Goal: Task Accomplishment & Management: Use online tool/utility

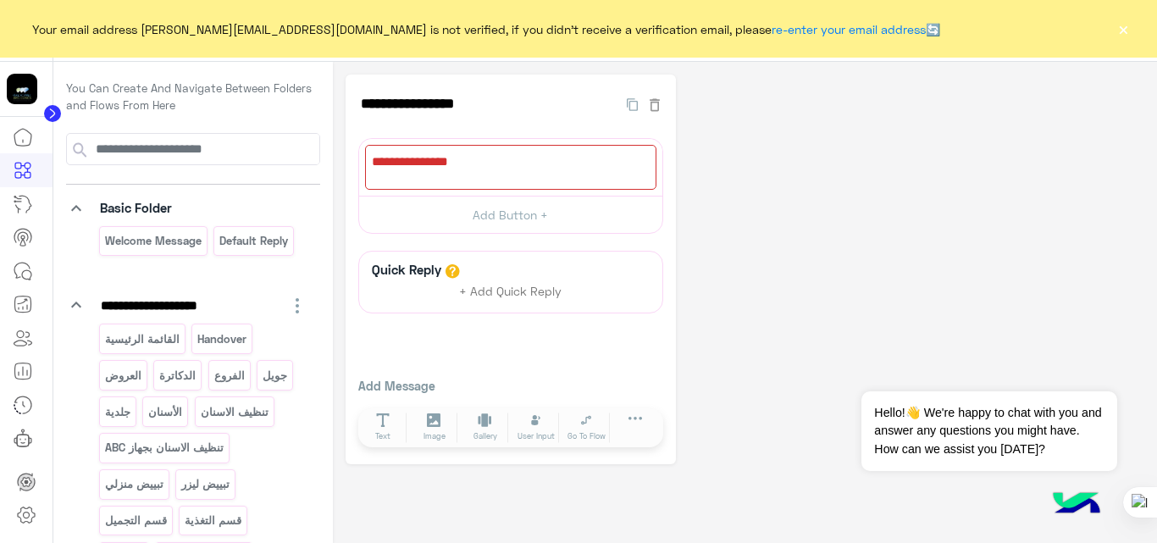
click at [1121, 32] on button "×" at bounding box center [1122, 28] width 17 height 17
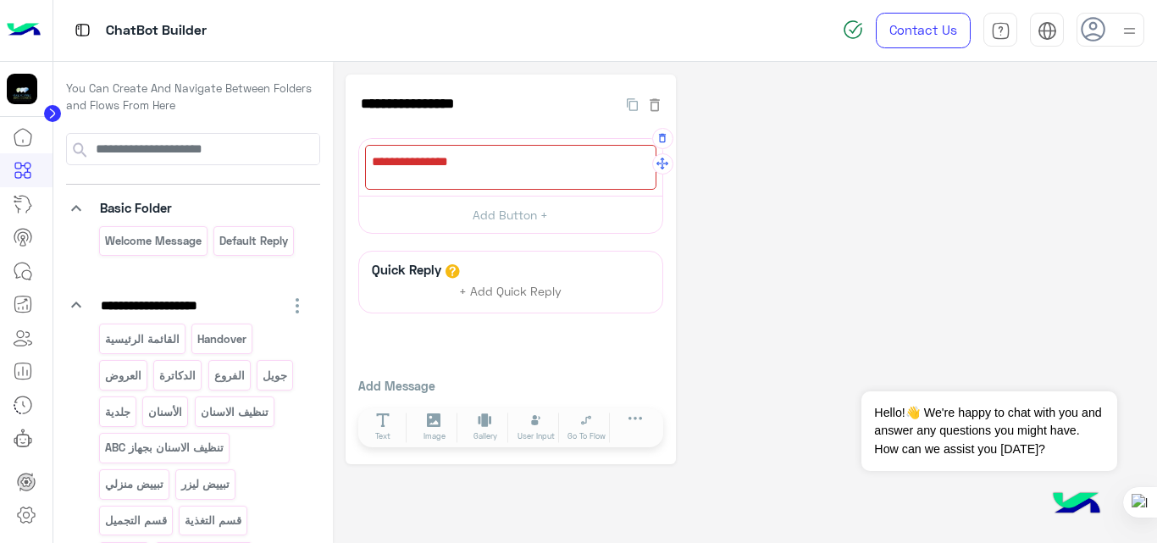
click at [481, 175] on div at bounding box center [510, 167] width 291 height 45
paste textarea "**********"
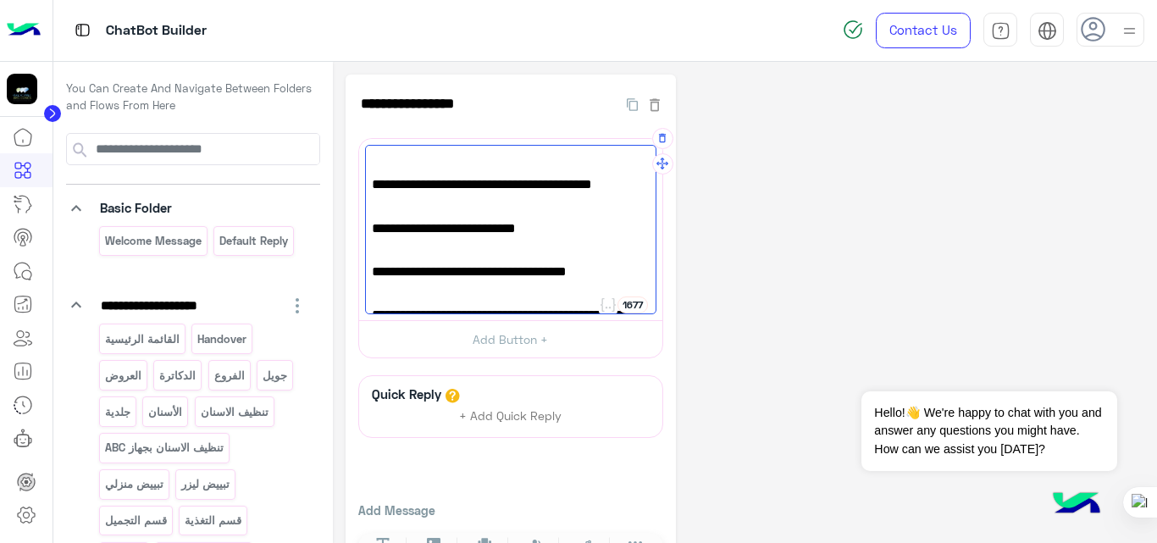
scroll to position [201, 0]
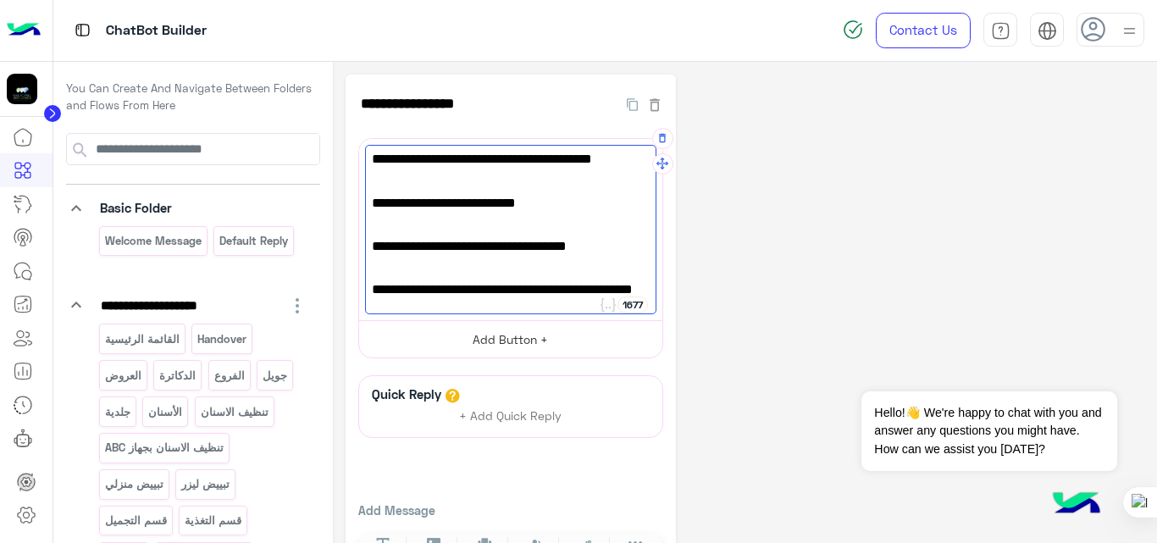
paste textarea "**********"
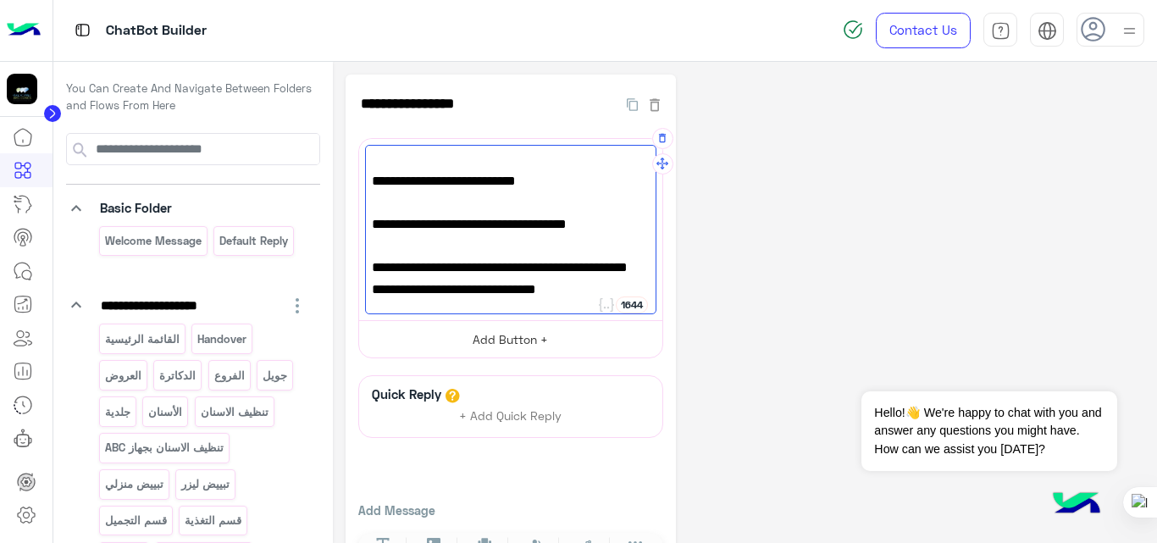
type textarea "**********"
click at [560, 327] on button "Add Button +" at bounding box center [510, 339] width 303 height 38
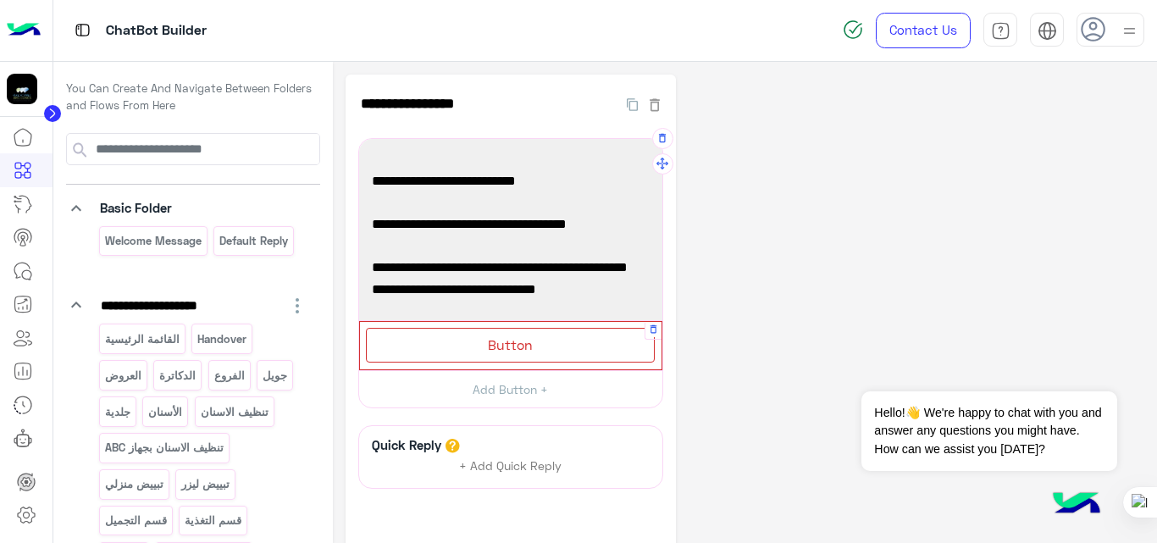
click at [550, 342] on div "Button" at bounding box center [510, 345] width 289 height 35
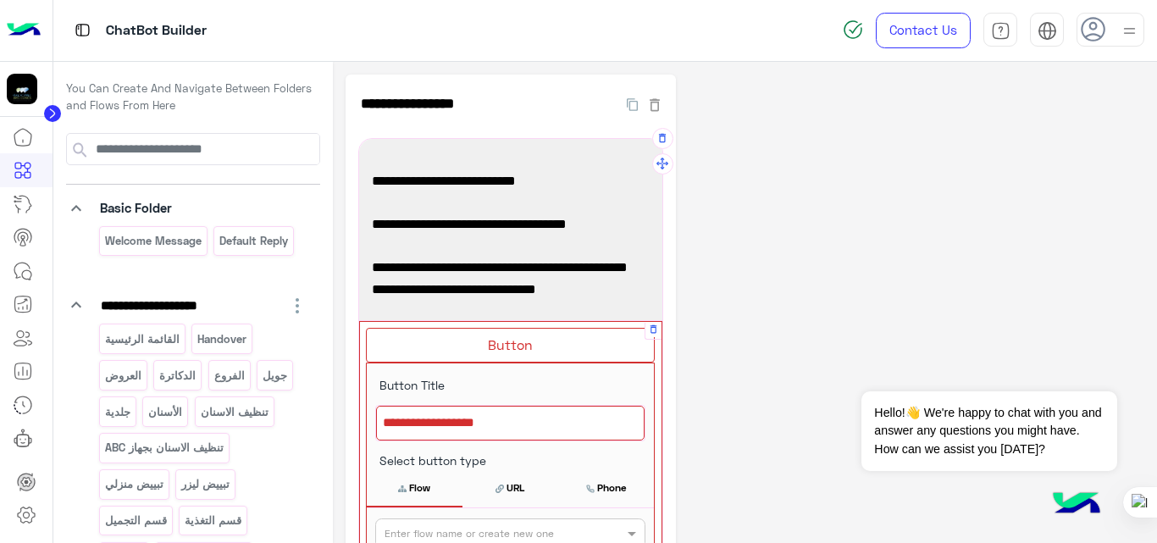
click at [517, 421] on div at bounding box center [510, 424] width 268 height 36
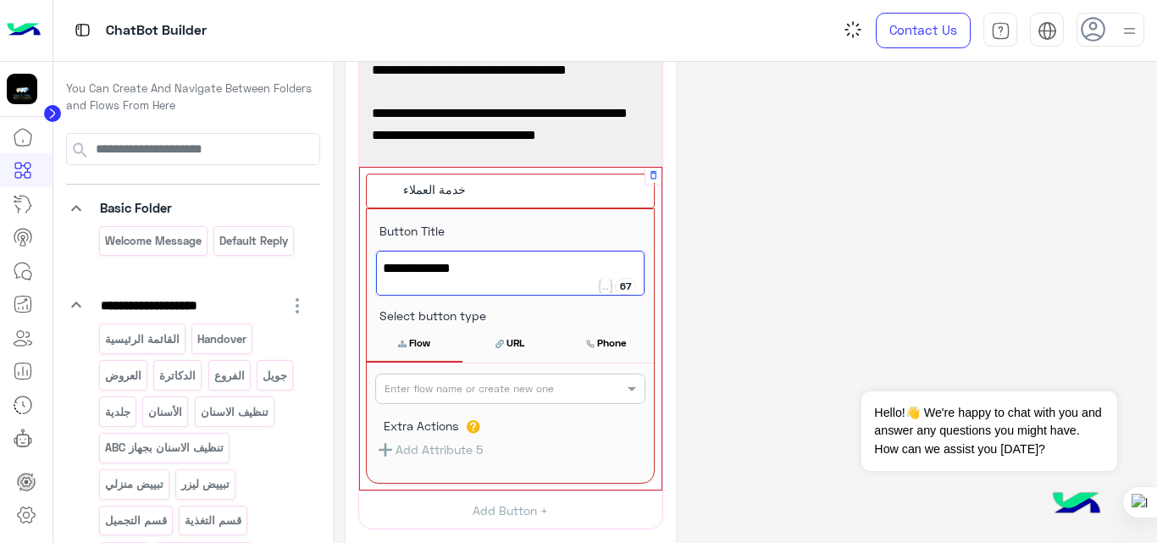
scroll to position [155, 0]
type textarea "**********"
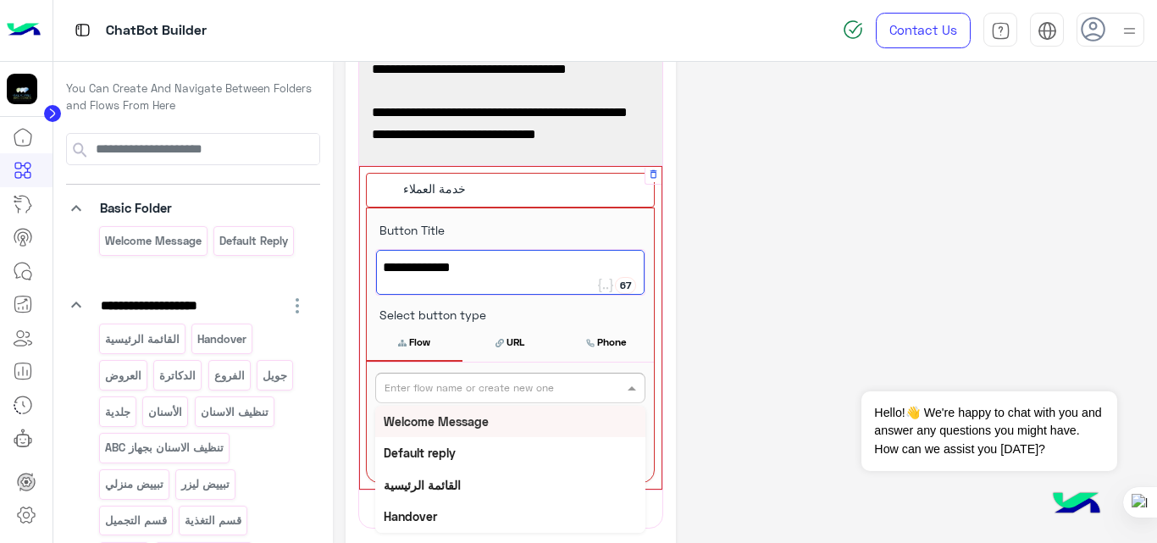
click at [527, 384] on input "text" at bounding box center [482, 386] width 196 height 15
type input "*"
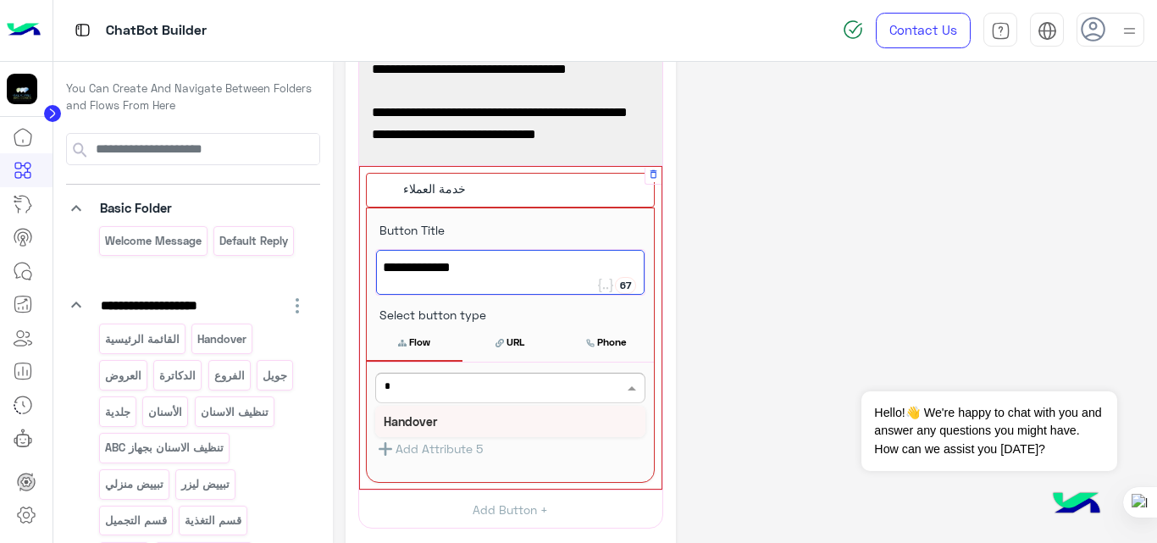
click at [426, 417] on b "Handover" at bounding box center [410, 421] width 53 height 14
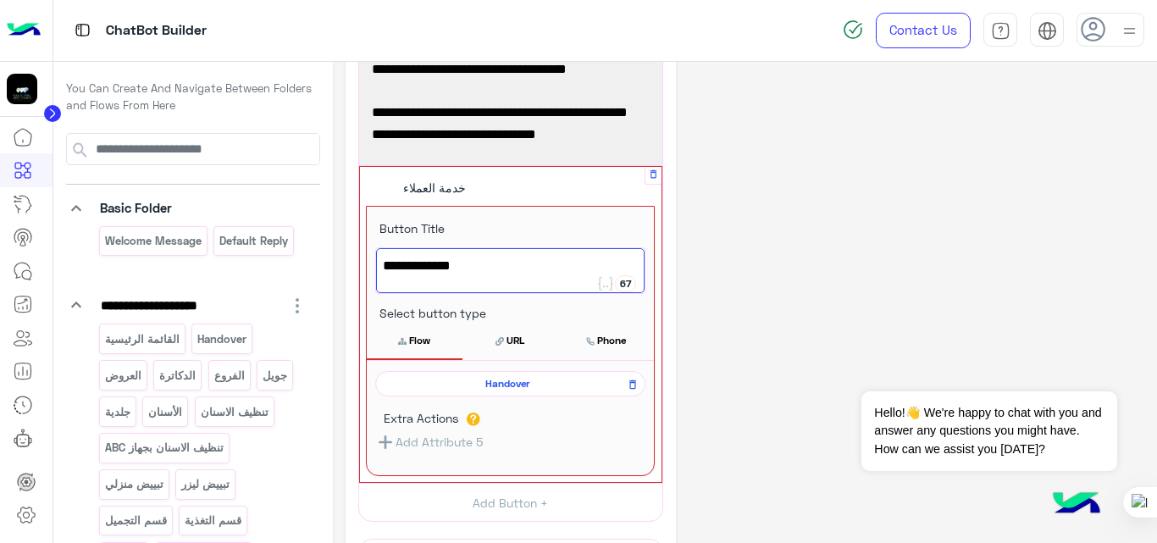
click at [777, 269] on div "**********" at bounding box center [744, 336] width 799 height 832
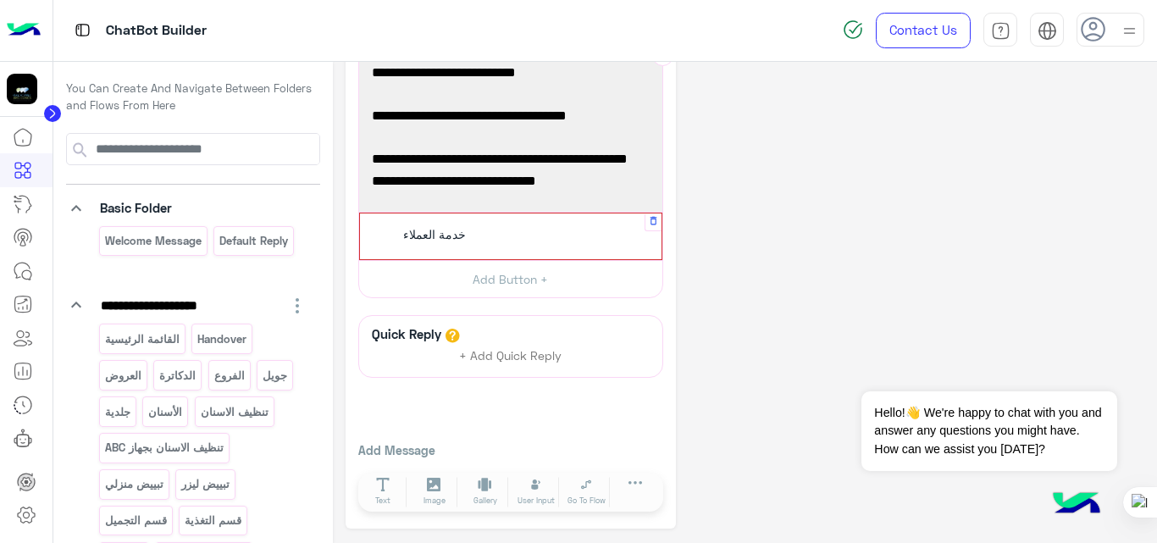
click at [566, 229] on div "خدمة العملاء" at bounding box center [510, 235] width 289 height 33
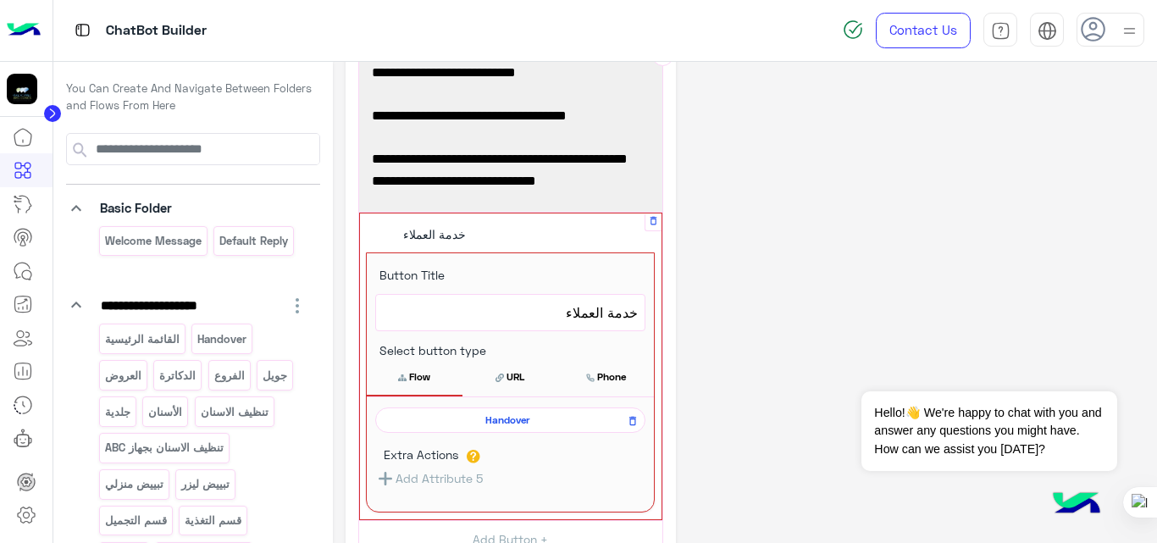
scroll to position [155, 0]
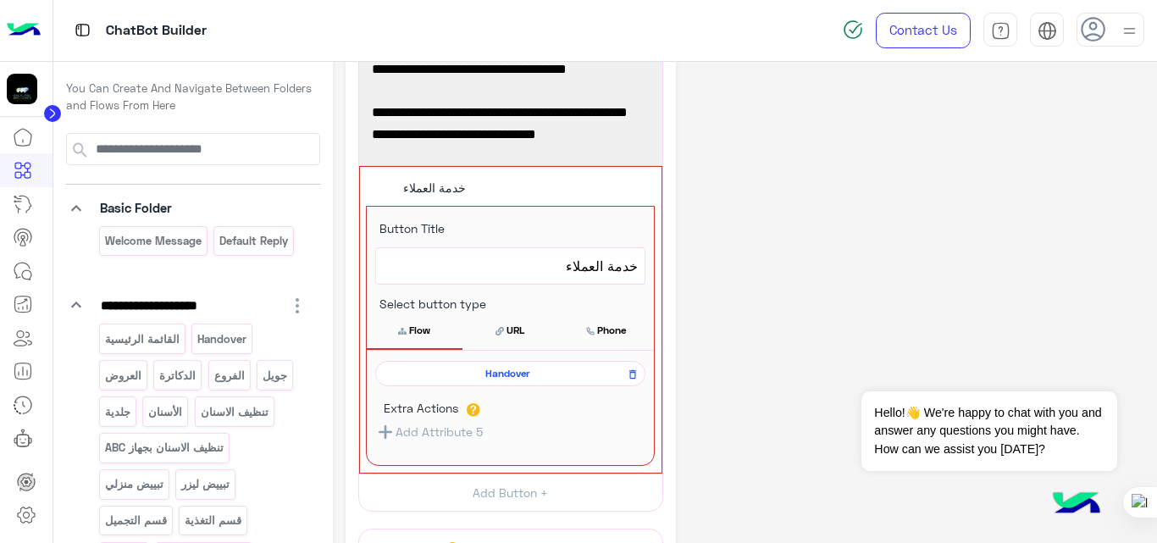
click at [787, 274] on div "**********" at bounding box center [744, 331] width 799 height 823
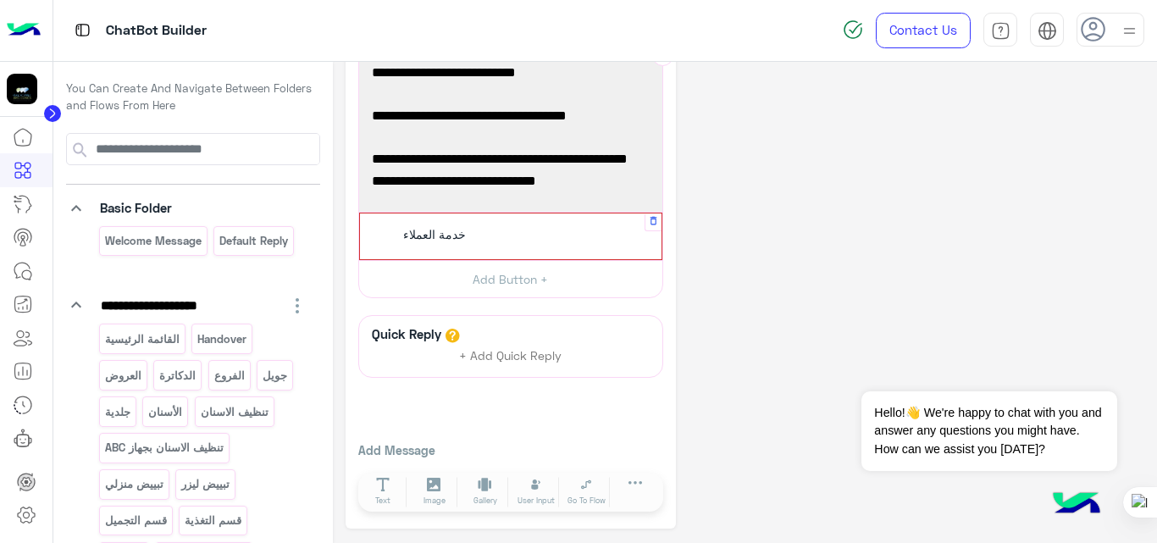
click at [582, 245] on div "خدمة العملاء" at bounding box center [510, 235] width 289 height 33
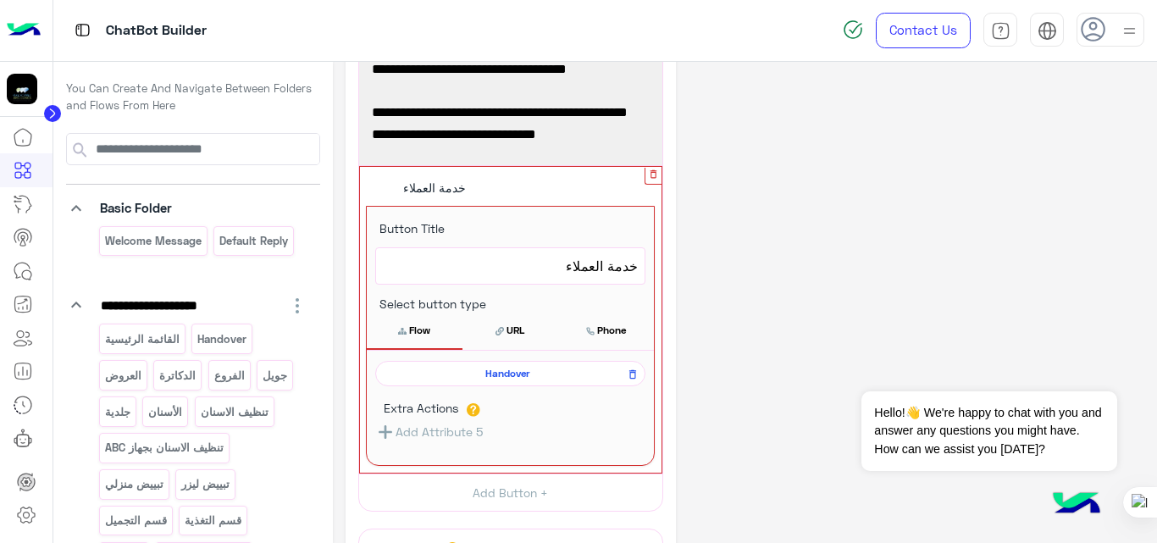
click at [650, 180] on button "button" at bounding box center [653, 173] width 17 height 17
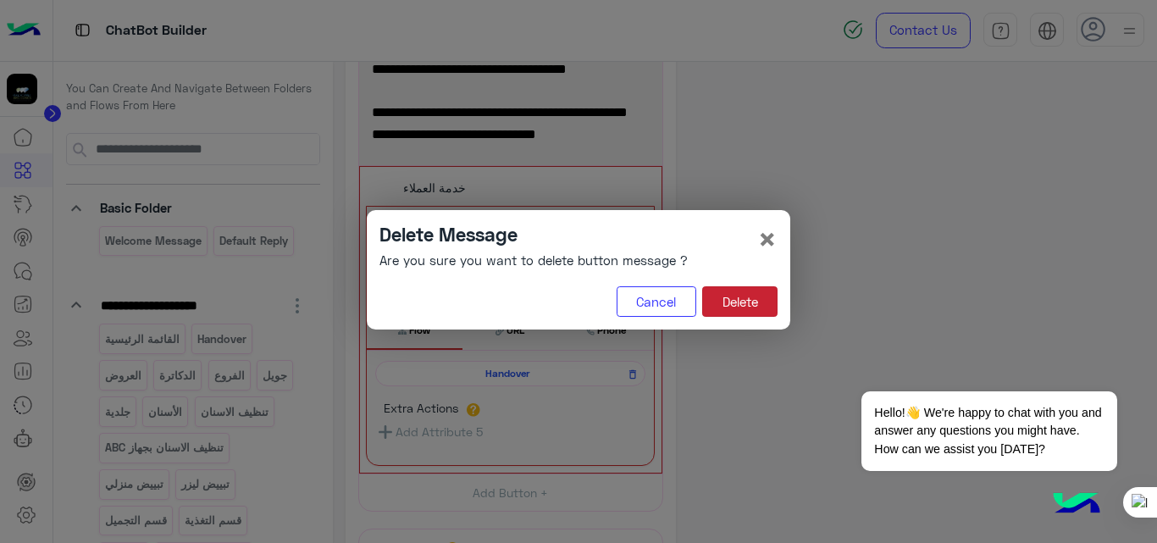
click at [736, 306] on button "Delete" at bounding box center [739, 301] width 75 height 30
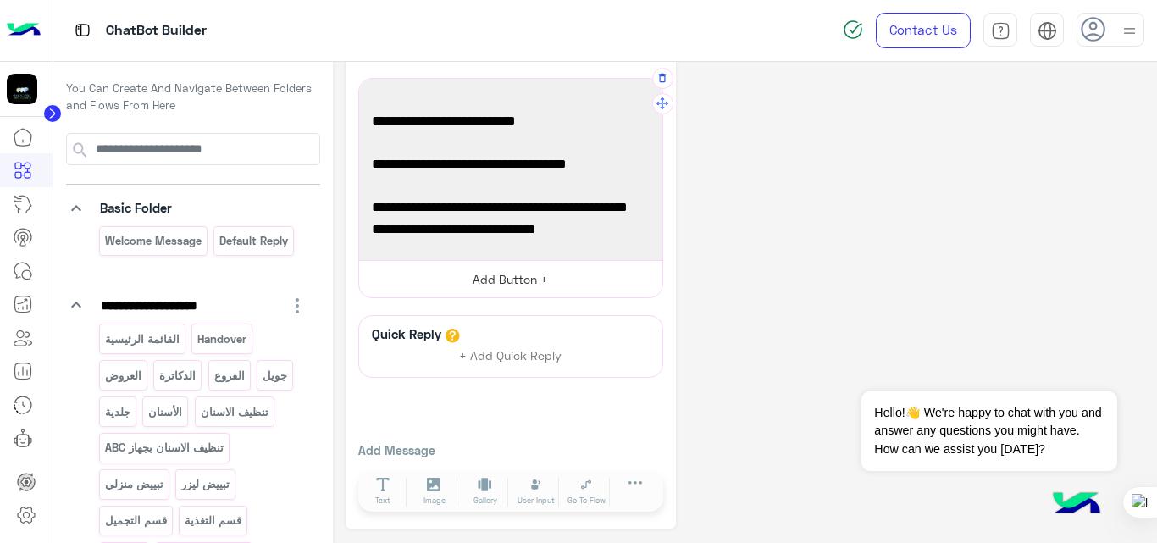
click at [545, 285] on button "Add Button +" at bounding box center [510, 279] width 303 height 38
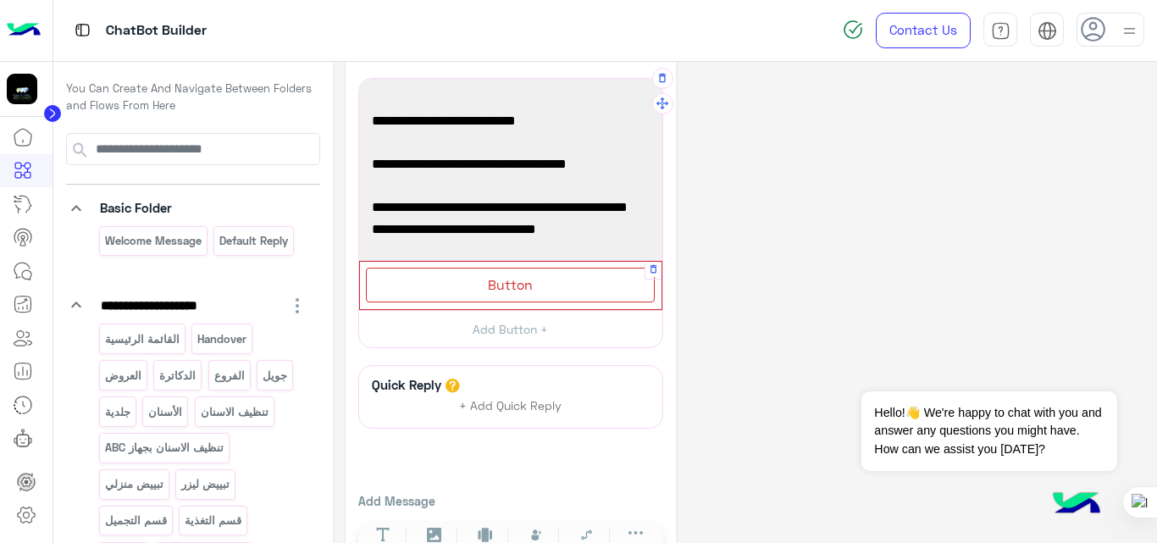
click at [551, 284] on div "Button" at bounding box center [510, 285] width 289 height 35
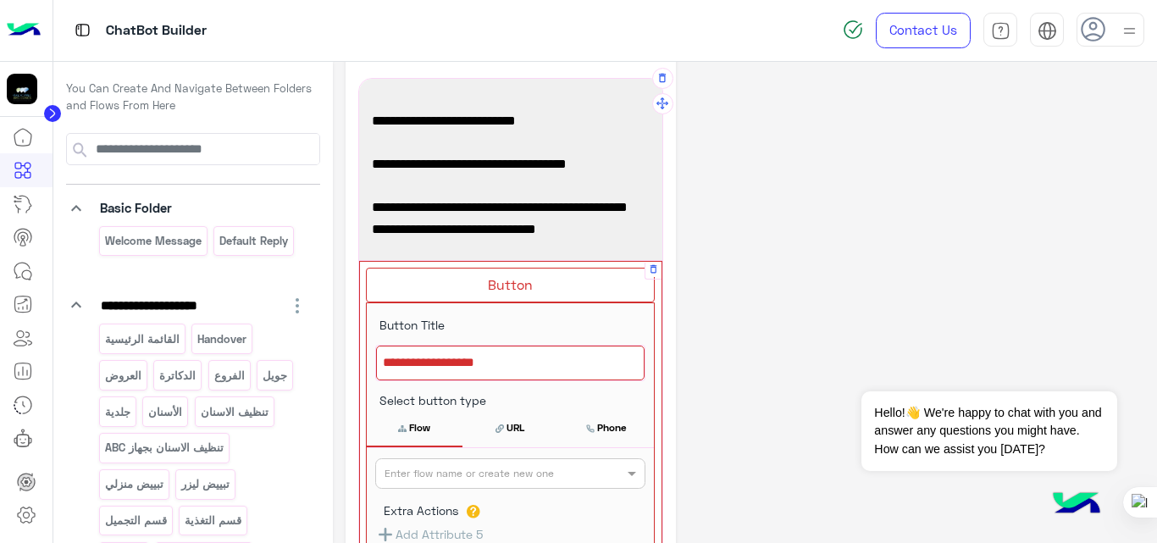
click at [537, 356] on div at bounding box center [510, 363] width 268 height 36
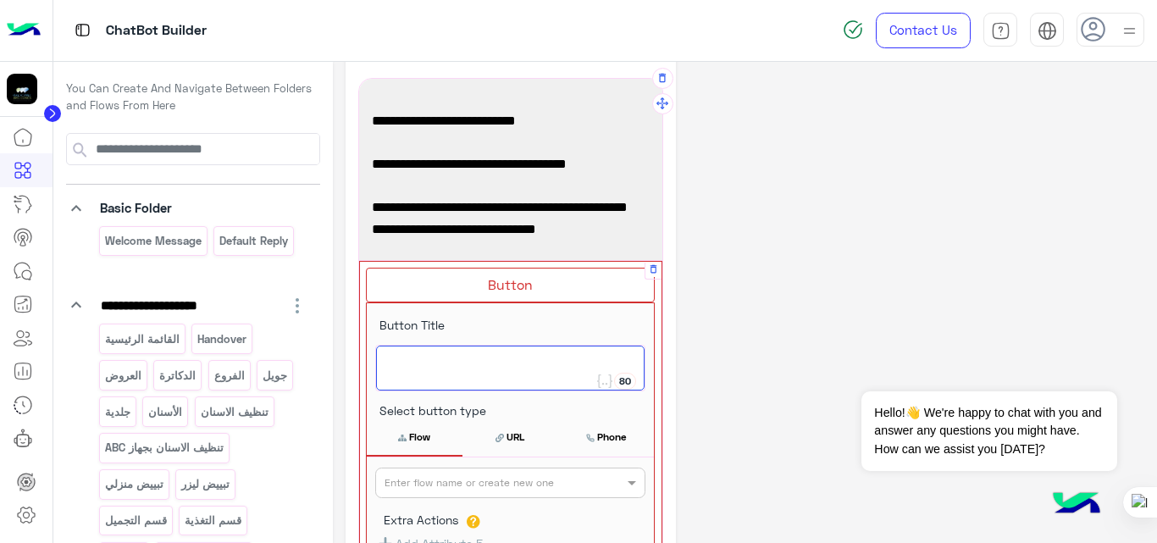
type textarea "*"
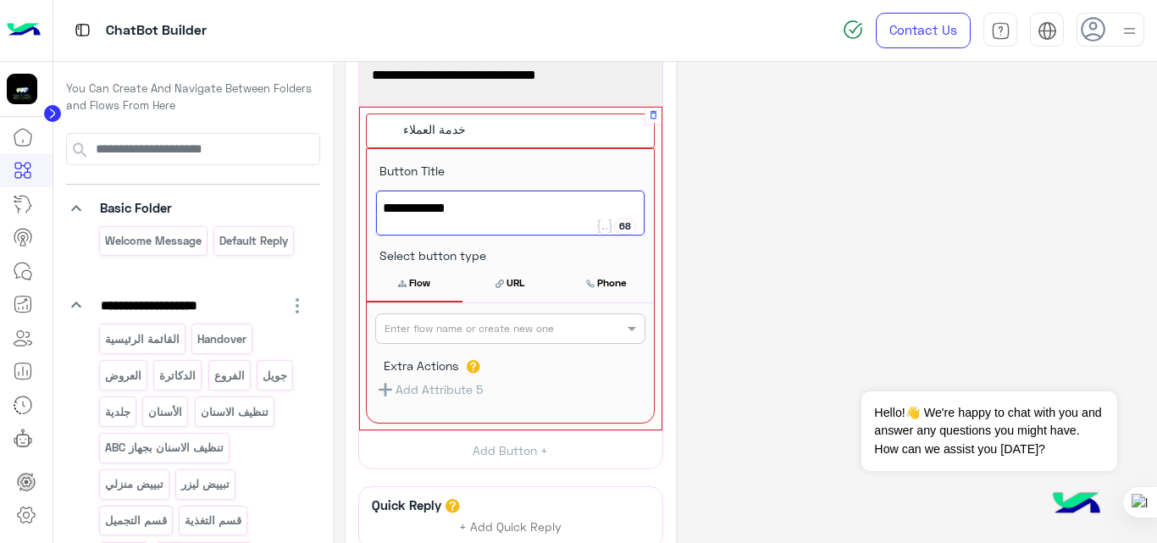
scroll to position [215, 0]
type textarea "**********"
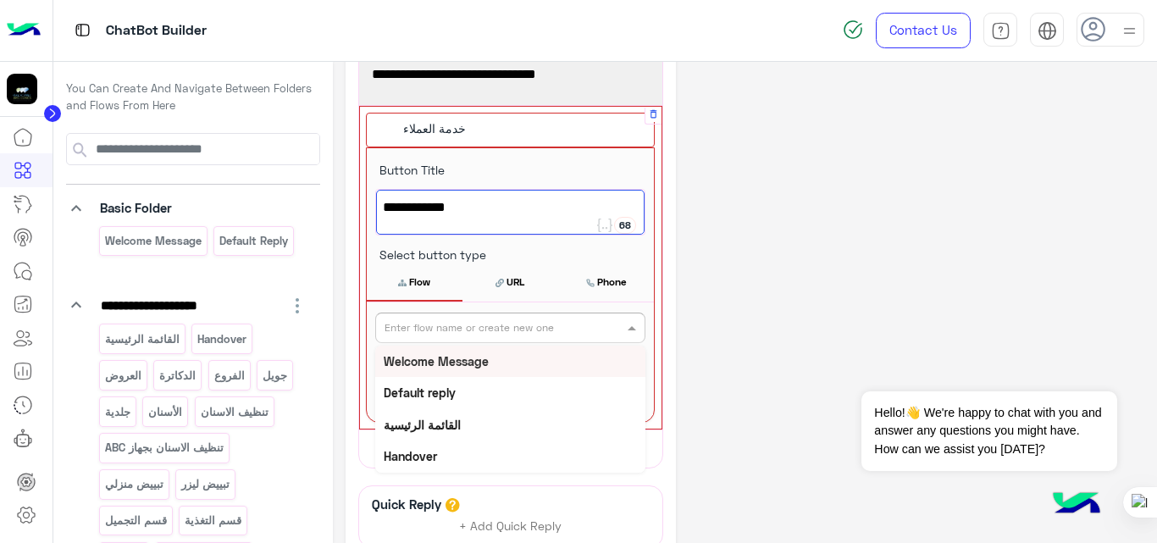
click at [537, 324] on input "text" at bounding box center [482, 325] width 196 height 15
type input "*"
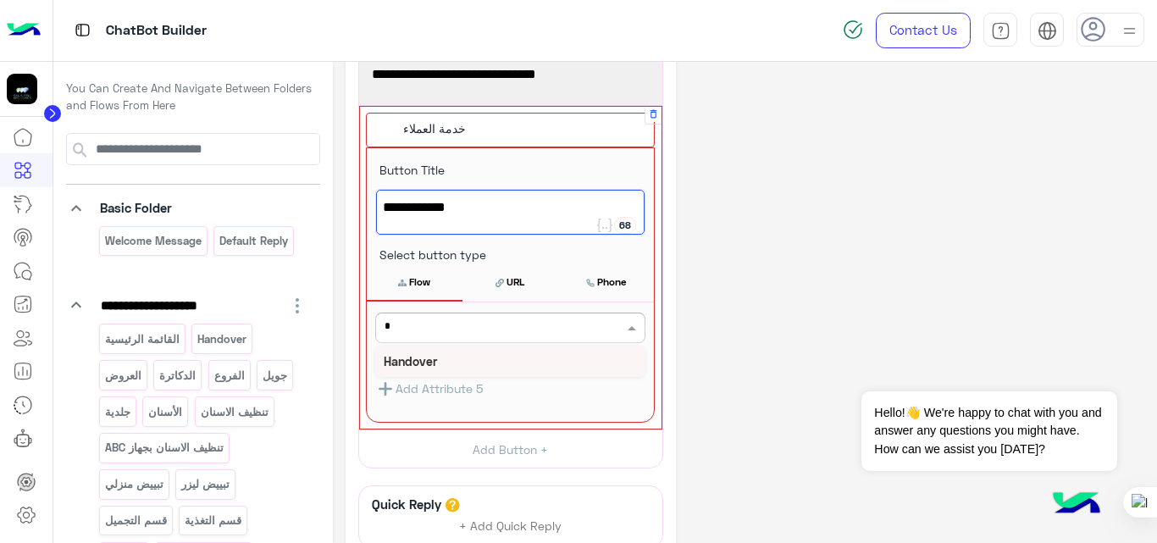
click at [440, 359] on div "Handover" at bounding box center [510, 360] width 270 height 31
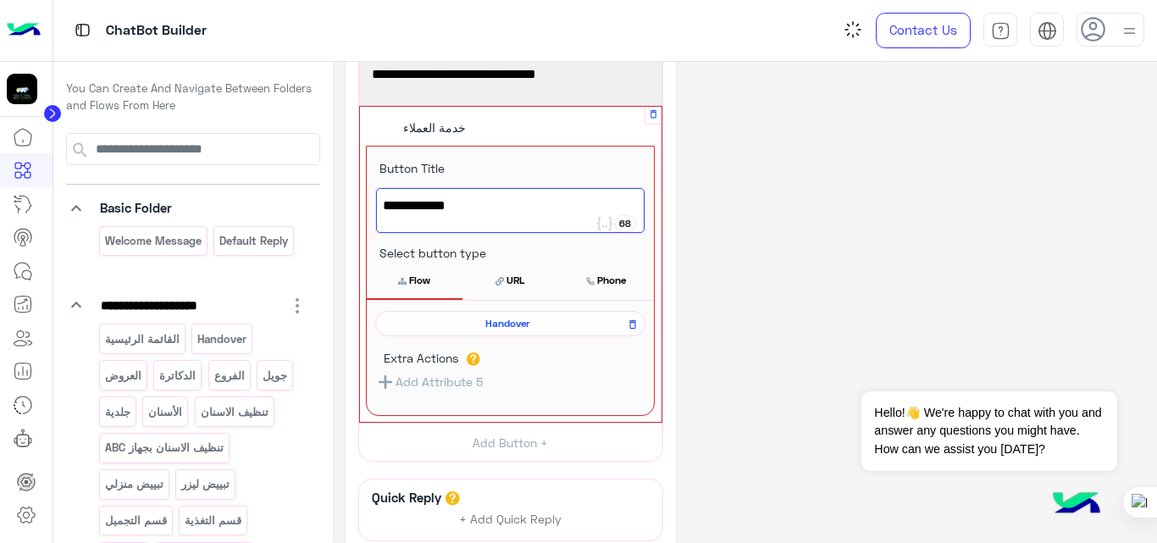
click at [758, 271] on div "**********" at bounding box center [744, 275] width 799 height 832
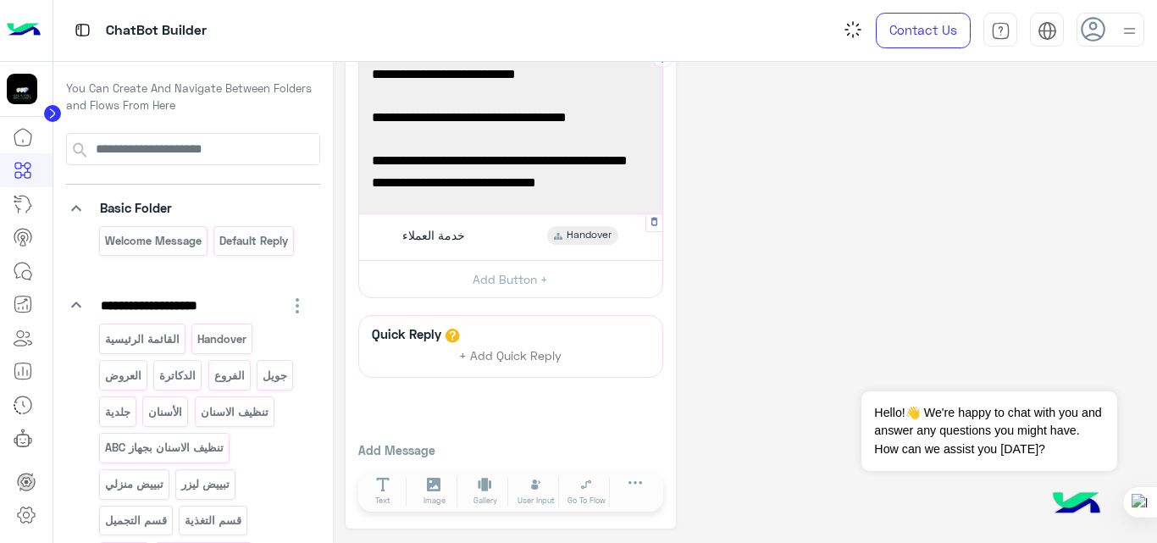
scroll to position [107, 0]
click at [758, 271] on div "**********" at bounding box center [744, 248] width 799 height 561
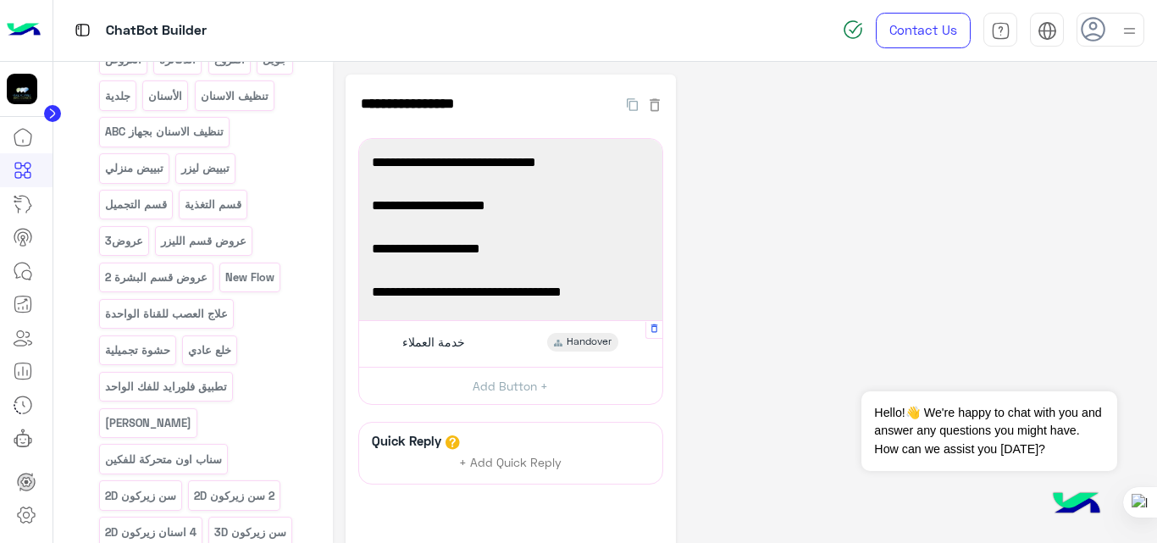
scroll to position [317, 0]
click at [191, 283] on p "عروض قسم البشرة 2" at bounding box center [155, 276] width 105 height 19
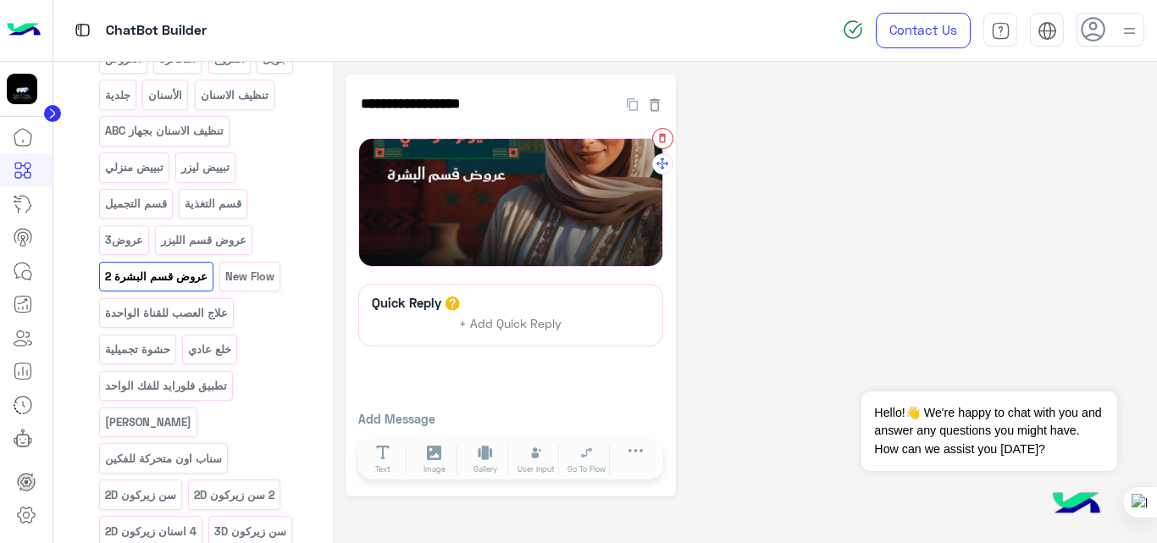
click at [666, 141] on icon "button" at bounding box center [662, 138] width 12 height 12
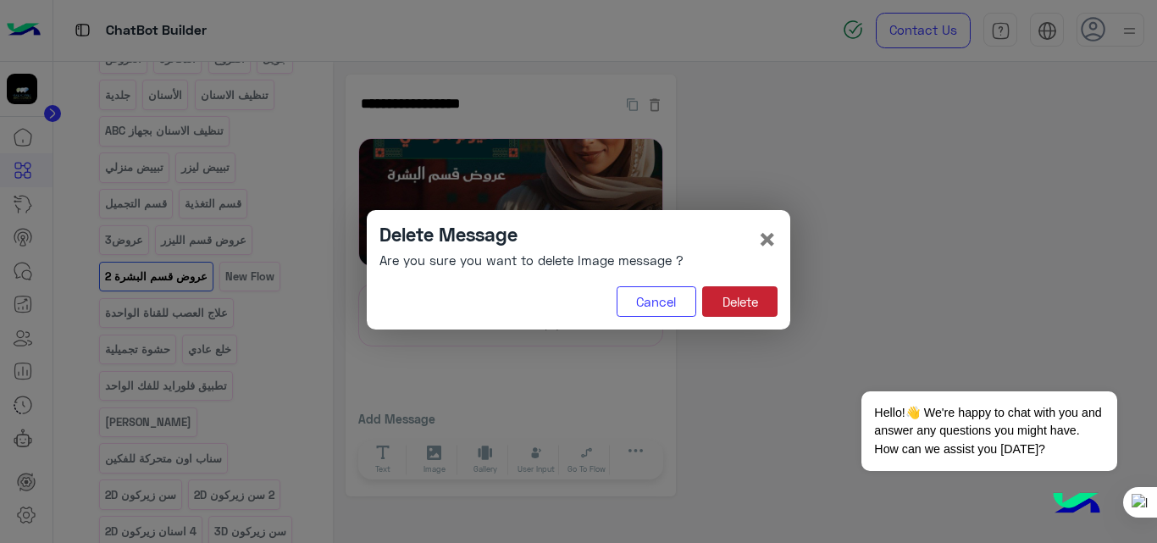
click at [752, 306] on button "Delete" at bounding box center [739, 301] width 75 height 30
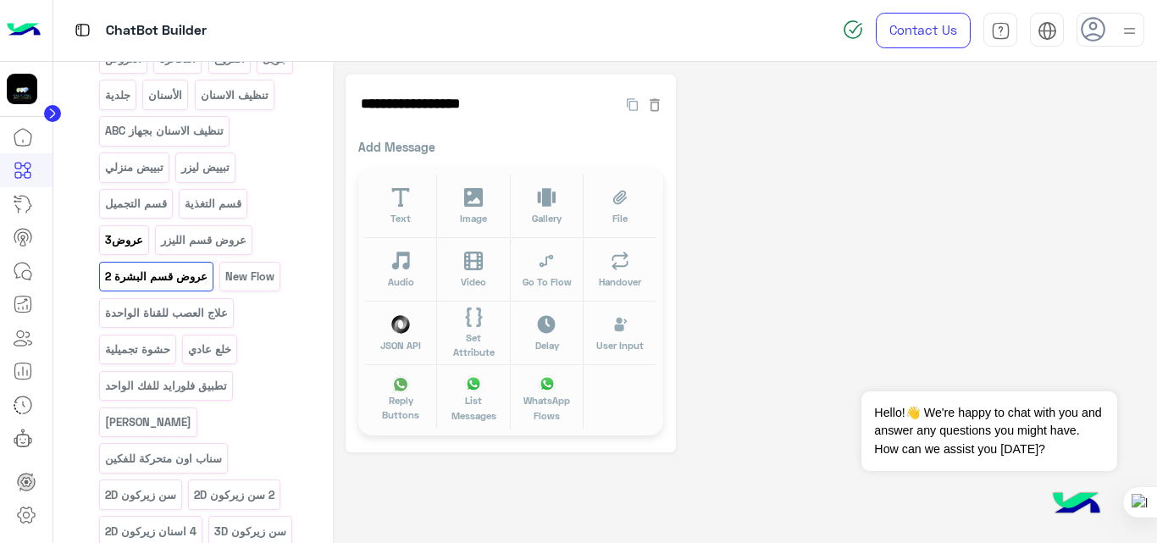
click at [124, 238] on p "عروض3" at bounding box center [123, 239] width 41 height 19
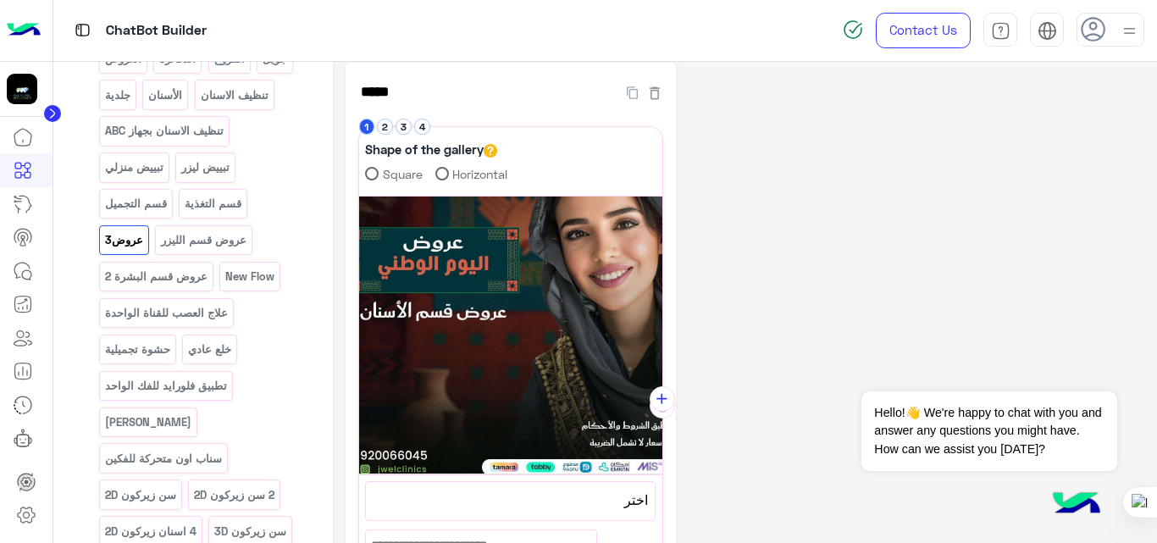
scroll to position [0, 0]
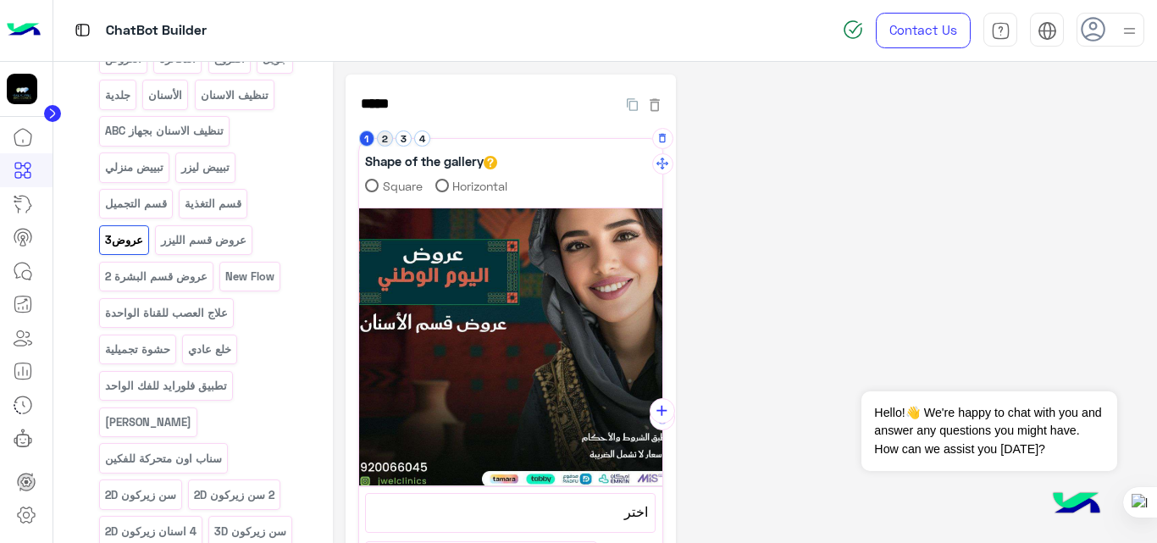
click at [384, 134] on button "2" at bounding box center [385, 138] width 16 height 16
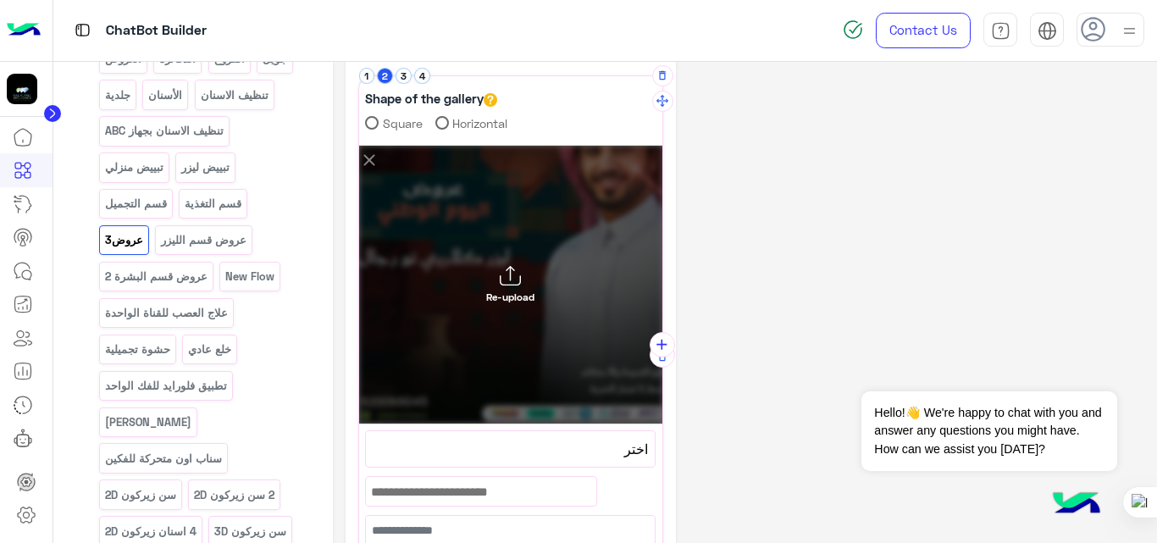
scroll to position [62, 0]
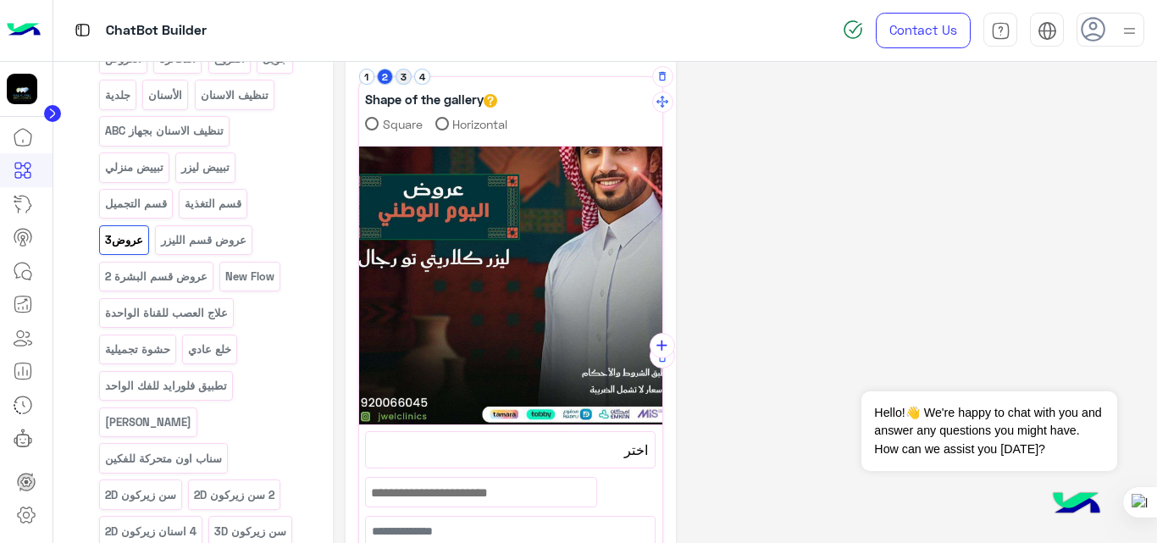
click at [408, 77] on button "3" at bounding box center [403, 77] width 16 height 16
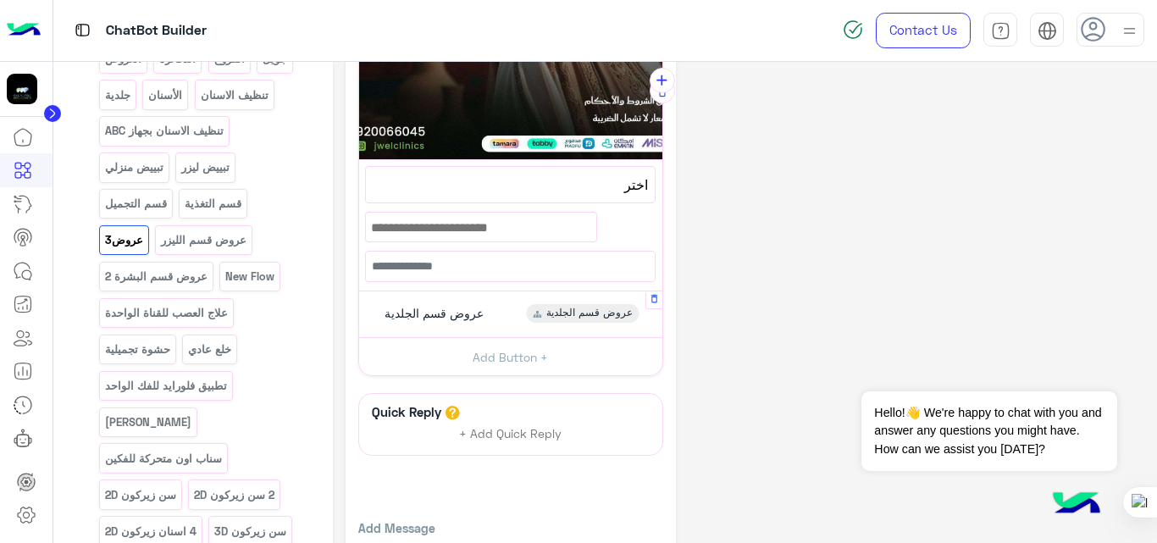
scroll to position [330, 0]
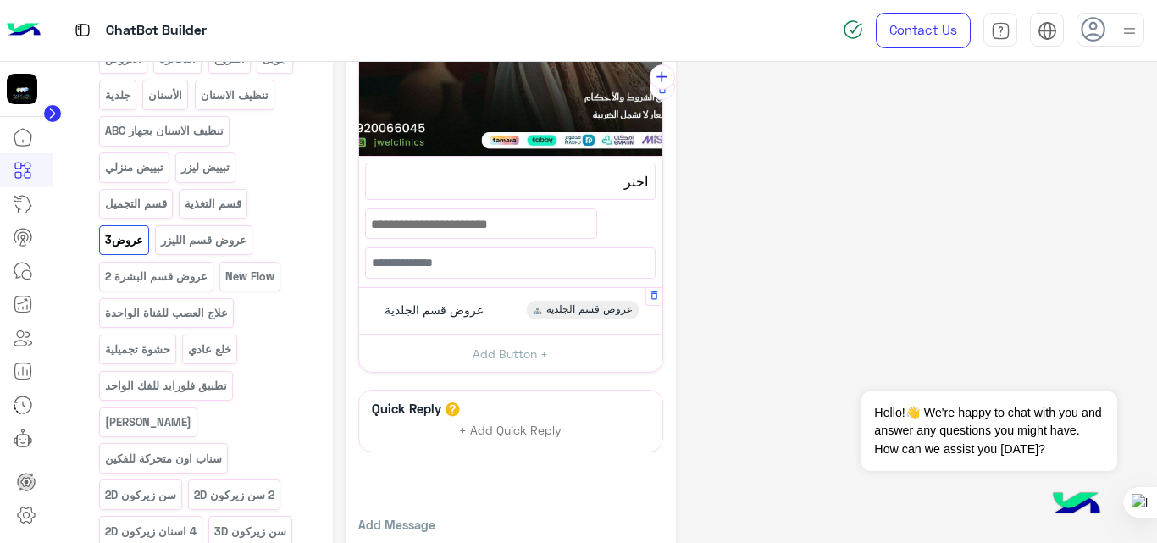
click at [487, 310] on div "عروض قسم الجلدية" at bounding box center [431, 310] width 117 height 19
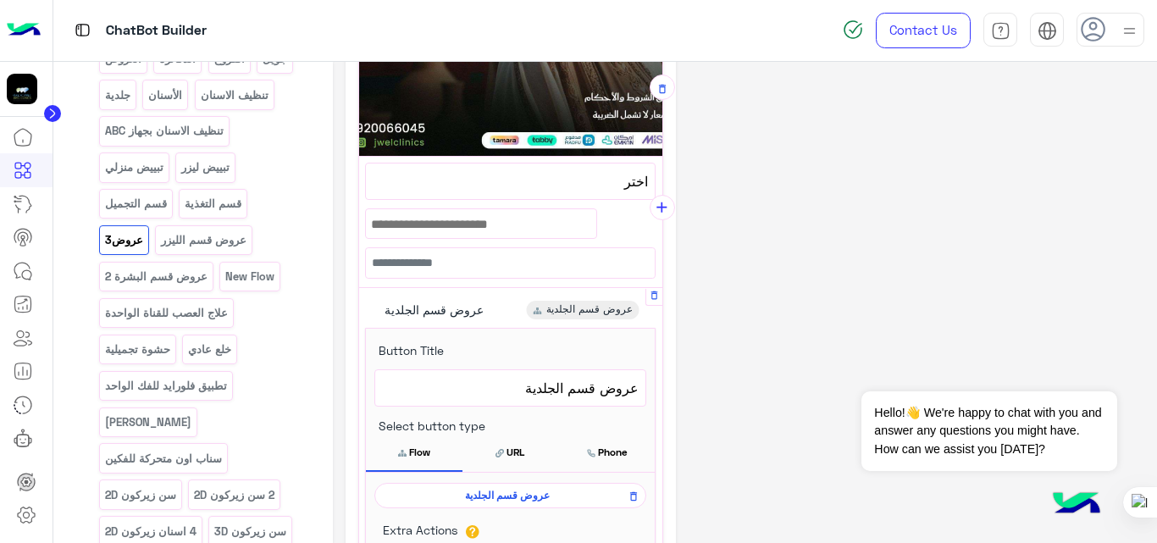
scroll to position [460, 0]
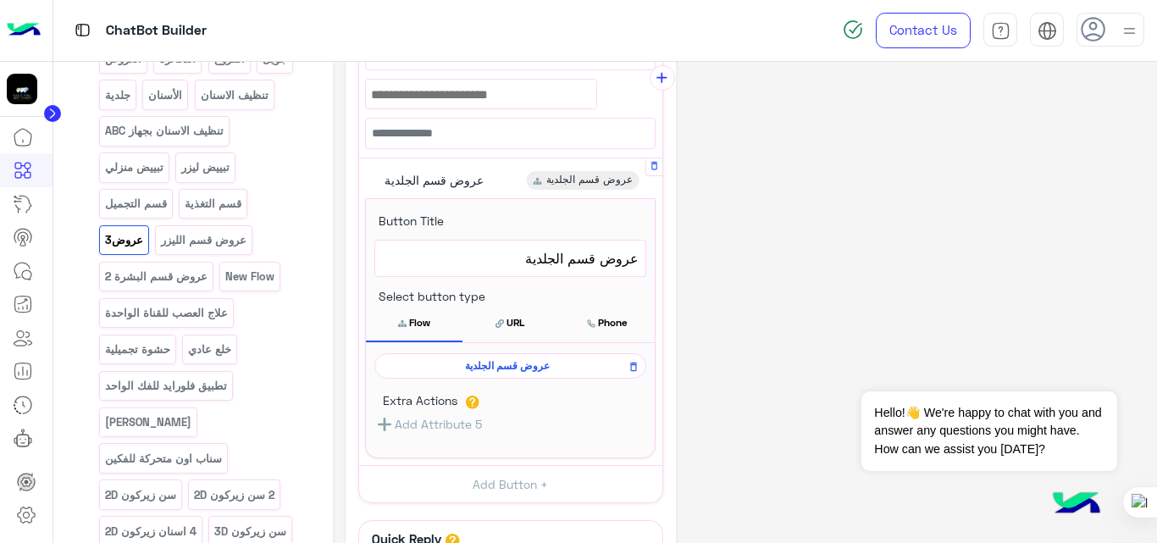
click at [520, 358] on span "عروض قسم الجلدية" at bounding box center [507, 365] width 247 height 15
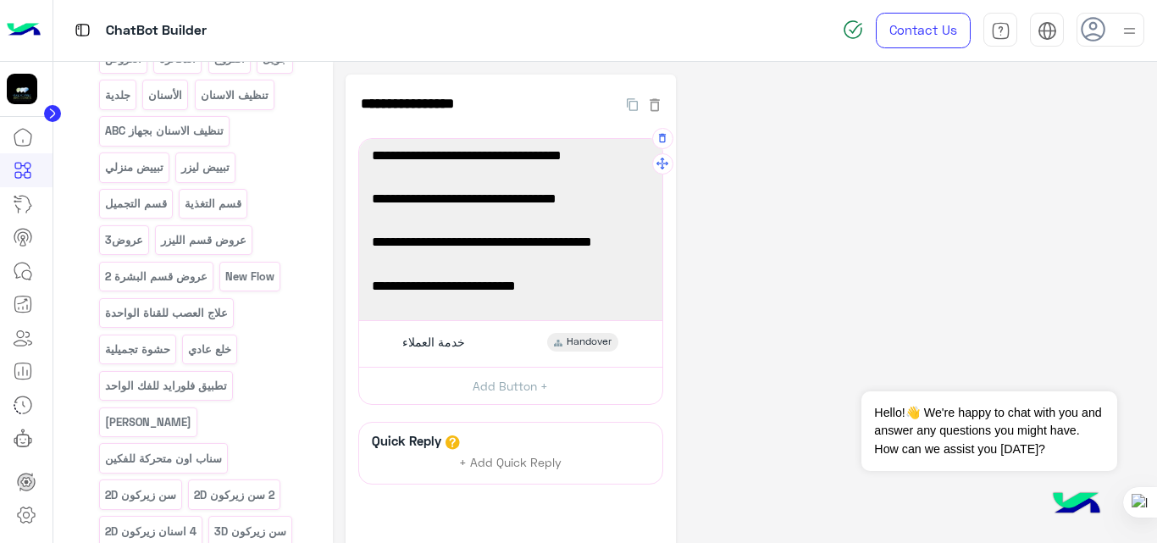
scroll to position [135, 0]
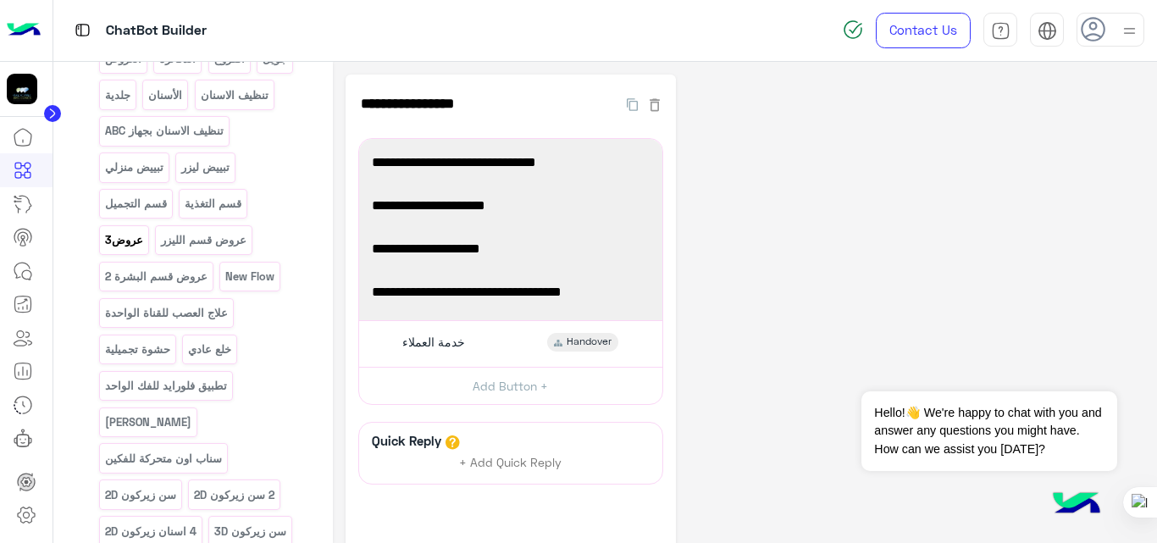
click at [120, 234] on p "عروض3" at bounding box center [123, 239] width 41 height 19
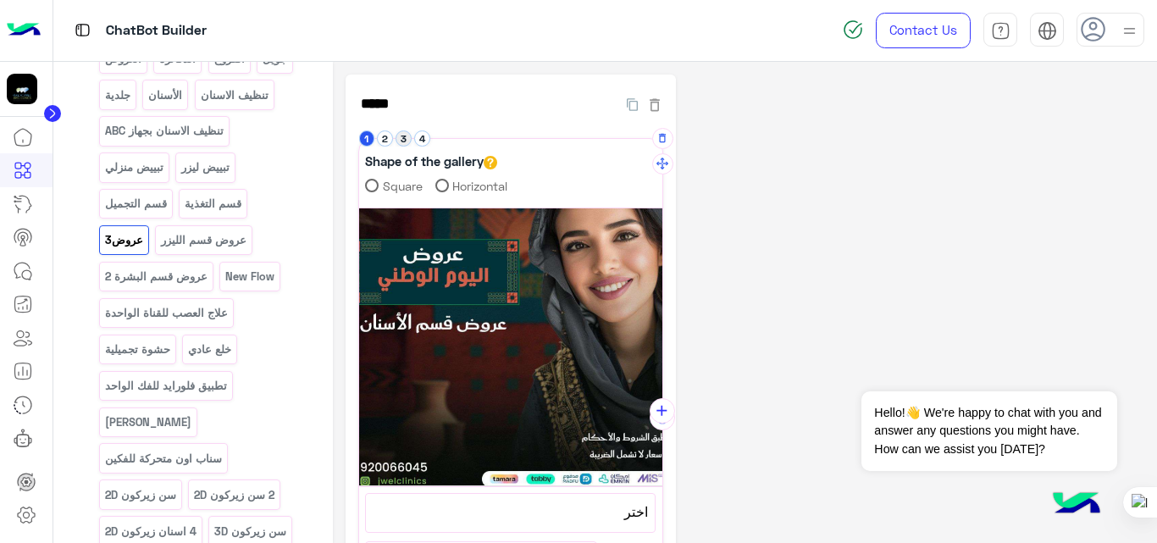
click at [395, 141] on button "3" at bounding box center [403, 138] width 16 height 16
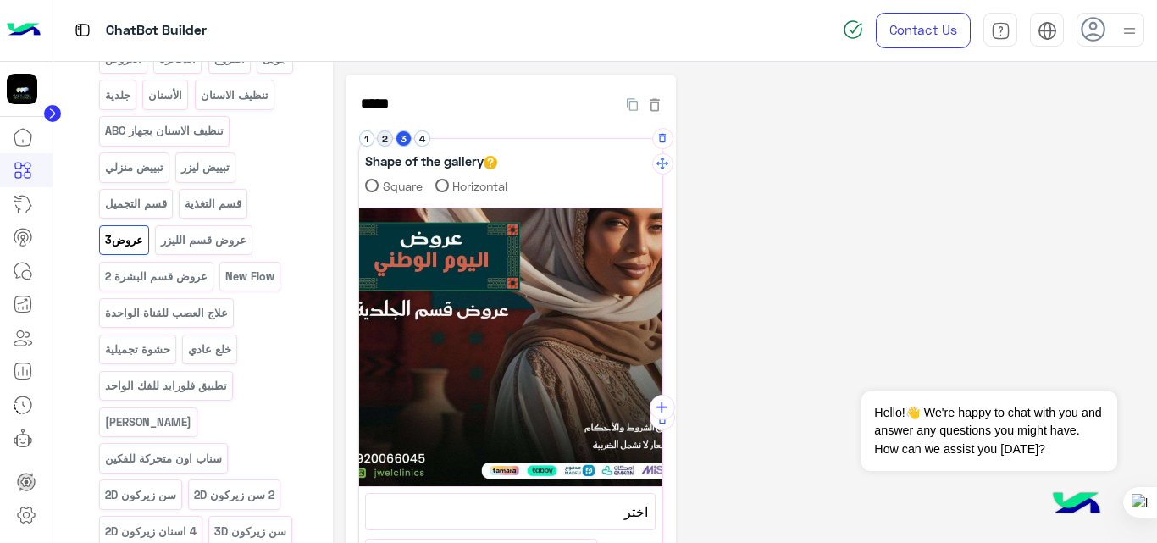
click at [384, 139] on button "2" at bounding box center [385, 138] width 16 height 16
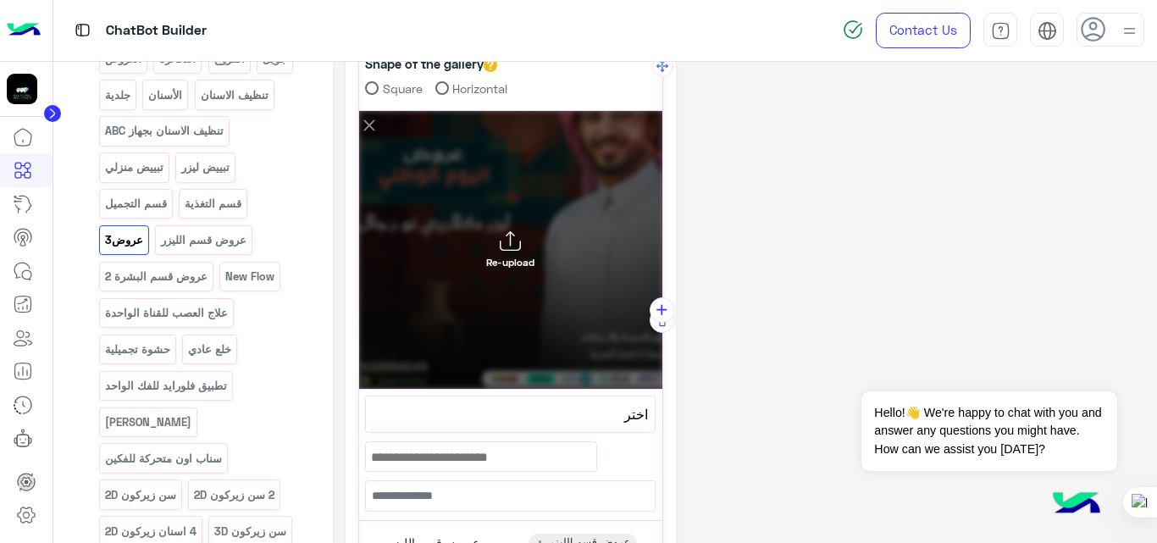
scroll to position [0, 0]
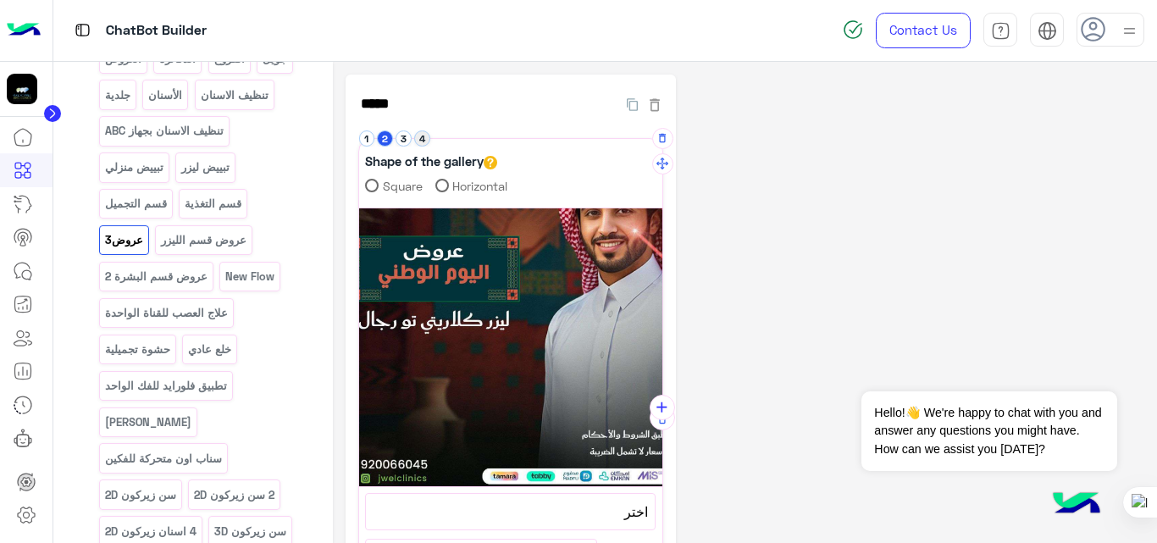
click at [424, 135] on button "4" at bounding box center [422, 138] width 16 height 16
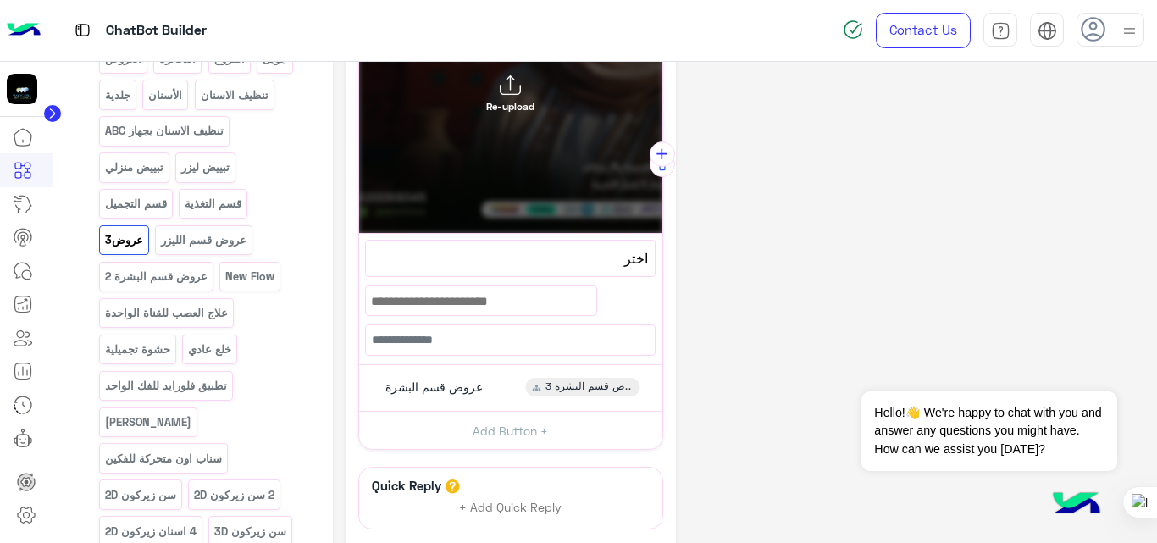
scroll to position [333, 0]
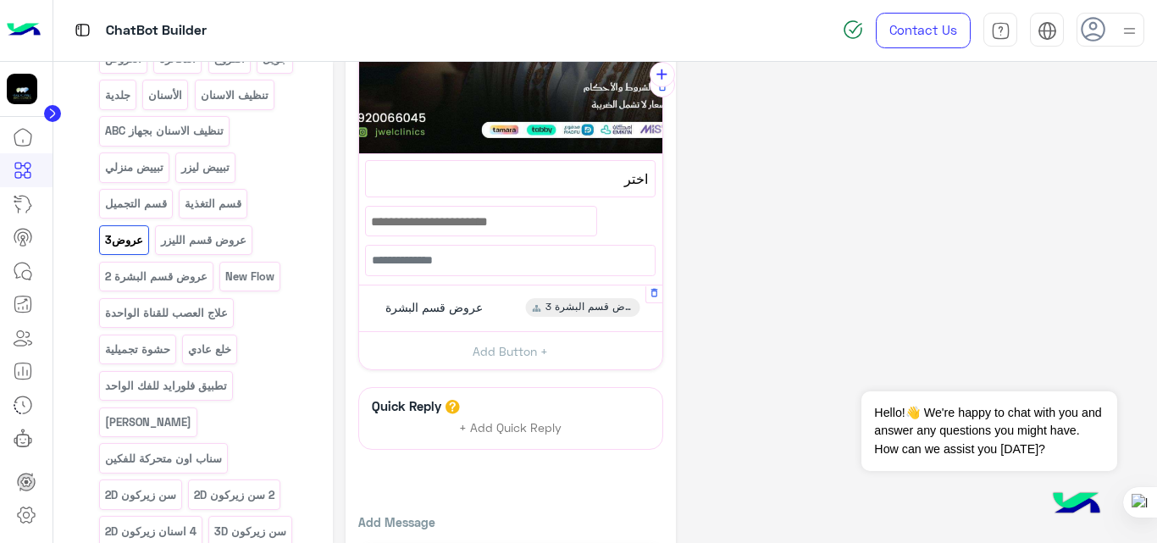
click at [498, 308] on div "عروض قسم البشرة عروض قسم البشرة 3" at bounding box center [510, 308] width 290 height 33
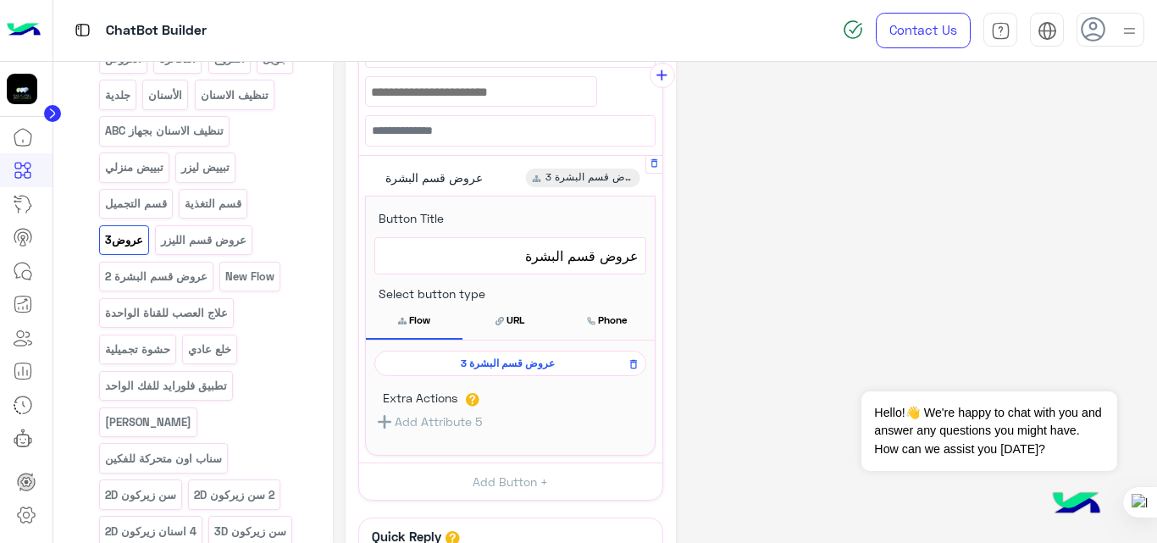
click at [509, 363] on span "عروض قسم البشرة 3" at bounding box center [507, 363] width 247 height 15
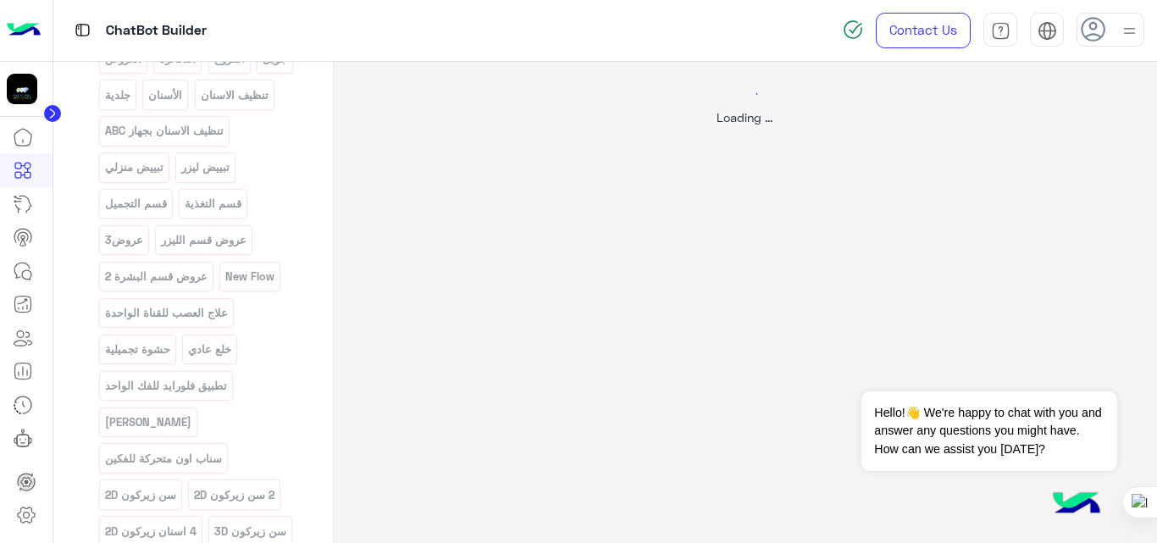
scroll to position [0, 0]
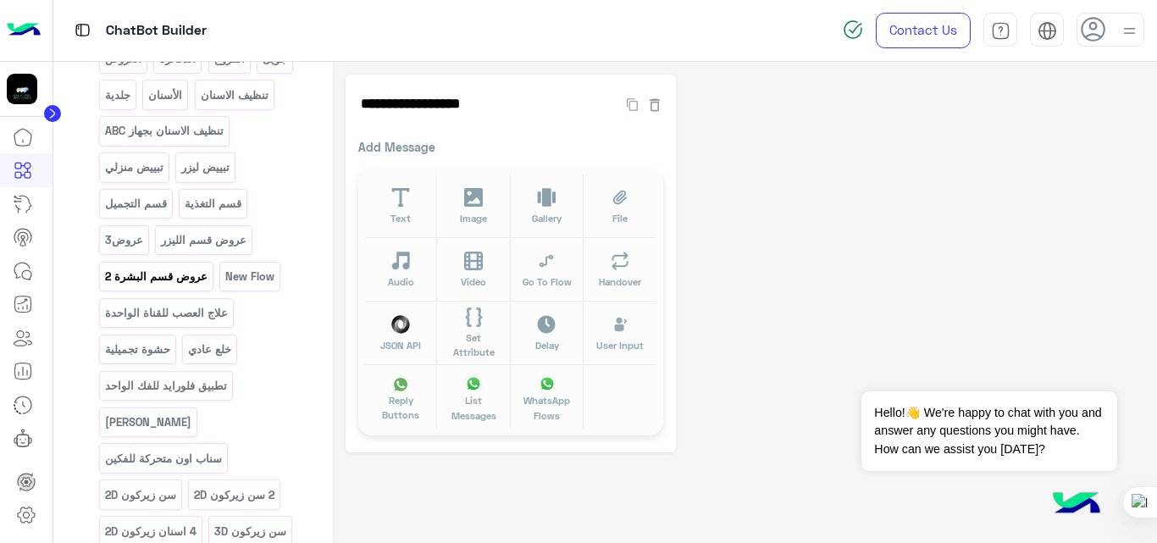
click at [203, 290] on div "عروض قسم البشرة 2" at bounding box center [156, 277] width 114 height 30
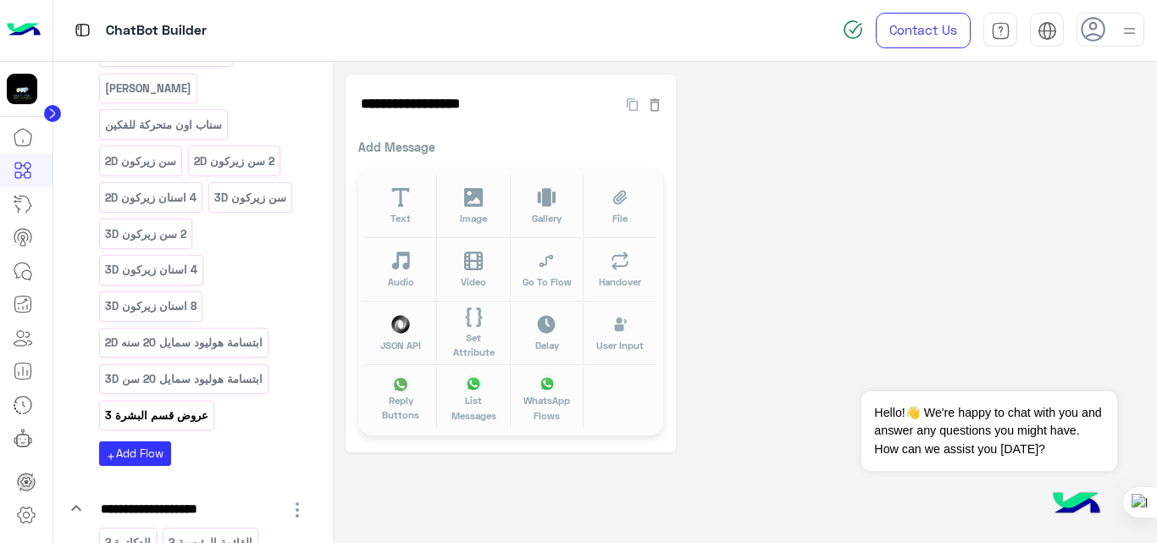
click at [191, 406] on p "عروض قسم البشرة 3" at bounding box center [156, 415] width 106 height 19
click at [416, 219] on button "Text" at bounding box center [400, 206] width 73 height 64
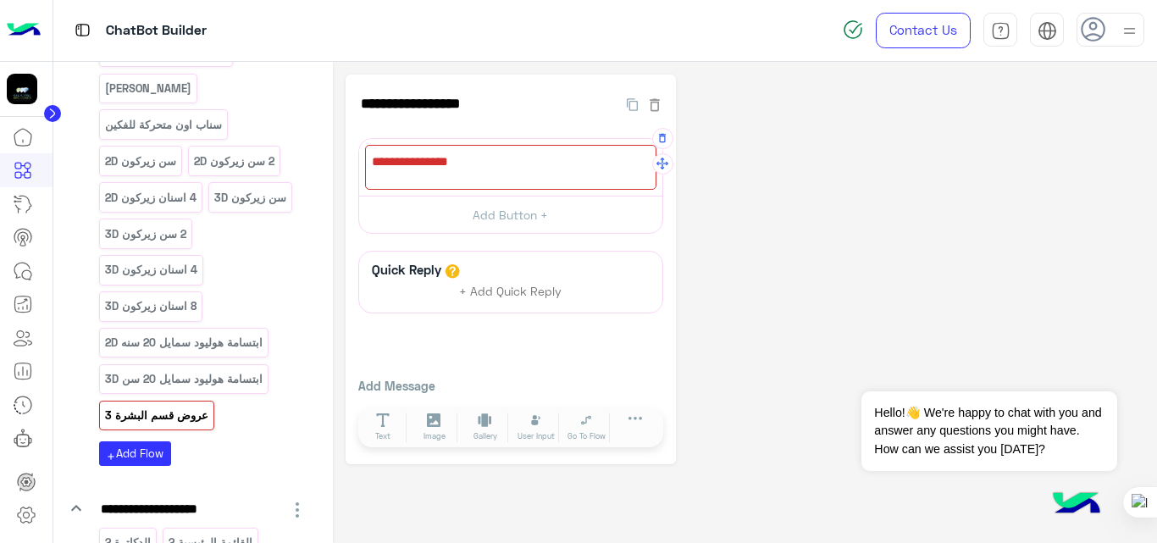
click at [528, 162] on div at bounding box center [510, 167] width 291 height 45
paste textarea "**********"
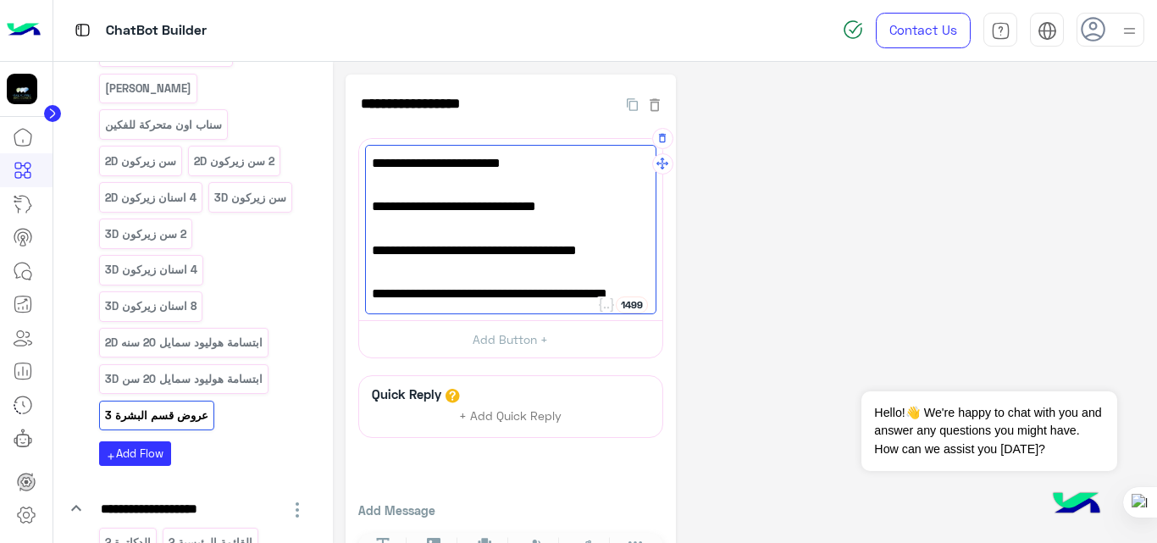
scroll to position [352, 0]
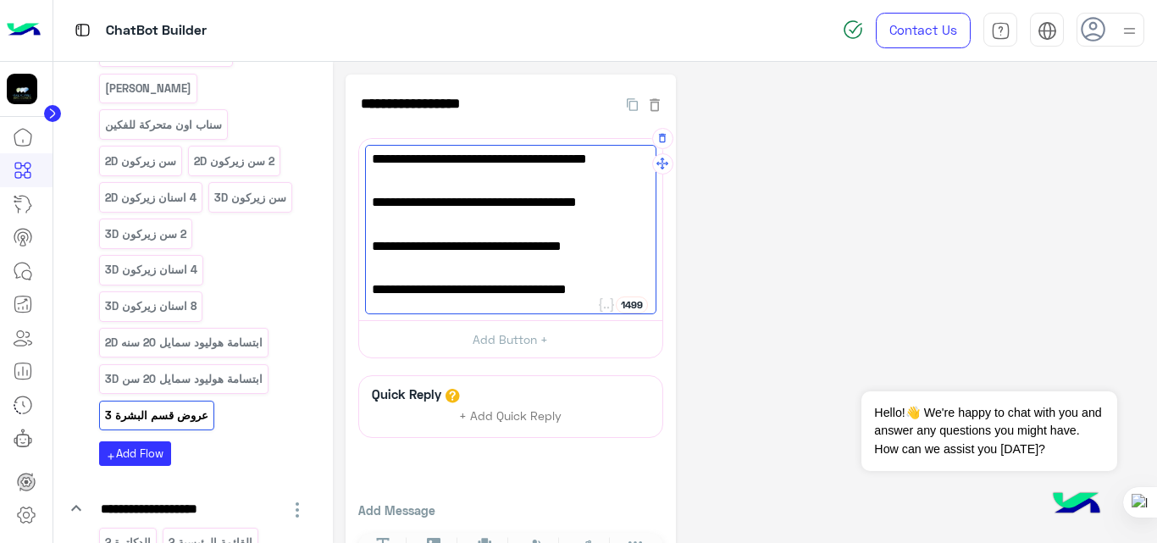
type textarea "**********"
click at [370, 290] on div "🌸 عروض قسم البشرة – عيادات جويل 🌸 تنظيف البشرة العادي مع تنظيف الأسنان: 195 ريا…" at bounding box center [510, 229] width 291 height 169
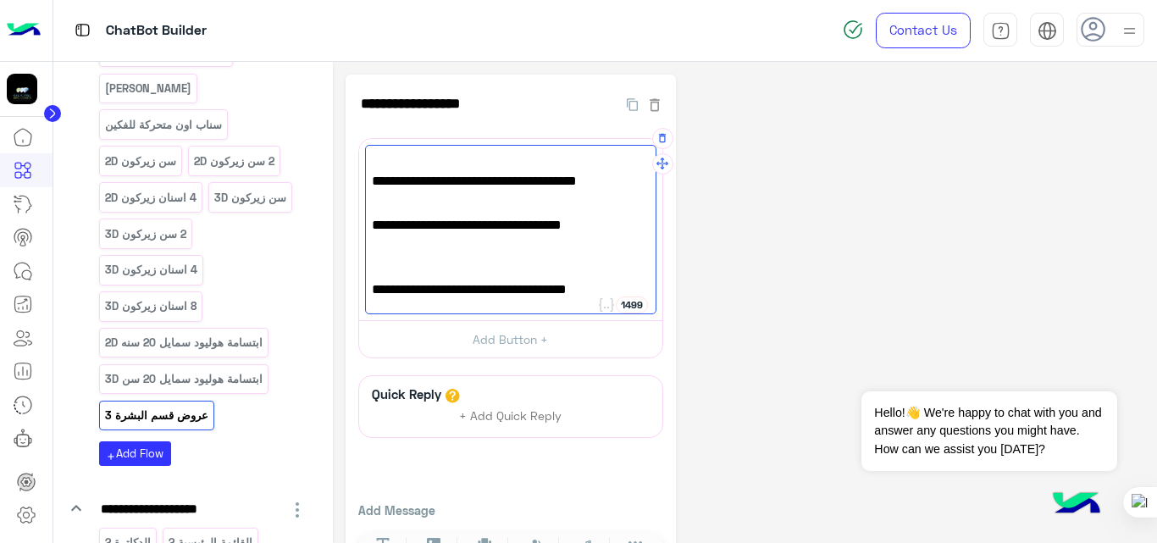
scroll to position [421, 0]
click at [793, 207] on div "**********" at bounding box center [744, 332] width 799 height 514
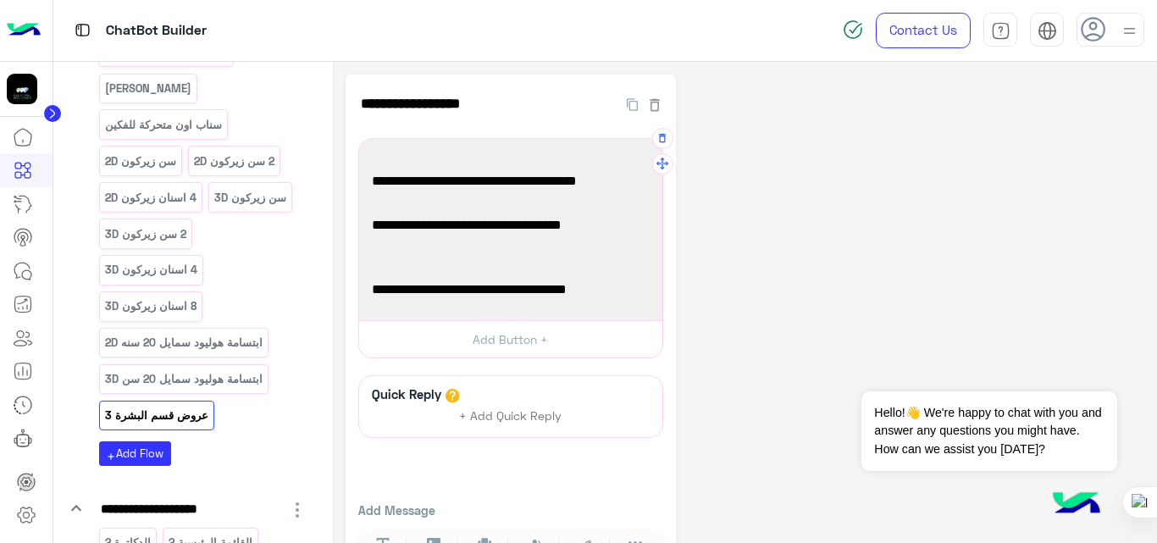
click at [644, 304] on div "🌸 عروض قسم البشرة – عيادات جويل 🌸 تنظيف البشرة العادي مع تنظيف الأسنان: 195 ريا…" at bounding box center [510, 229] width 291 height 169
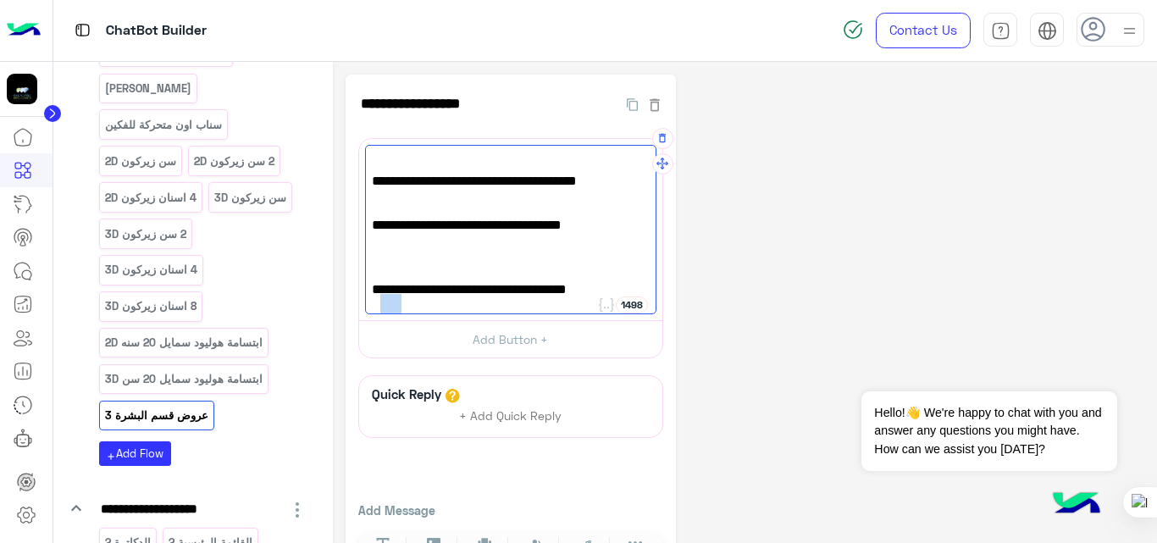
scroll to position [436, 0]
drag, startPoint x: 376, startPoint y: 302, endPoint x: 565, endPoint y: 248, distance: 196.5
click at [565, 248] on div "🌸 عروض قسم البشرة – عيادات جويل 🌸 تنظيف البشرة العادي مع تنظيف الأسنان: 195 ريا…" at bounding box center [510, 229] width 291 height 169
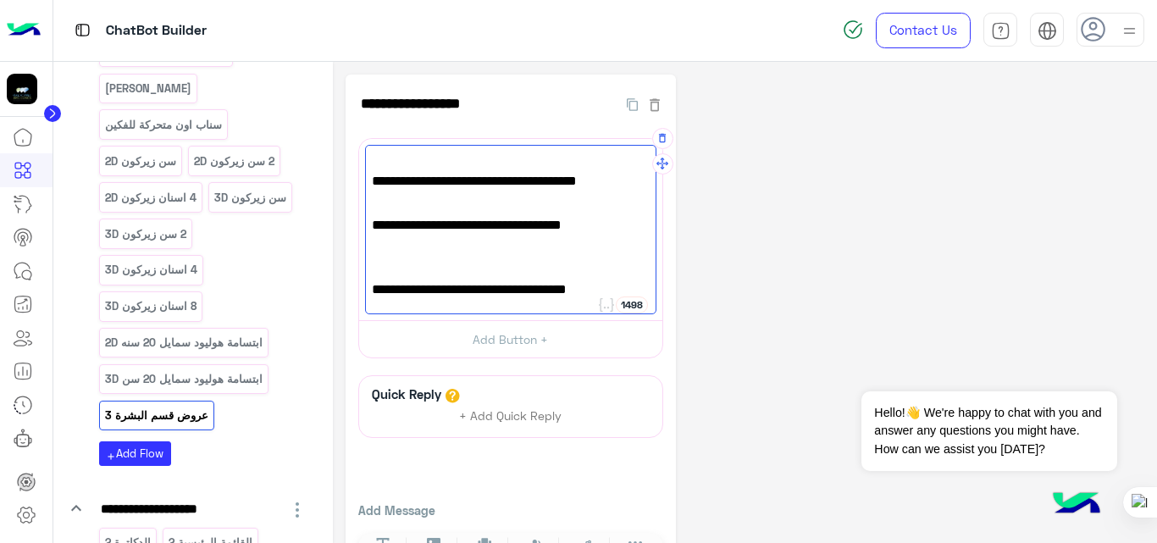
click at [565, 248] on div "🌸 عروض قسم البشرة – عيادات جويل 🌸 تنظيف البشرة العادي مع تنظيف الأسنان: 195 ريا…" at bounding box center [510, 229] width 291 height 169
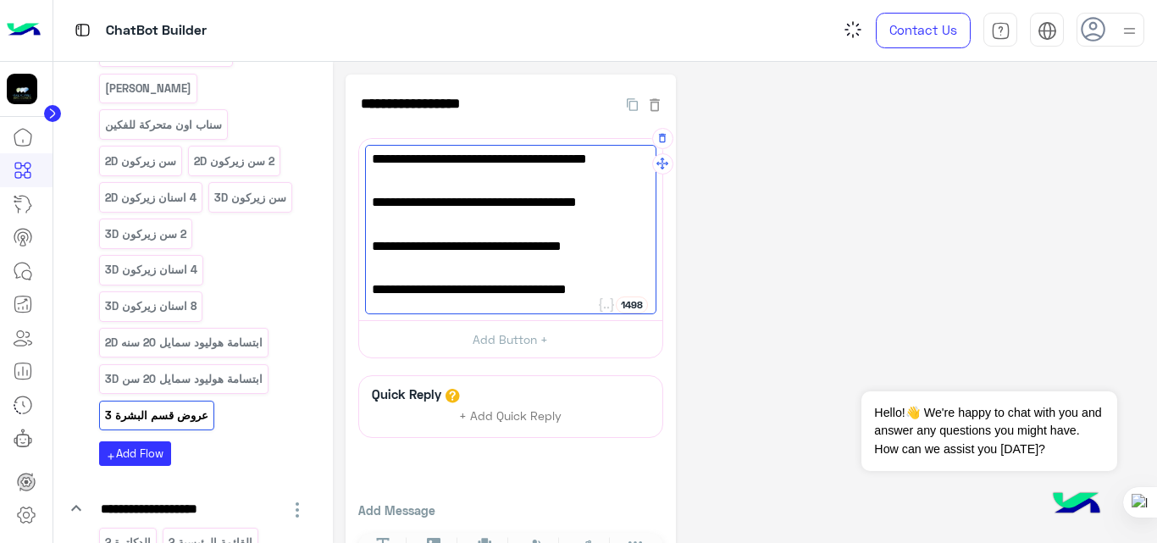
scroll to position [414, 0]
click at [372, 296] on span "📅 دللي بشرتك مع أفضل العروض من جويل ✨" at bounding box center [511, 290] width 278 height 22
paste textarea "**********"
type textarea "**********"
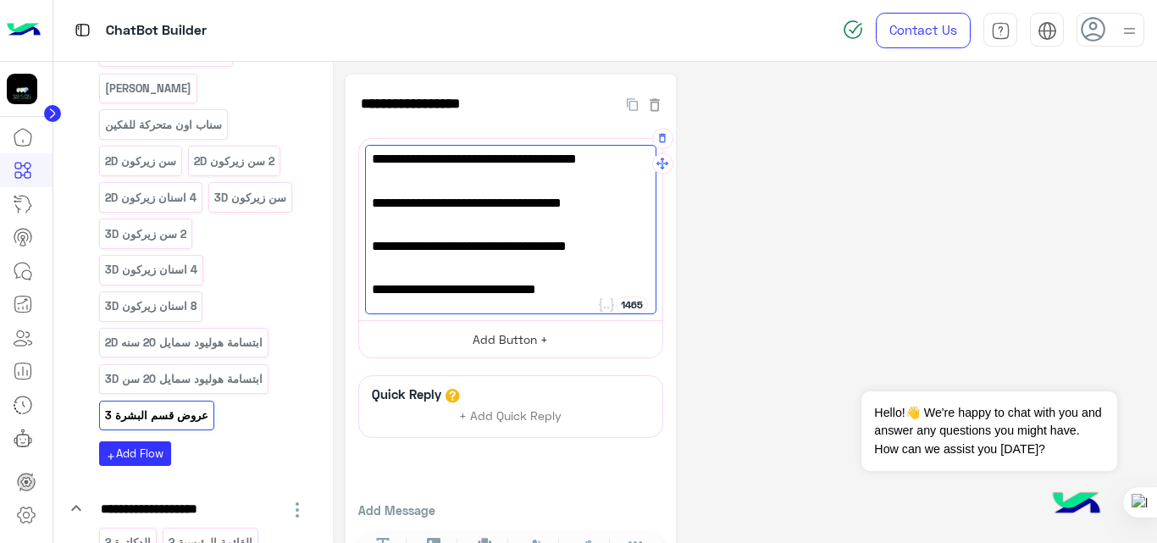
click at [547, 347] on button "Add Button +" at bounding box center [510, 339] width 303 height 38
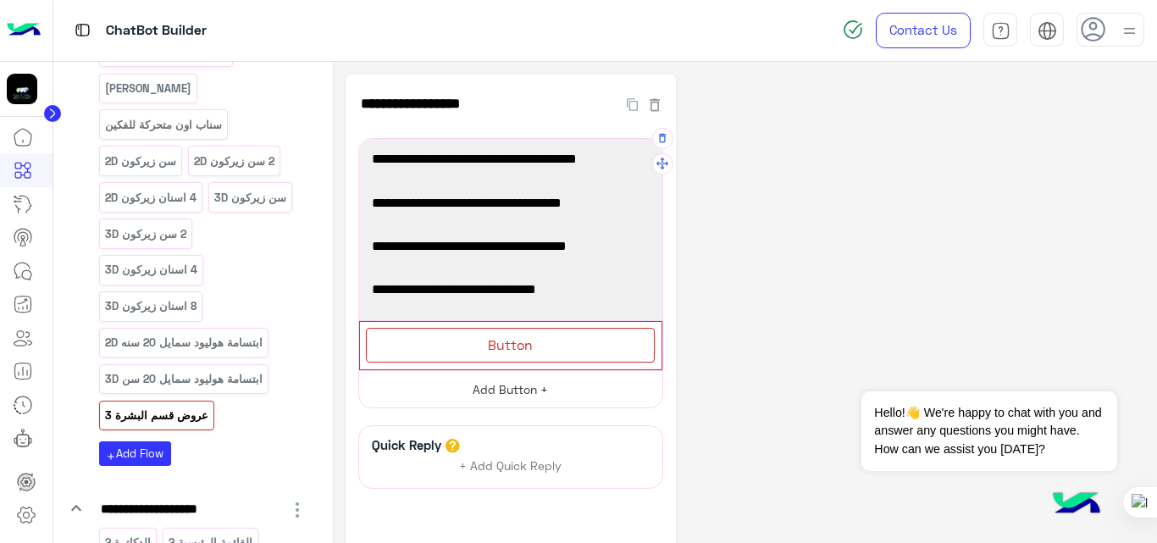
click at [547, 347] on div "Button" at bounding box center [510, 345] width 289 height 35
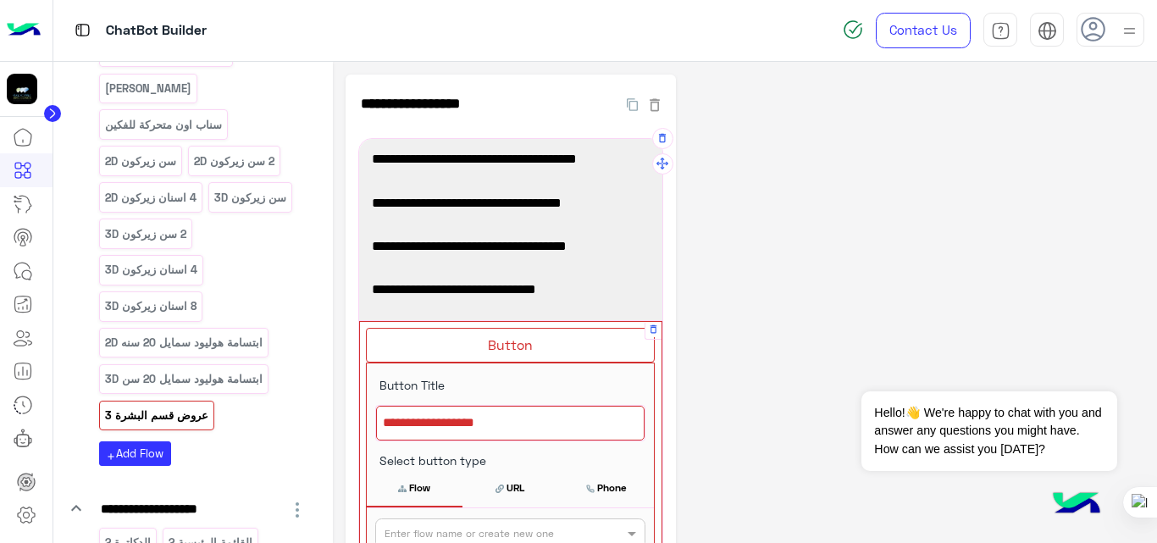
click at [533, 425] on div at bounding box center [510, 424] width 268 height 36
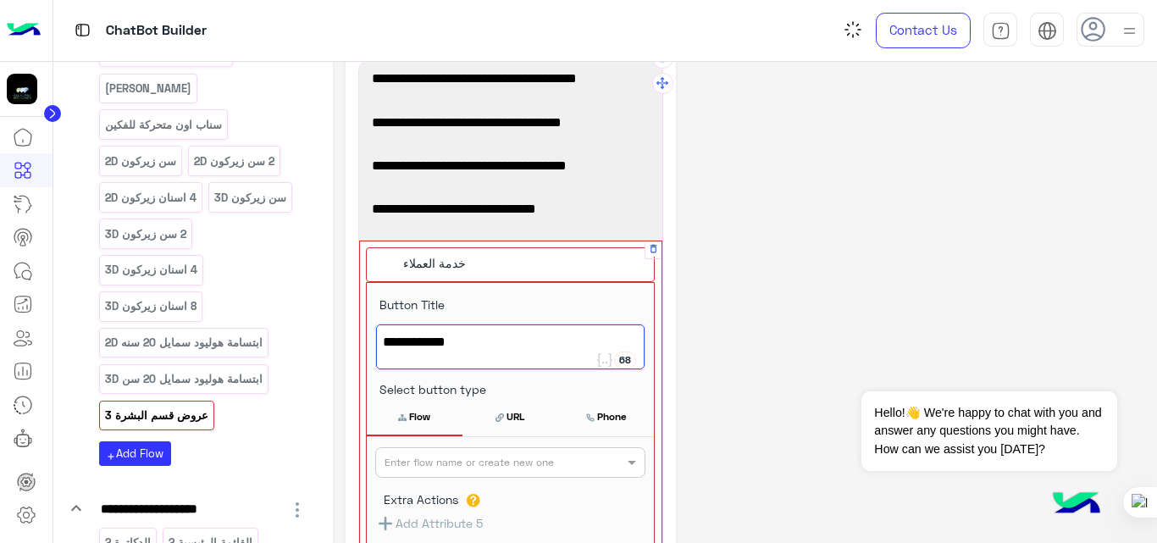
scroll to position [81, 0]
type textarea "**********"
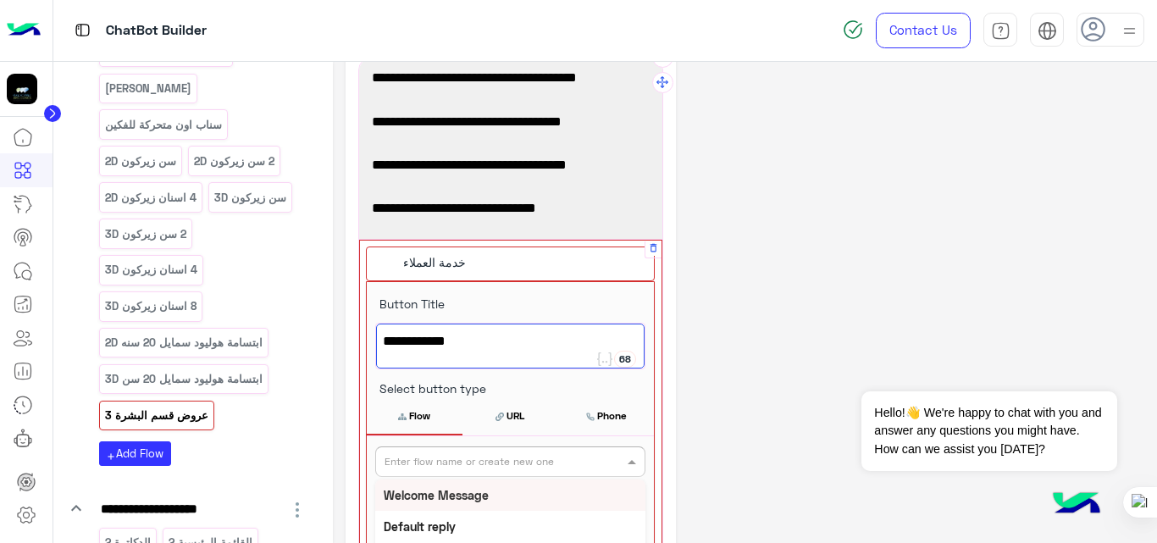
click at [532, 461] on input "text" at bounding box center [482, 459] width 196 height 15
type input "*"
click at [439, 494] on div "Handover" at bounding box center [510, 494] width 270 height 31
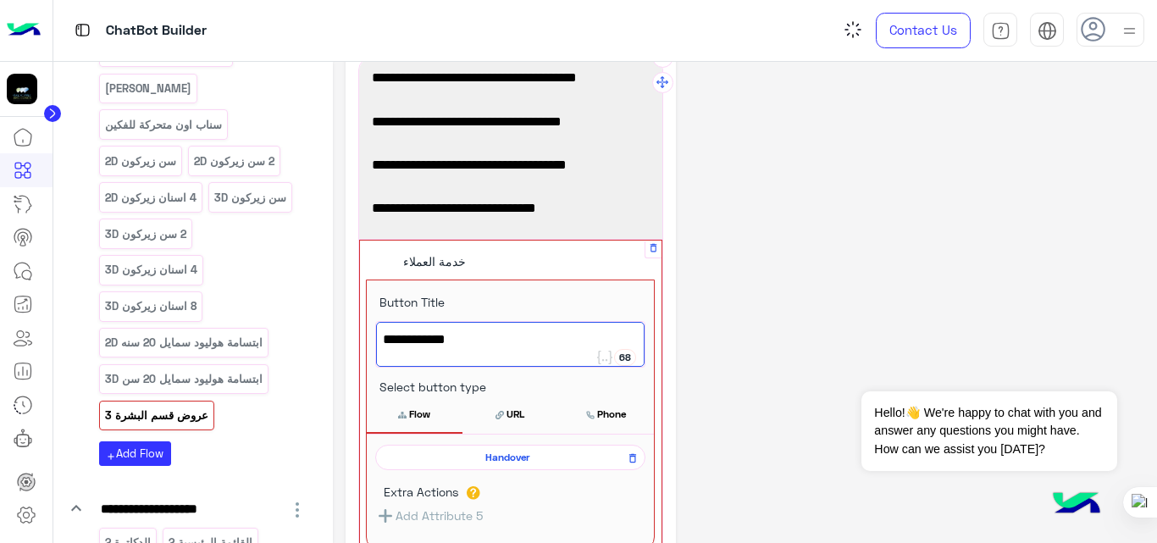
click at [893, 254] on div "**********" at bounding box center [744, 409] width 799 height 832
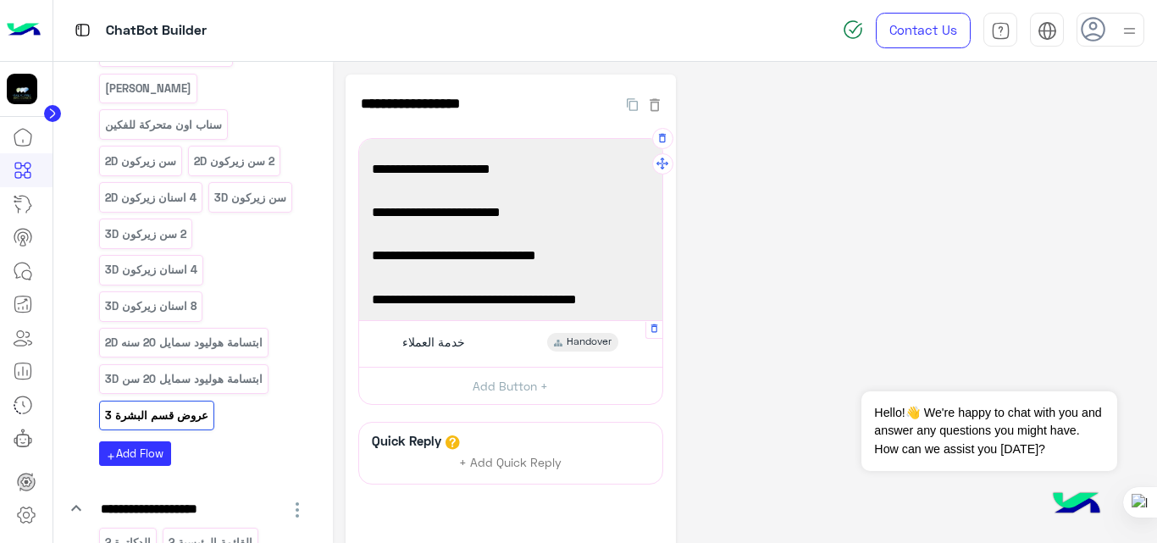
scroll to position [135, 0]
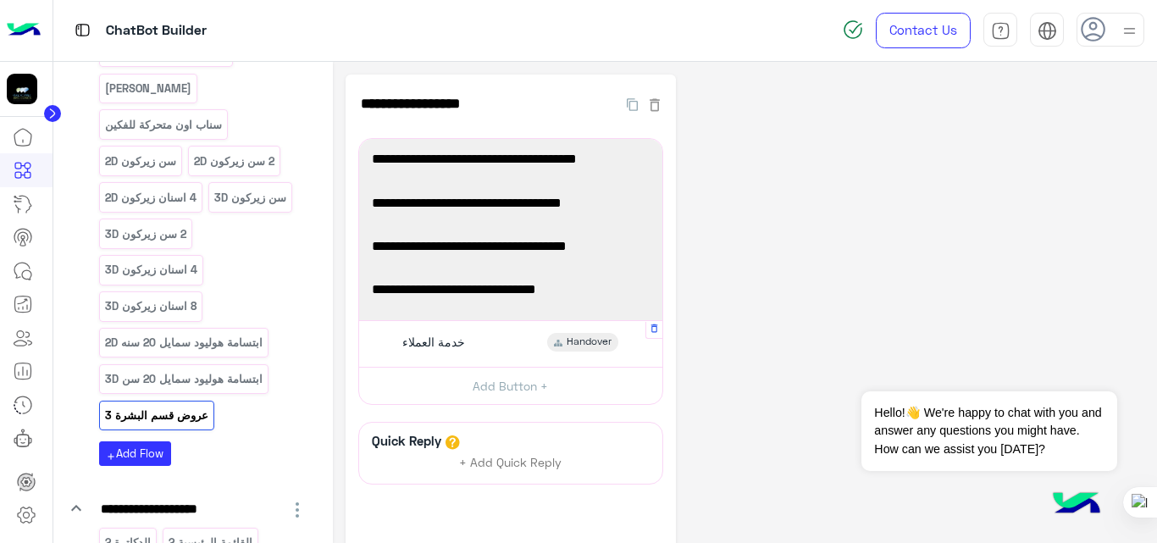
click at [799, 196] on div "**********" at bounding box center [744, 355] width 799 height 561
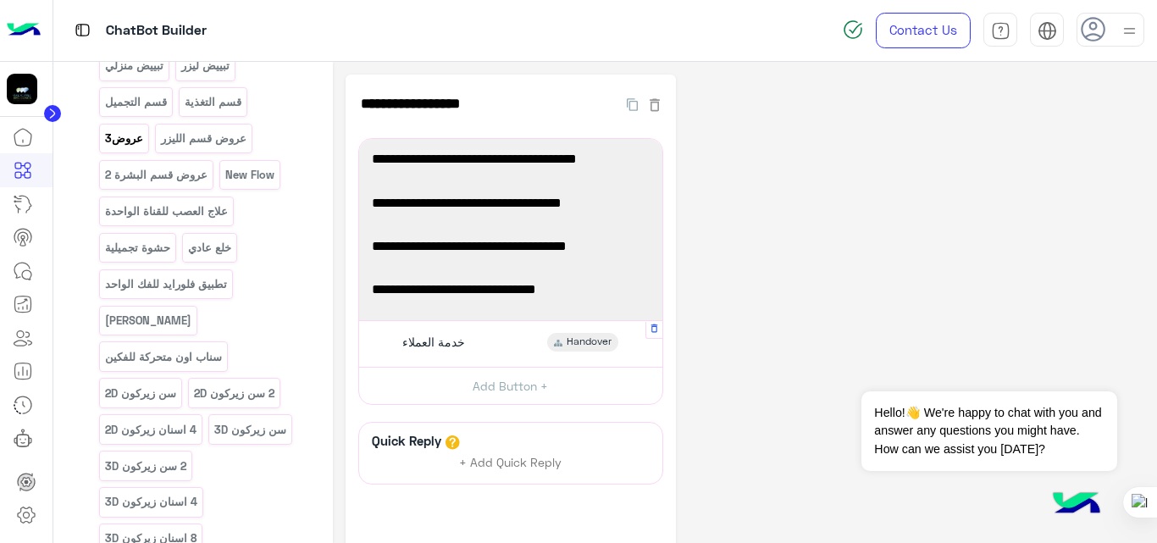
click at [119, 134] on p "عروض3" at bounding box center [123, 138] width 41 height 19
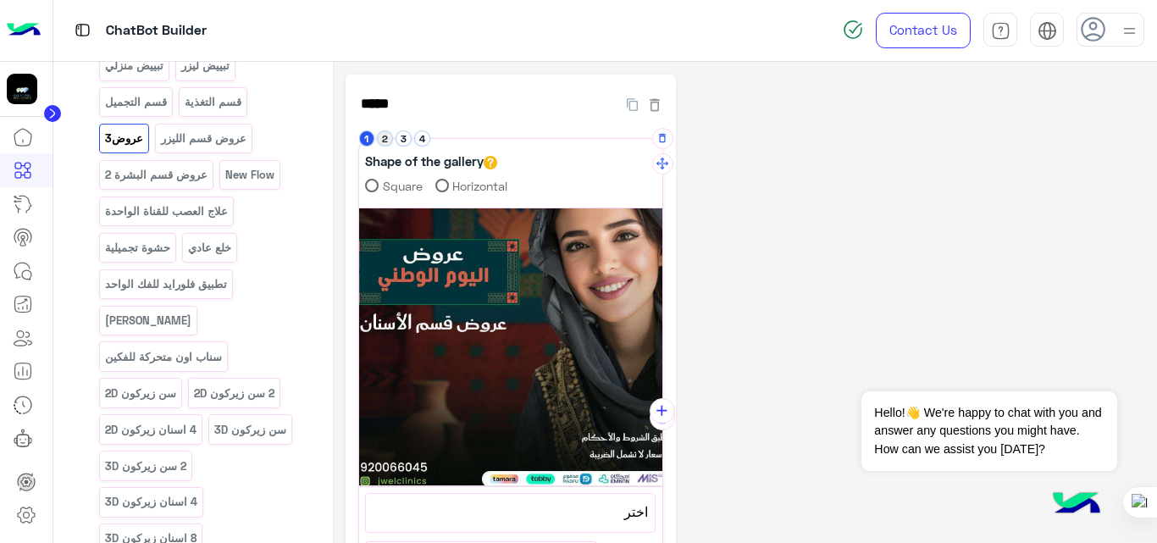
click at [386, 134] on button "2" at bounding box center [385, 138] width 16 height 16
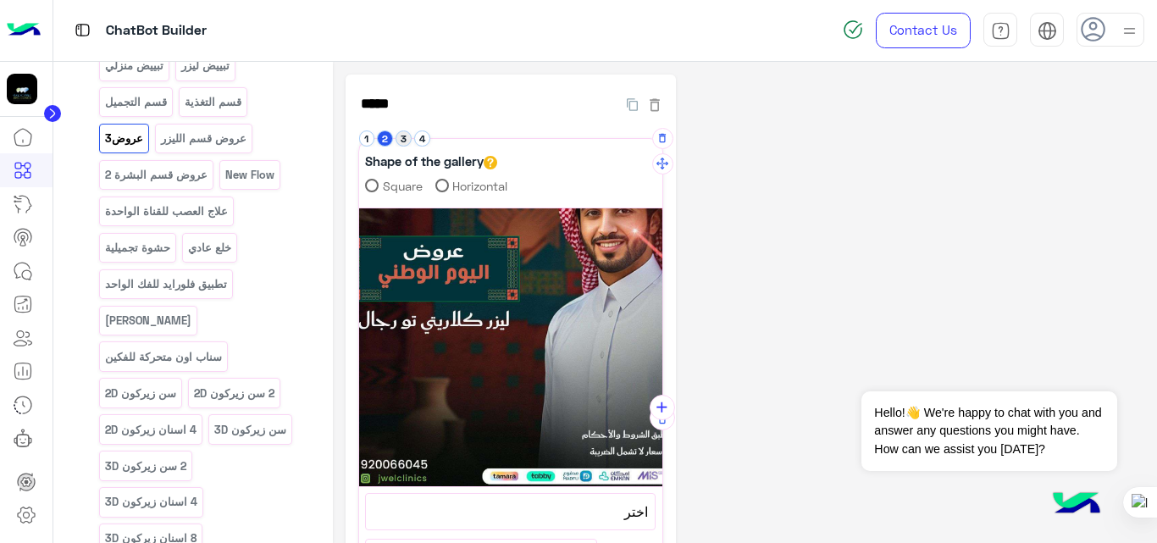
click at [401, 135] on button "3" at bounding box center [403, 138] width 16 height 16
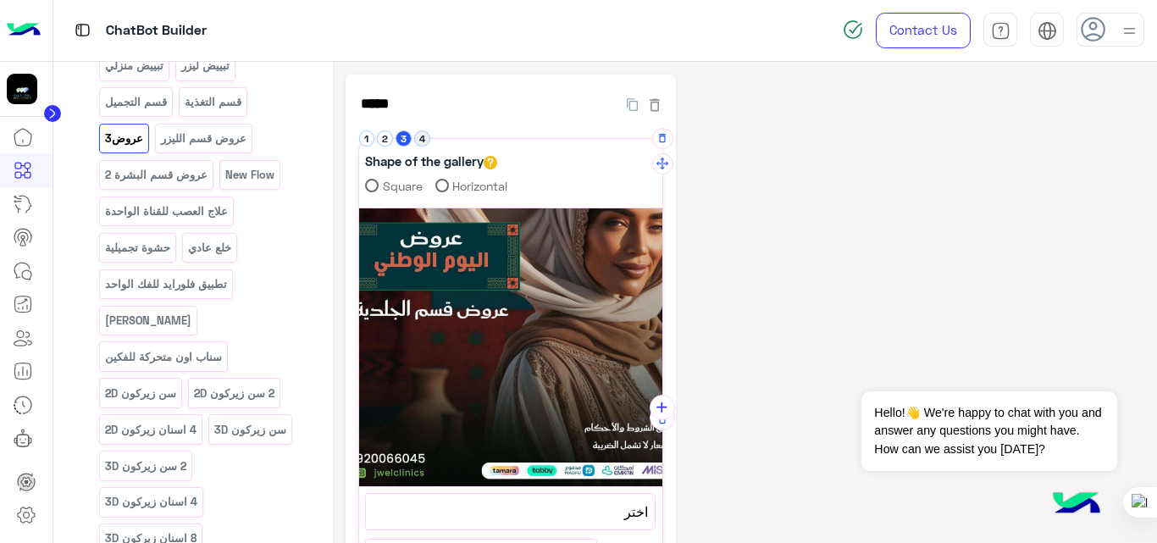
click at [423, 140] on button "4" at bounding box center [422, 138] width 16 height 16
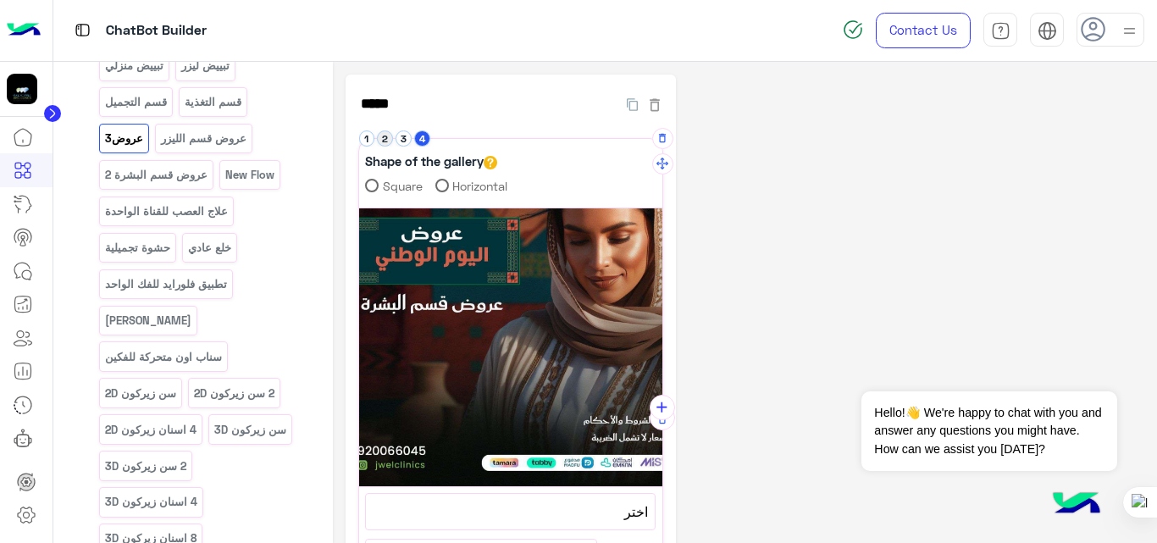
click at [389, 141] on button "2" at bounding box center [385, 138] width 16 height 16
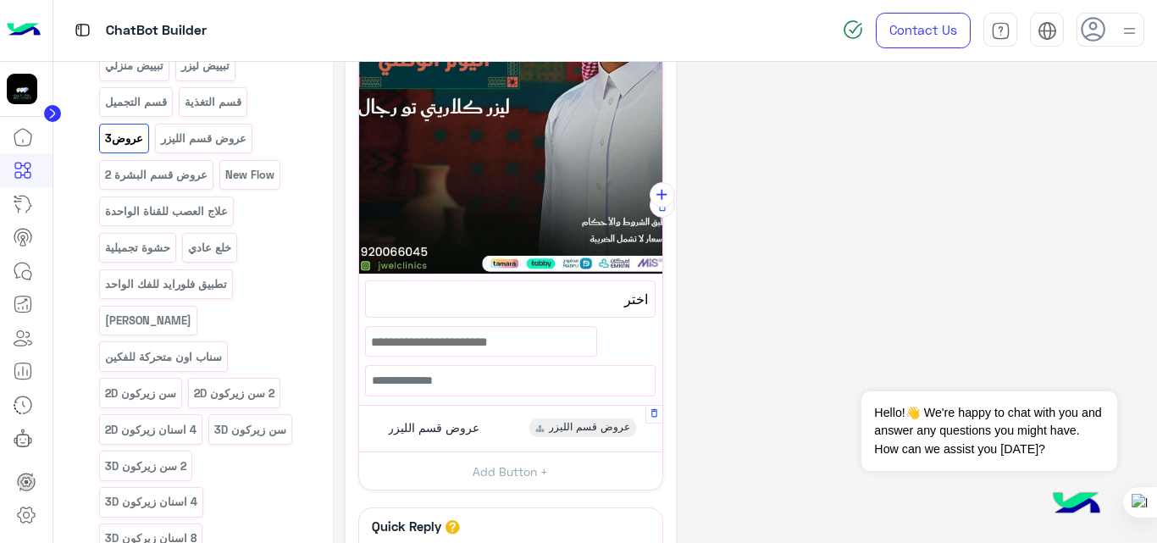
click at [512, 422] on div "عروض قسم الليزر عروض قسم الليزر" at bounding box center [510, 428] width 290 height 33
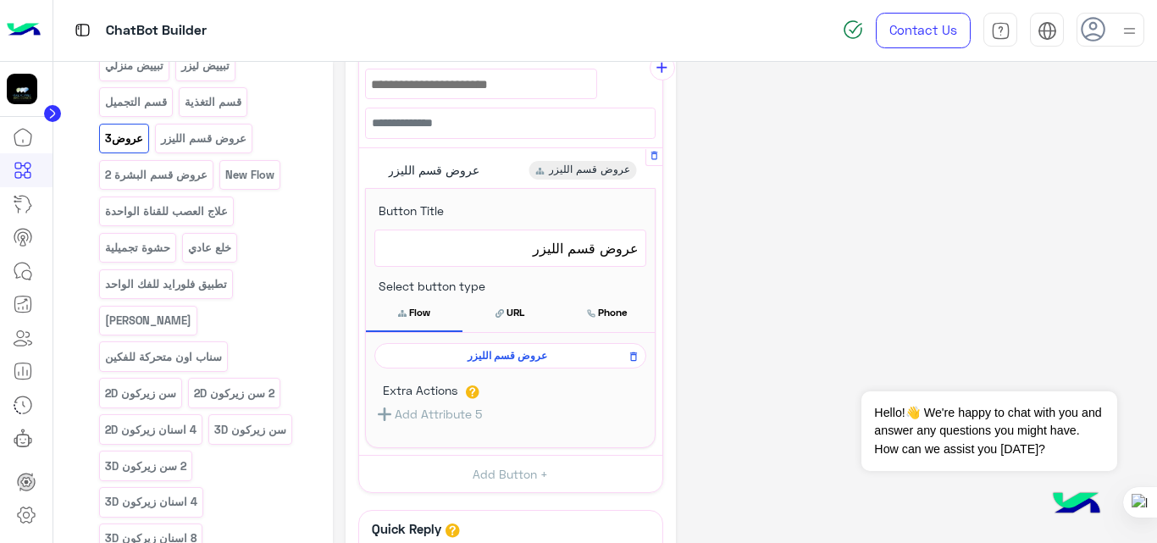
click at [513, 353] on span "عروض قسم الليزر" at bounding box center [507, 355] width 247 height 15
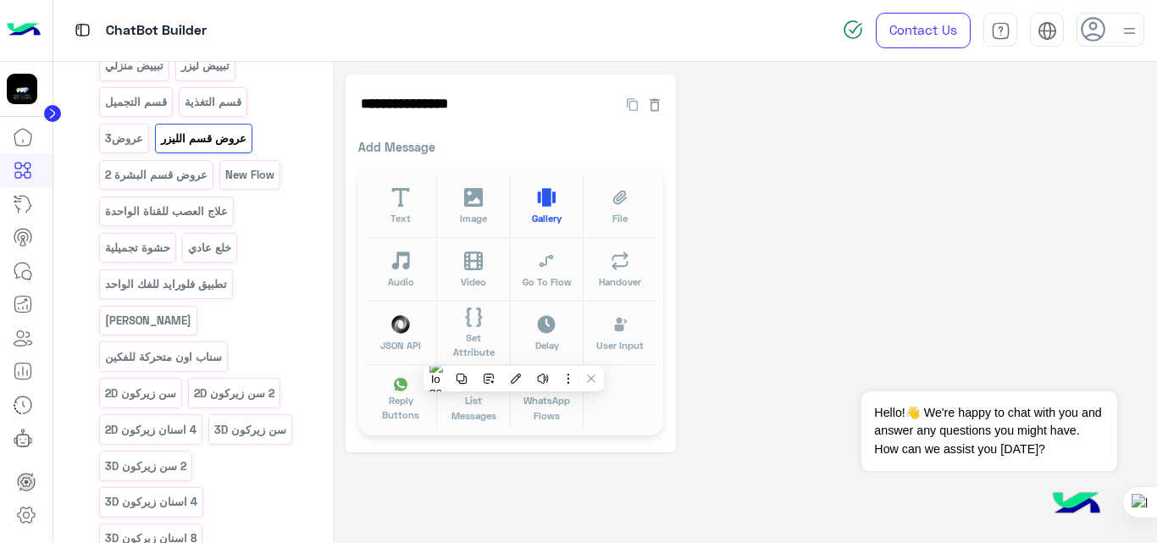
click at [556, 198] on button "Gallery" at bounding box center [547, 206] width 73 height 64
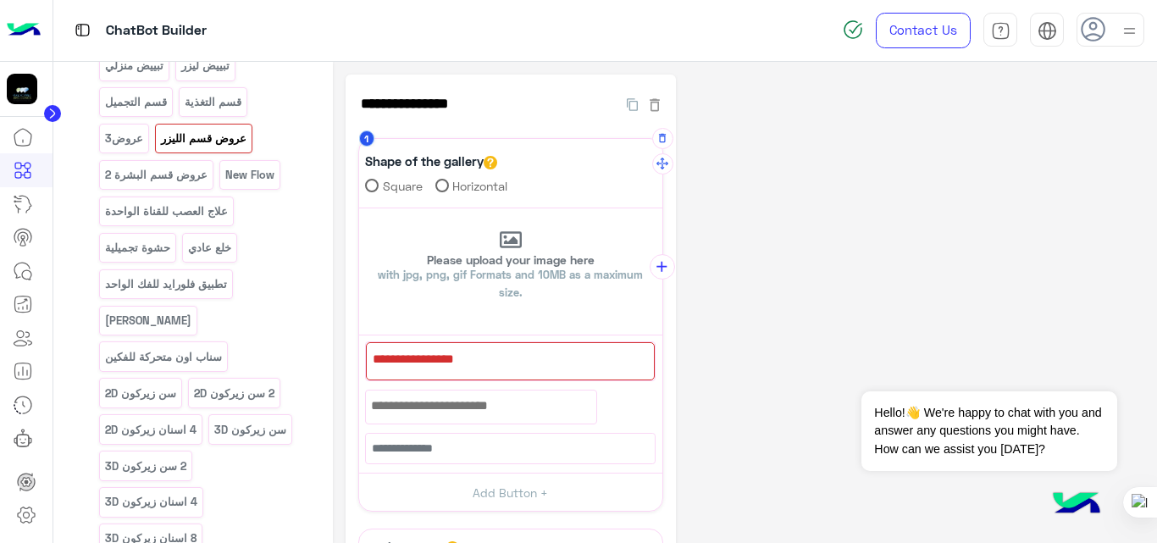
click at [495, 356] on div at bounding box center [510, 361] width 289 height 38
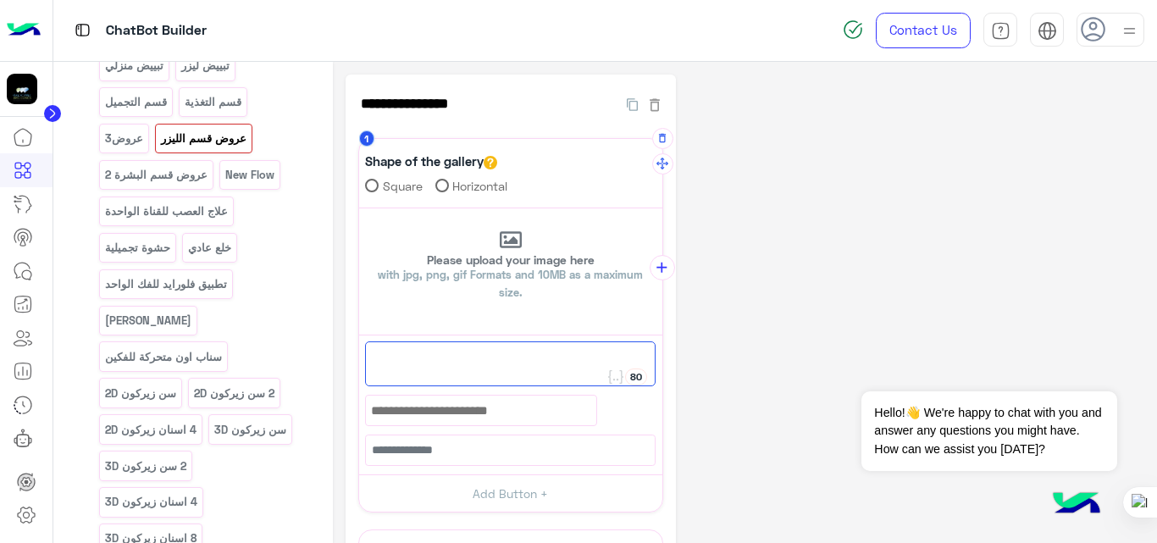
type textarea "*"
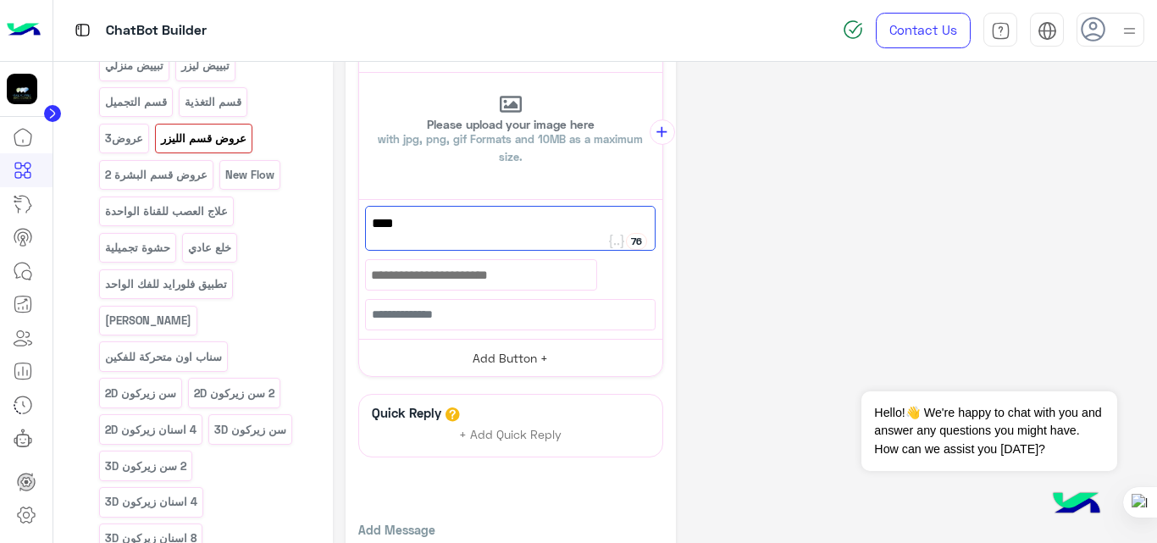
type textarea "****"
click at [515, 348] on button "Add Button +" at bounding box center [510, 358] width 303 height 38
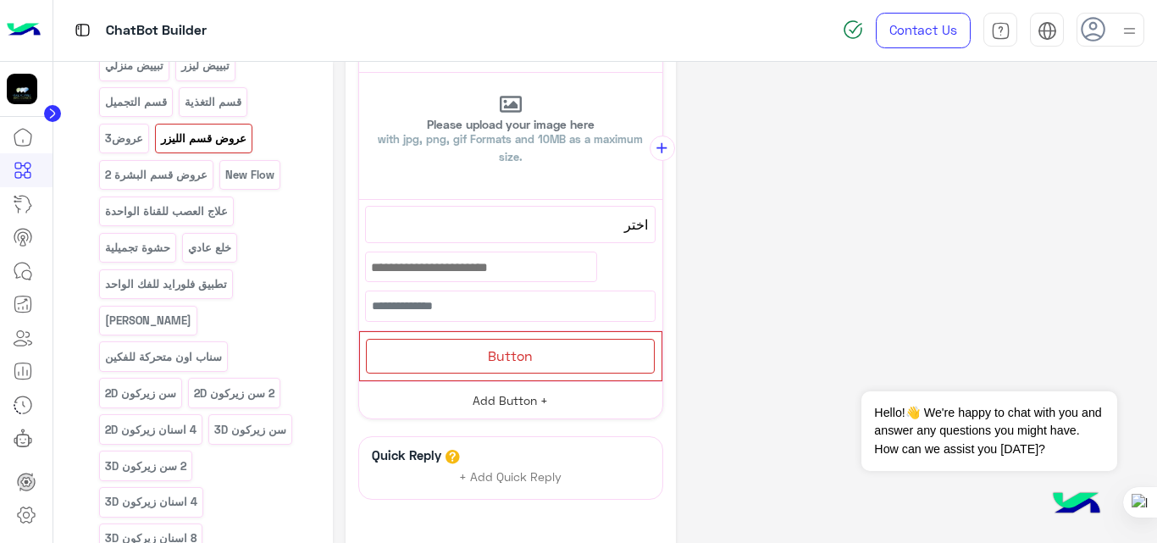
click at [515, 348] on span "Button" at bounding box center [510, 355] width 45 height 16
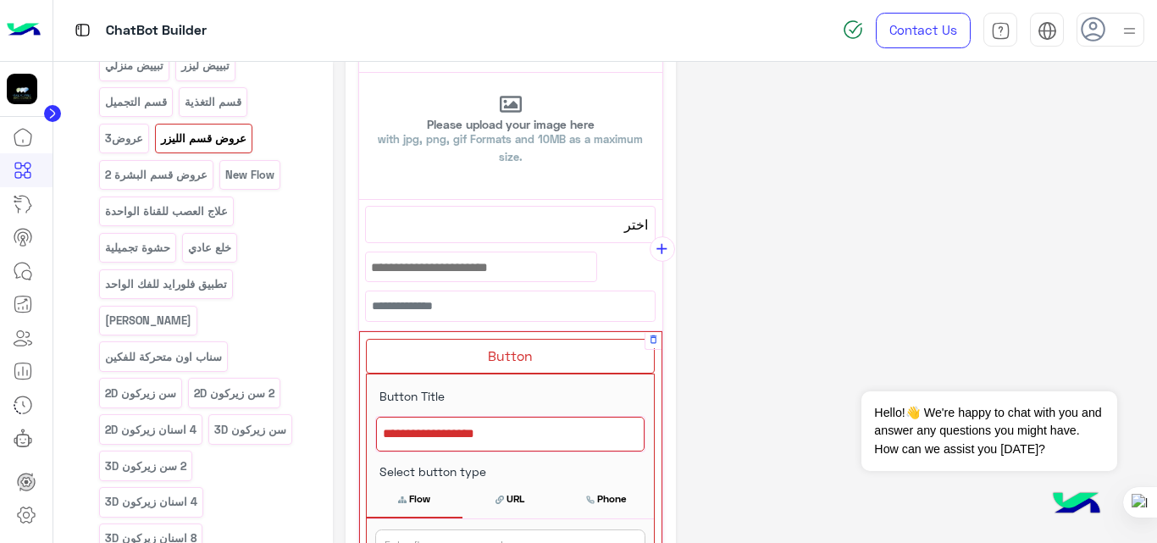
click at [543, 439] on div at bounding box center [510, 435] width 268 height 36
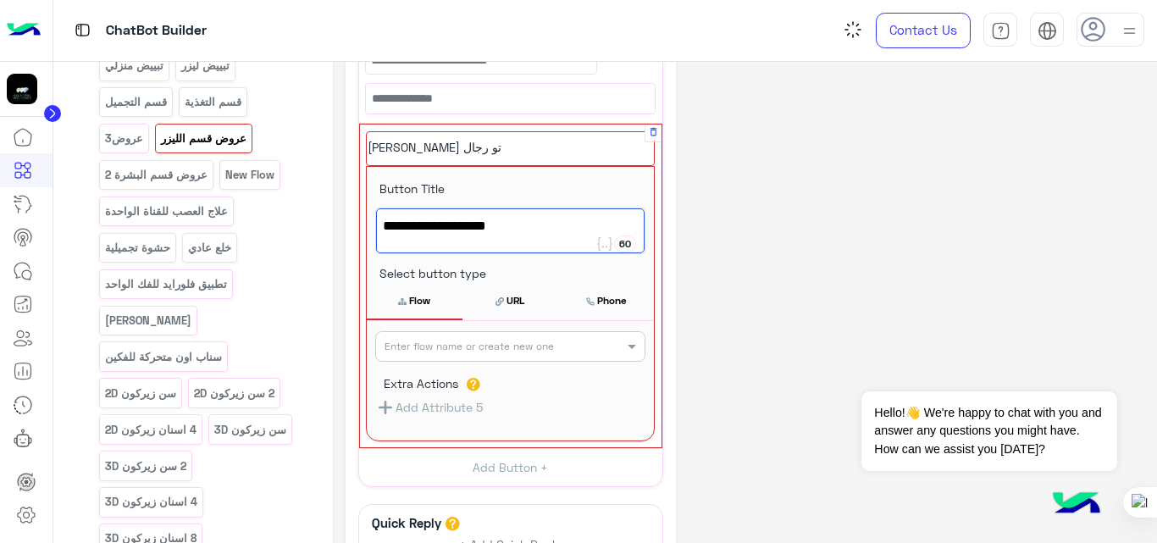
scroll to position [356, 0]
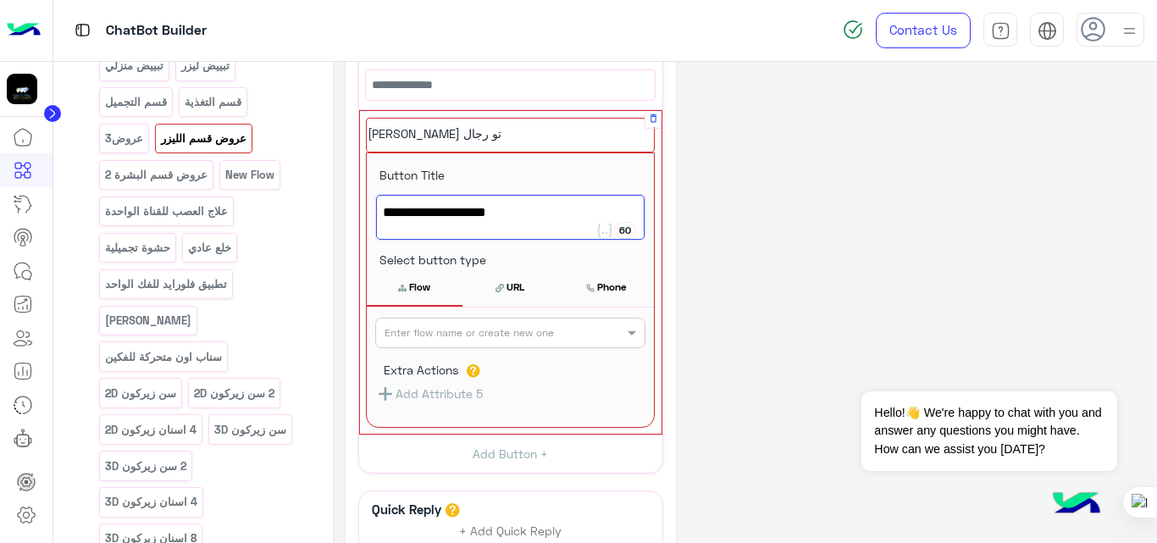
type textarea "**********"
drag, startPoint x: 528, startPoint y: 210, endPoint x: 636, endPoint y: 208, distance: 108.4
click at [636, 208] on span "[PERSON_NAME] تو رجال" at bounding box center [510, 213] width 255 height 22
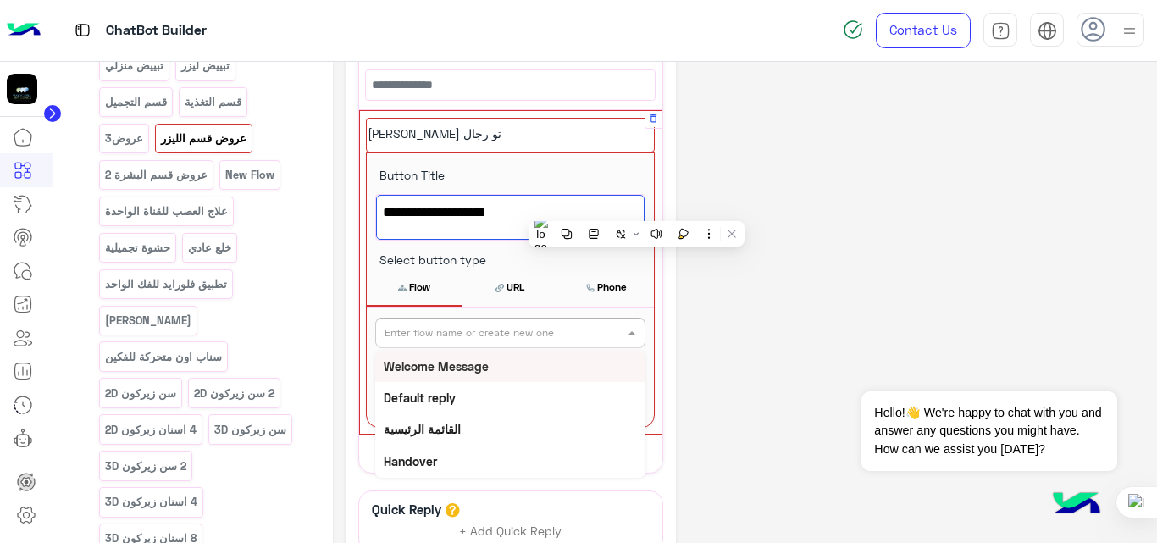
click at [597, 329] on div at bounding box center [510, 331] width 268 height 16
paste input "**********"
type input "**********"
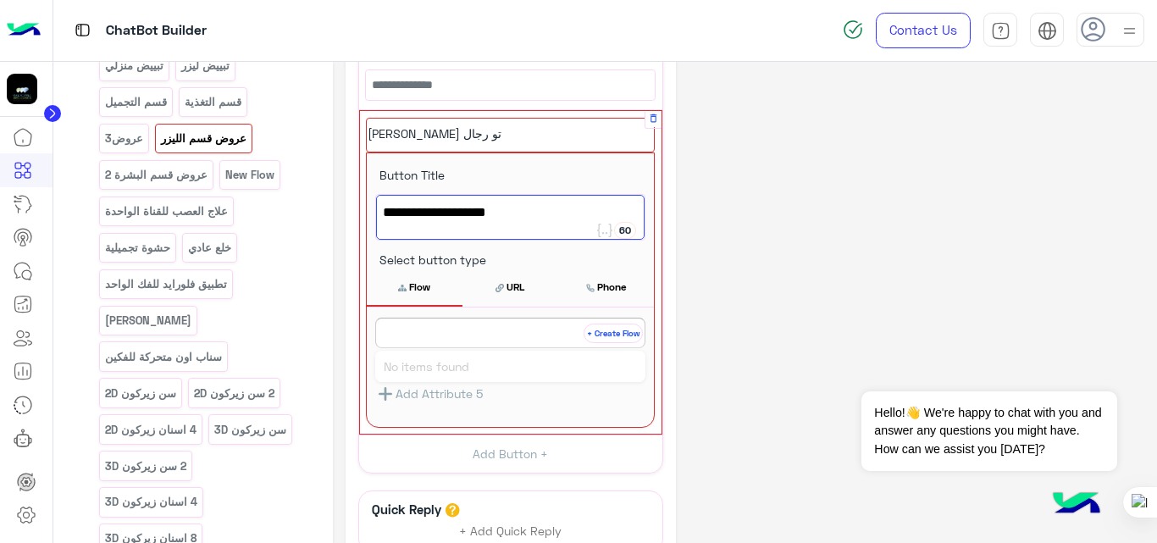
click at [621, 329] on button "+ Create Flow" at bounding box center [612, 332] width 59 height 19
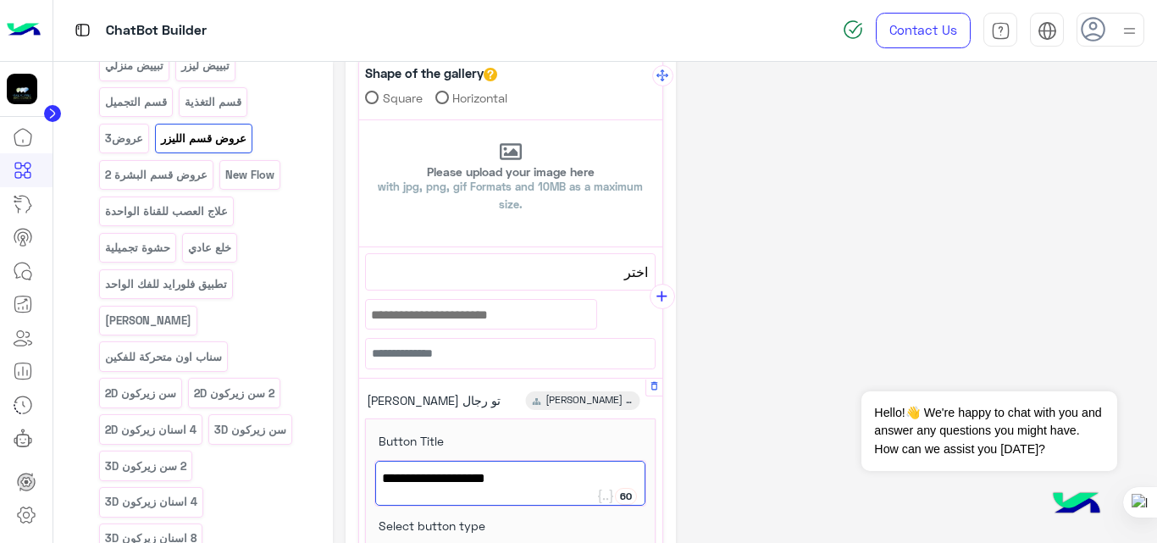
scroll to position [85, 0]
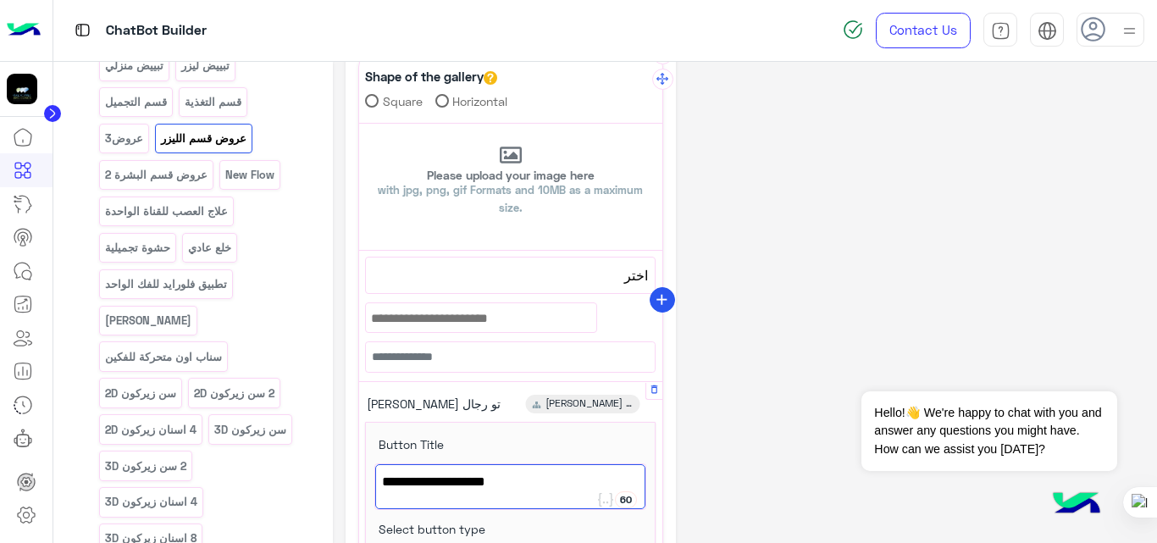
click at [657, 296] on icon "add" at bounding box center [662, 300] width 18 height 18
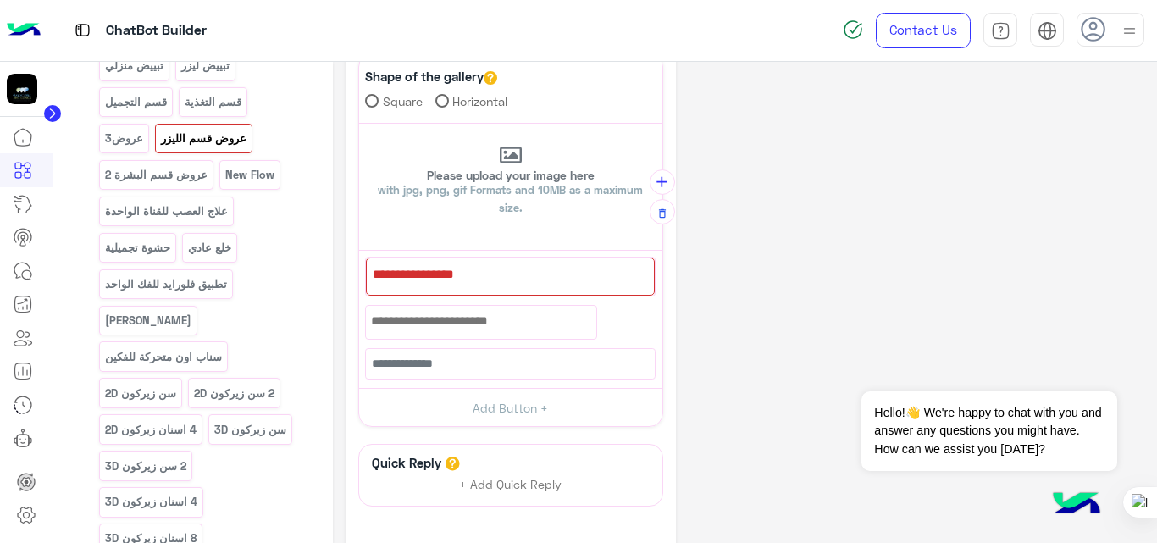
click at [491, 270] on div at bounding box center [510, 276] width 289 height 38
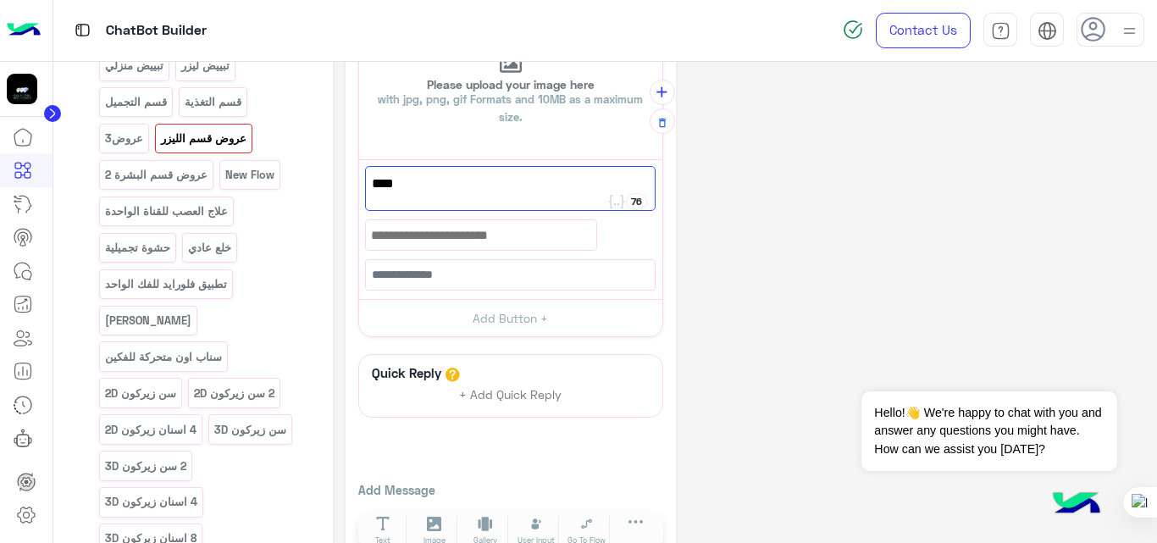
scroll to position [179, 0]
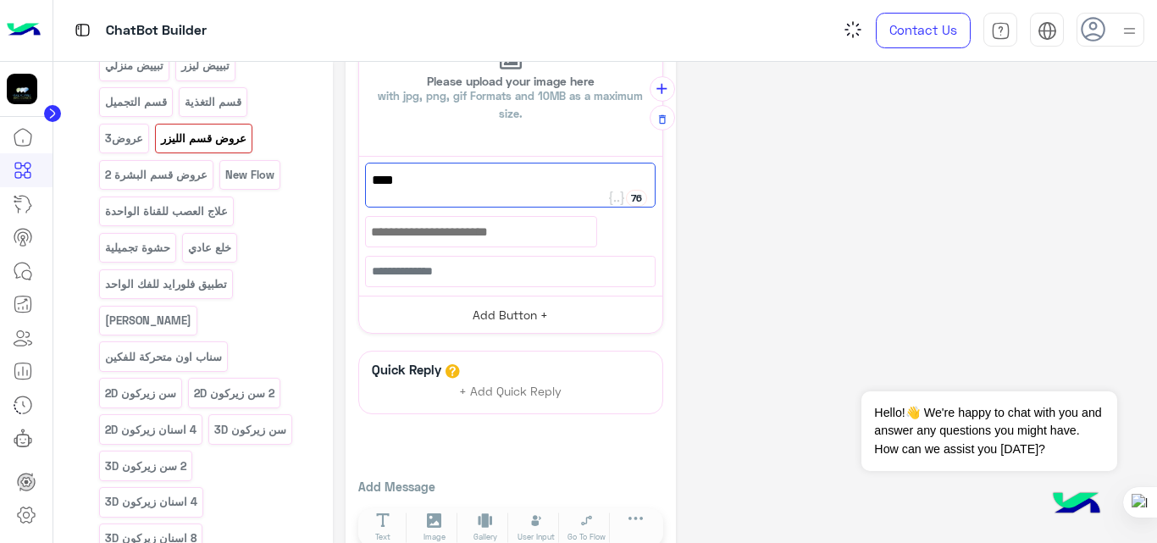
type textarea "****"
click at [512, 318] on button "Add Button +" at bounding box center [510, 315] width 303 height 38
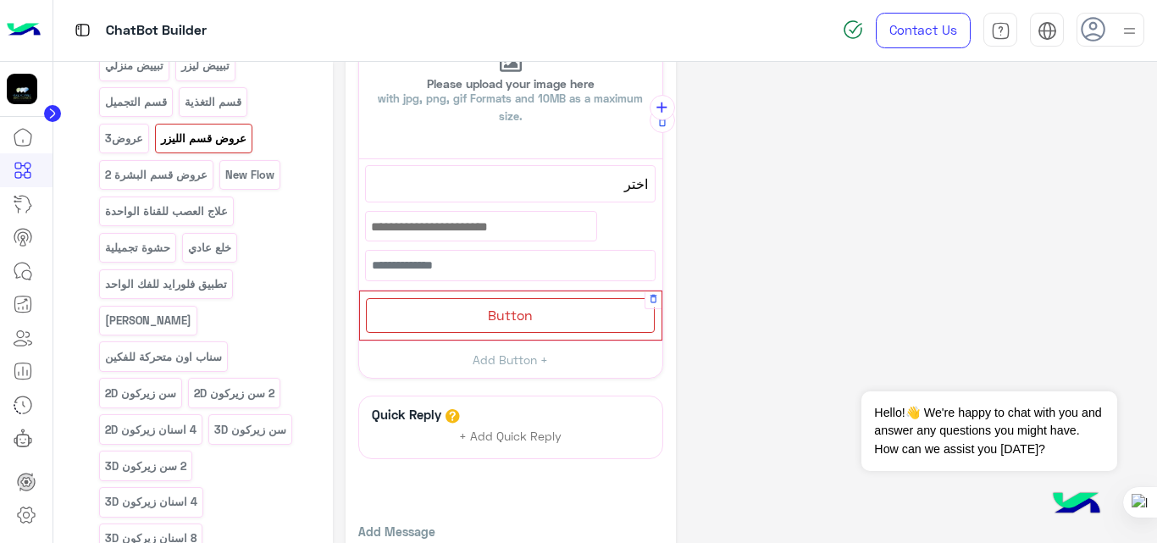
scroll to position [195, 0]
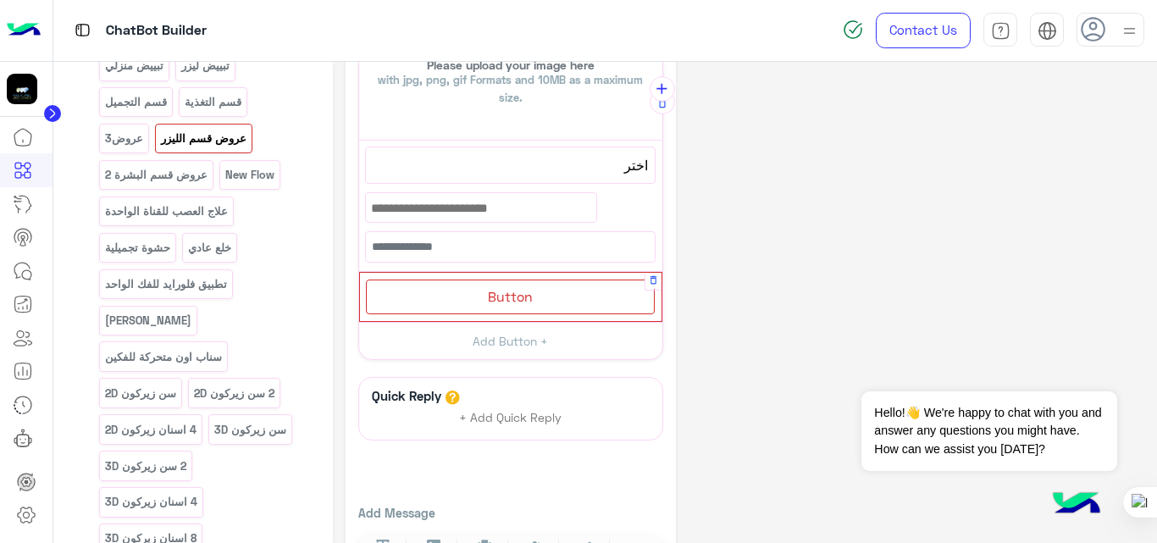
click at [536, 297] on div "Button" at bounding box center [510, 296] width 289 height 35
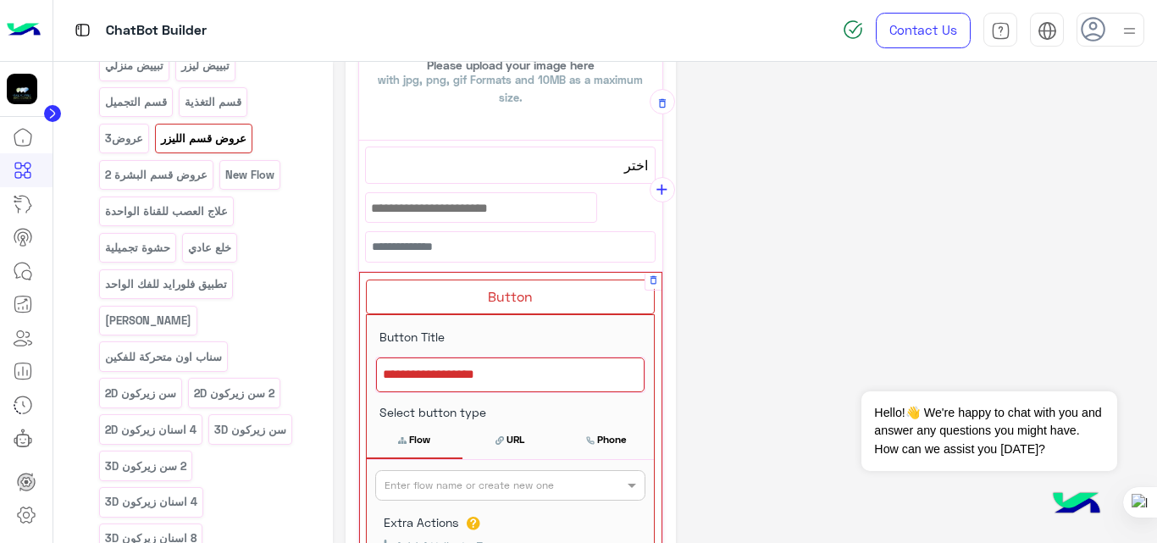
scroll to position [296, 0]
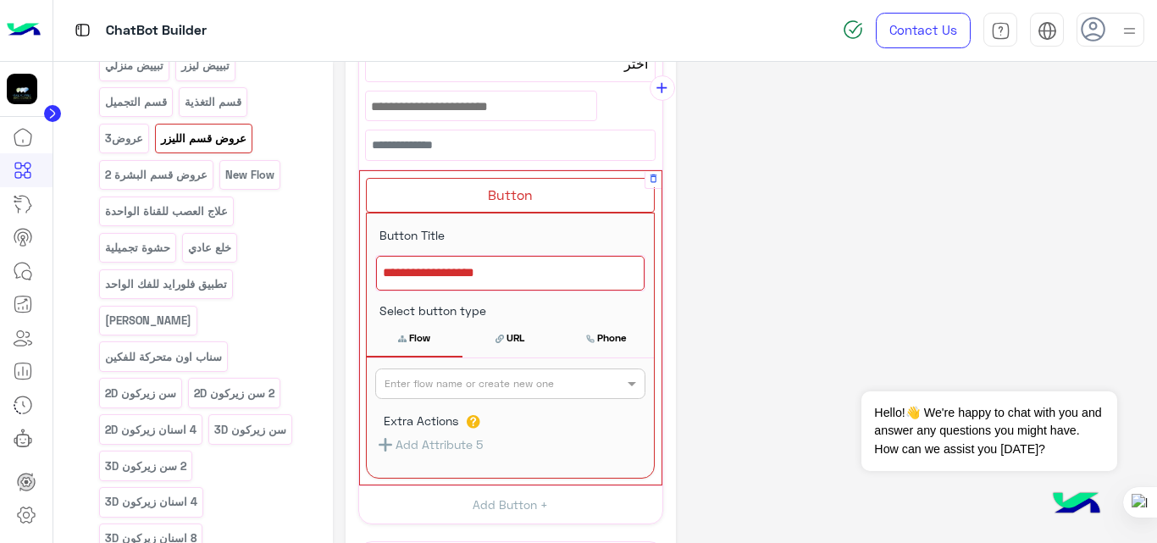
click at [513, 286] on div at bounding box center [510, 274] width 268 height 36
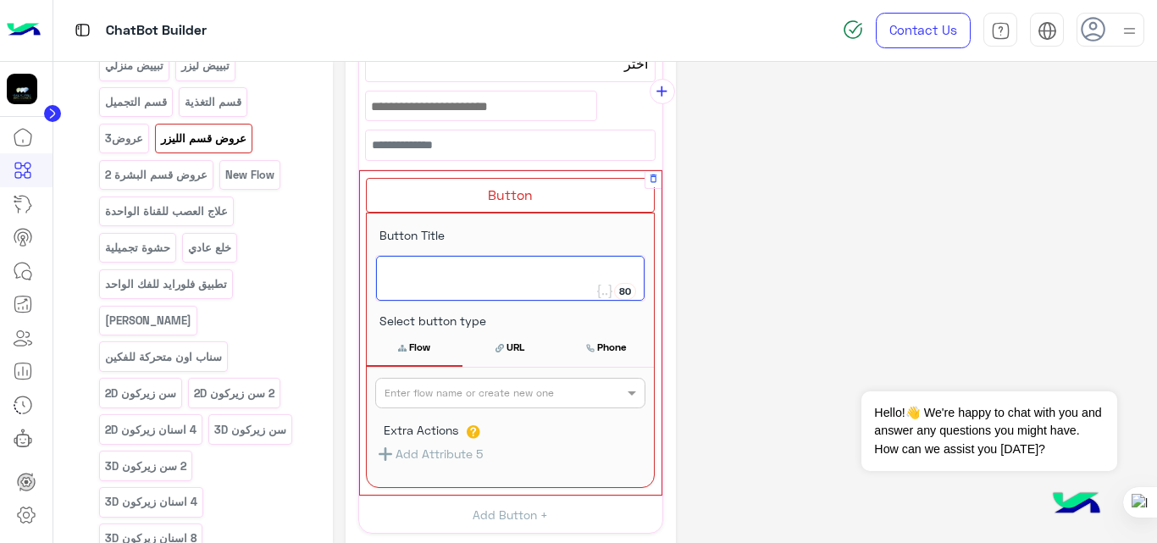
scroll to position [300, 0]
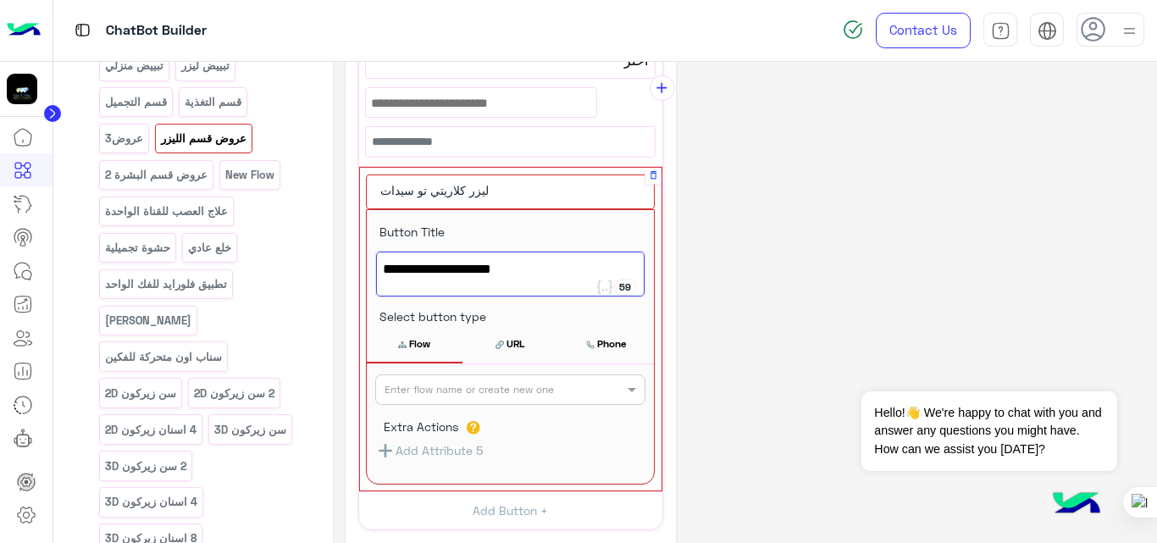
type textarea "**********"
drag, startPoint x: 515, startPoint y: 261, endPoint x: 637, endPoint y: 268, distance: 122.1
click at [637, 268] on span "ليزر كلاريتي تو سيدات" at bounding box center [510, 269] width 255 height 22
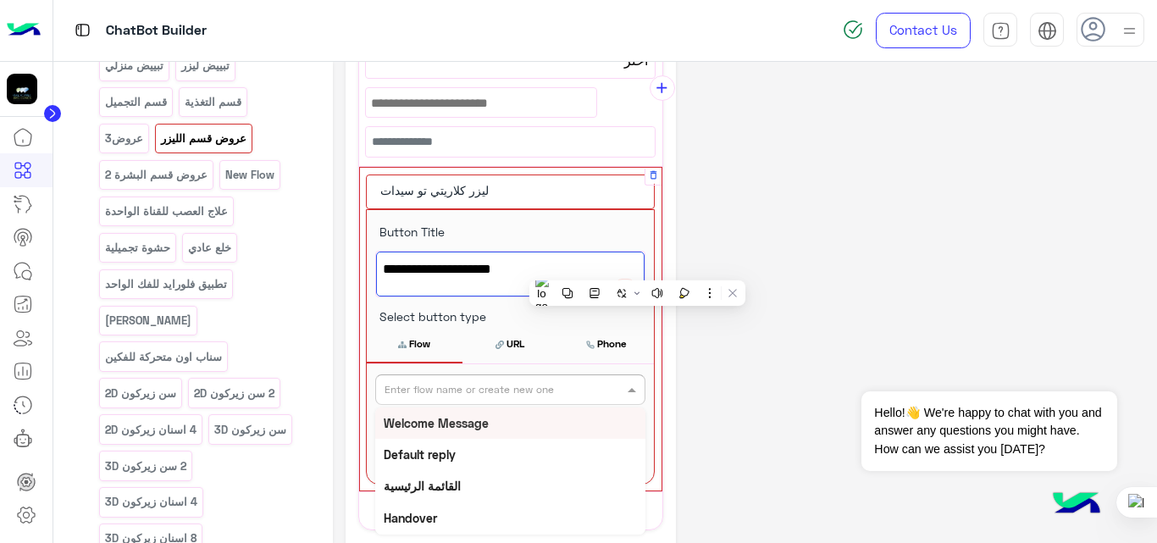
click at [566, 393] on input "text" at bounding box center [482, 387] width 196 height 15
paste input "**********"
type input "**********"
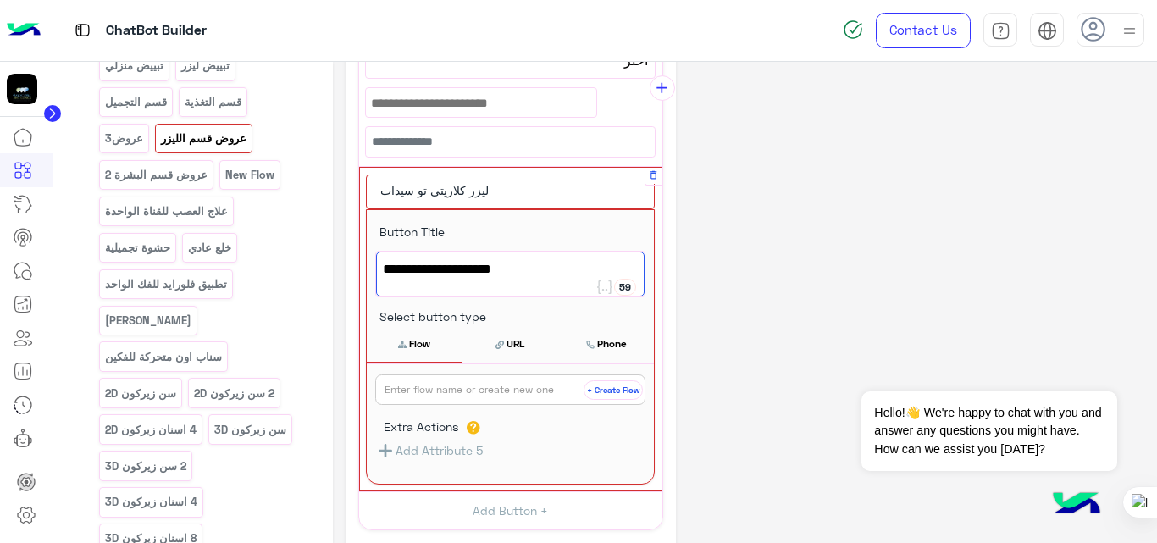
click at [615, 389] on button "+ Create Flow" at bounding box center [612, 389] width 59 height 19
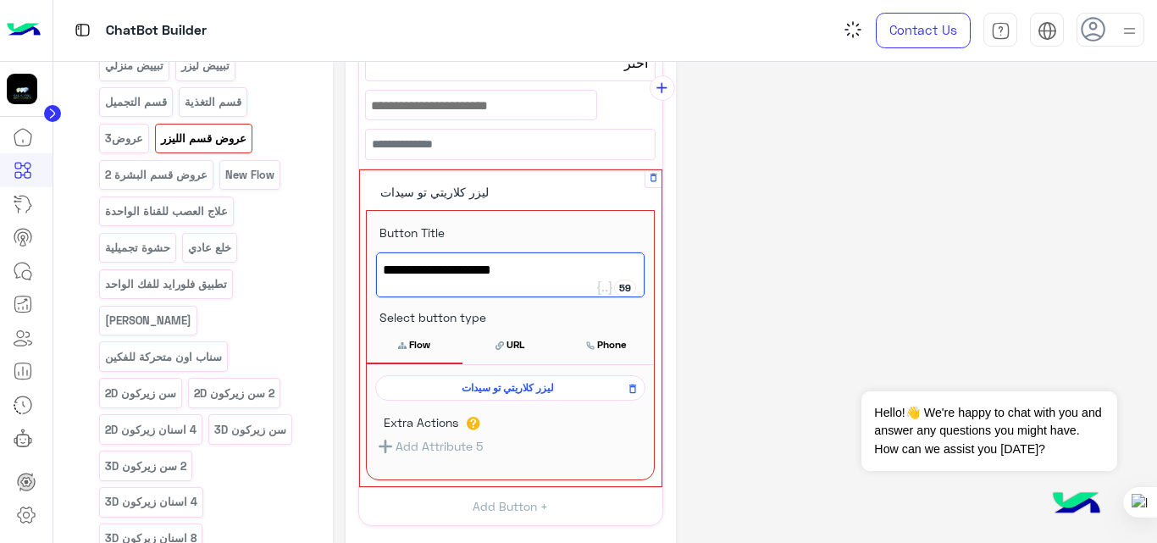
scroll to position [296, 0]
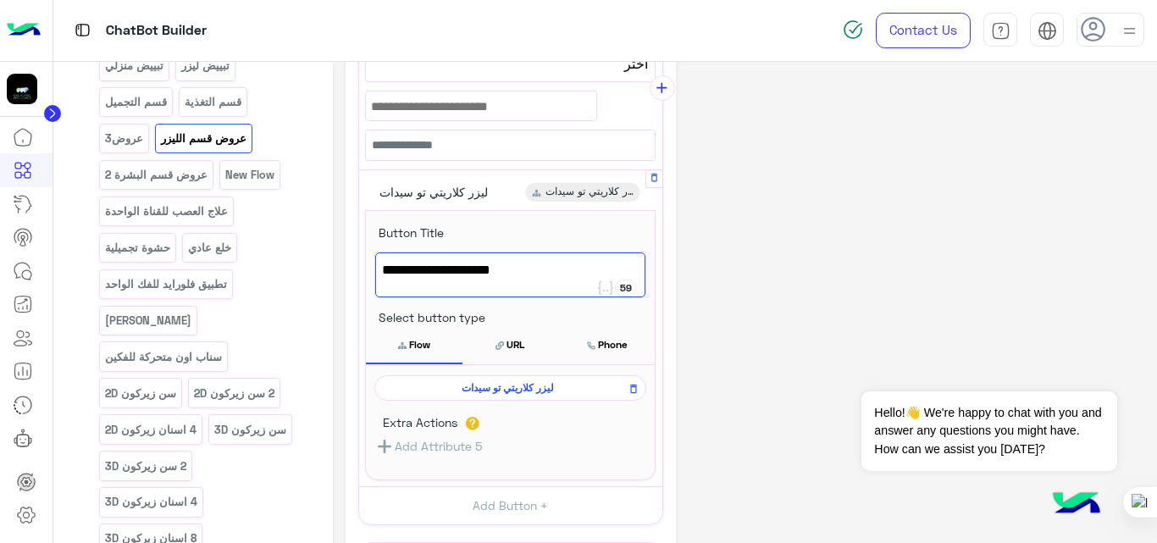
click at [725, 307] on div "**********" at bounding box center [744, 266] width 799 height 977
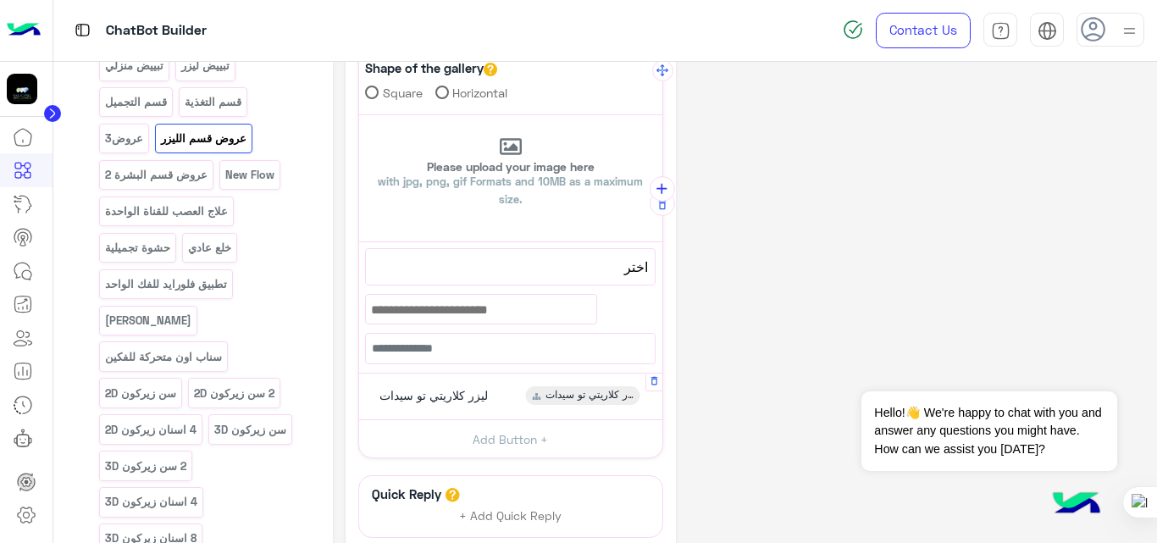
scroll to position [91, 0]
click at [662, 191] on icon "add" at bounding box center [662, 191] width 18 height 18
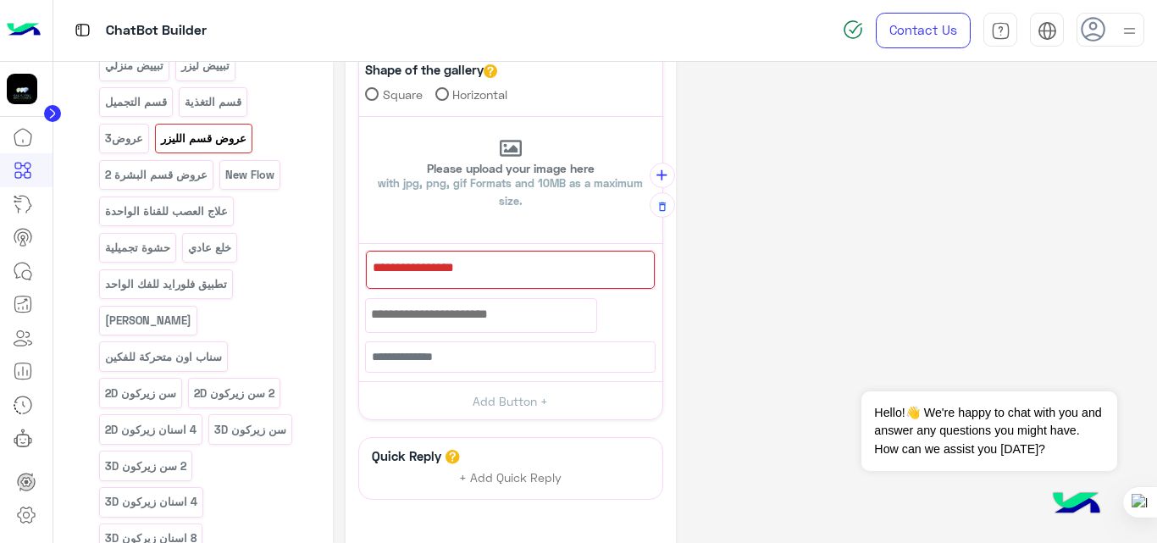
click at [563, 272] on div at bounding box center [510, 270] width 289 height 38
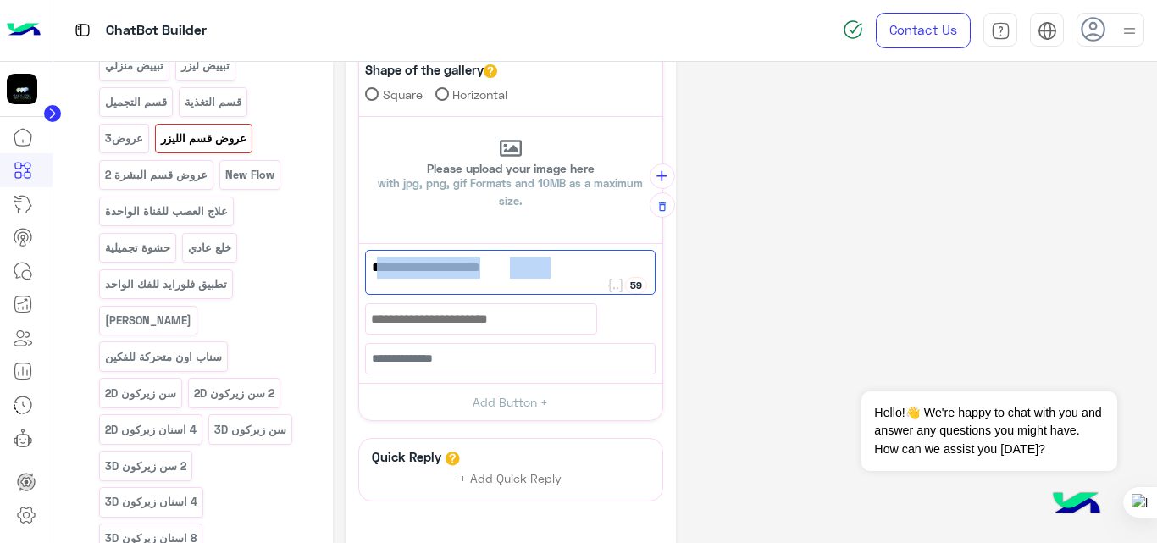
drag, startPoint x: 528, startPoint y: 268, endPoint x: 642, endPoint y: 261, distance: 114.5
click at [642, 261] on span "[PERSON_NAME] اي كيو رجال" at bounding box center [510, 268] width 277 height 22
click at [523, 261] on span "[PERSON_NAME] اي كيو رجال" at bounding box center [510, 268] width 277 height 22
drag, startPoint x: 531, startPoint y: 267, endPoint x: 649, endPoint y: 263, distance: 118.6
click at [649, 263] on div "[PERSON_NAME] اي كيو رجال" at bounding box center [510, 272] width 290 height 45
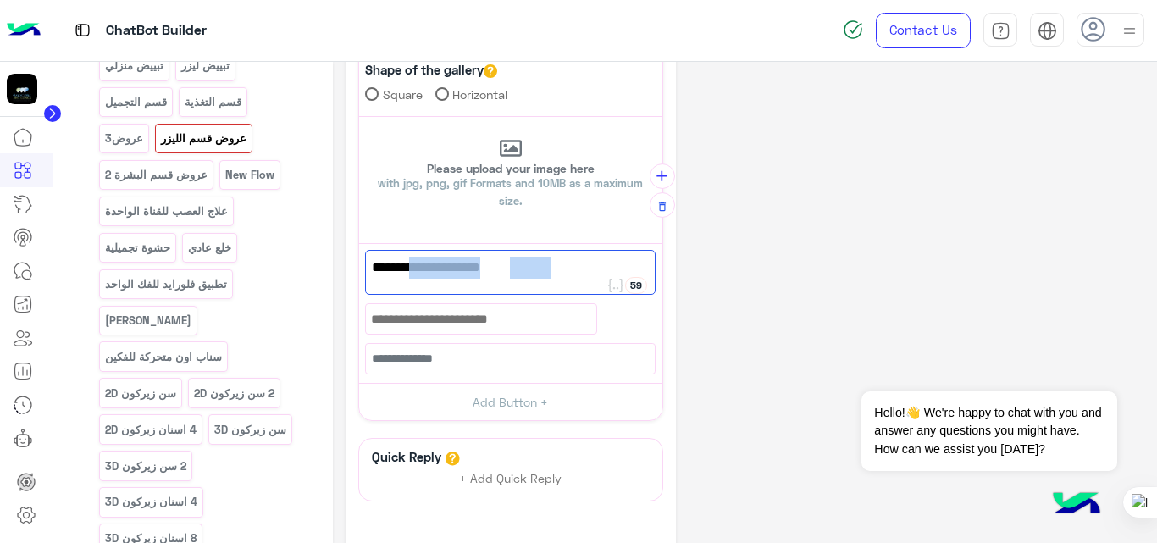
drag, startPoint x: 534, startPoint y: 270, endPoint x: 626, endPoint y: 266, distance: 91.5
click at [626, 266] on span "[PERSON_NAME] اي كيو رجال" at bounding box center [510, 268] width 277 height 22
type textarea "****"
click at [505, 397] on button "Add Button +" at bounding box center [510, 402] width 303 height 38
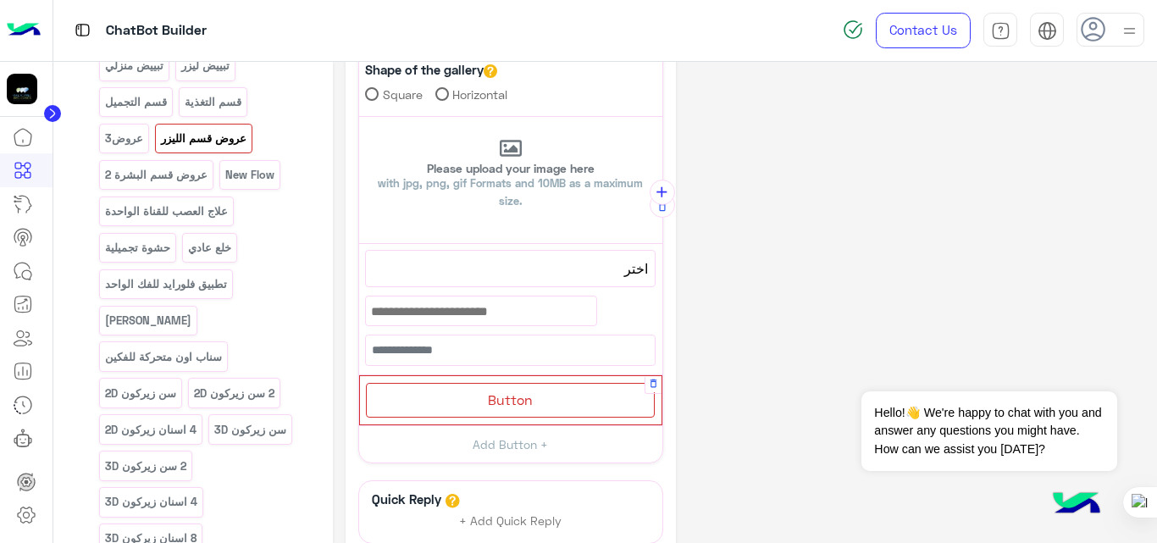
click at [517, 392] on span "Button" at bounding box center [510, 399] width 45 height 16
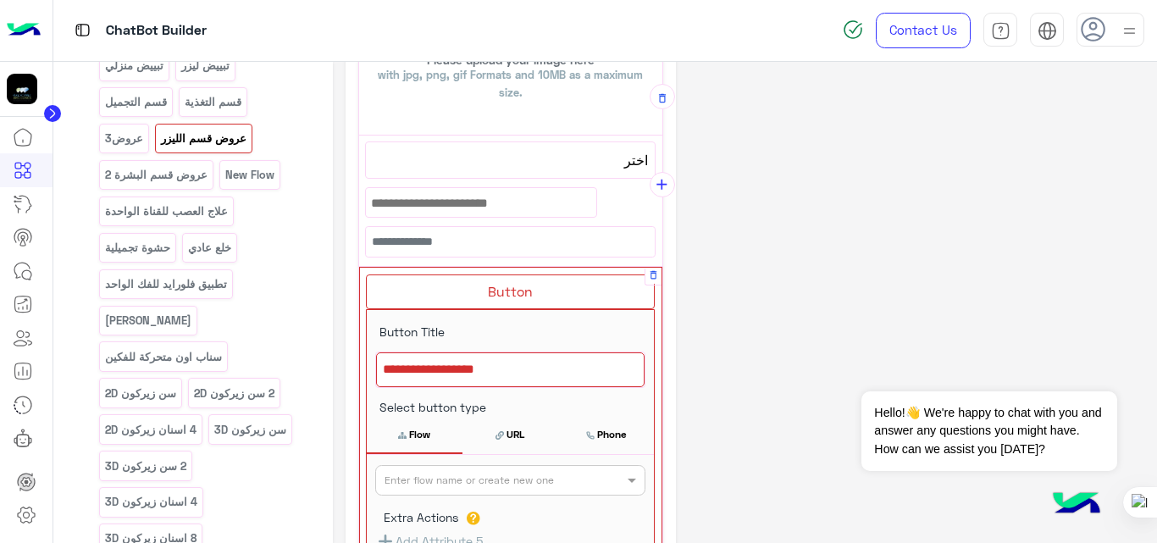
scroll to position [207, 0]
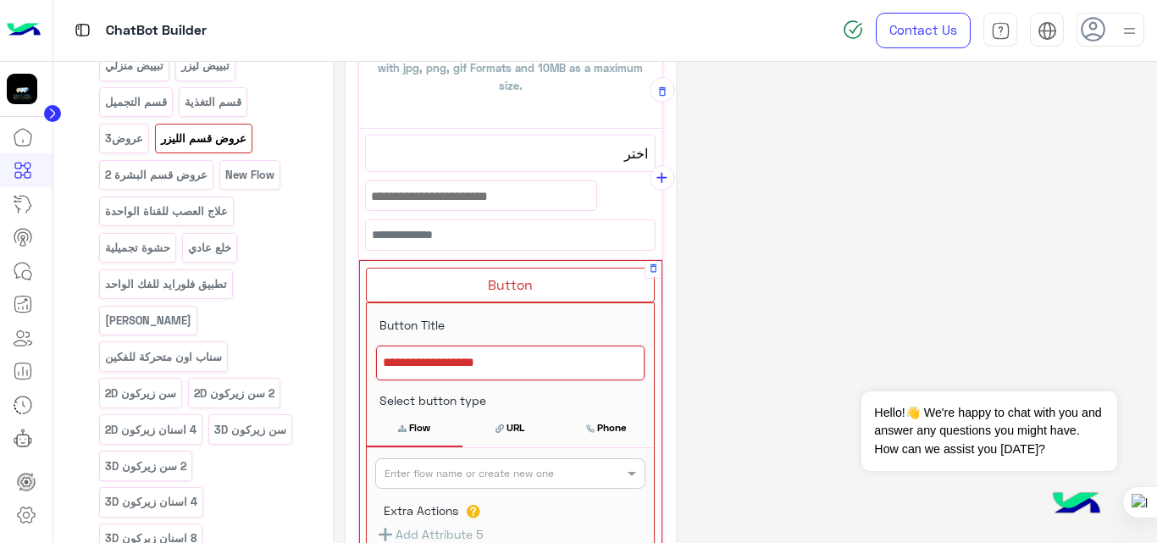
click at [517, 367] on div at bounding box center [510, 363] width 268 height 36
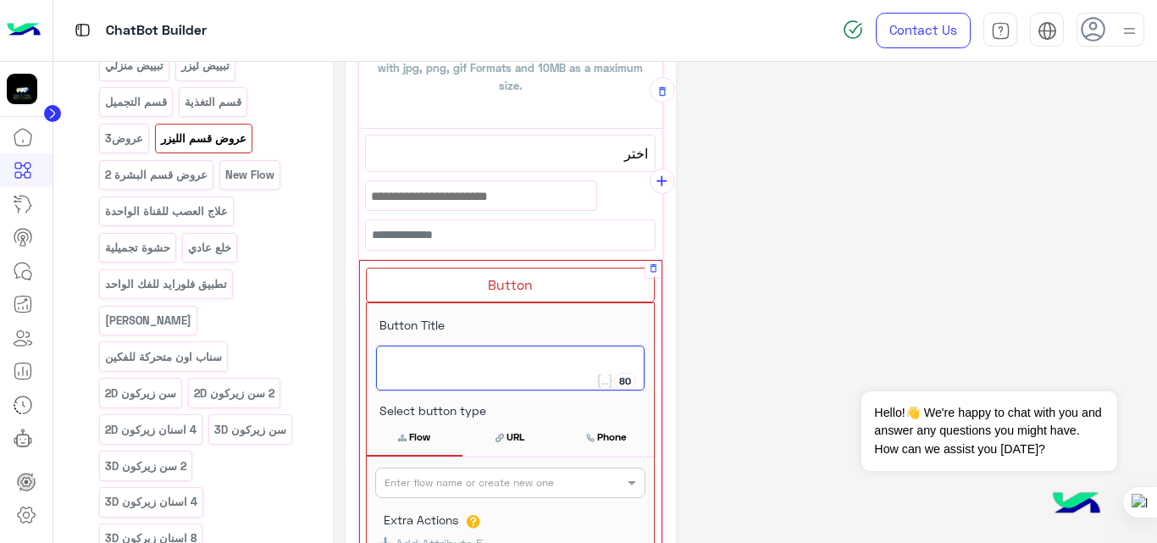
scroll to position [210, 0]
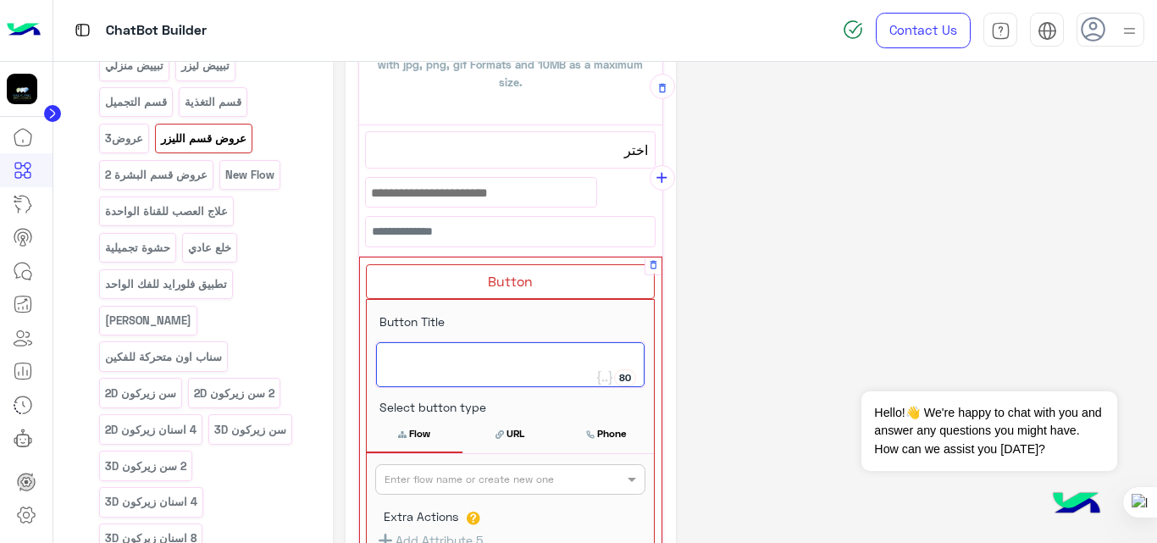
paste textarea "**********"
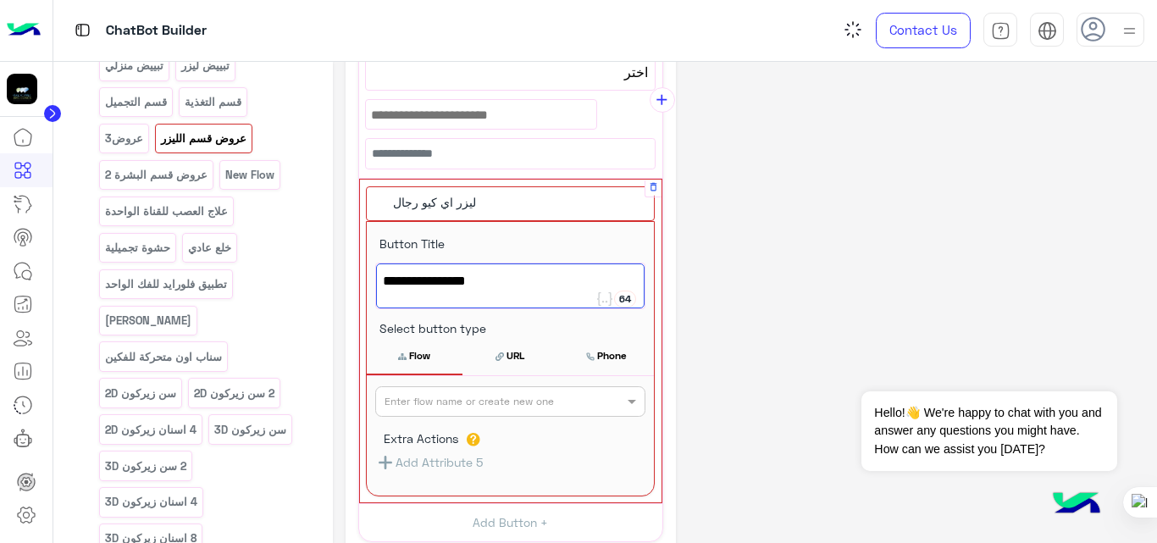
scroll to position [289, 0]
type textarea "**********"
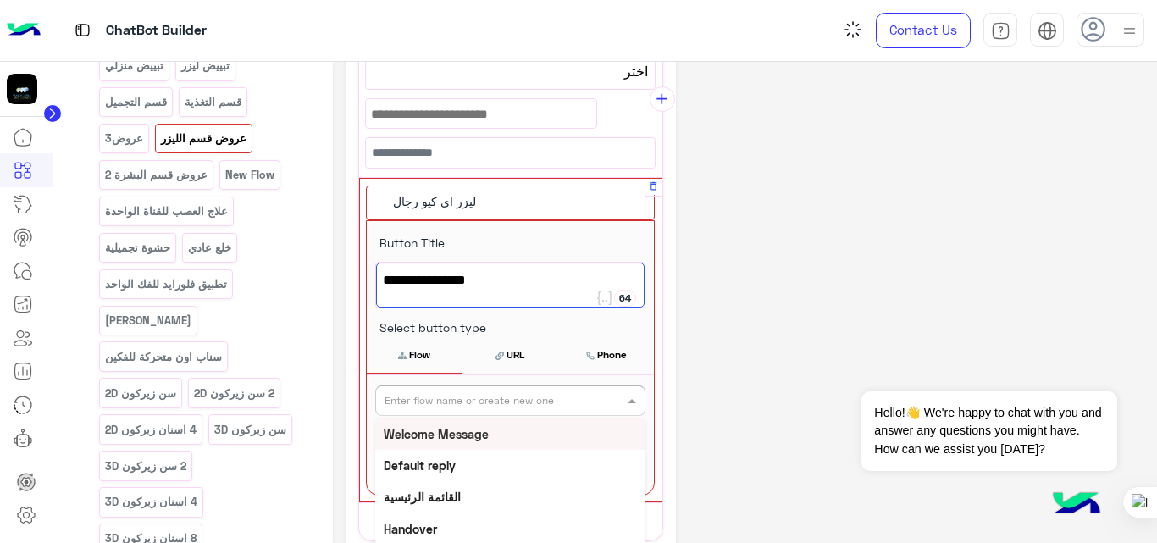
click at [541, 404] on input "text" at bounding box center [482, 398] width 196 height 15
paste input "**********"
type input "**********"
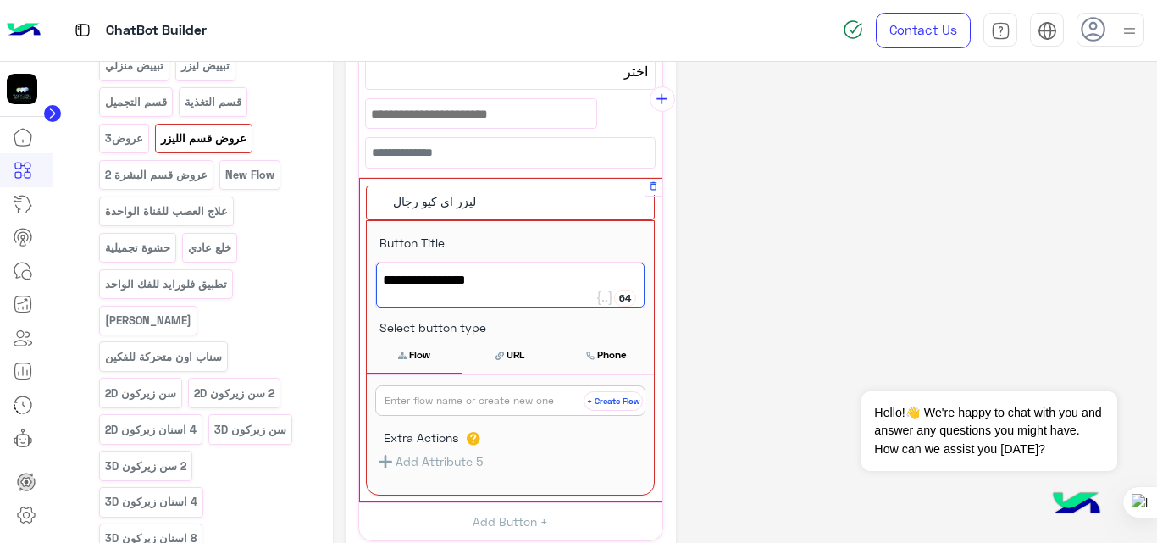
click at [621, 403] on button "+ Create Flow" at bounding box center [612, 400] width 59 height 19
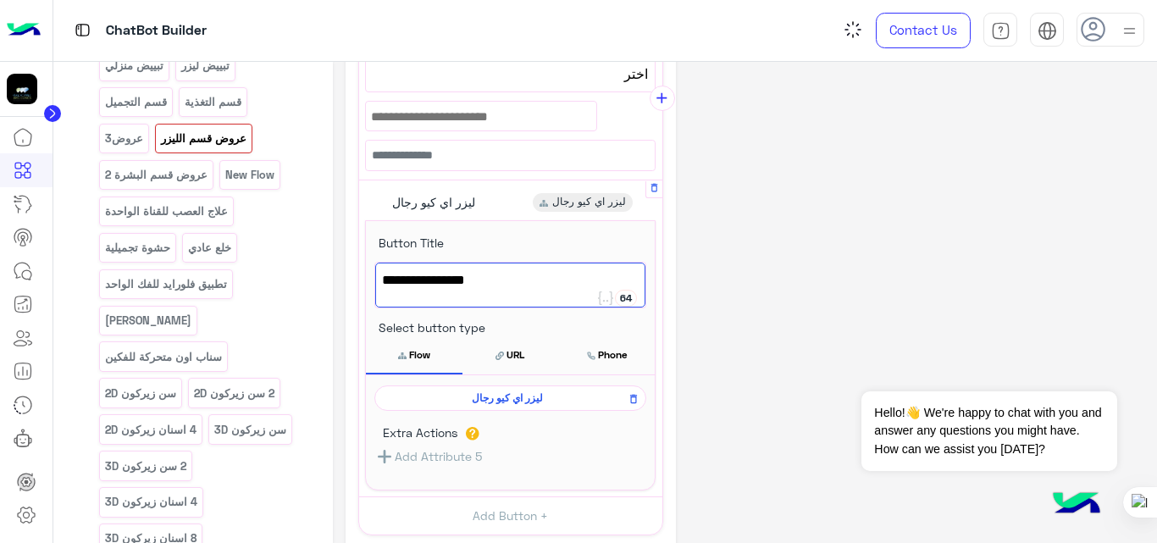
scroll to position [285, 0]
click at [761, 184] on div "**********" at bounding box center [744, 277] width 799 height 977
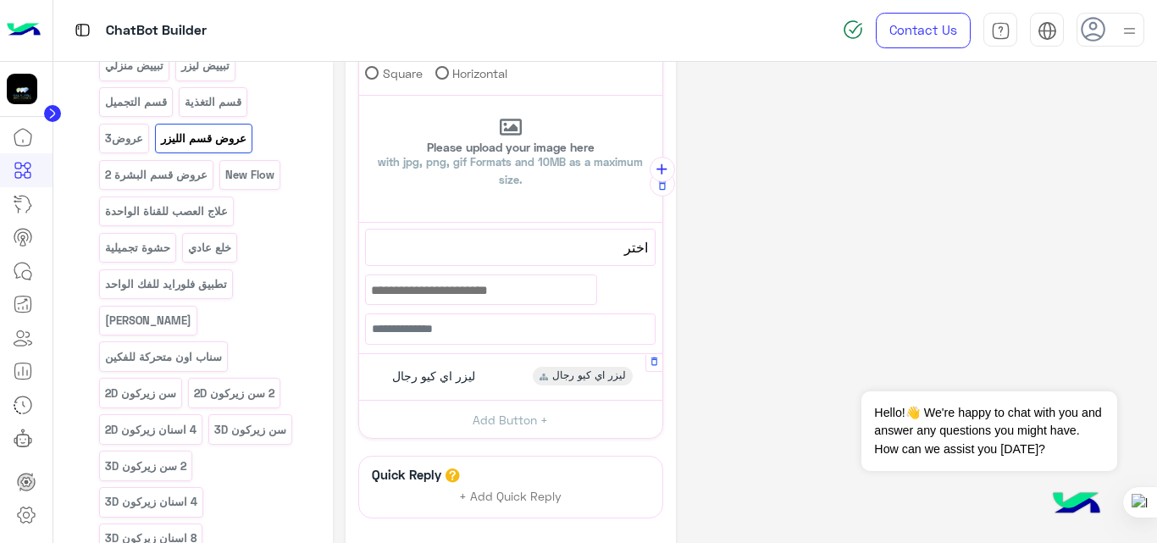
scroll to position [0, 0]
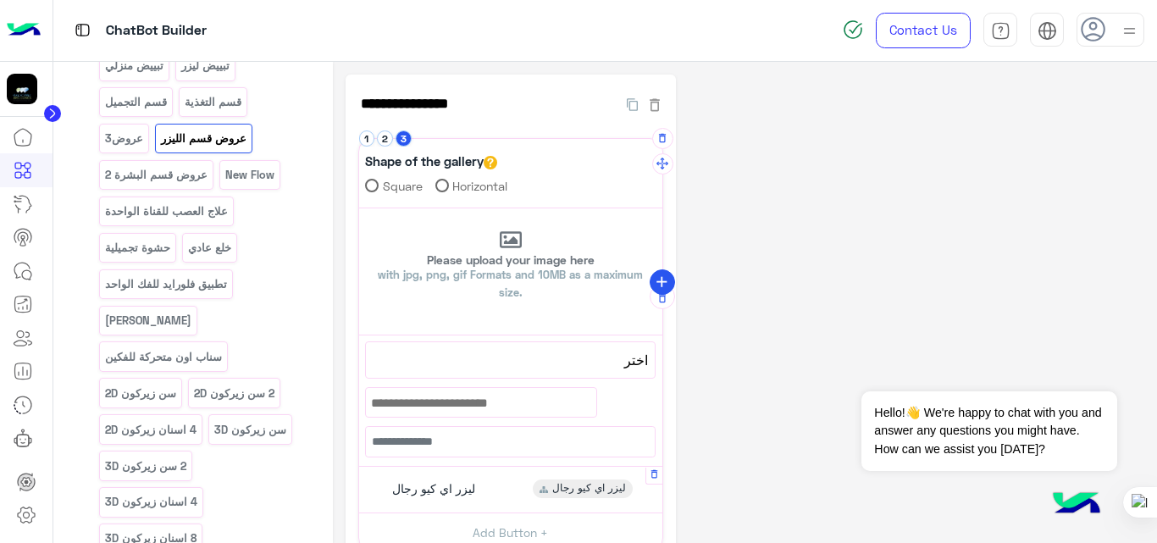
click at [663, 282] on icon "add" at bounding box center [662, 283] width 18 height 18
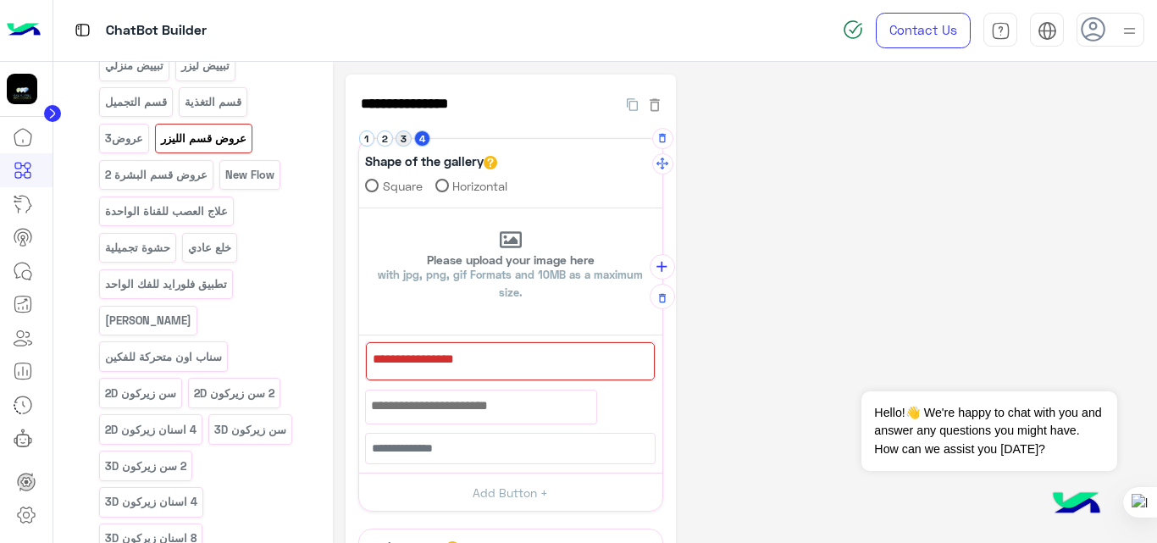
click at [406, 140] on button "3" at bounding box center [403, 138] width 16 height 16
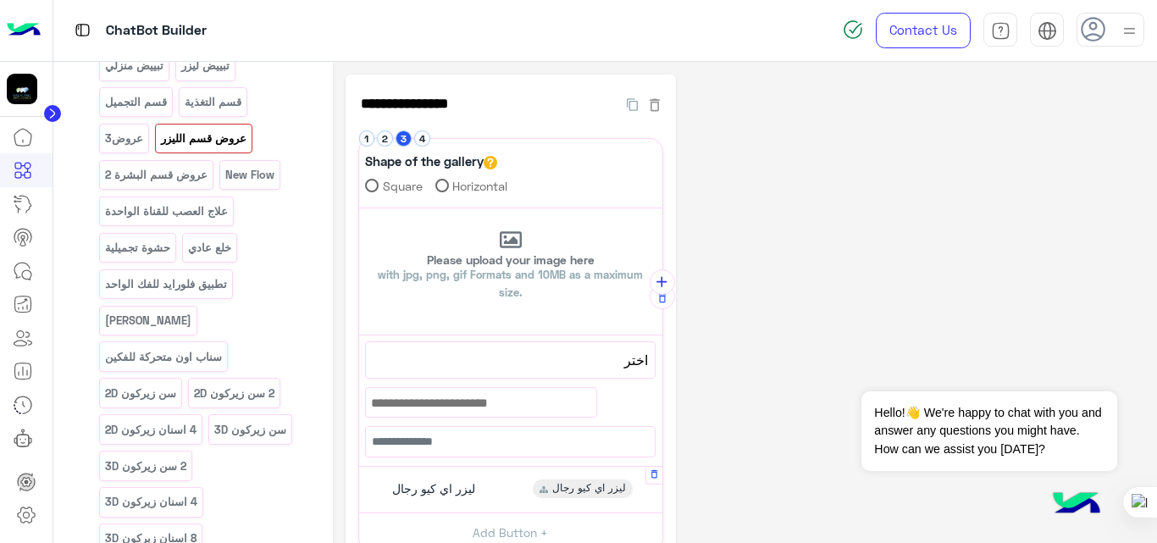
click at [446, 484] on span "ليزر اي كيو رجال" at bounding box center [433, 488] width 83 height 15
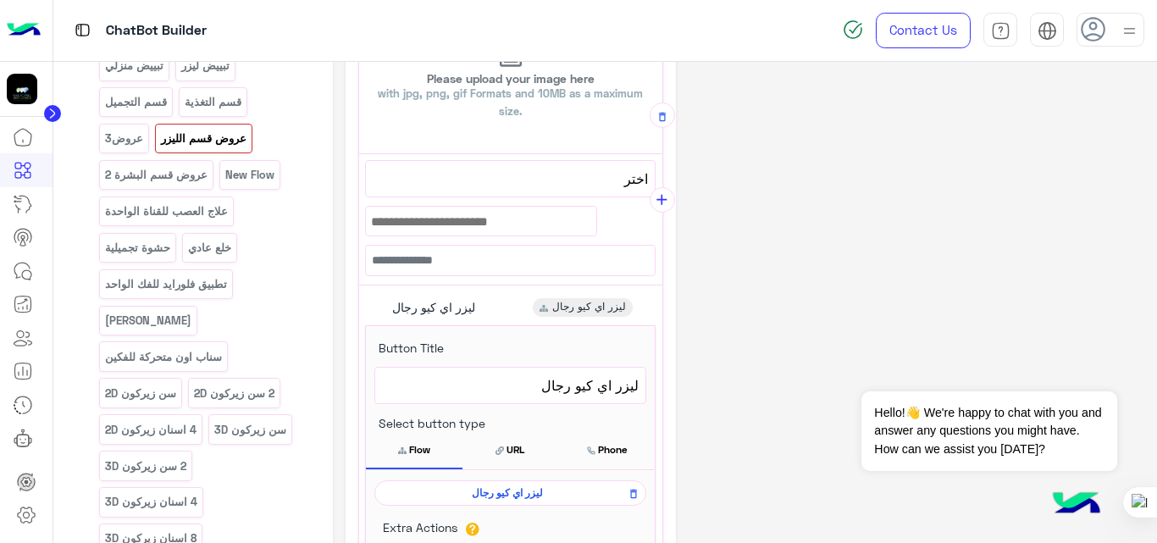
scroll to position [182, 0]
click at [621, 385] on span "ليزر اي كيو رجال" at bounding box center [510, 384] width 257 height 22
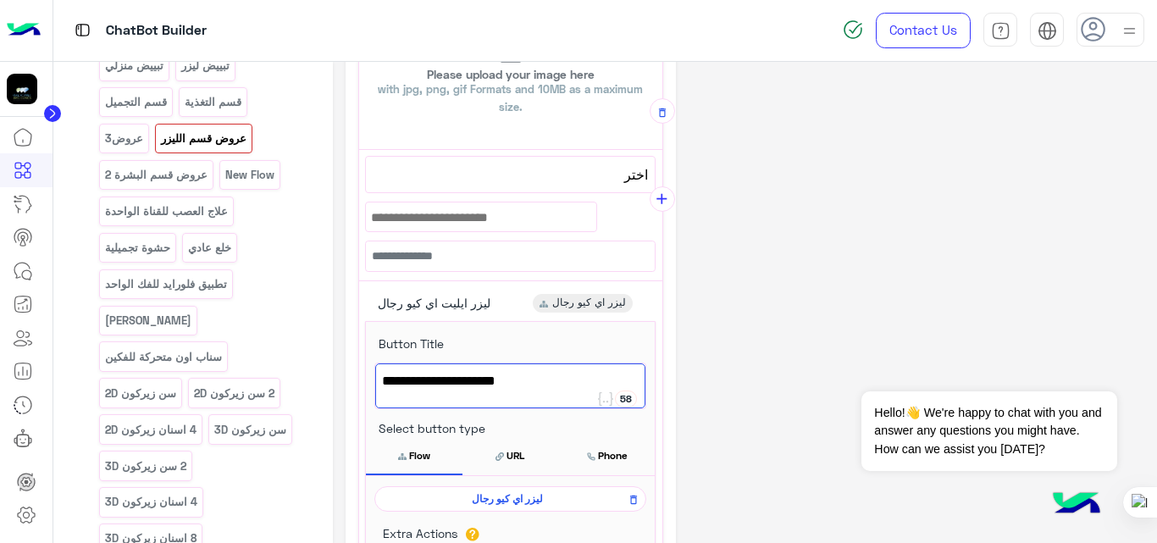
type textarea "**********"
click at [725, 374] on div "**********" at bounding box center [744, 377] width 799 height 977
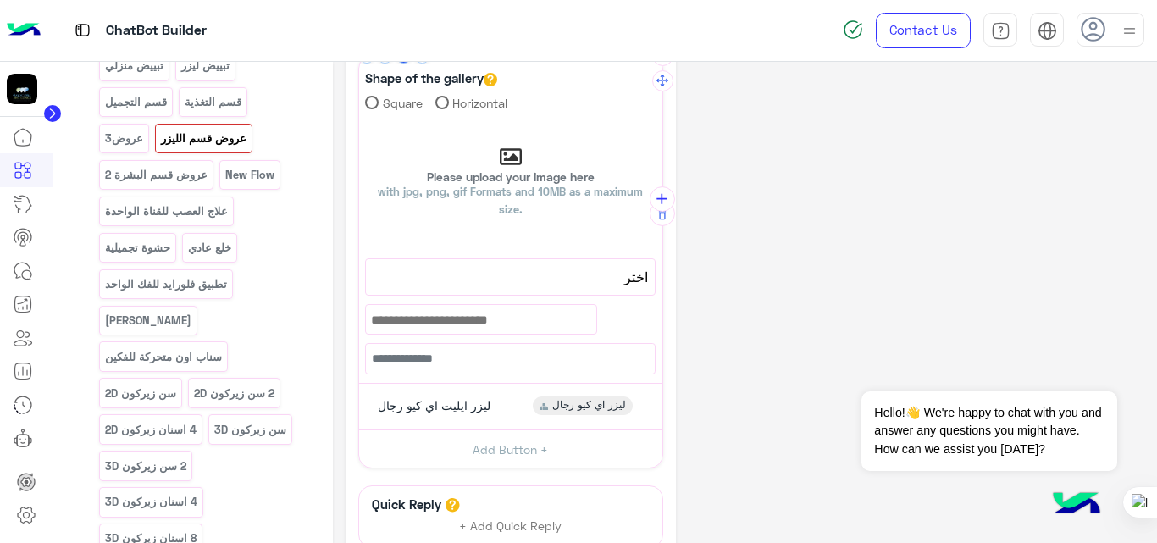
scroll to position [0, 0]
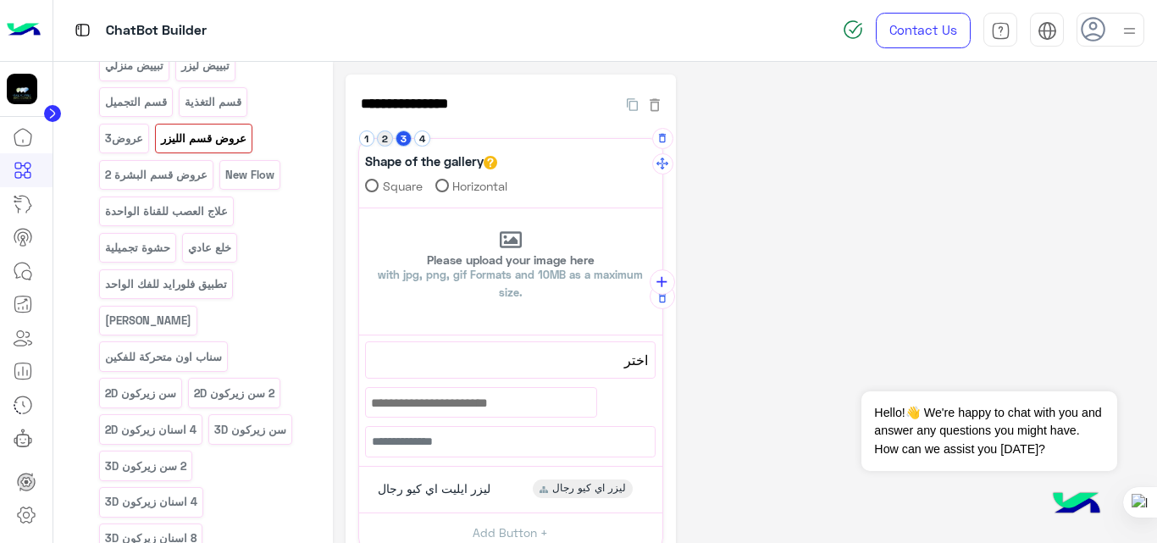
click at [384, 135] on button "2" at bounding box center [385, 138] width 16 height 16
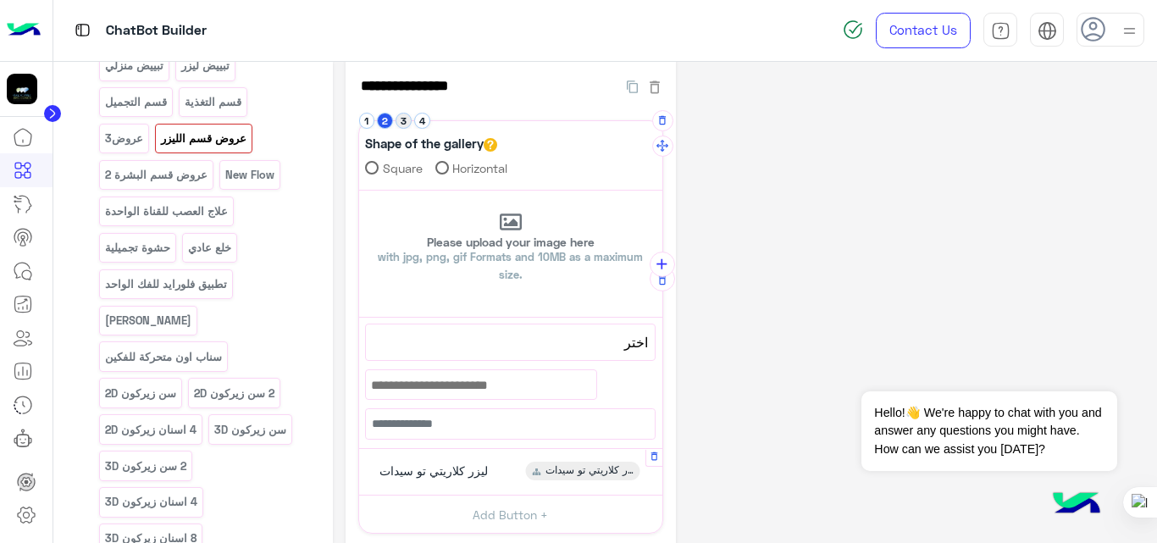
click at [402, 124] on button "3" at bounding box center [403, 121] width 16 height 16
click at [427, 124] on button "4" at bounding box center [422, 121] width 16 height 16
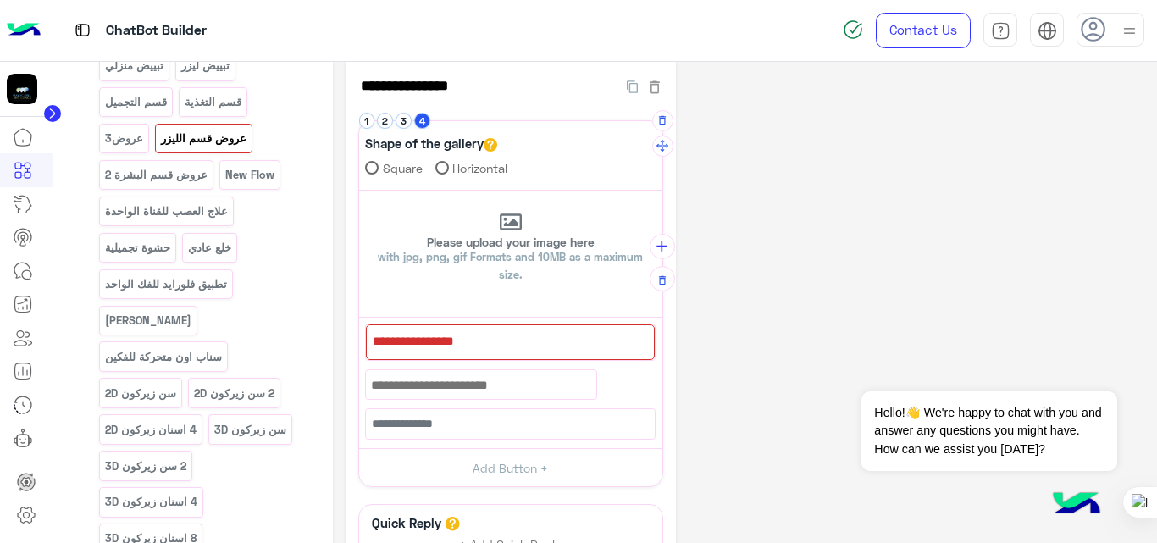
click at [544, 334] on div at bounding box center [510, 342] width 289 height 36
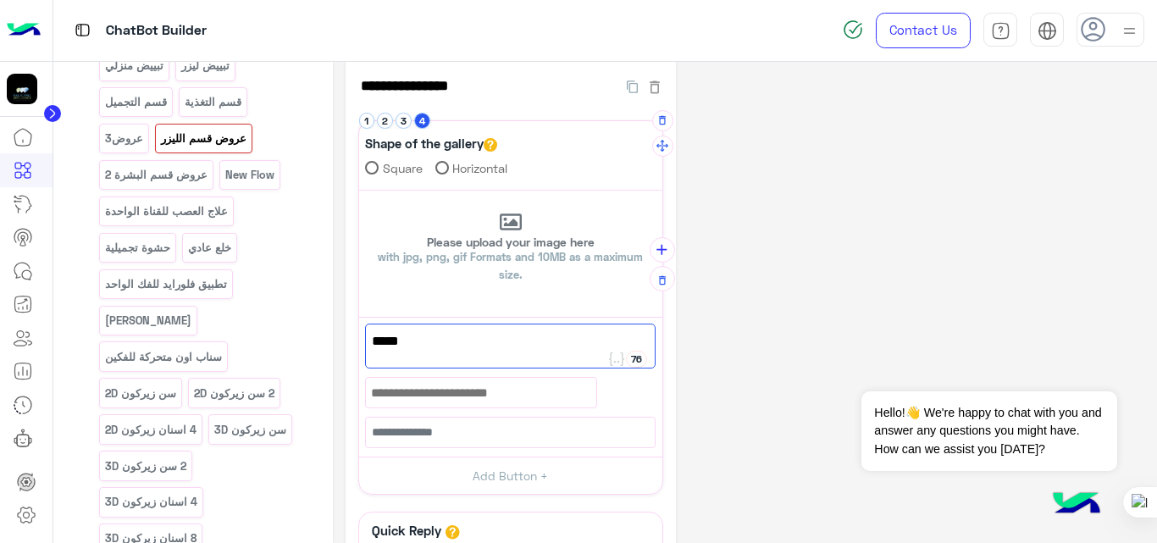
type textarea "****"
click at [505, 482] on button "Add Button +" at bounding box center [510, 475] width 303 height 38
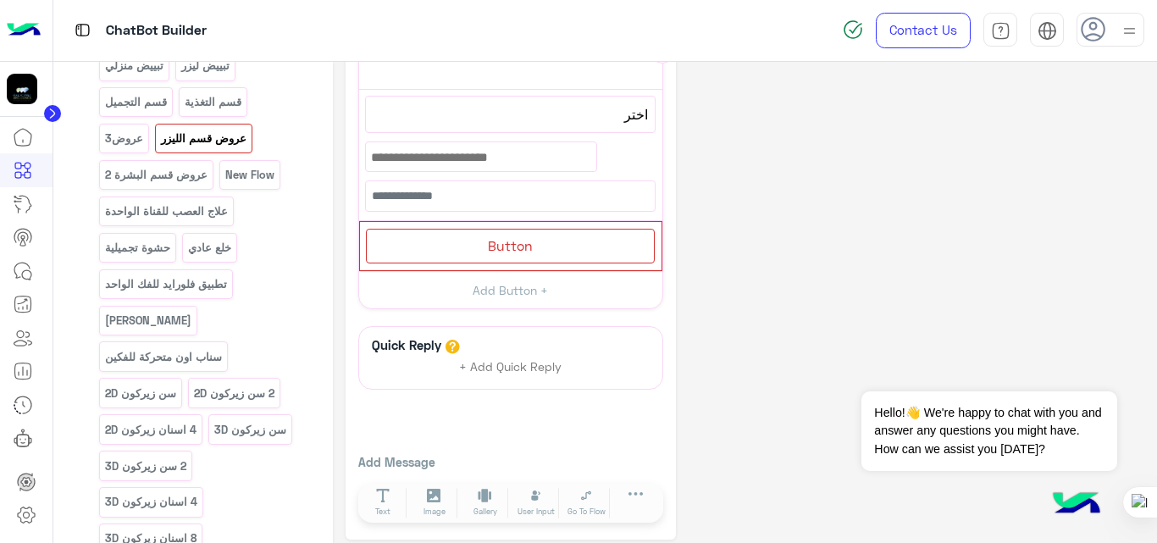
scroll to position [257, 0]
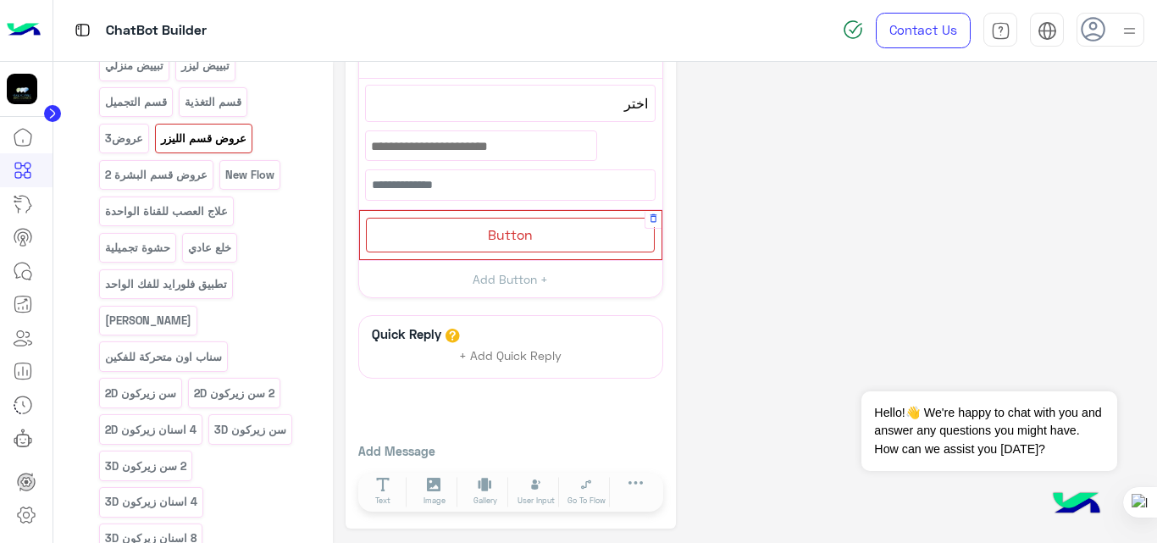
click at [547, 218] on div "Button" at bounding box center [510, 235] width 289 height 35
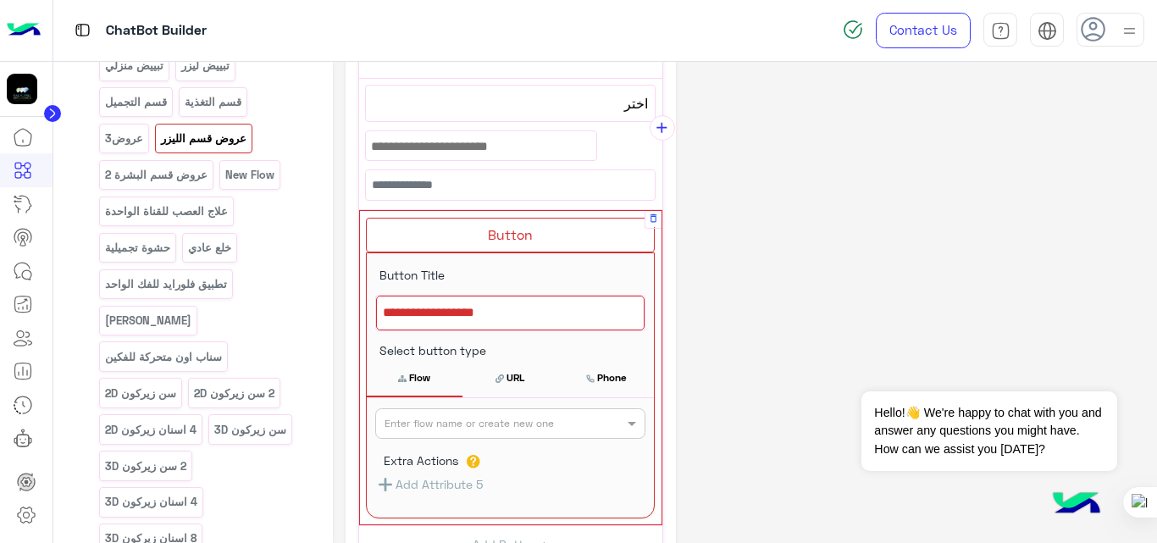
click at [560, 307] on div at bounding box center [510, 314] width 268 height 36
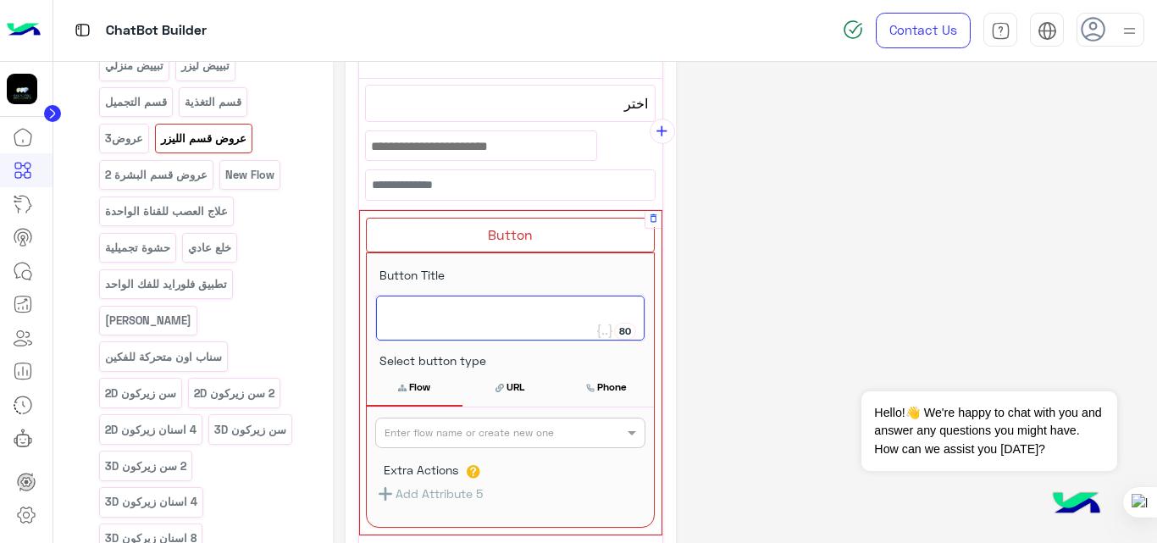
scroll to position [257, 0]
type textarea "**********"
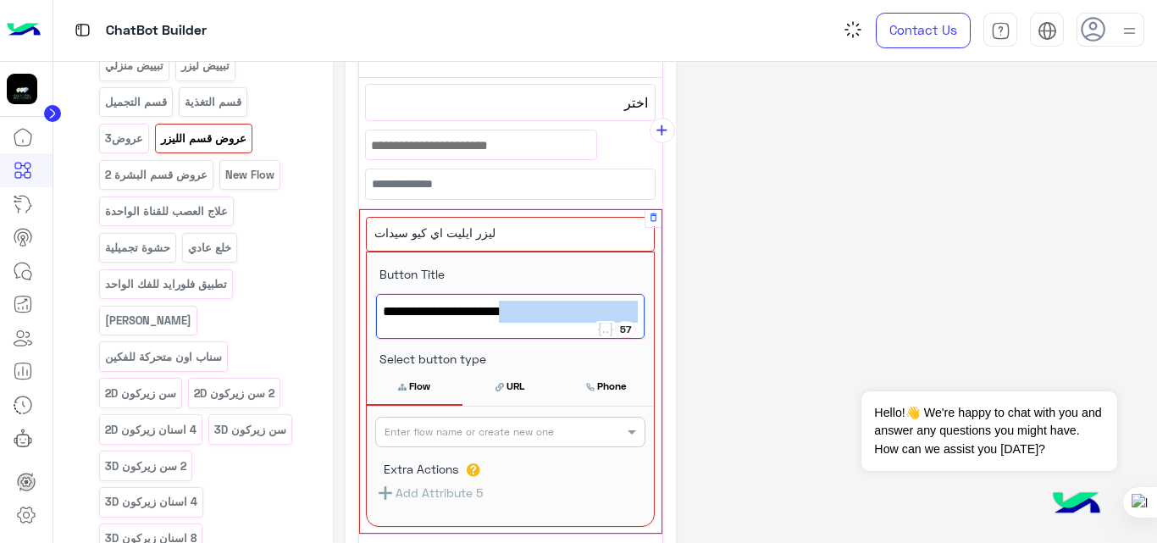
drag, startPoint x: 506, startPoint y: 317, endPoint x: 636, endPoint y: 311, distance: 130.5
click at [636, 311] on span "ليزر ايليت اي كيو سيدات" at bounding box center [510, 312] width 255 height 22
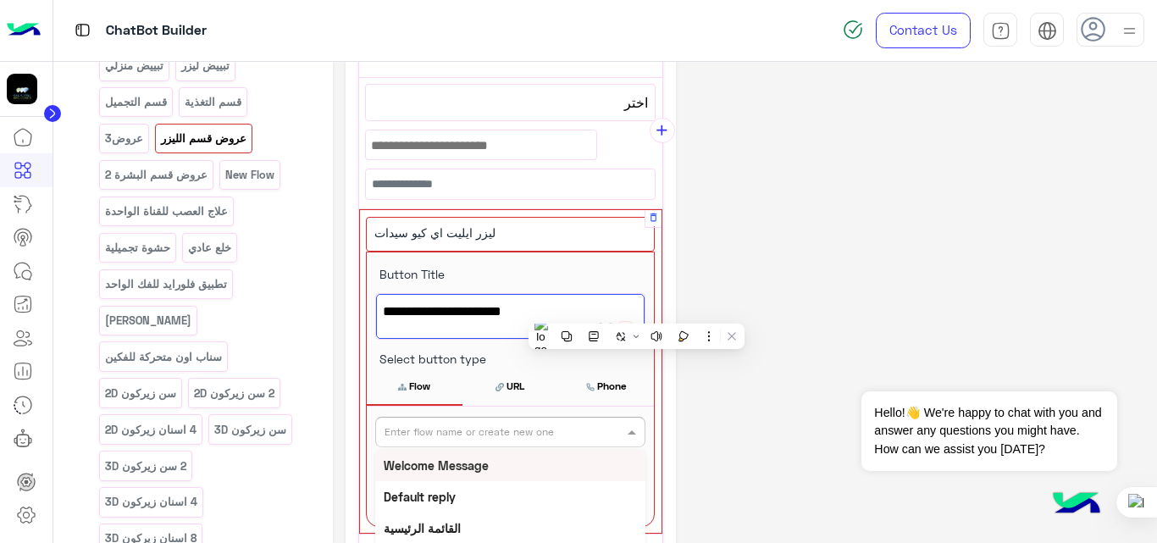
click at [558, 434] on input "text" at bounding box center [482, 430] width 196 height 15
paste input "**********"
type input "**********"
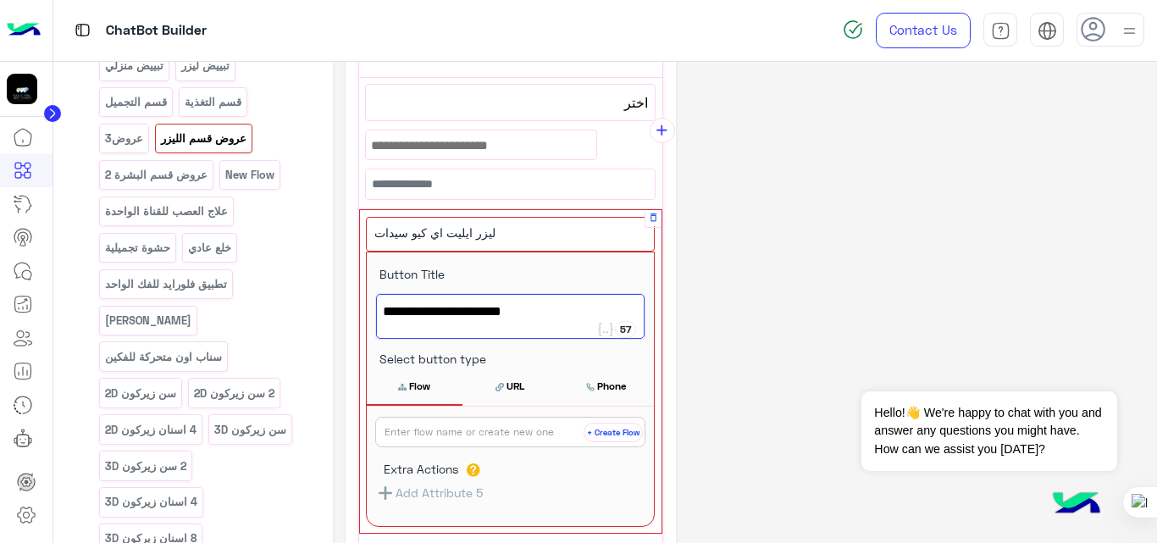
click at [612, 434] on button "+ Create Flow" at bounding box center [612, 432] width 59 height 19
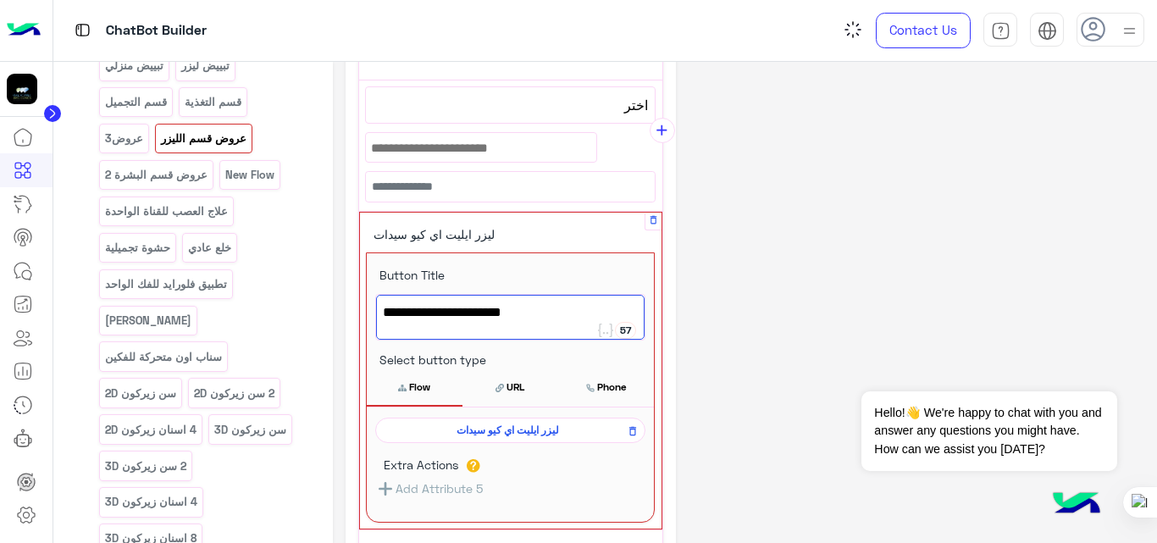
scroll to position [254, 0]
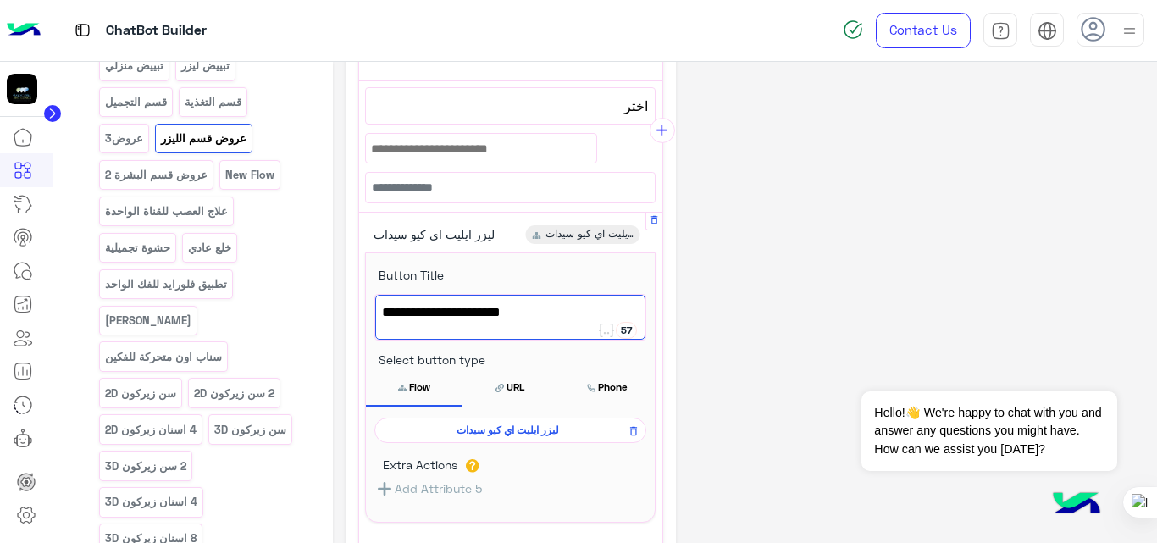
click at [782, 270] on div "**********" at bounding box center [744, 308] width 799 height 977
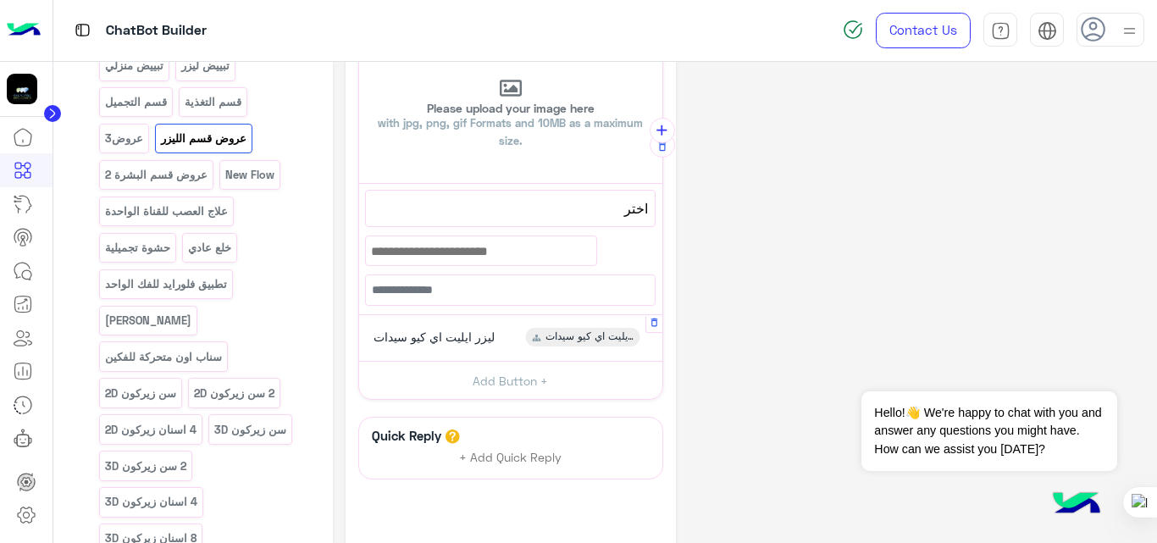
scroll to position [0, 0]
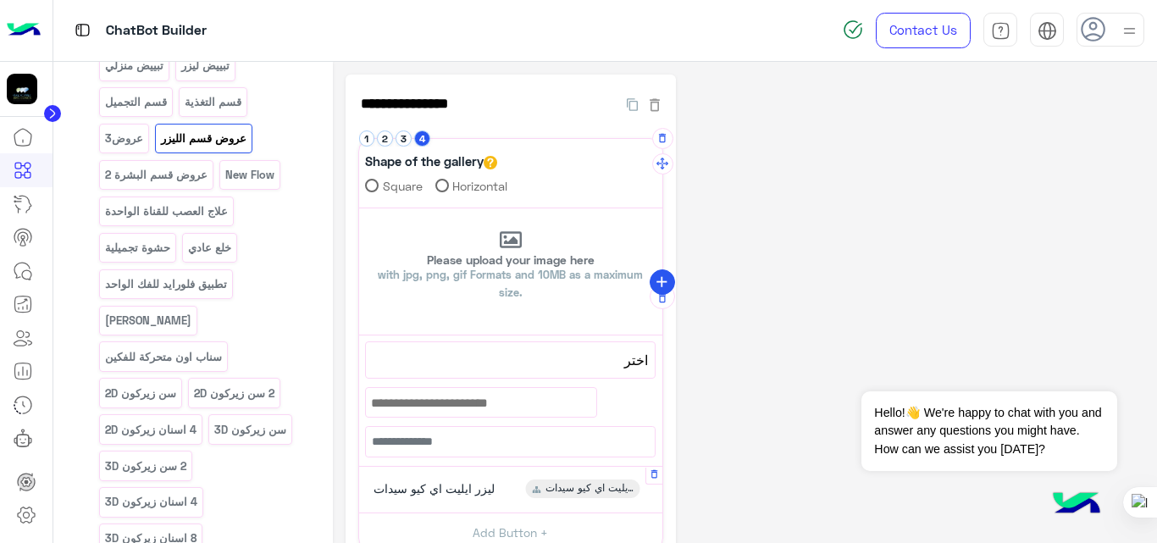
click at [661, 275] on icon "add" at bounding box center [662, 283] width 18 height 18
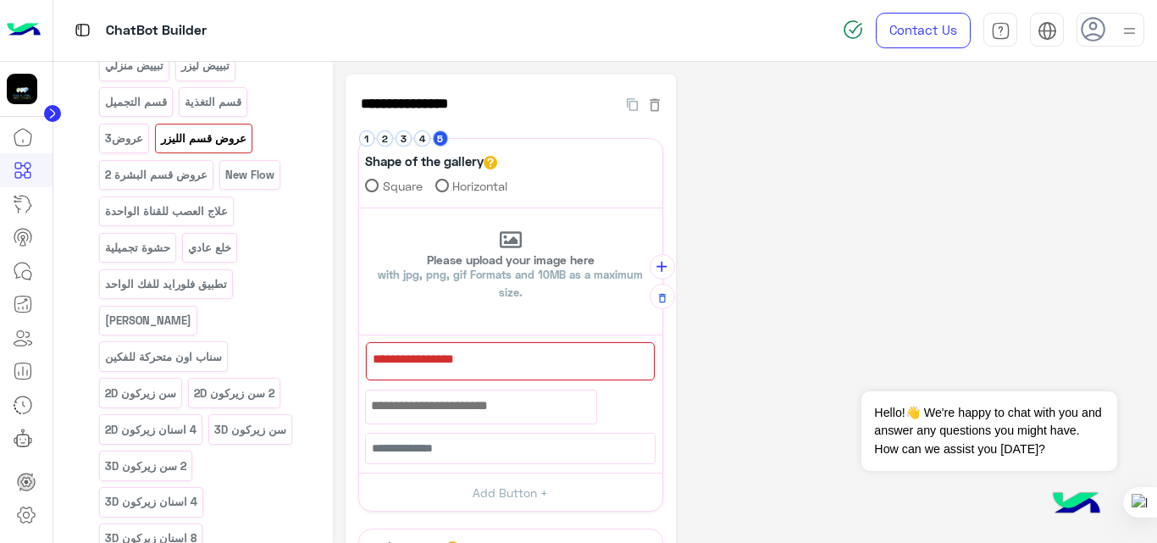
click at [540, 348] on div at bounding box center [510, 361] width 289 height 38
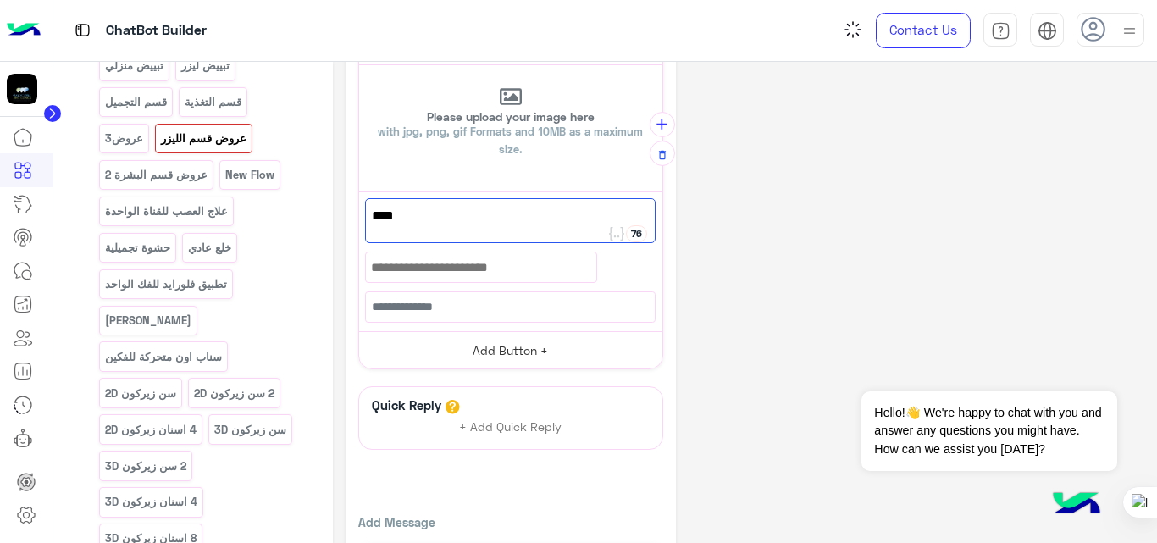
scroll to position [144, 0]
type textarea "****"
click at [539, 353] on button "Add Button +" at bounding box center [510, 349] width 303 height 38
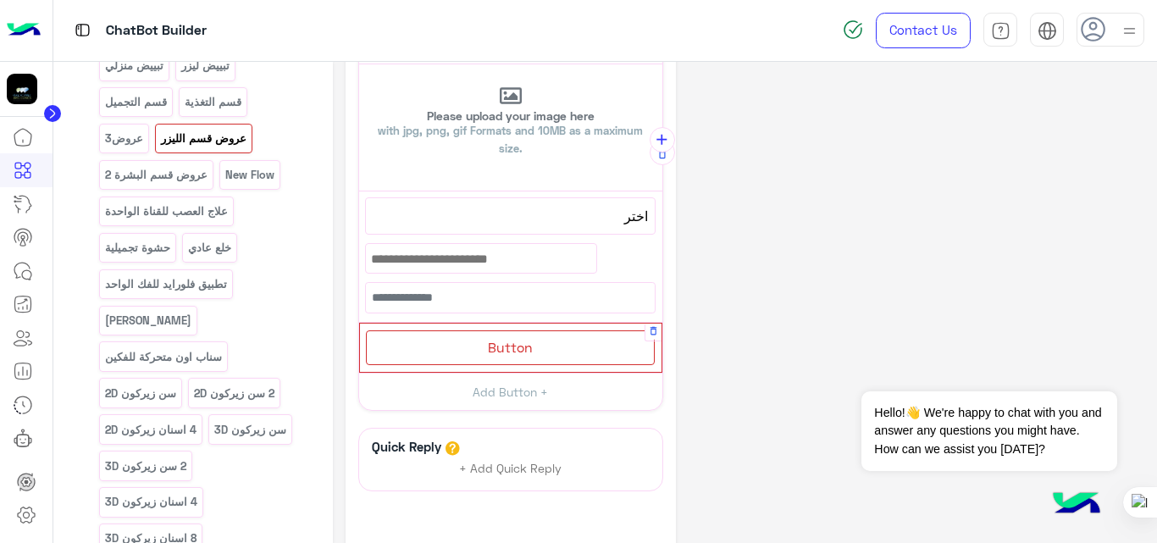
click at [550, 340] on div "Button" at bounding box center [510, 347] width 289 height 35
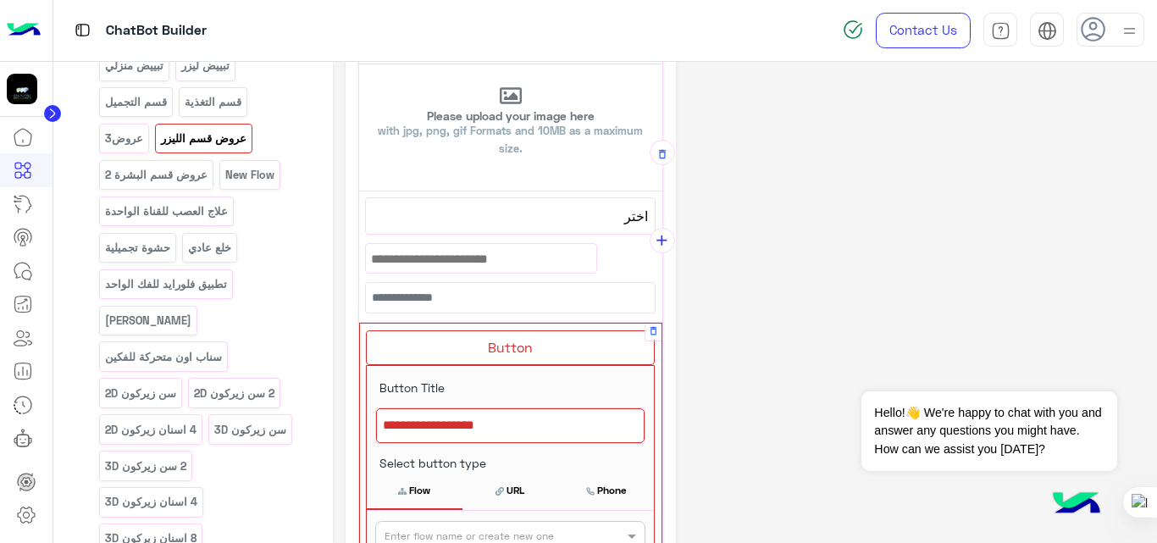
click at [580, 418] on div at bounding box center [510, 426] width 268 height 36
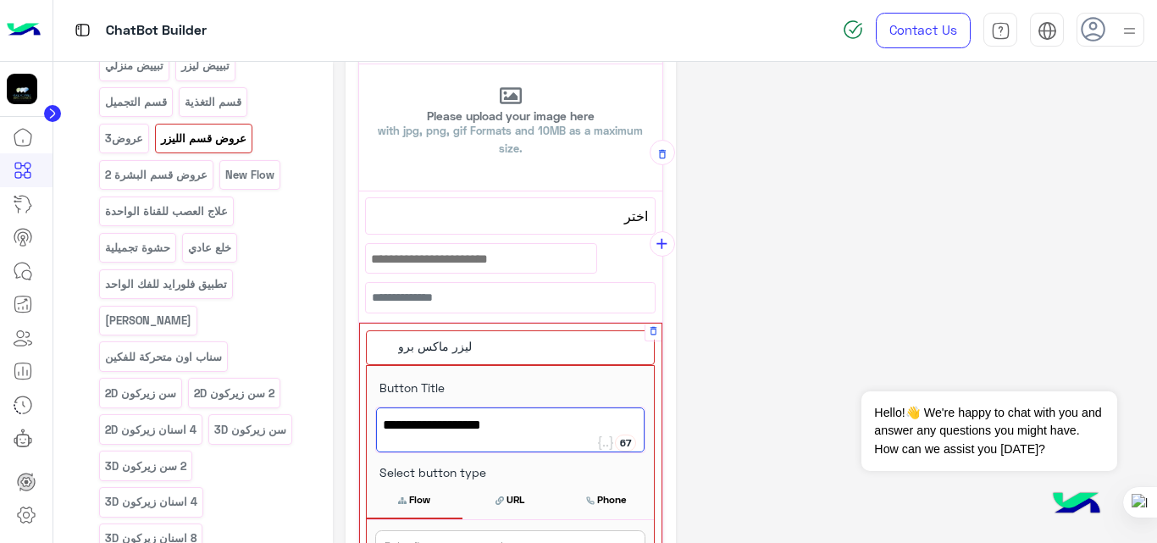
type textarea "**********"
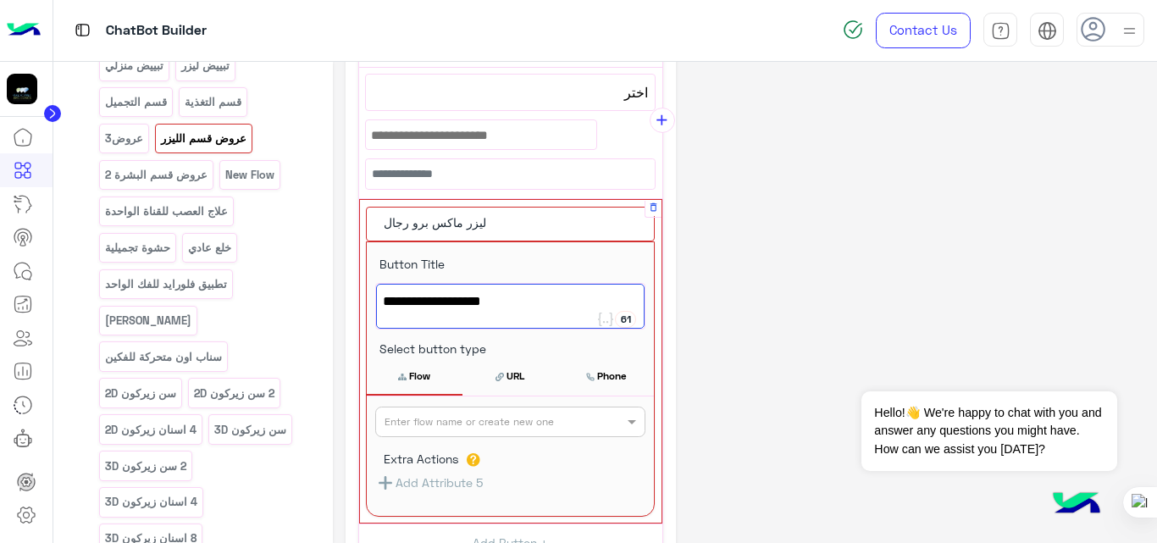
scroll to position [268, 0]
drag, startPoint x: 525, startPoint y: 307, endPoint x: 600, endPoint y: 284, distance: 78.8
click at [600, 284] on div "ليزر ماكس برو رجال" at bounding box center [510, 305] width 268 height 45
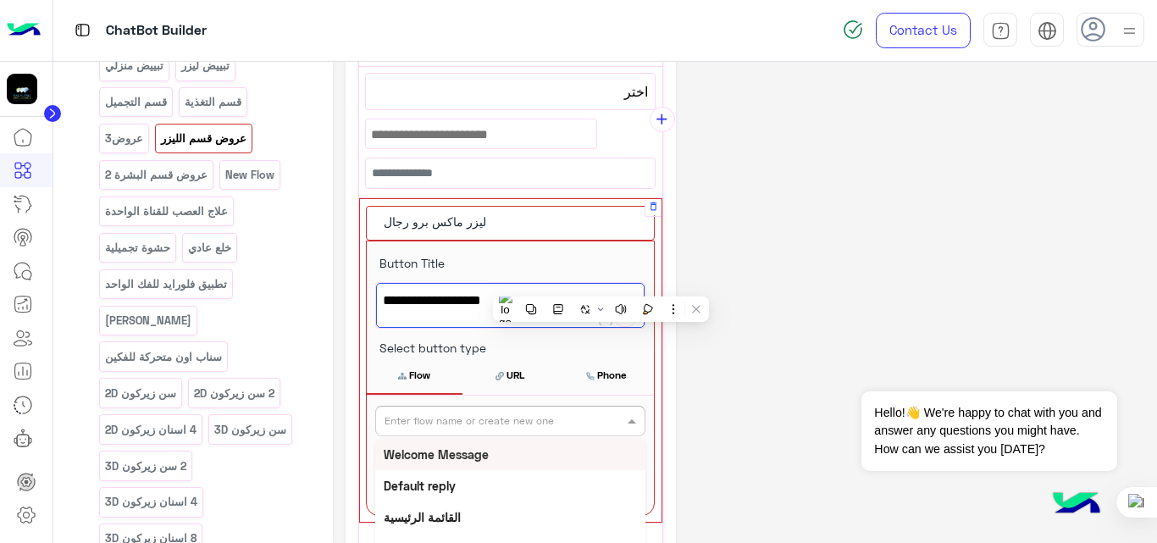
click at [579, 428] on div "Enter flow name or create new one" at bounding box center [499, 420] width 247 height 15
paste input "**********"
type input "**********"
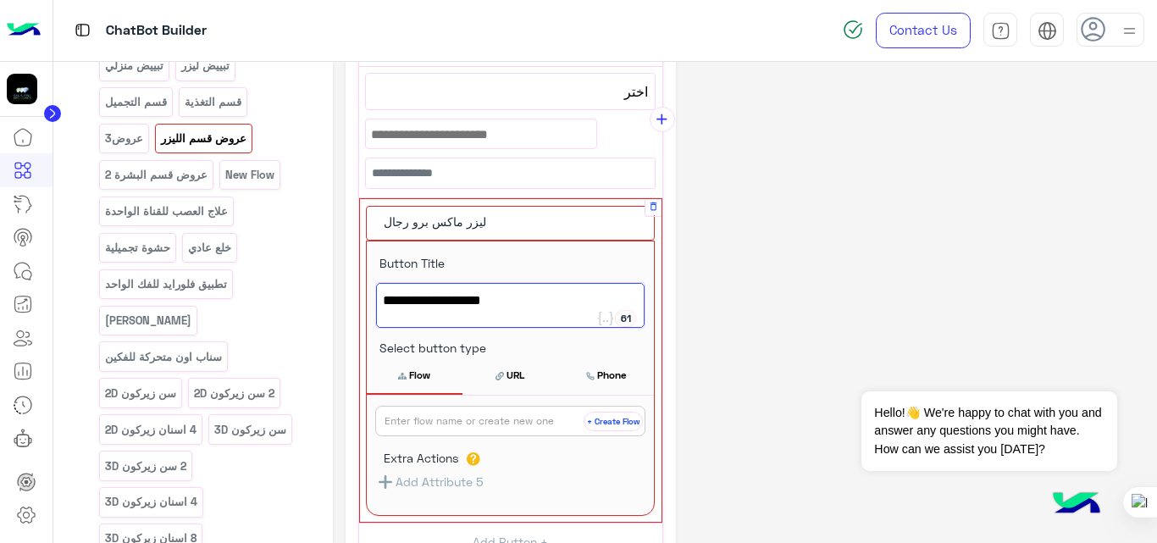
click at [603, 425] on button "+ Create Flow" at bounding box center [612, 421] width 59 height 19
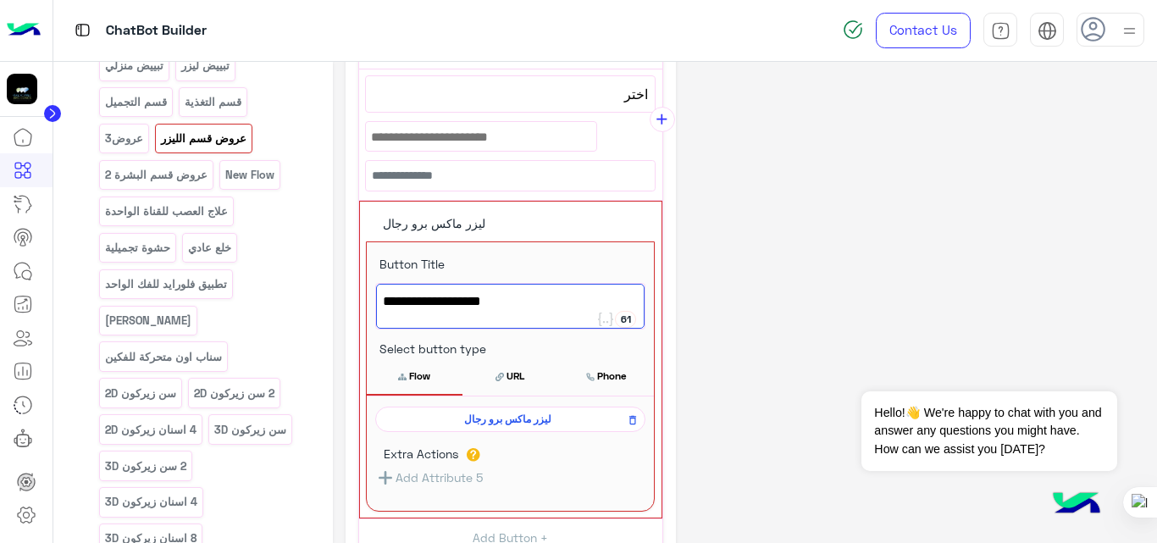
click at [861, 303] on div "**********" at bounding box center [744, 298] width 799 height 979
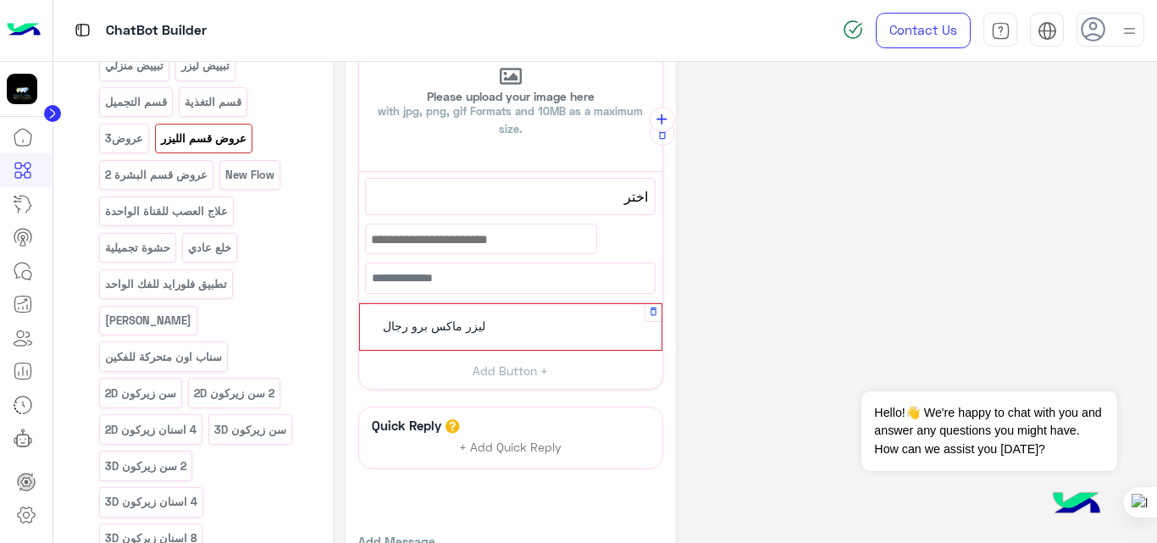
click at [531, 334] on div "ليزر ماكس برو رجال" at bounding box center [510, 327] width 289 height 33
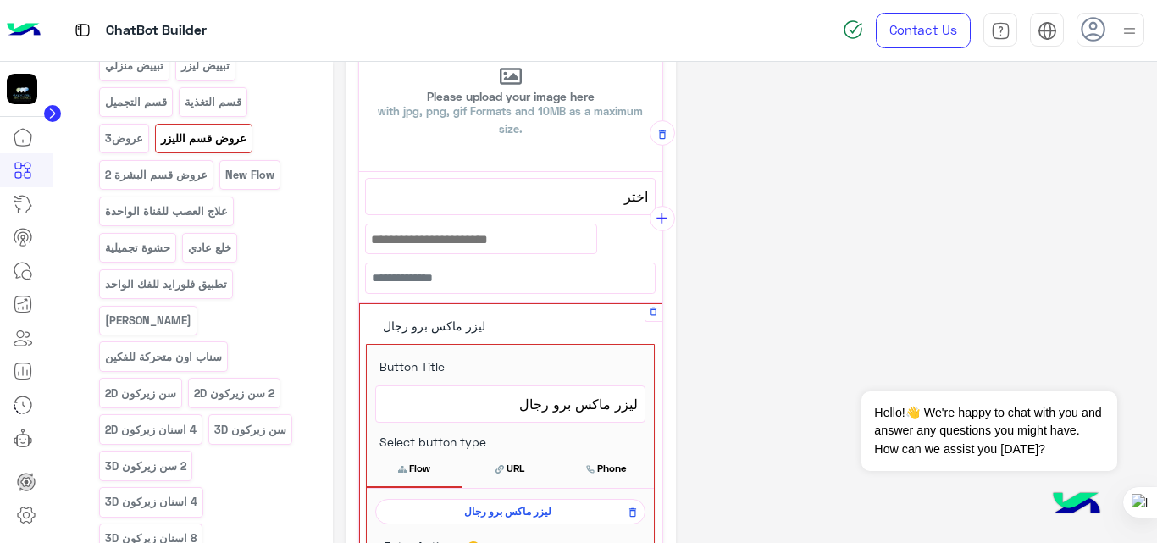
scroll to position [262, 0]
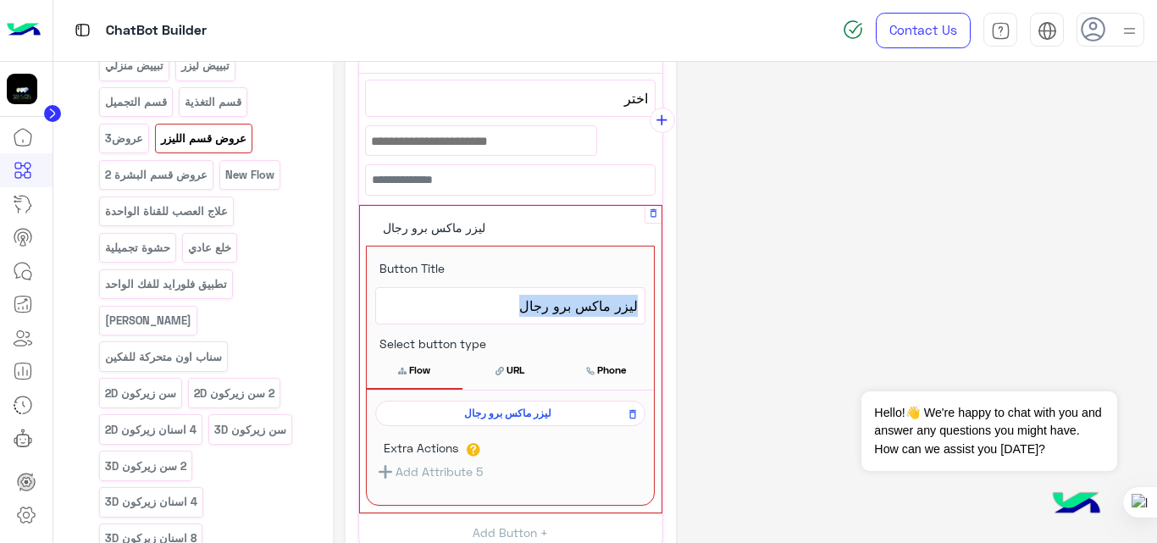
drag, startPoint x: 523, startPoint y: 301, endPoint x: 636, endPoint y: 306, distance: 112.7
click at [636, 306] on span "ليزر ماكس برو رجال" at bounding box center [510, 306] width 255 height 22
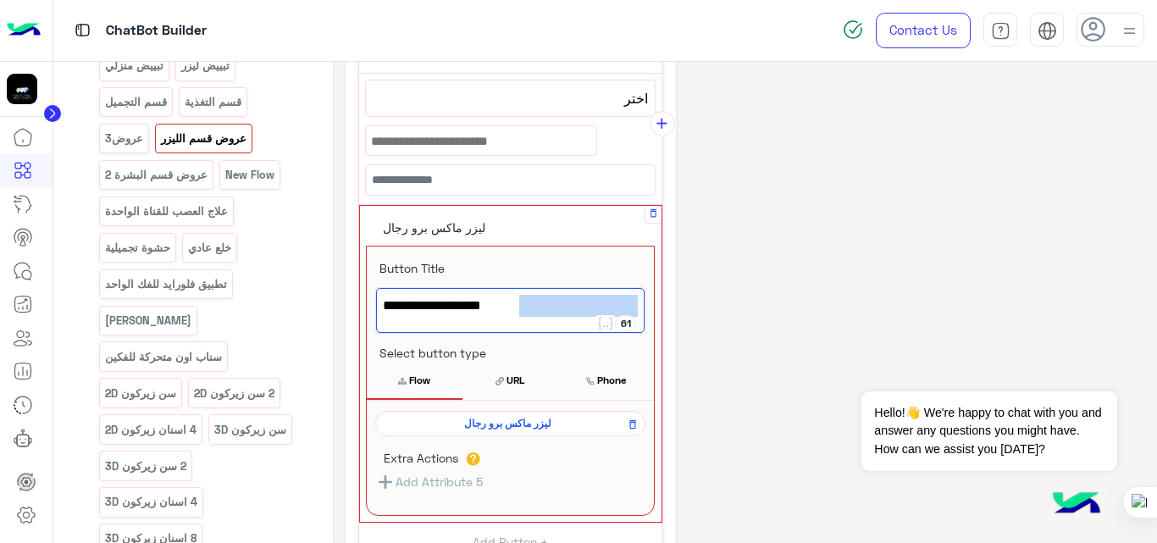
scroll to position [266, 0]
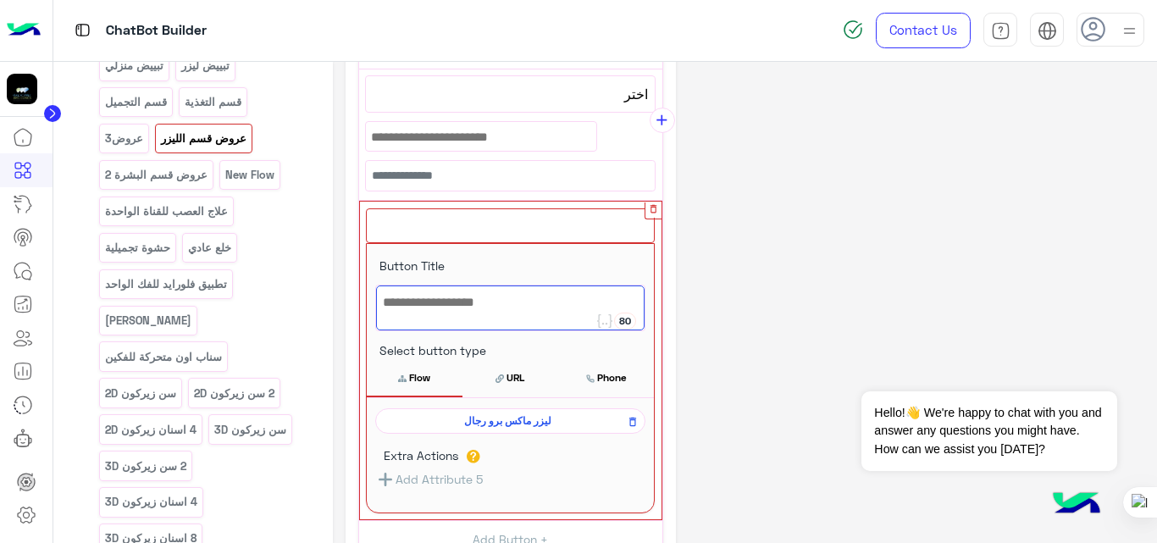
click at [655, 212] on icon "button" at bounding box center [653, 208] width 11 height 11
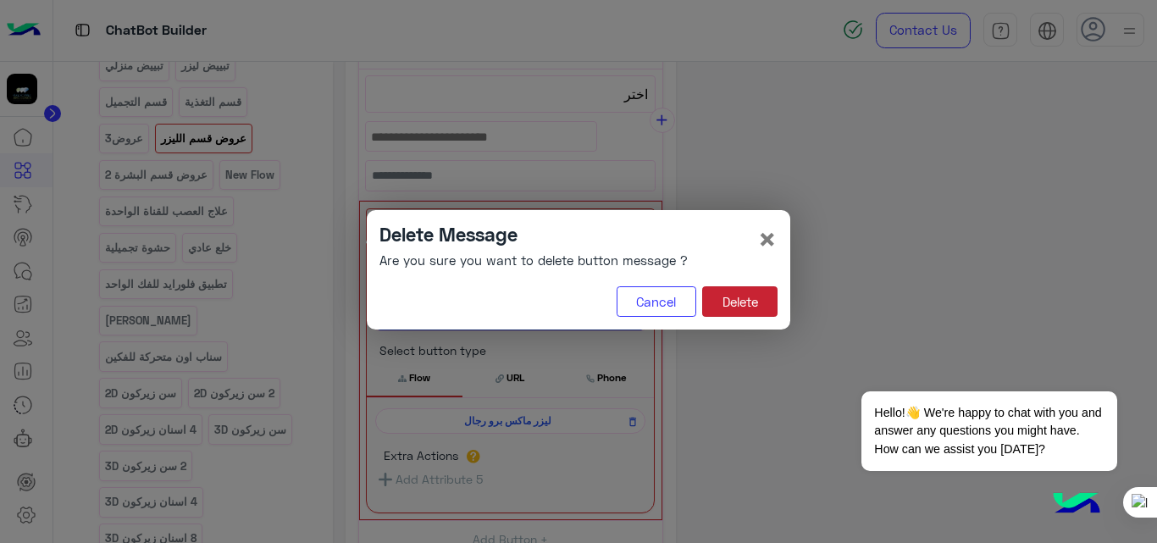
click at [727, 301] on button "Delete" at bounding box center [739, 301] width 75 height 30
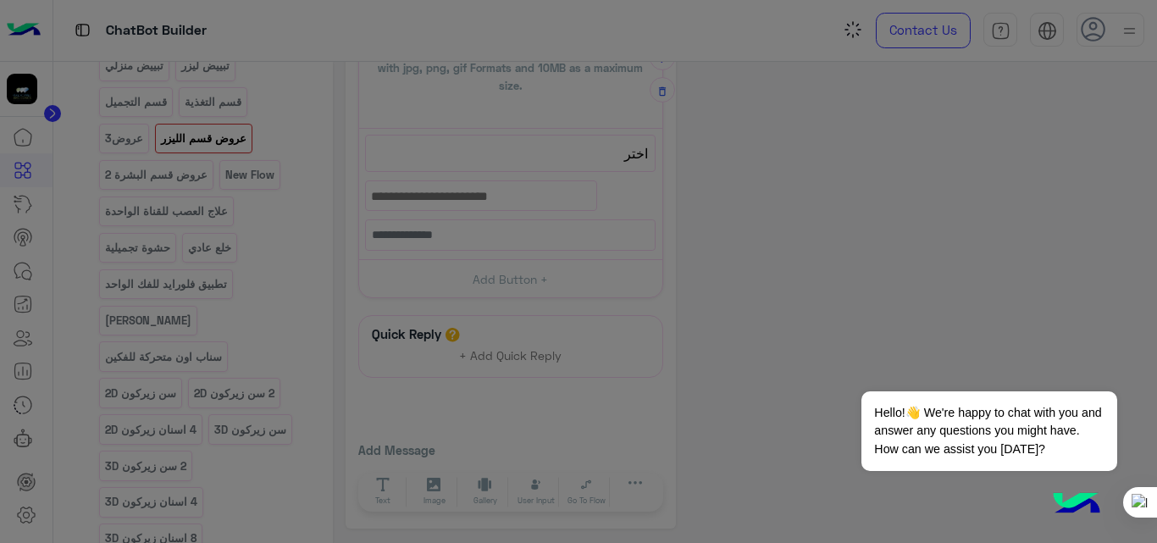
scroll to position [145, 0]
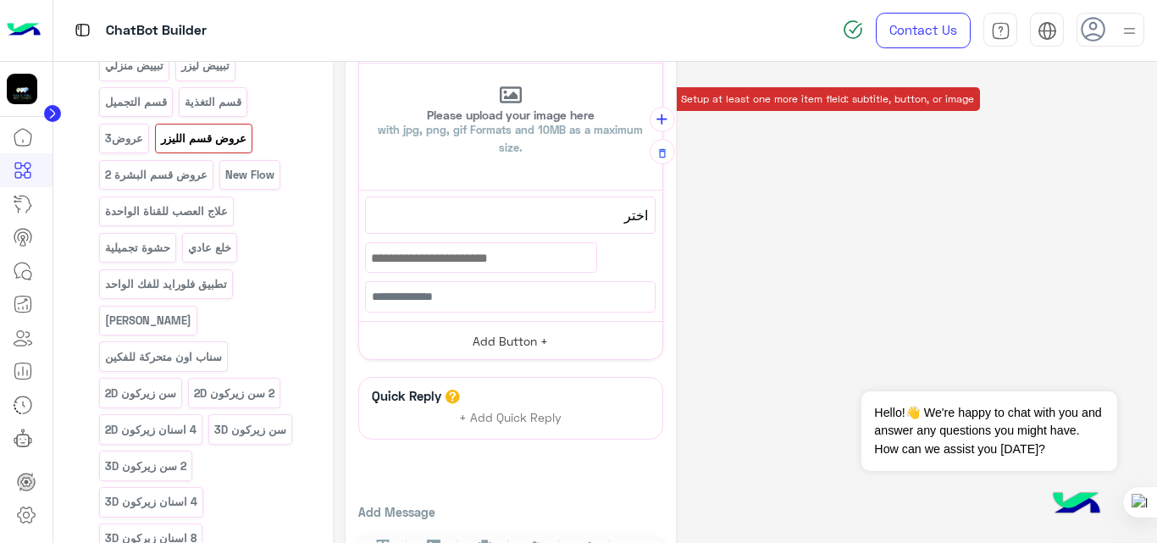
click at [529, 345] on button "Add Button +" at bounding box center [510, 340] width 303 height 38
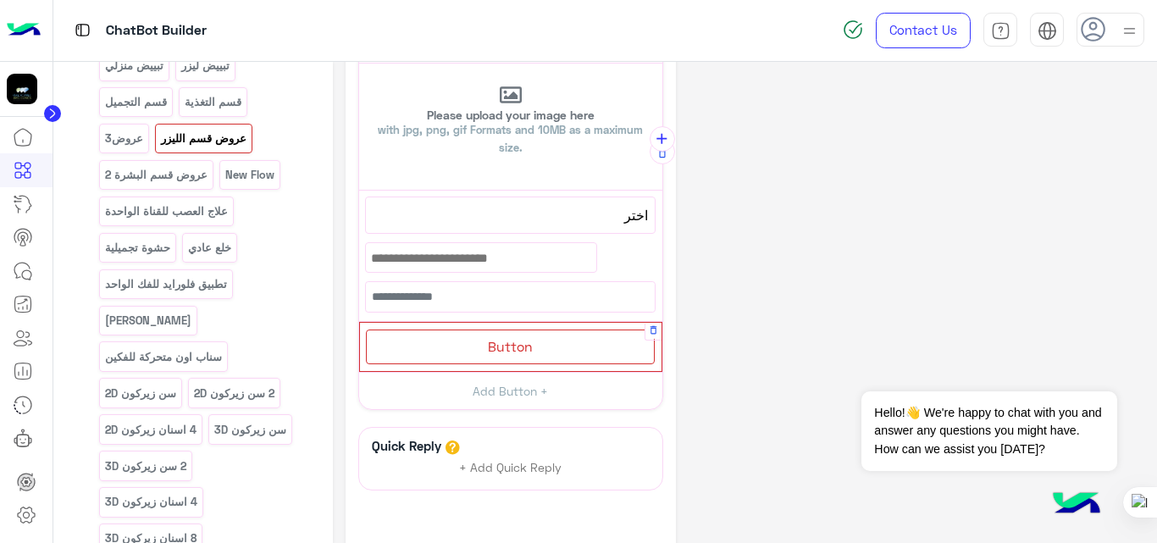
click at [503, 341] on span "Button" at bounding box center [510, 346] width 45 height 16
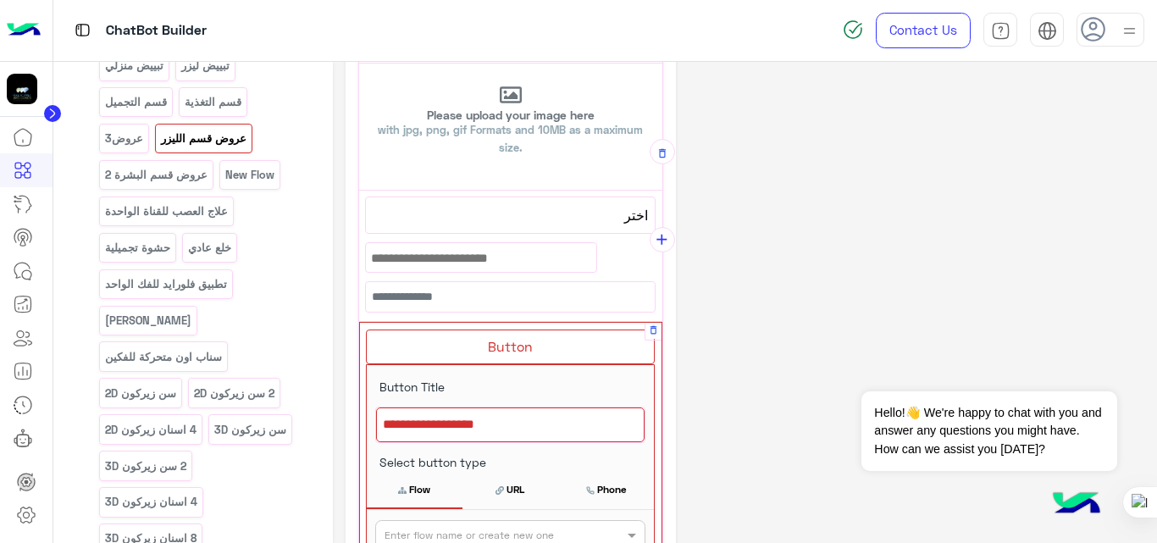
click at [520, 431] on div at bounding box center [510, 425] width 268 height 36
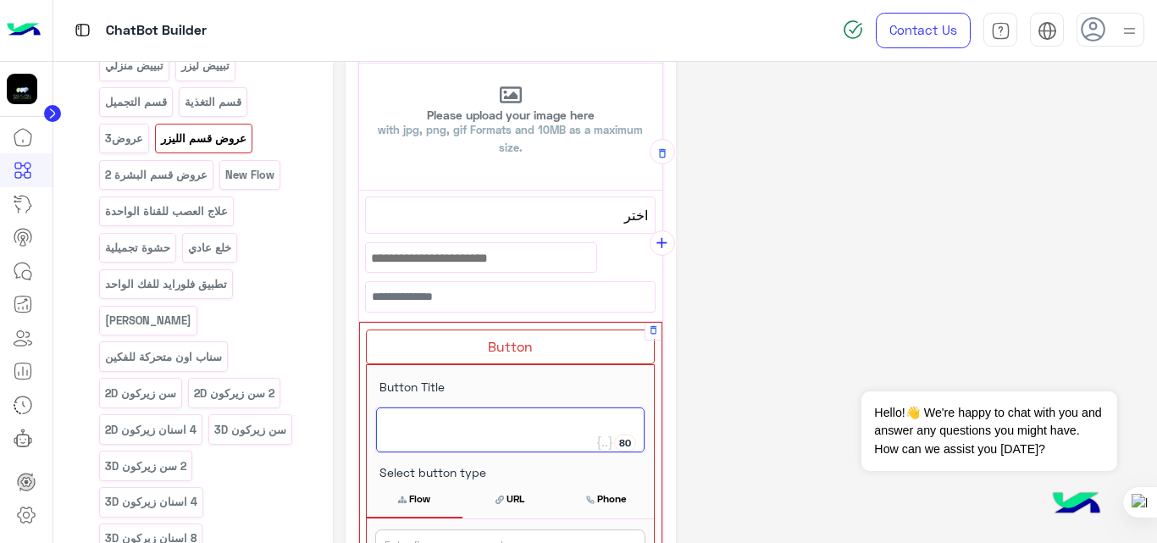
paste textarea "**********"
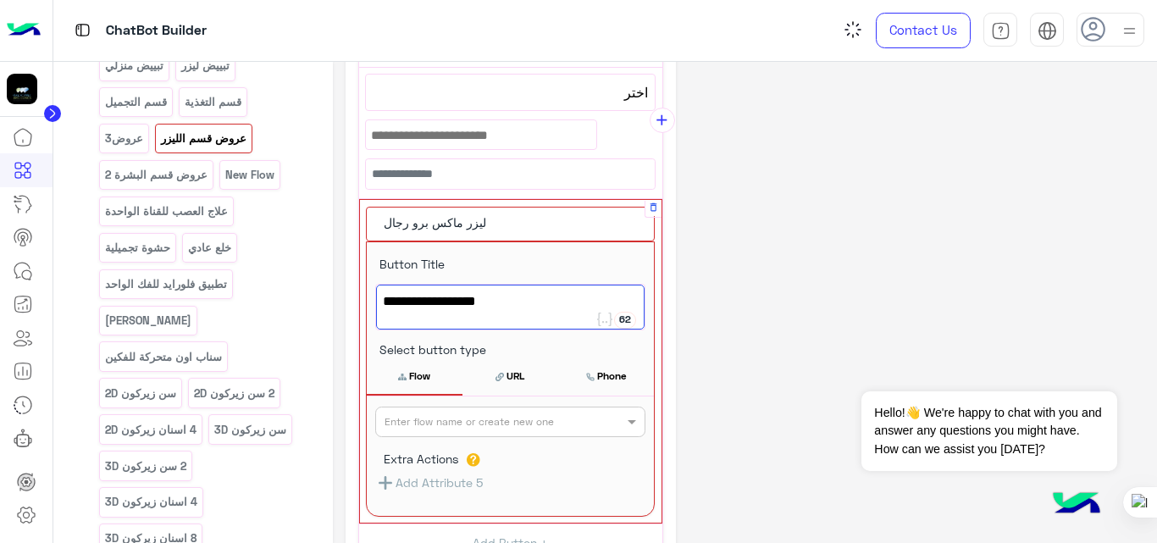
scroll to position [283, 0]
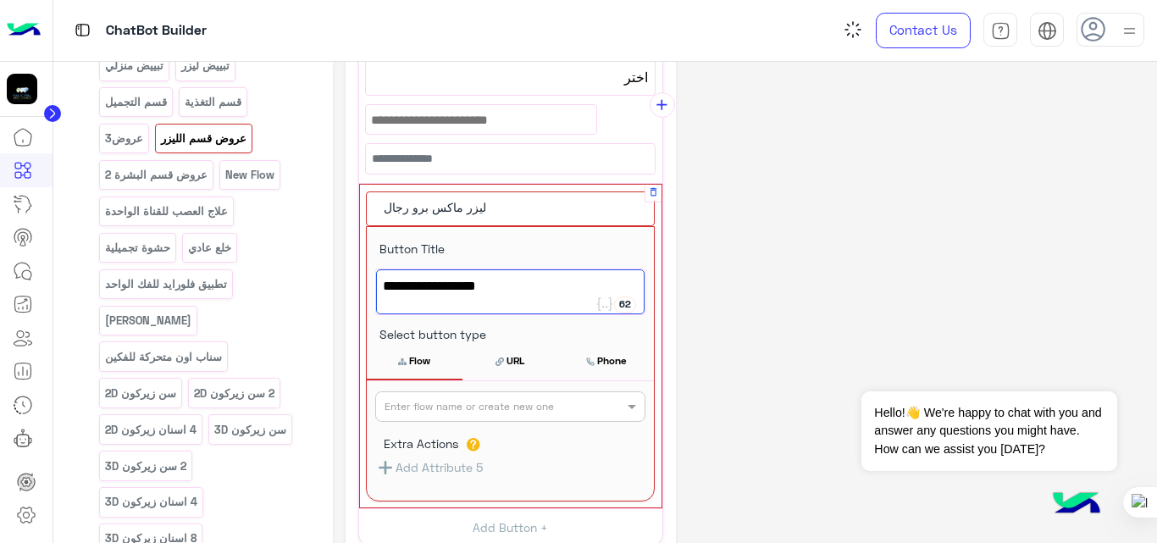
type textarea "**********"
click at [528, 412] on div "Enter flow name or create new one" at bounding box center [468, 406] width 169 height 15
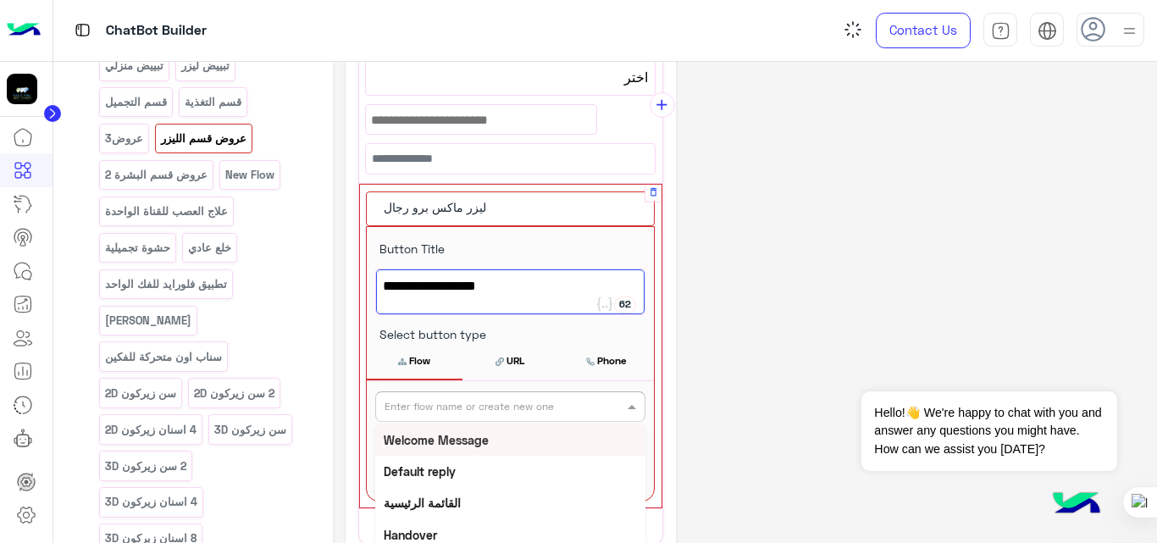
paste input "**********"
type input "**********"
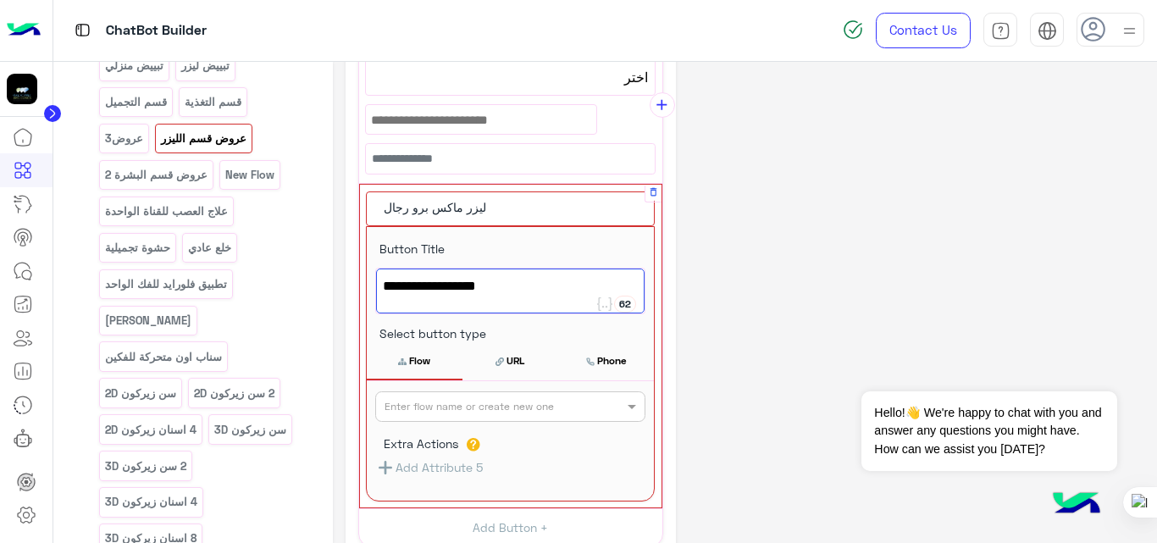
click at [524, 296] on span "ليزر ماكس برو رجال" at bounding box center [510, 286] width 255 height 22
type textarea "**********"
drag, startPoint x: 517, startPoint y: 289, endPoint x: 636, endPoint y: 287, distance: 118.6
click at [636, 287] on span "ليزر ماكس برو سيدات" at bounding box center [510, 286] width 255 height 22
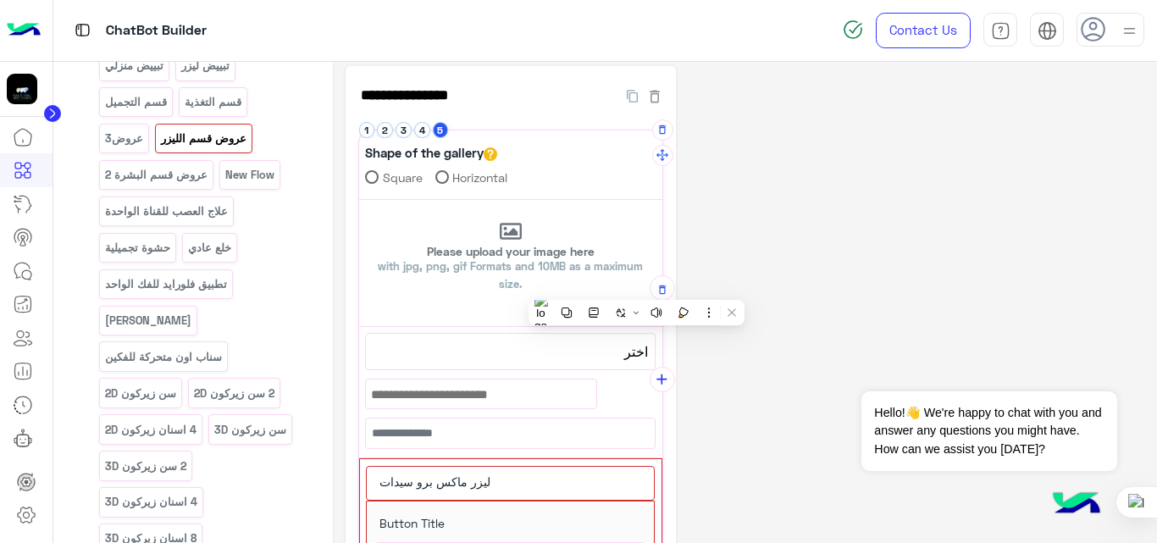
scroll to position [8, 0]
click at [417, 133] on button "4" at bounding box center [422, 131] width 16 height 16
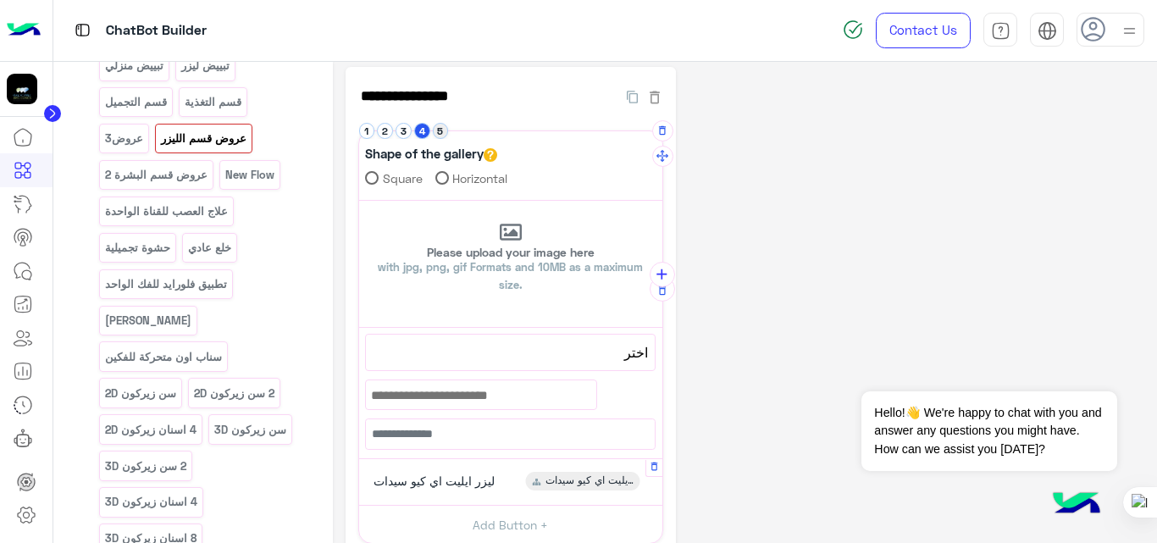
click at [442, 135] on button "5" at bounding box center [441, 131] width 16 height 16
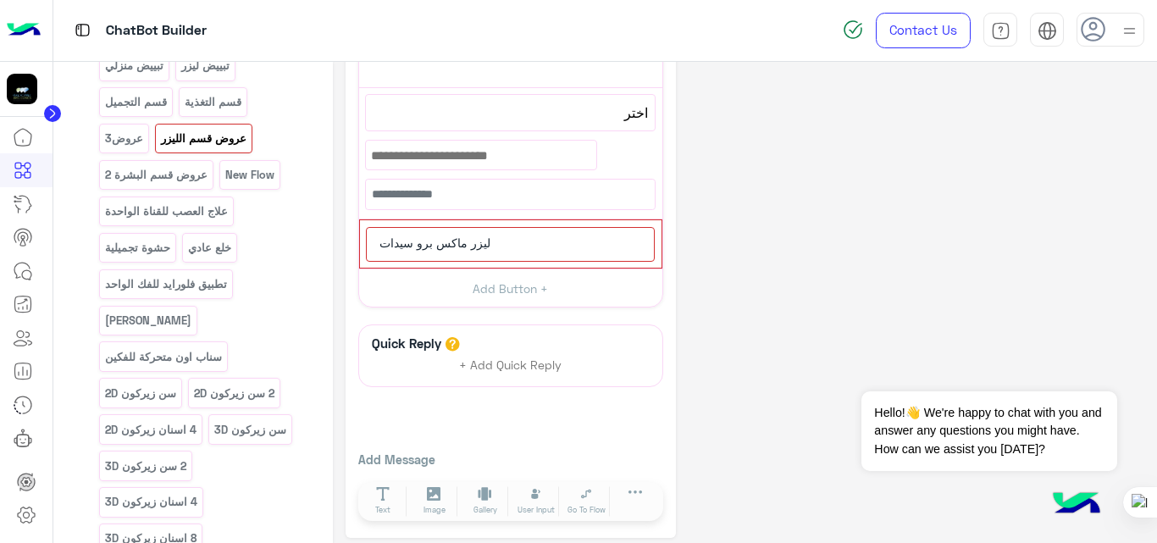
scroll to position [257, 0]
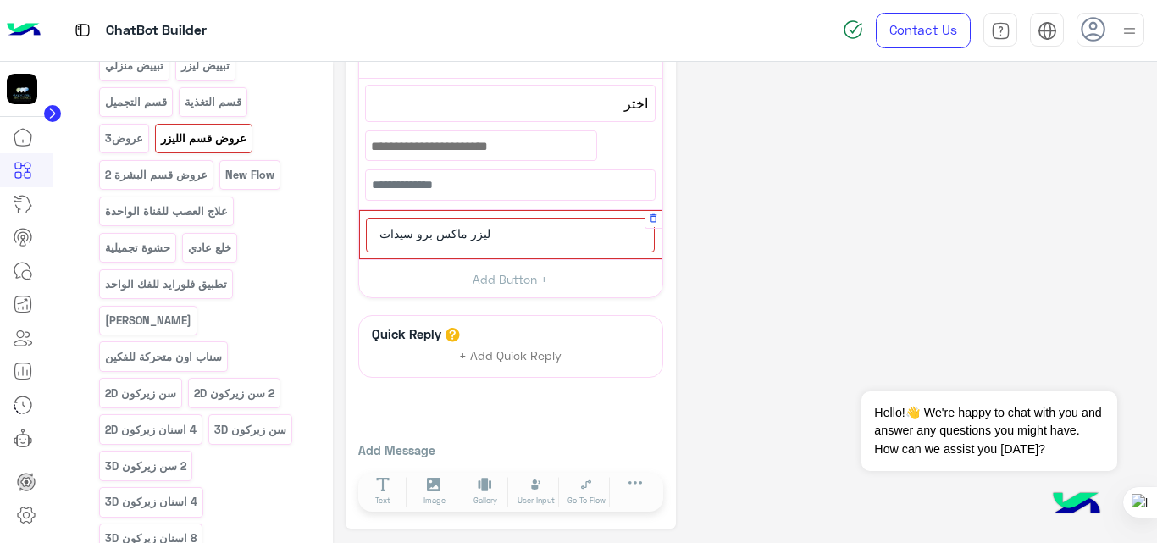
click at [517, 236] on div "ليزر ماكس برو سيدات" at bounding box center [510, 235] width 289 height 35
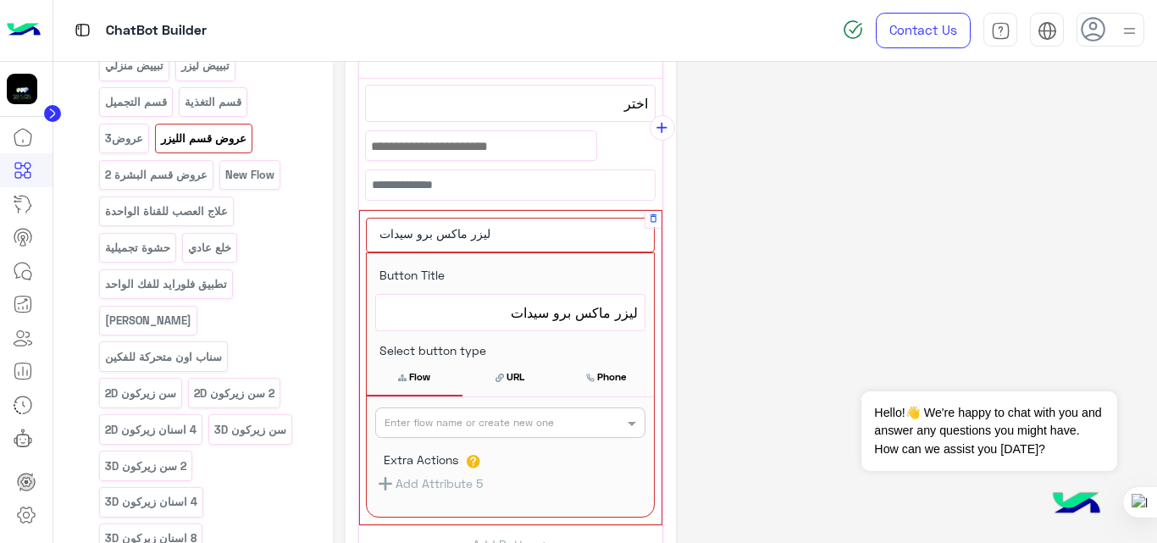
click at [509, 312] on span "ليزر ماكس برو سيدات" at bounding box center [510, 312] width 255 height 22
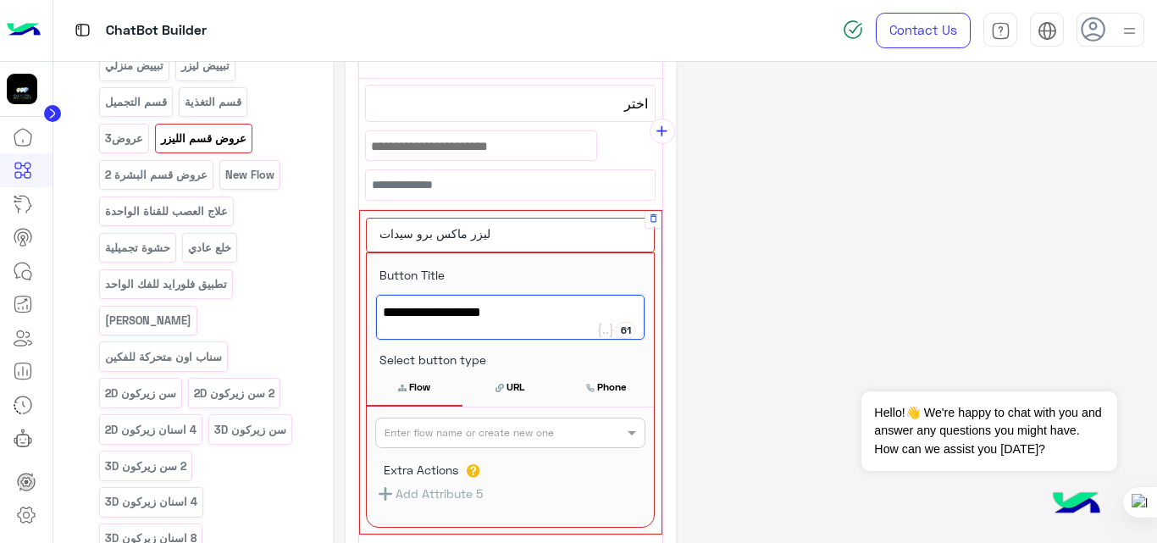
scroll to position [258, 0]
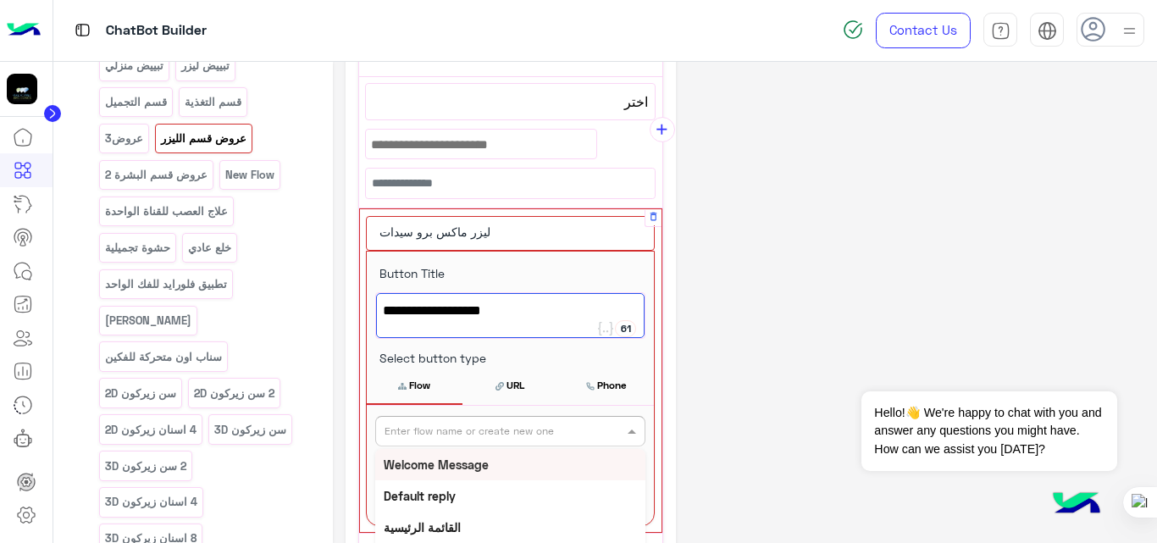
click at [539, 422] on input "text" at bounding box center [482, 429] width 196 height 15
paste input "**********"
type input "**********"
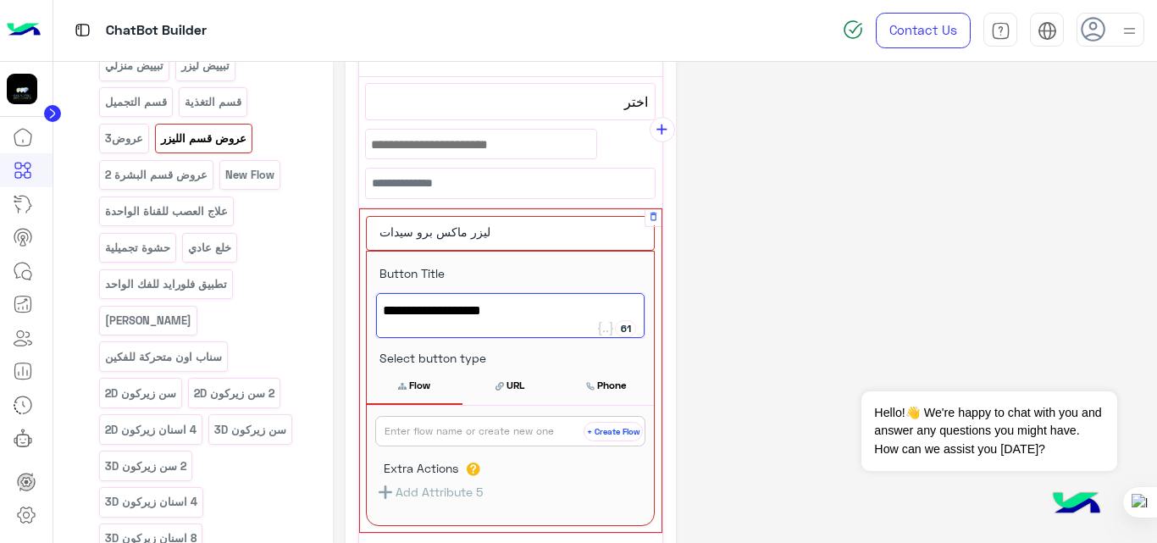
click at [610, 432] on button "+ Create Flow" at bounding box center [612, 431] width 59 height 19
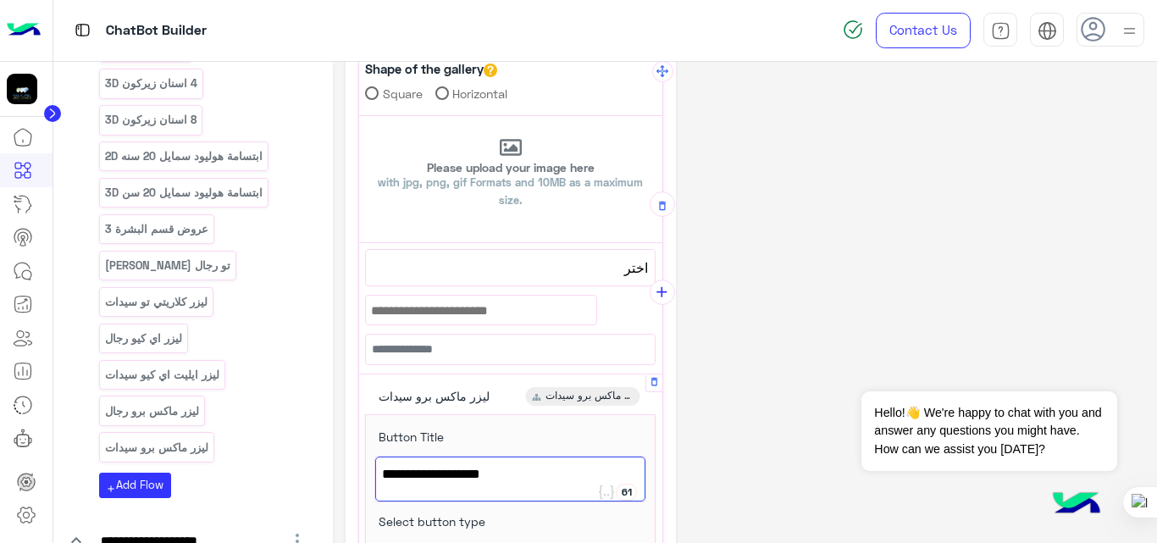
scroll to position [0, 0]
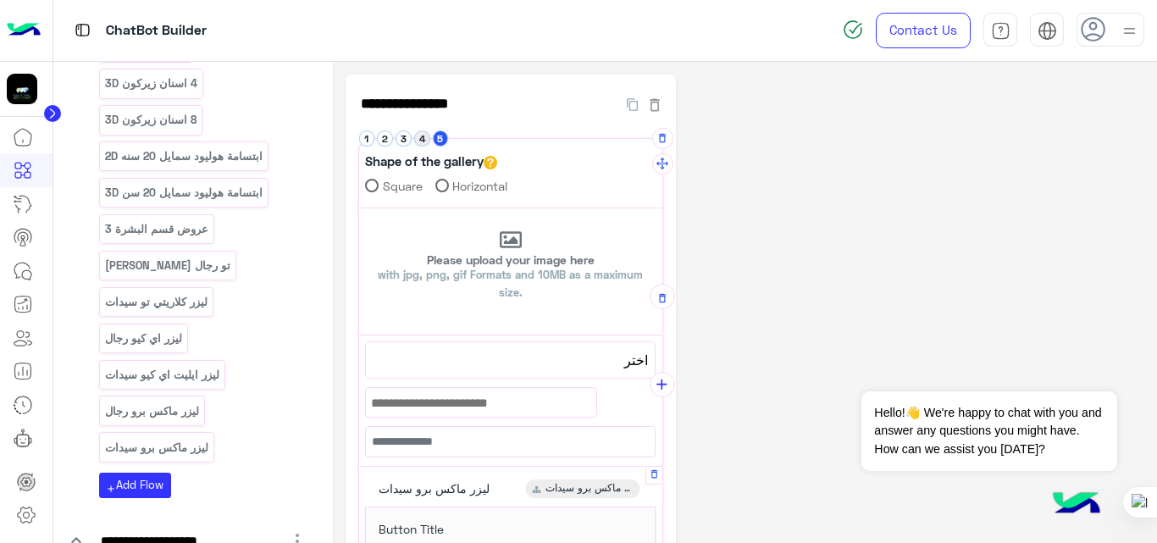
click at [424, 138] on button "4" at bounding box center [422, 138] width 16 height 16
click at [441, 135] on button "5" at bounding box center [441, 138] width 16 height 16
click at [658, 280] on icon "add" at bounding box center [662, 283] width 18 height 18
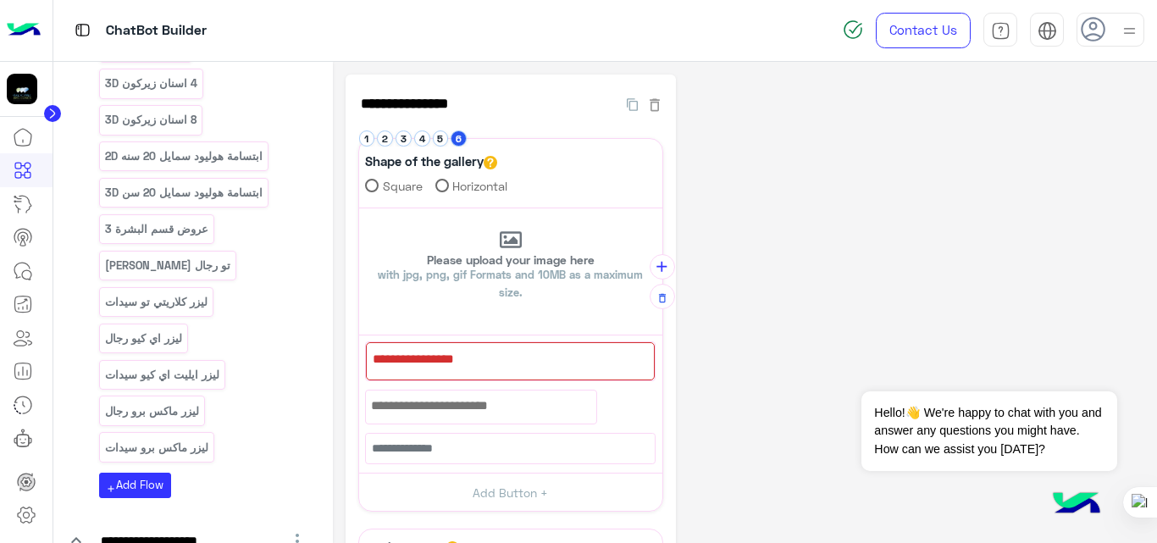
click at [544, 368] on div at bounding box center [510, 361] width 289 height 38
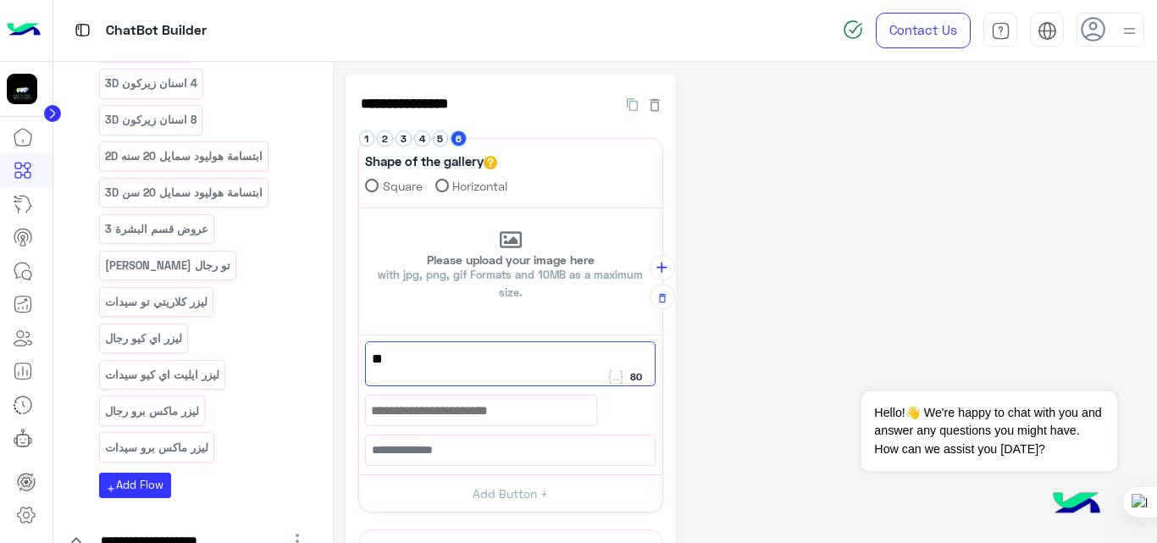
type textarea "*"
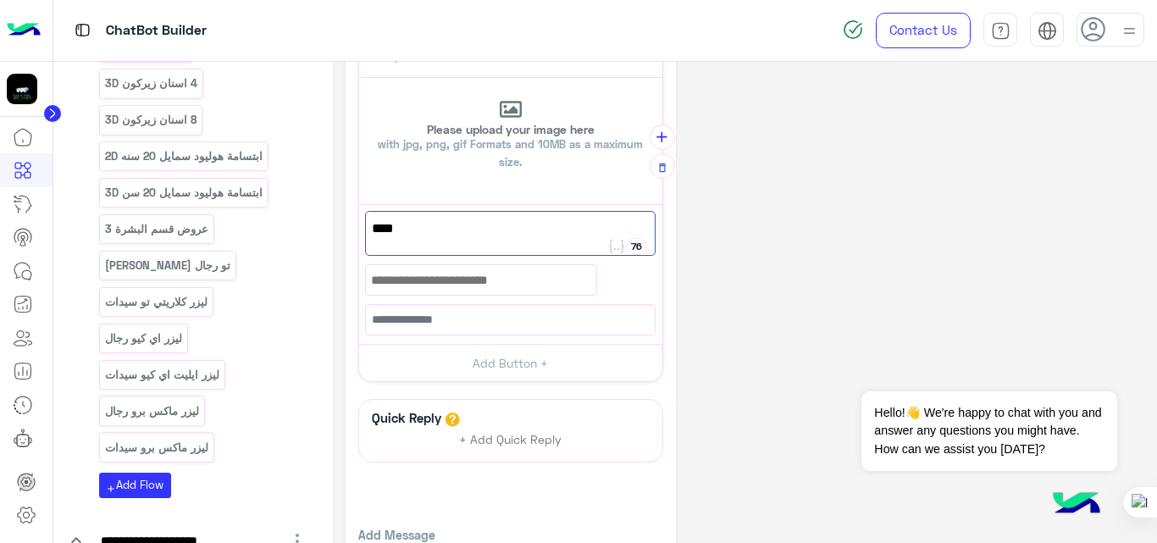
scroll to position [131, 0]
type textarea "****"
click at [547, 370] on button "Add Button +" at bounding box center [510, 362] width 303 height 38
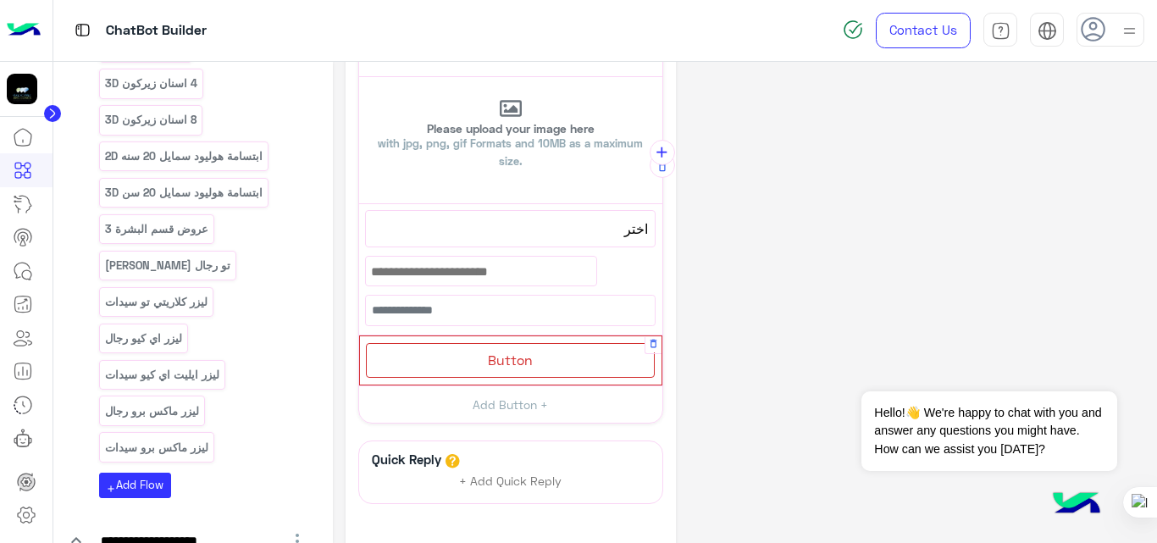
click at [579, 349] on div "Button" at bounding box center [510, 360] width 289 height 35
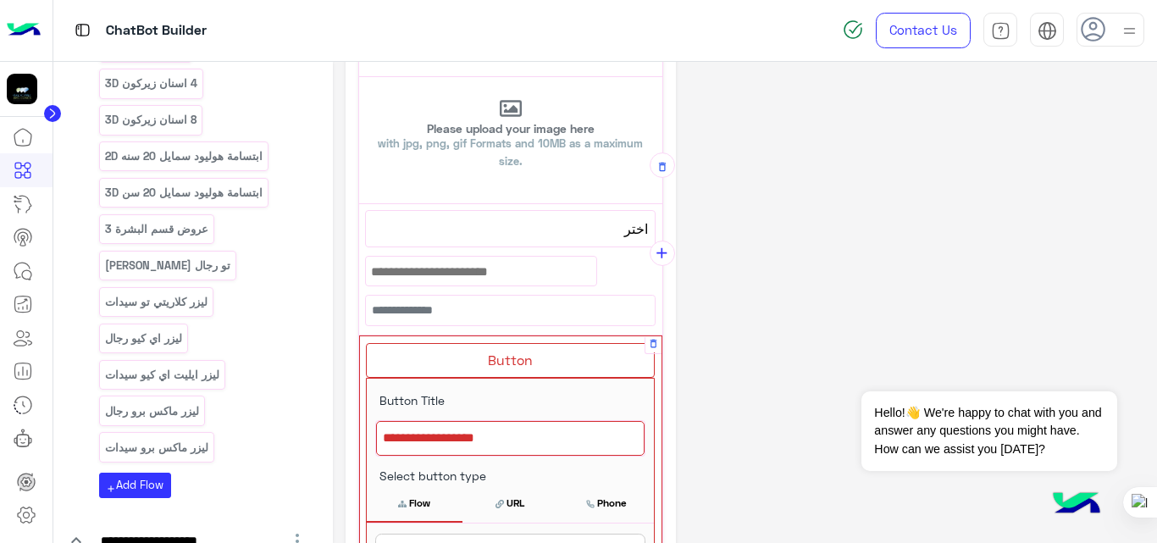
click at [535, 436] on div at bounding box center [510, 439] width 268 height 36
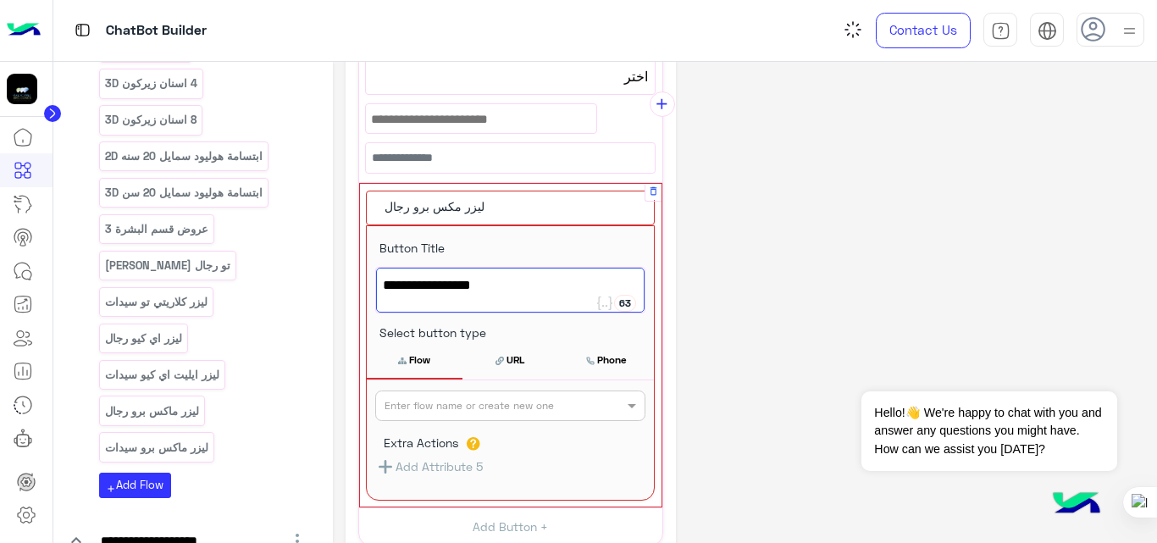
scroll to position [285, 0]
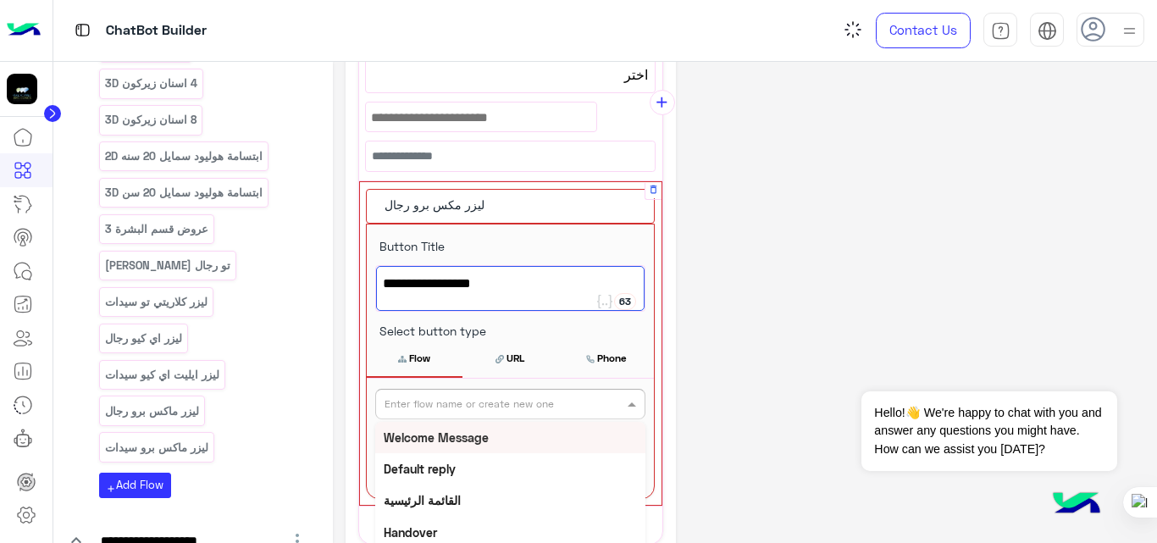
click at [542, 396] on input "text" at bounding box center [482, 402] width 196 height 15
click at [606, 278] on span "ليزر مكس برو رجال" at bounding box center [510, 284] width 255 height 22
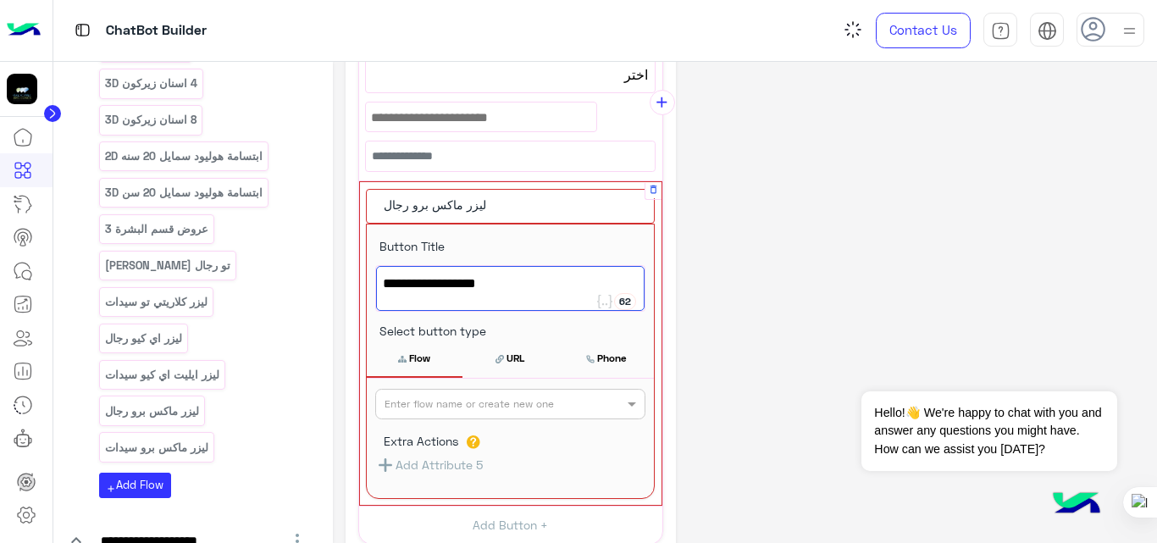
type textarea "**********"
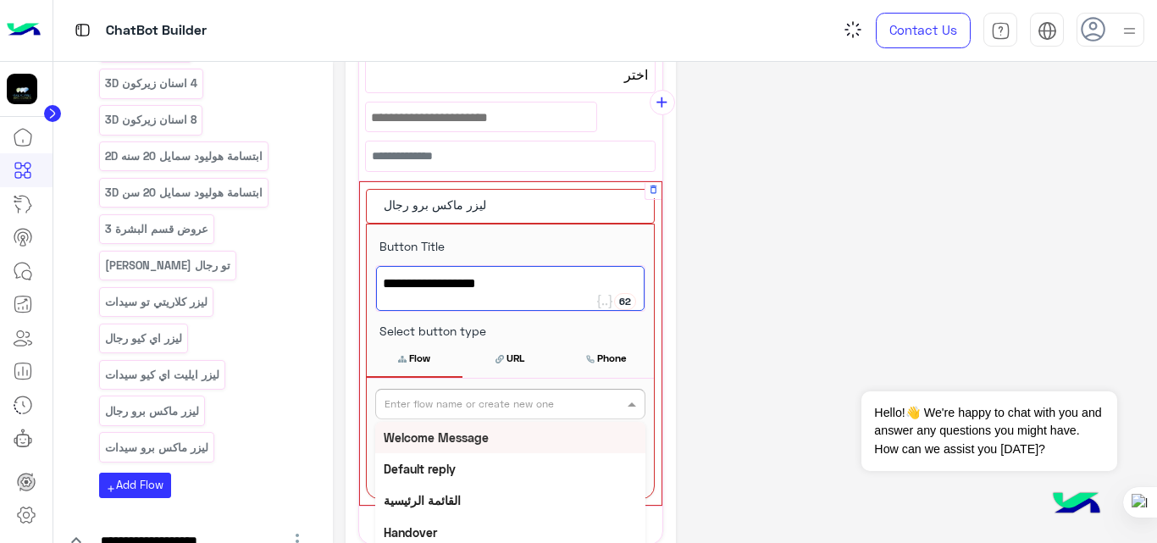
click at [603, 394] on div at bounding box center [510, 402] width 268 height 16
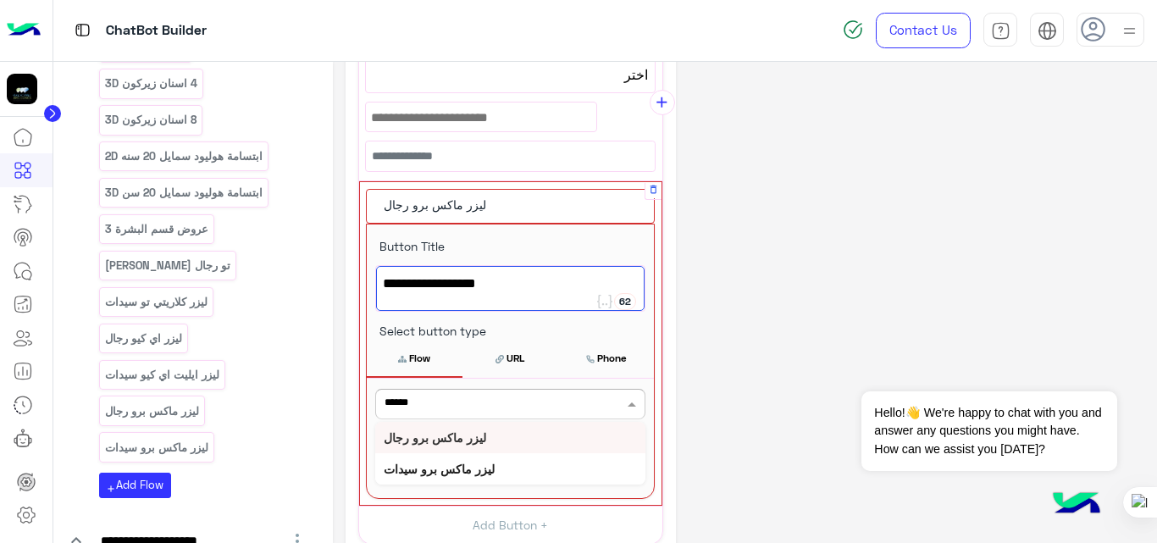
type input "*******"
click at [428, 434] on b "ليزر ماكس برو رجال" at bounding box center [435, 437] width 102 height 14
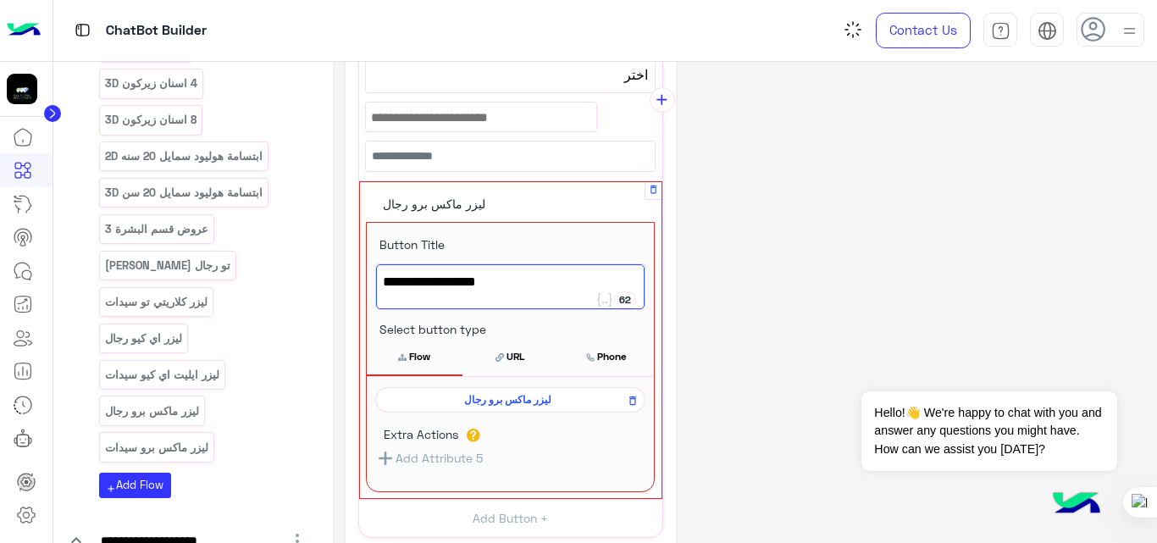
scroll to position [283, 0]
click at [842, 253] on div "**********" at bounding box center [744, 281] width 799 height 979
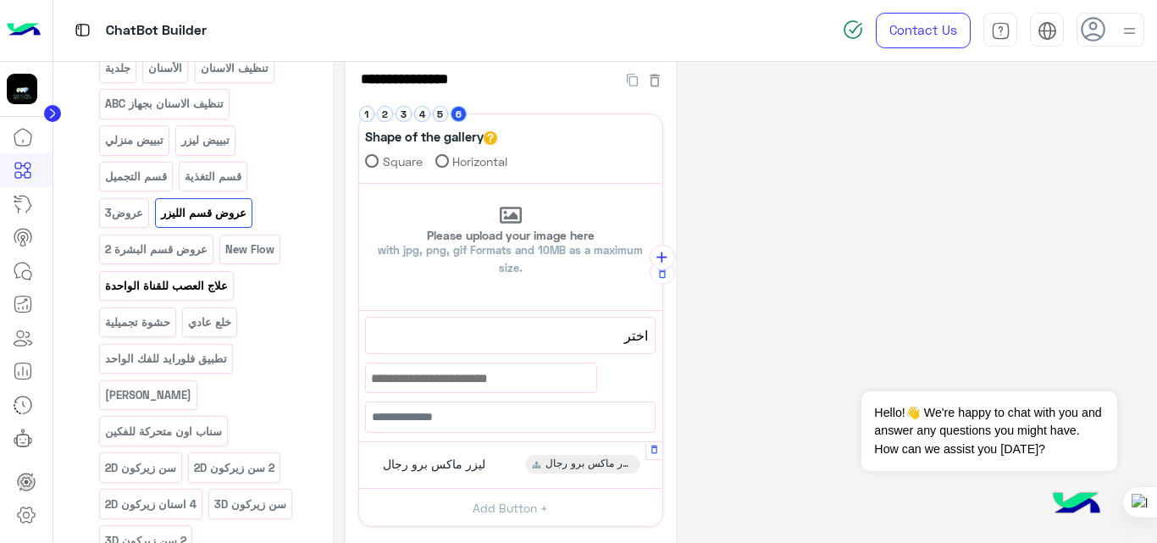
scroll to position [342, 0]
click at [136, 216] on p "عروض3" at bounding box center [123, 214] width 41 height 19
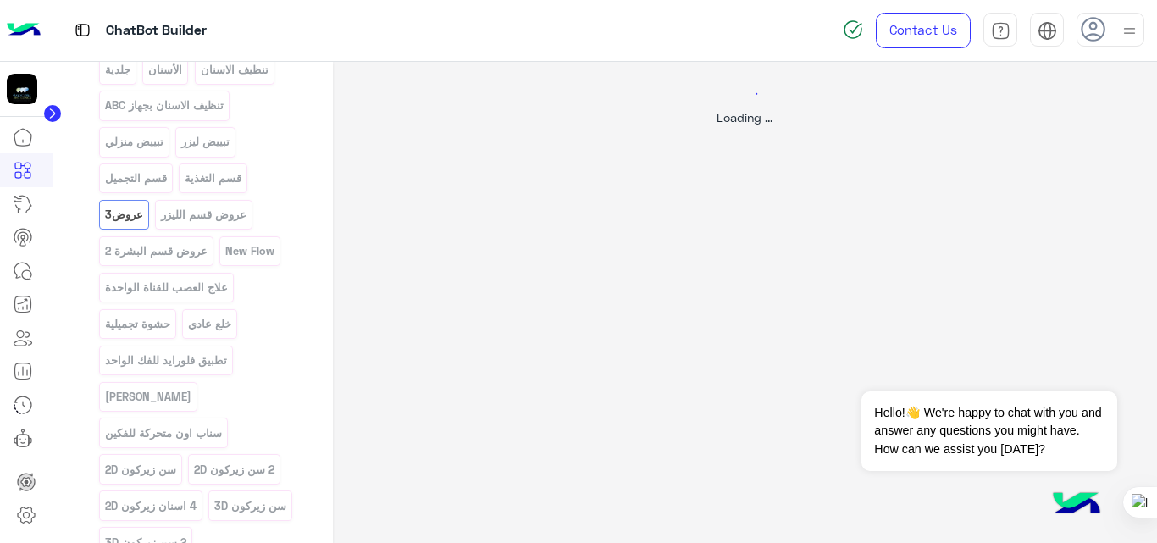
scroll to position [0, 0]
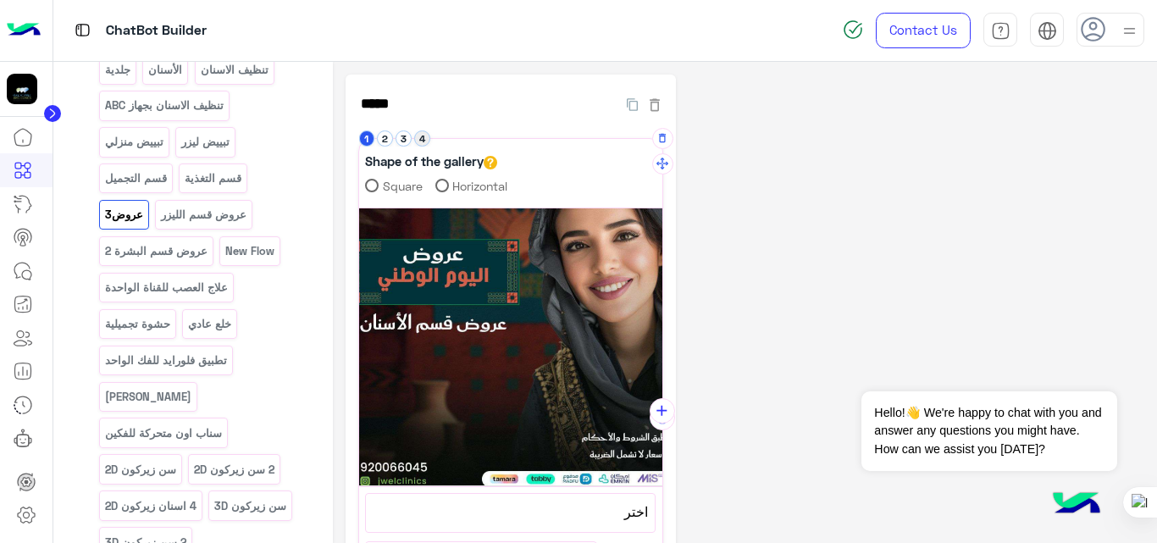
click at [423, 131] on button "4" at bounding box center [422, 138] width 16 height 16
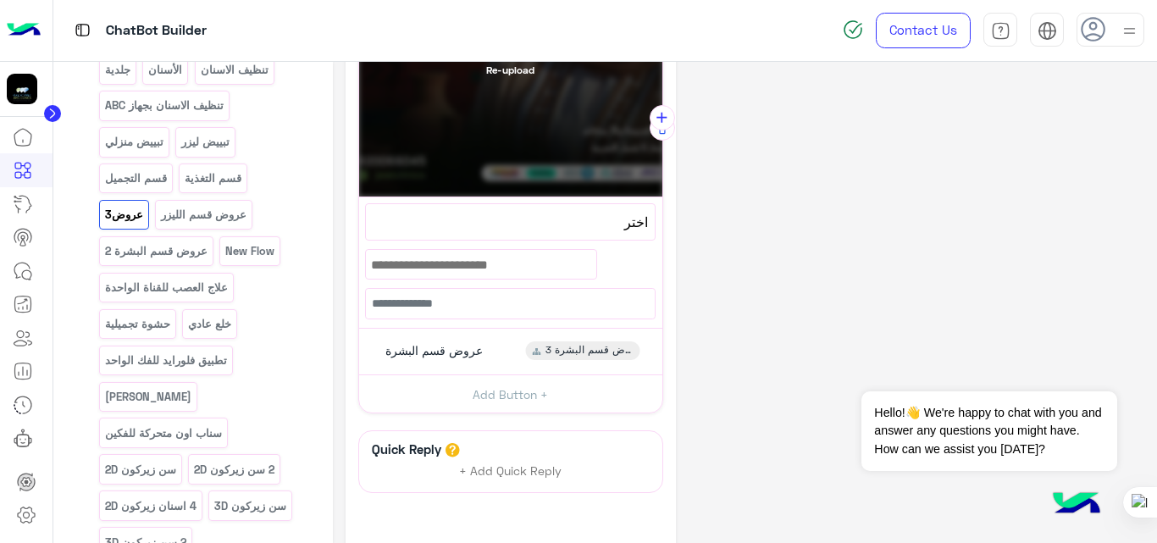
scroll to position [298, 0]
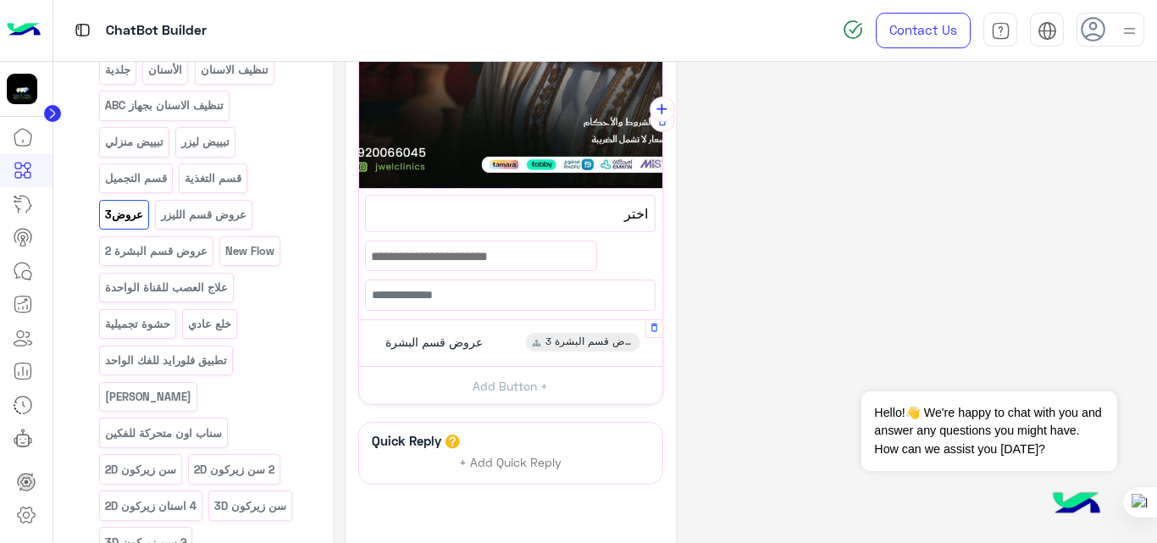
click at [500, 340] on div "عروض قسم البشرة عروض قسم البشرة 3" at bounding box center [510, 343] width 290 height 33
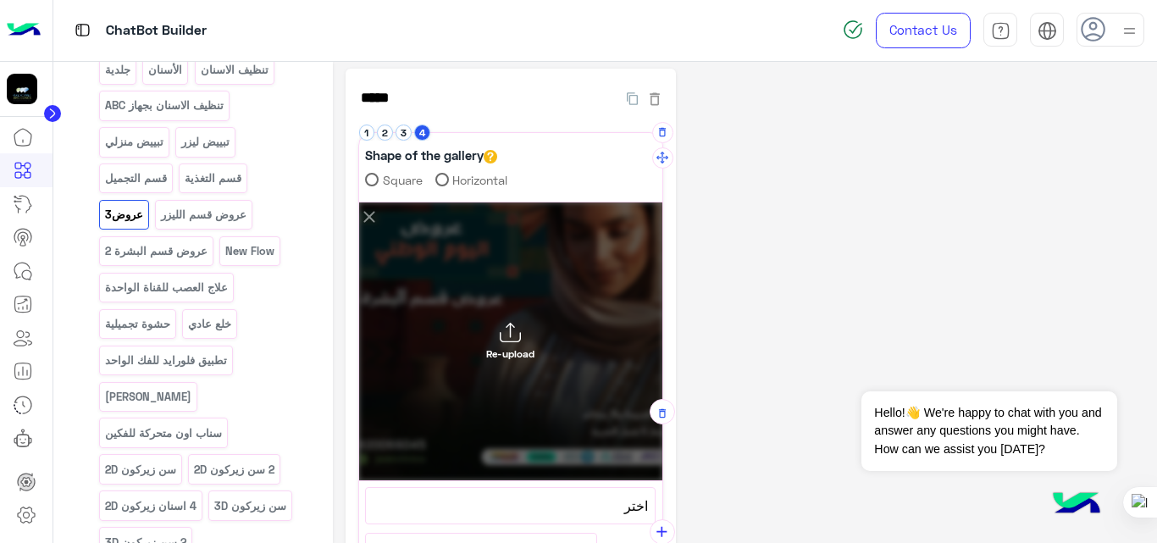
scroll to position [0, 0]
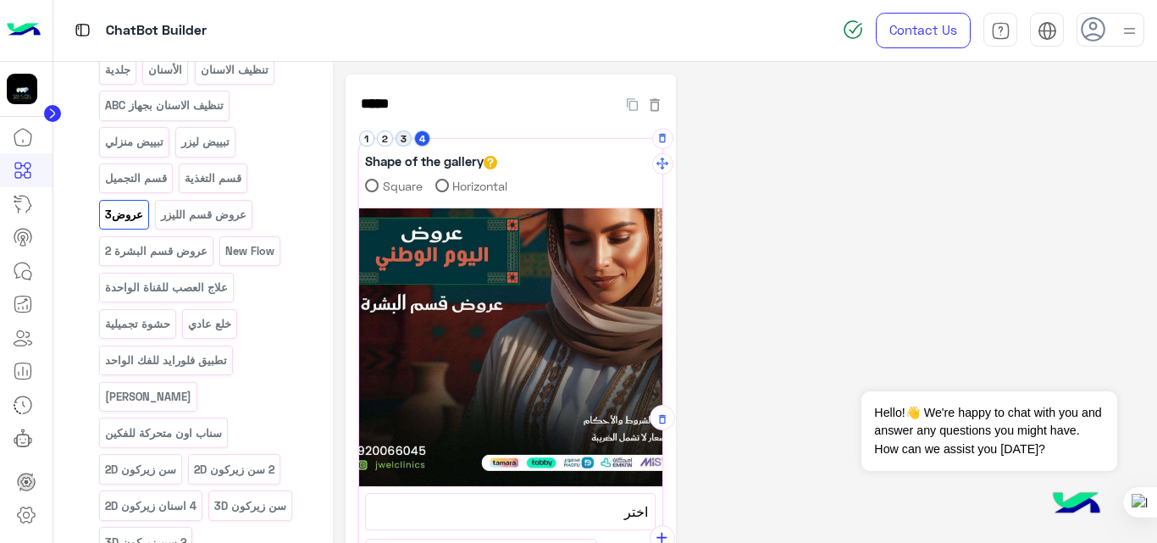
click at [403, 138] on button "3" at bounding box center [403, 138] width 16 height 16
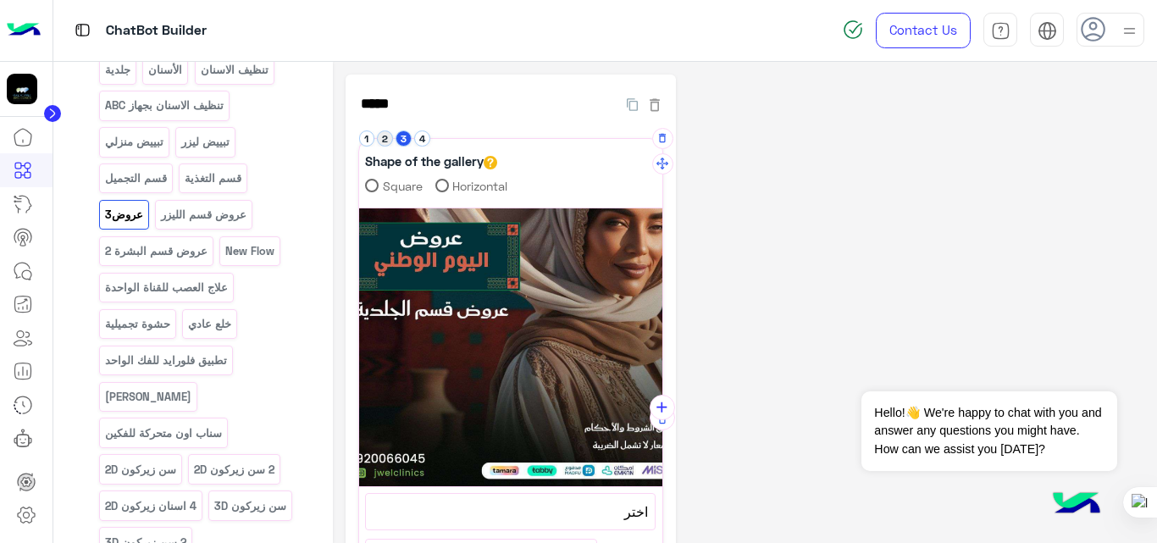
click at [389, 141] on button "2" at bounding box center [385, 138] width 16 height 16
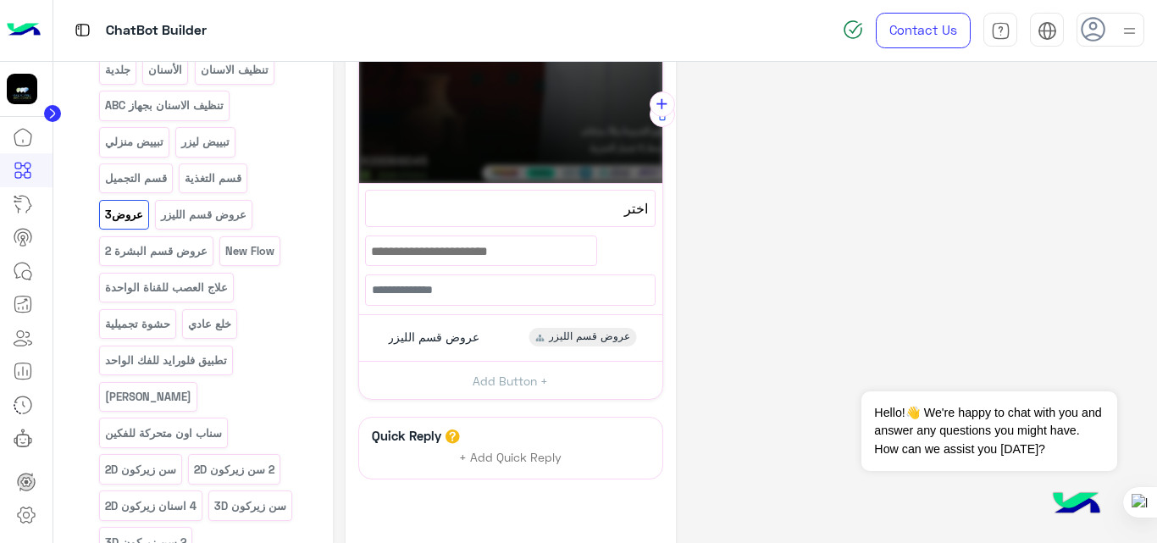
scroll to position [312, 0]
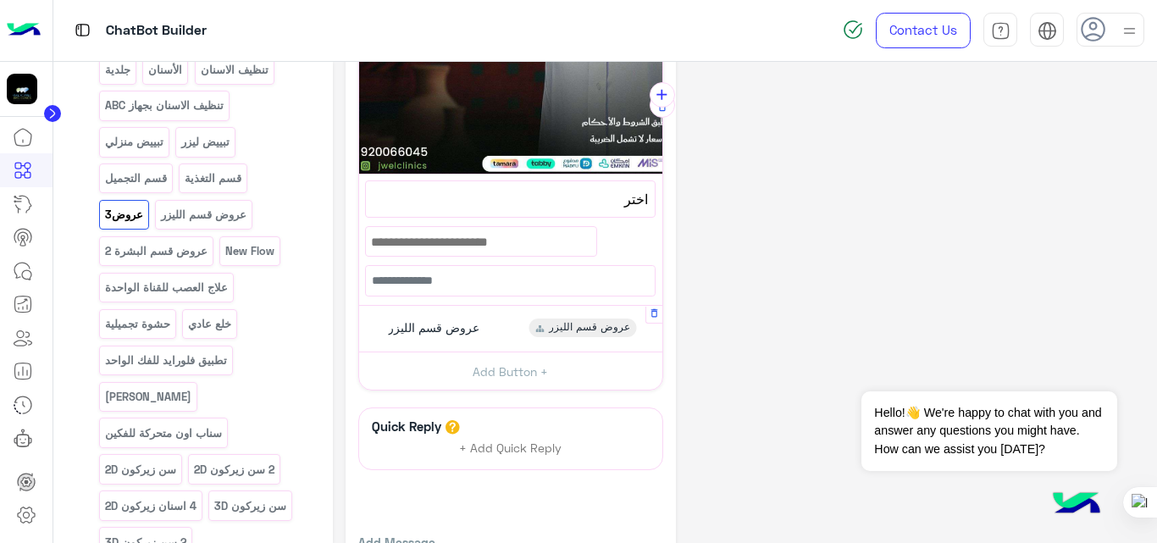
click at [491, 329] on div "عروض قسم الليزر عروض قسم الليزر" at bounding box center [510, 328] width 290 height 33
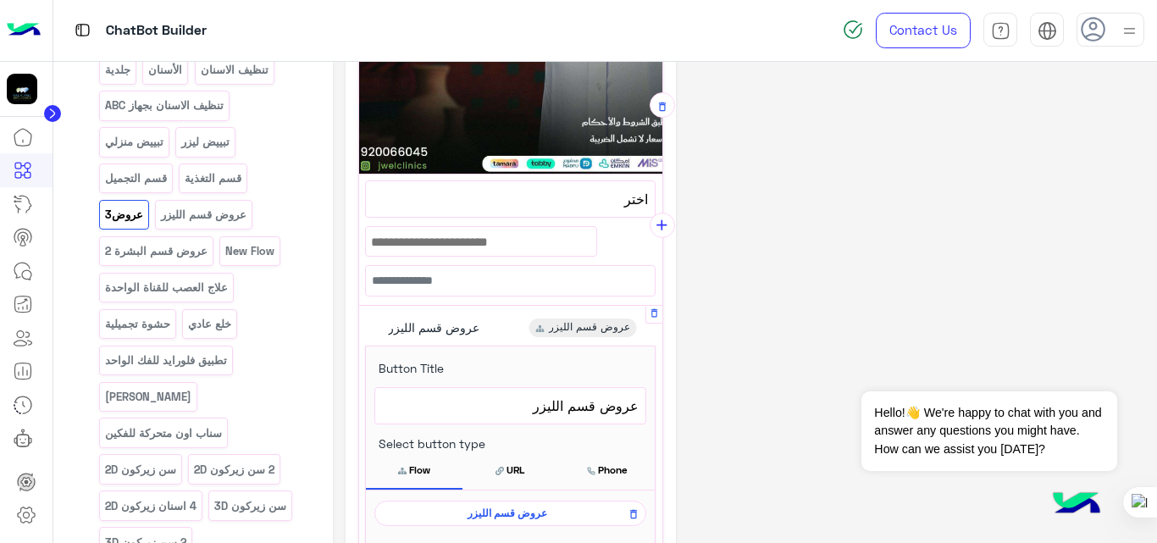
scroll to position [442, 0]
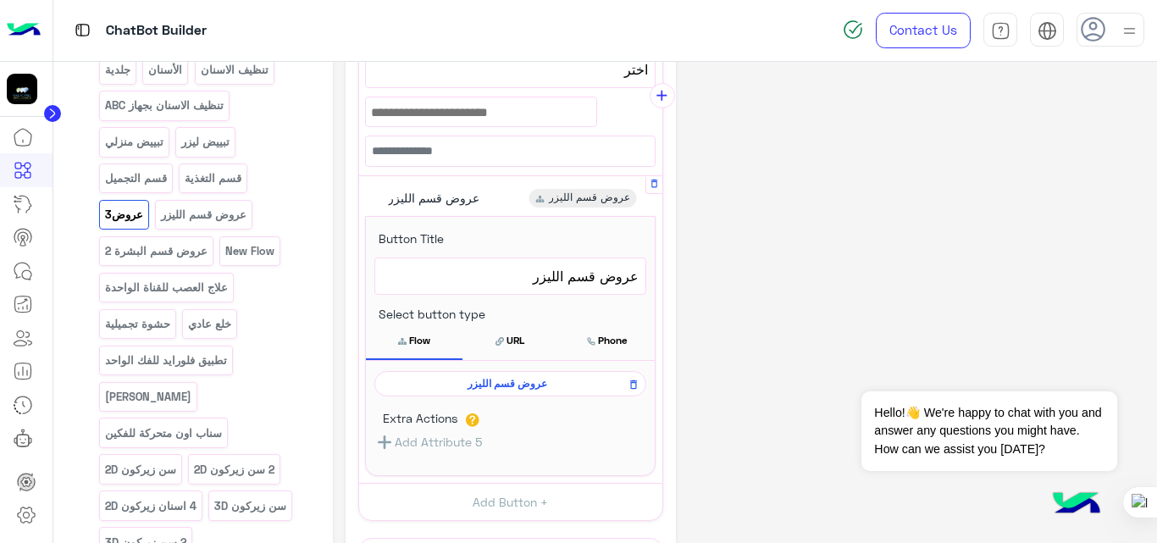
click at [519, 380] on span "عروض قسم الليزر" at bounding box center [507, 383] width 247 height 15
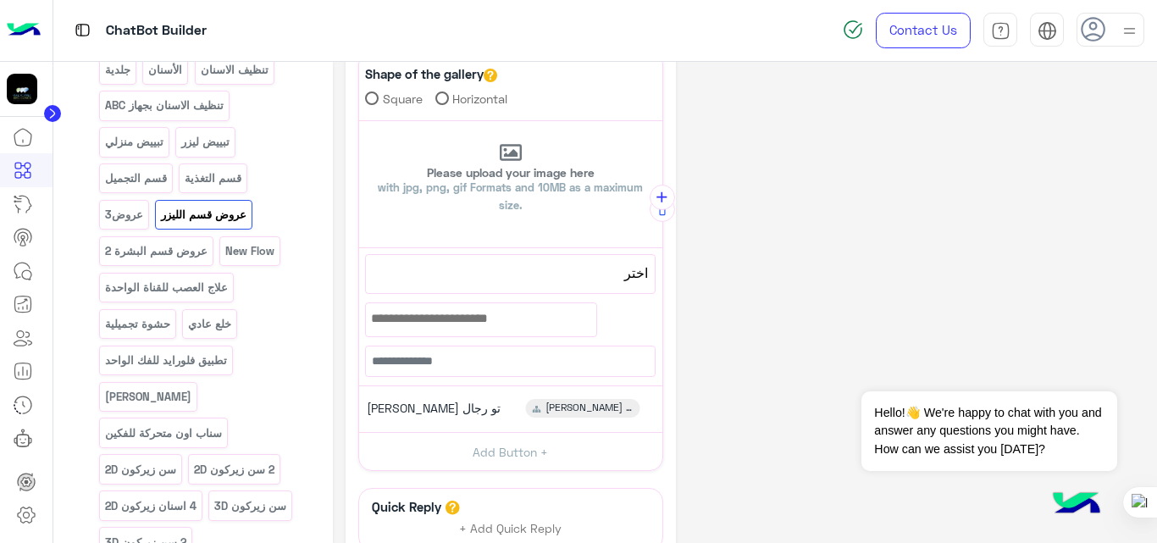
scroll to position [88, 0]
click at [495, 417] on div "ليزر كلاريتي تو رجال [PERSON_NAME] تو رجال" at bounding box center [510, 408] width 290 height 33
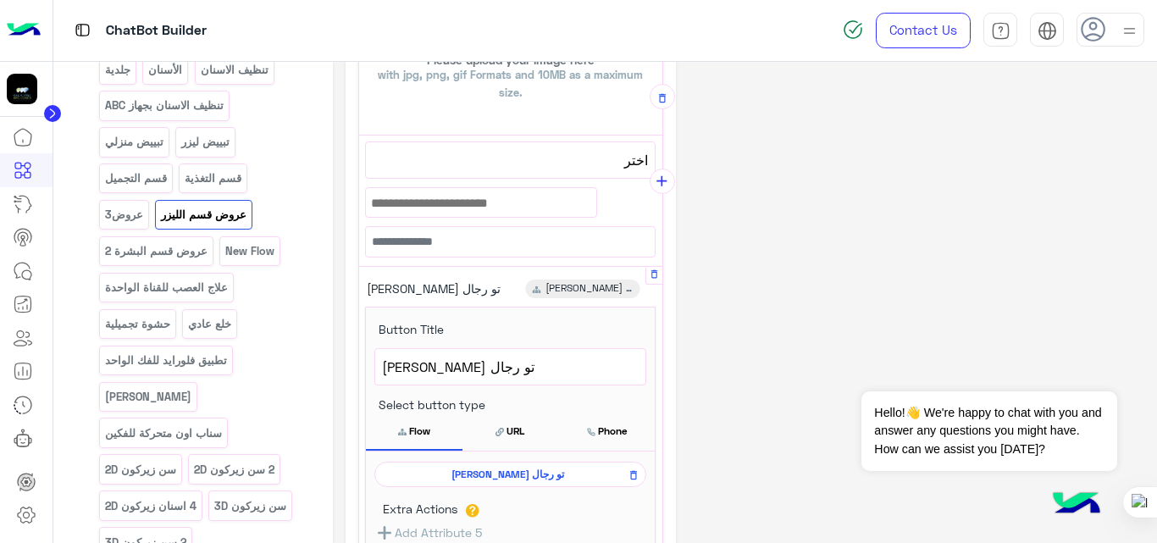
scroll to position [207, 0]
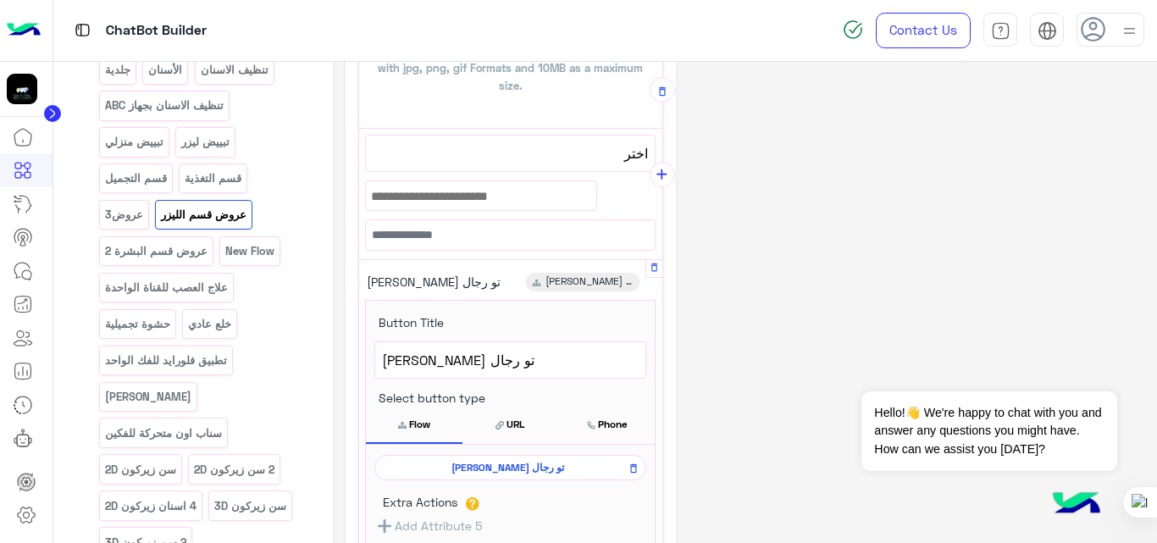
click at [517, 462] on span "[PERSON_NAME] تو رجال" at bounding box center [507, 467] width 247 height 15
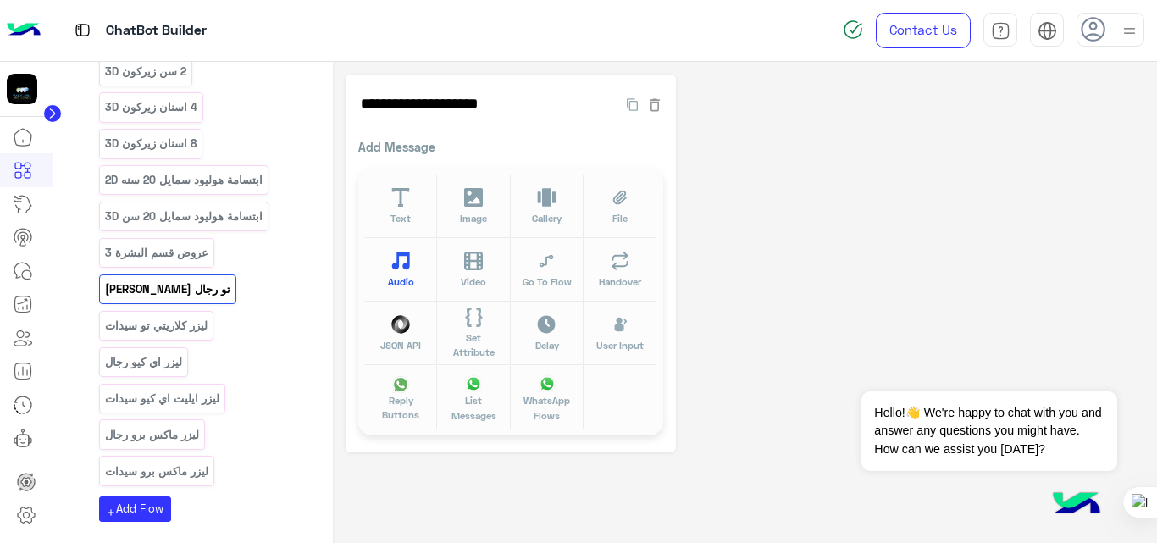
scroll to position [814, 0]
click at [409, 207] on button "Text" at bounding box center [400, 206] width 73 height 64
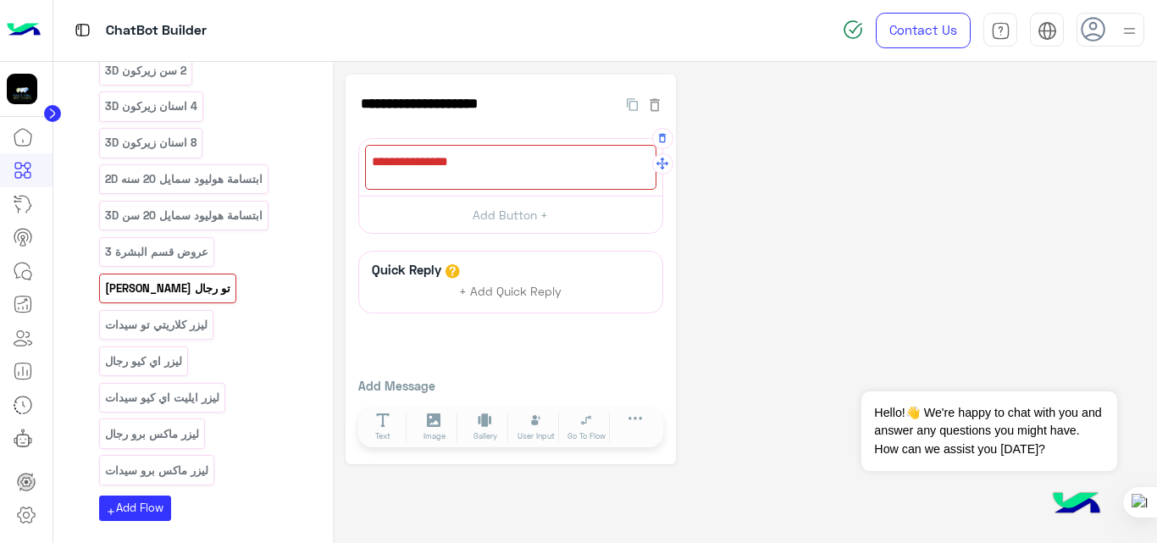
click at [460, 164] on div at bounding box center [510, 167] width 291 height 45
paste textarea "**********"
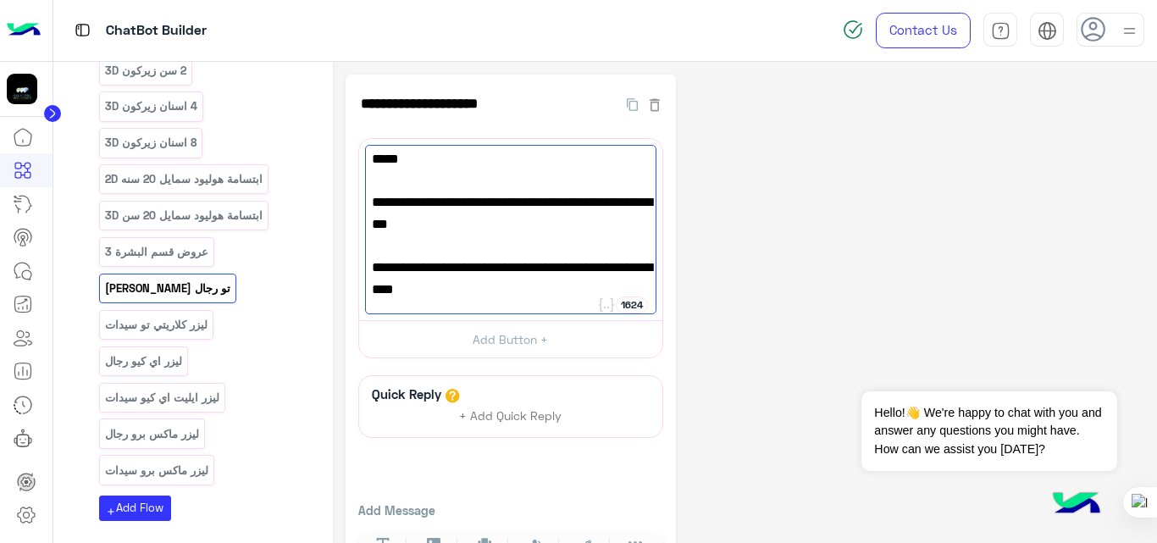
scroll to position [269, 0]
paste textarea "**********"
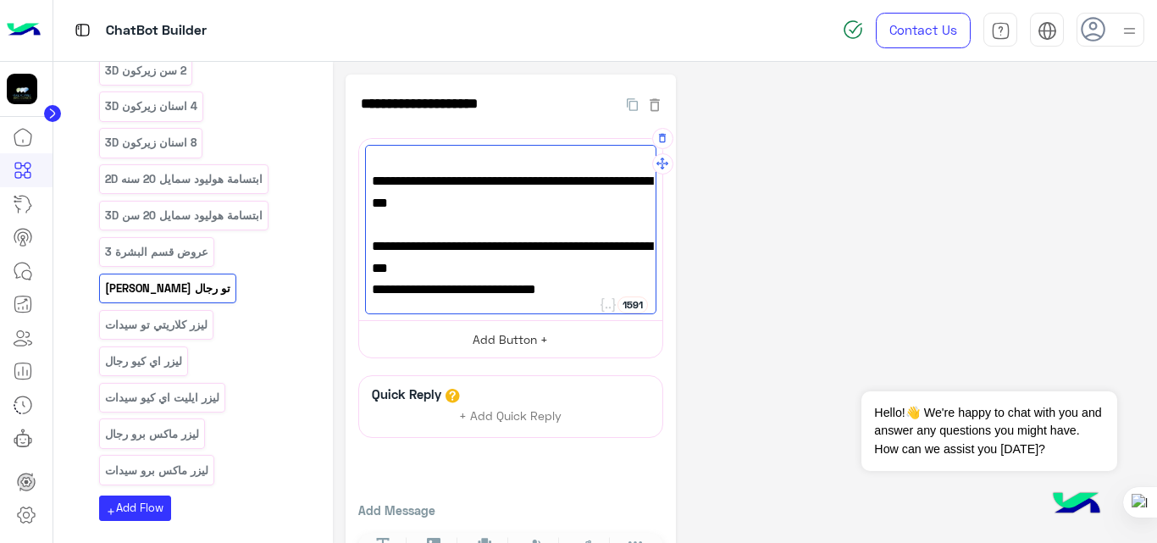
type textarea "**********"
click at [582, 340] on button "Add Button +" at bounding box center [510, 339] width 303 height 38
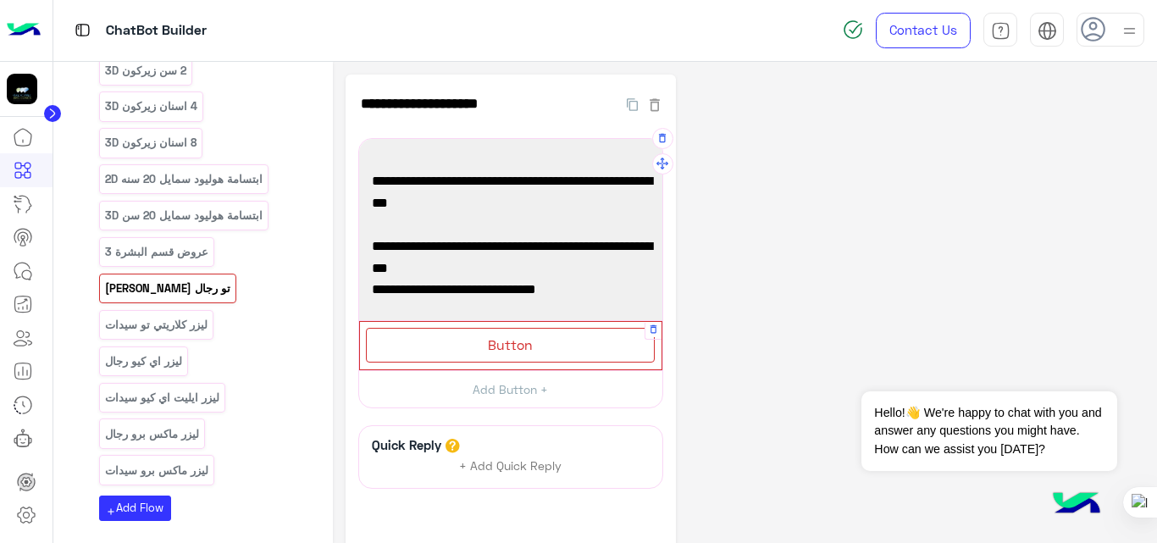
click at [546, 329] on div "Button" at bounding box center [510, 345] width 289 height 35
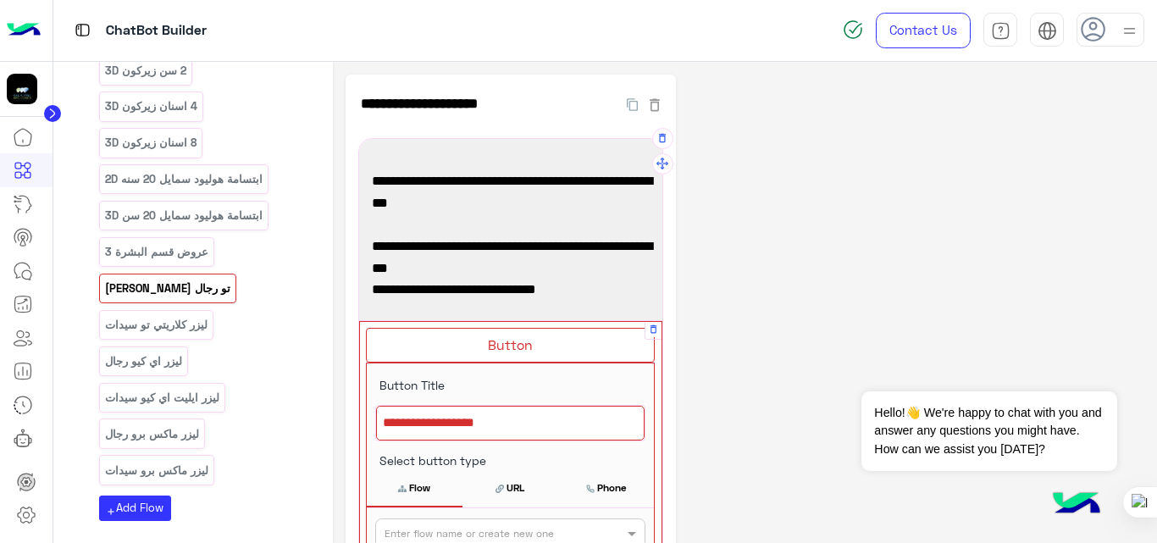
click at [508, 423] on div at bounding box center [510, 424] width 268 height 36
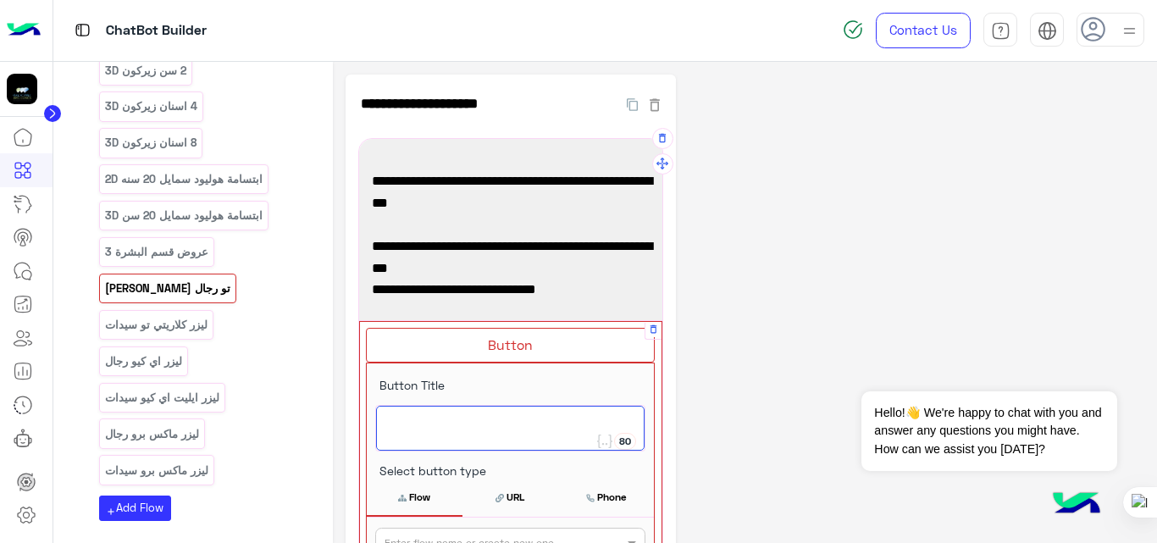
type textarea "*"
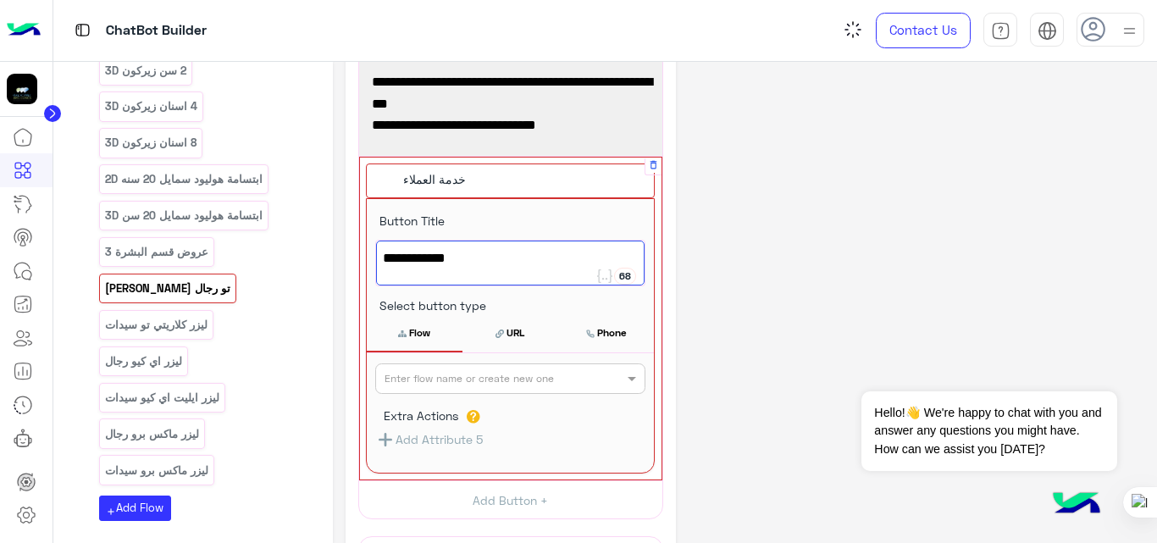
scroll to position [191, 0]
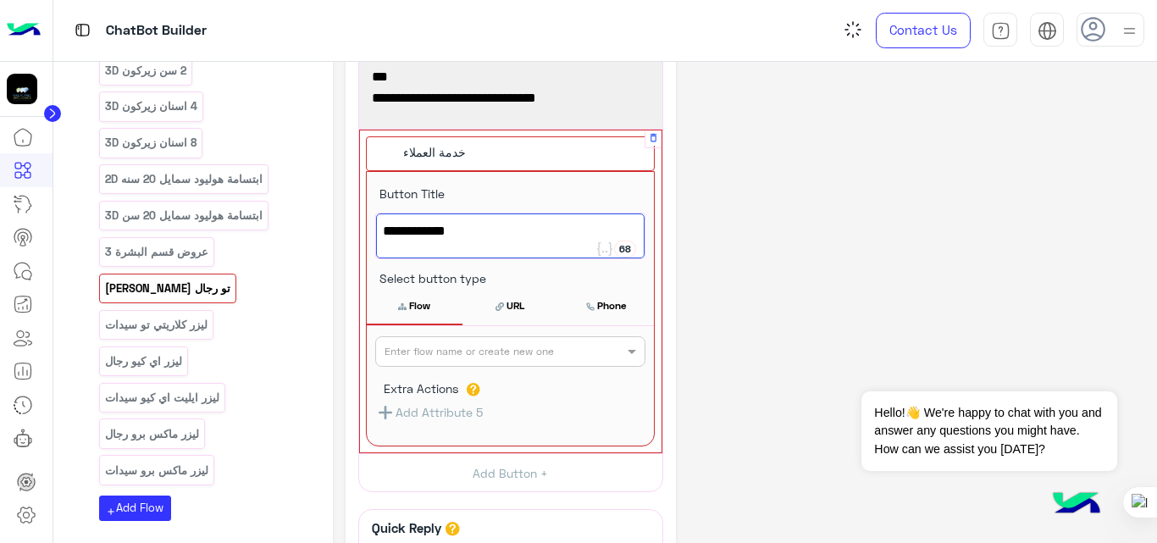
type textarea "**********"
click at [523, 354] on input "text" at bounding box center [482, 349] width 196 height 15
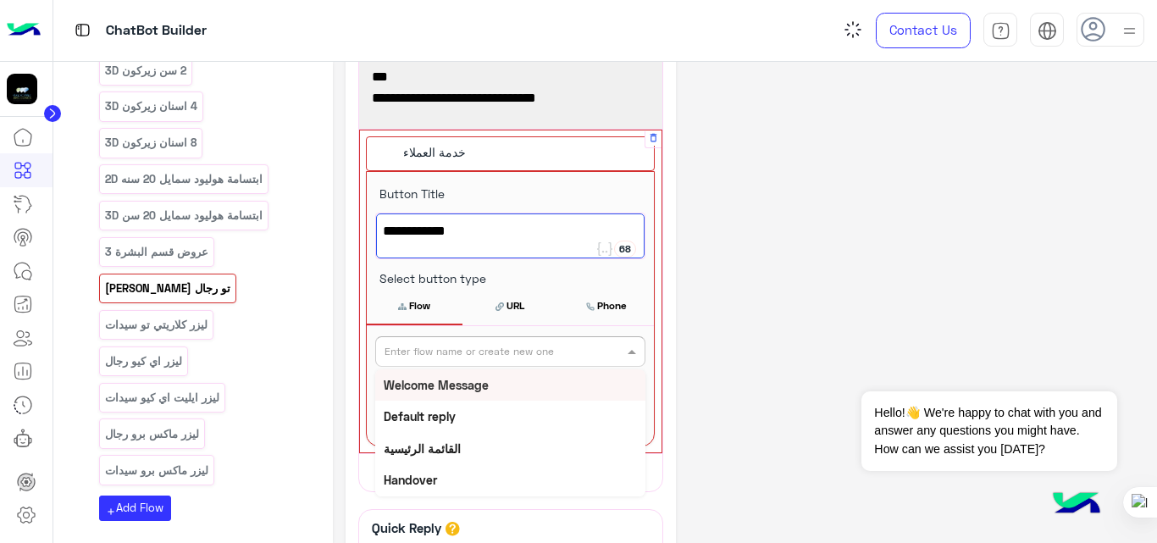
type input "*"
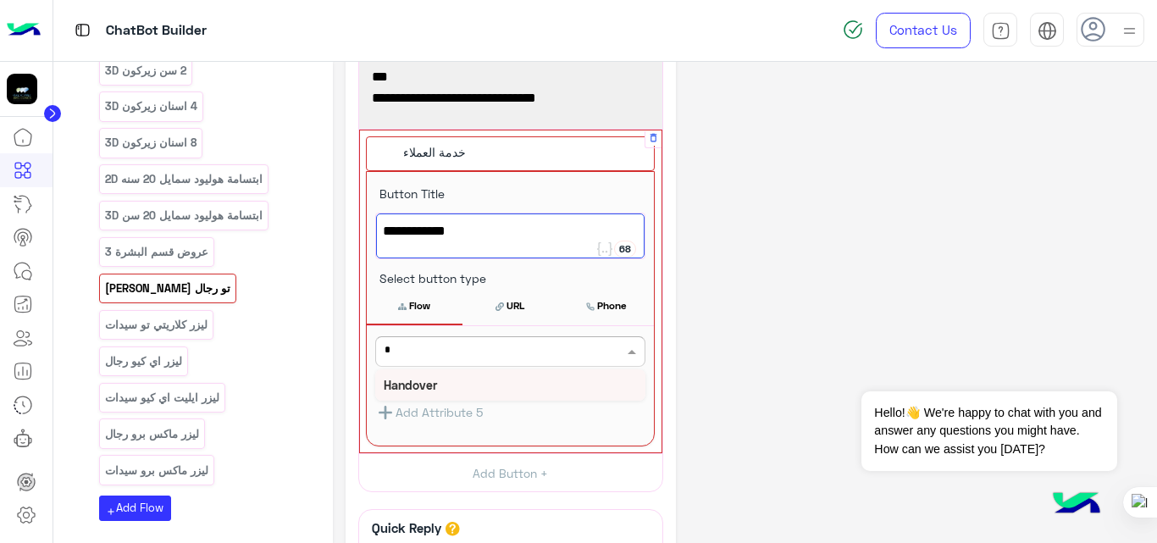
click at [427, 379] on b "Handover" at bounding box center [410, 385] width 53 height 14
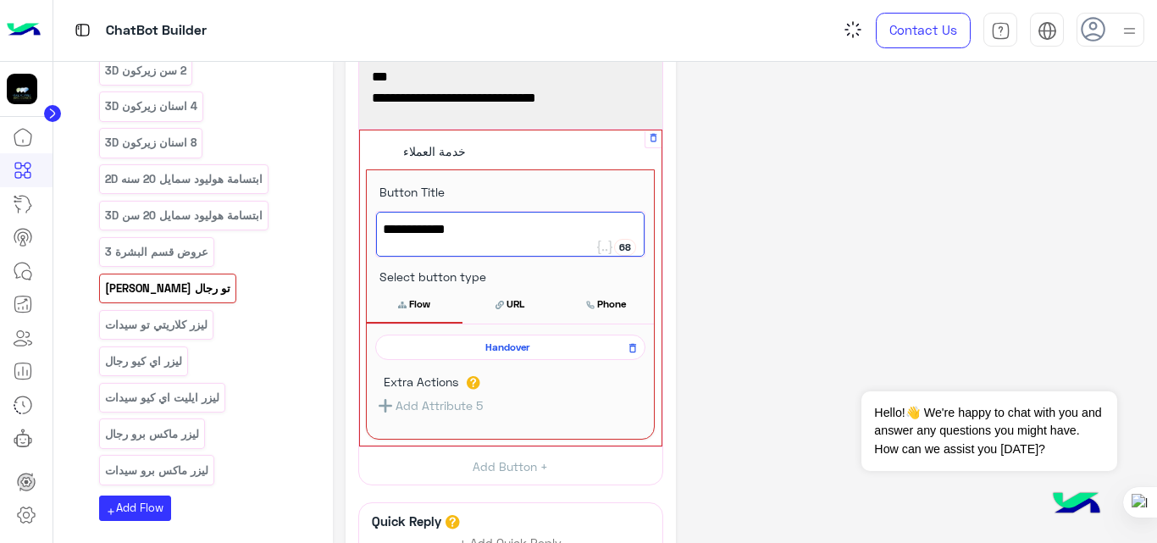
click at [823, 201] on div "**********" at bounding box center [744, 299] width 799 height 832
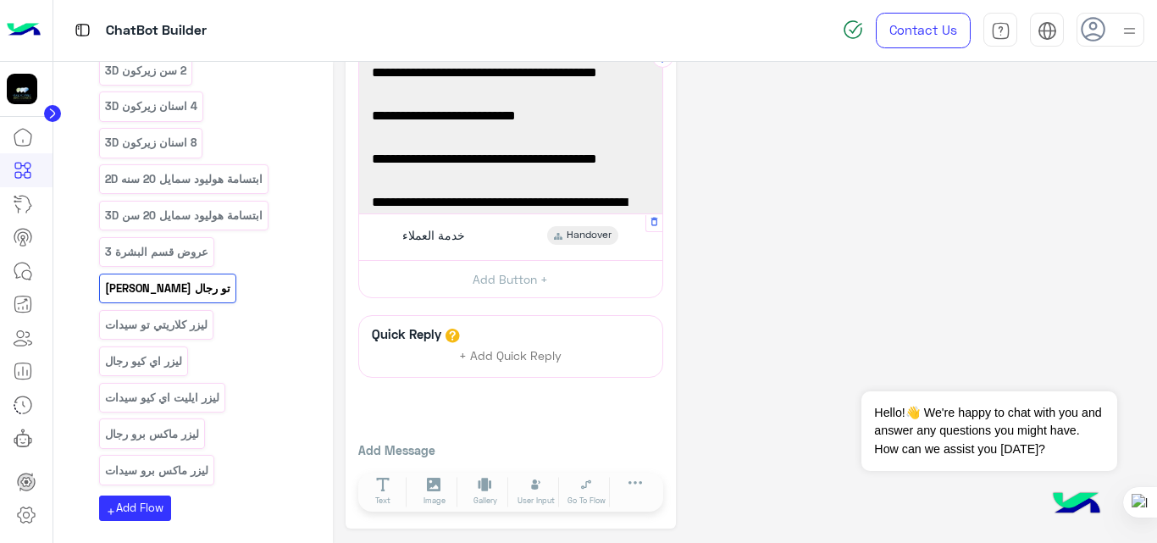
scroll to position [0, 0]
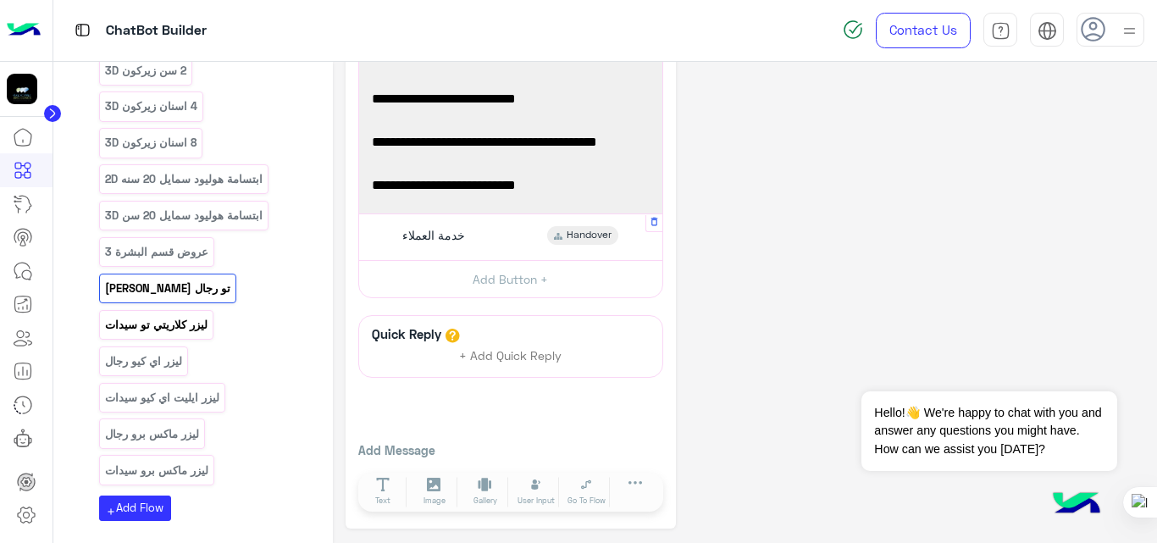
click at [146, 310] on div "ليزر كلاريتي تو سيدات" at bounding box center [156, 325] width 114 height 30
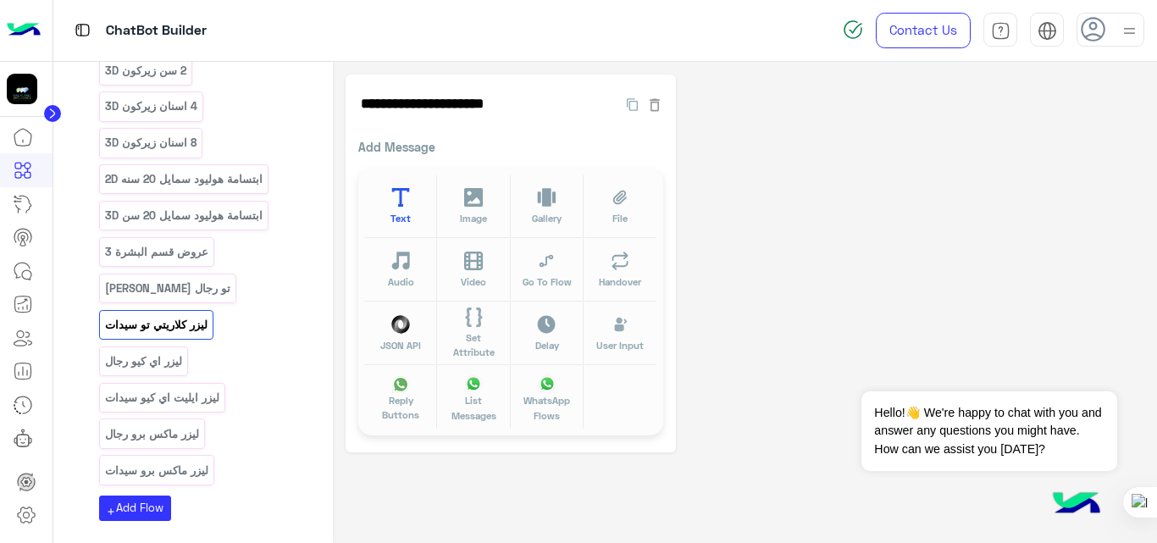
click at [393, 205] on icon at bounding box center [400, 197] width 19 height 19
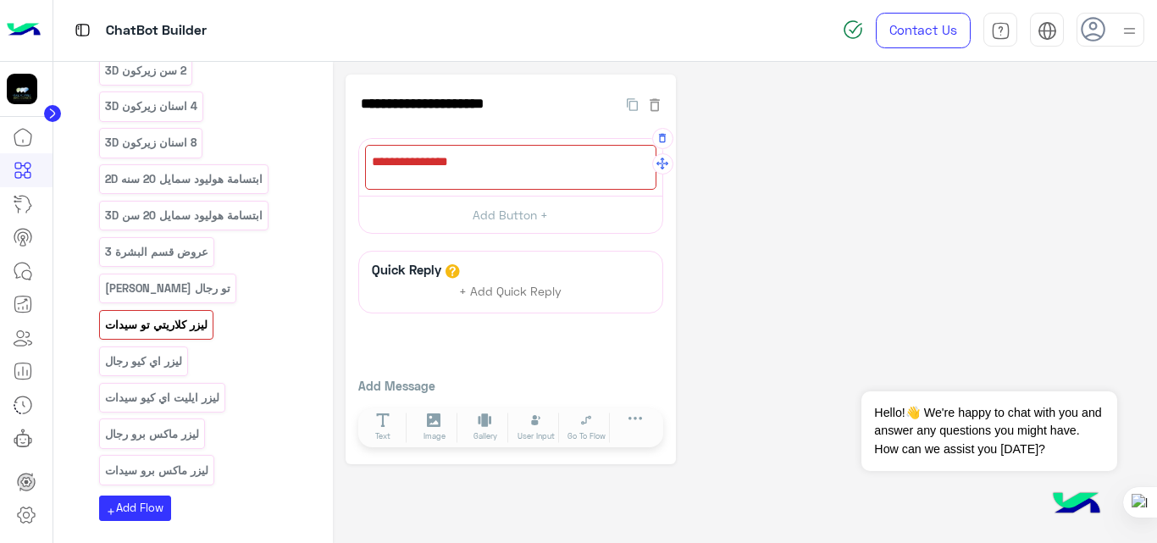
click at [488, 164] on div at bounding box center [510, 167] width 291 height 45
paste textarea "**********"
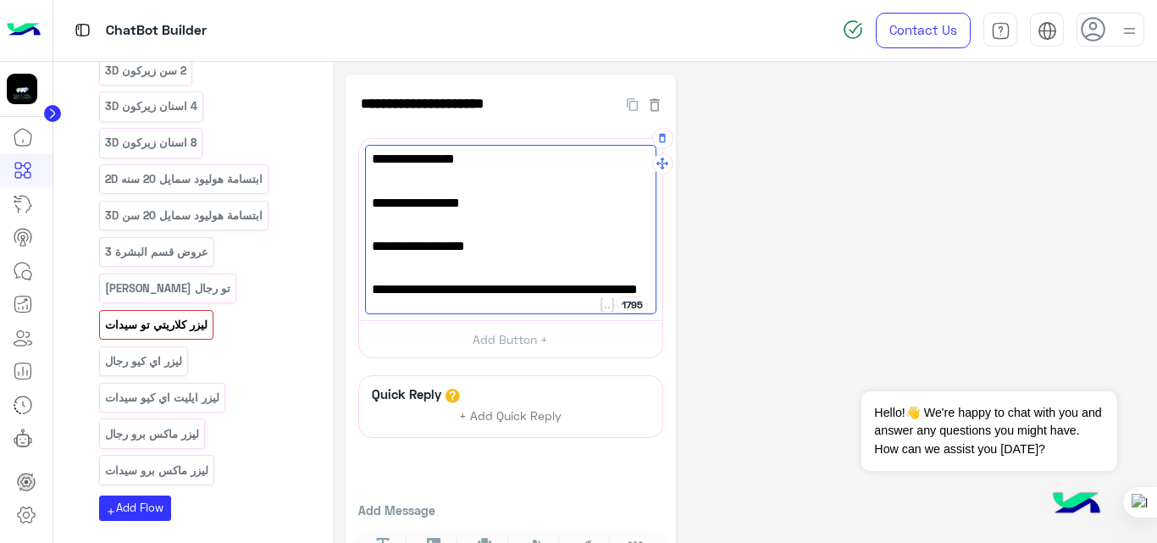
scroll to position [140, 0]
paste textarea "**********"
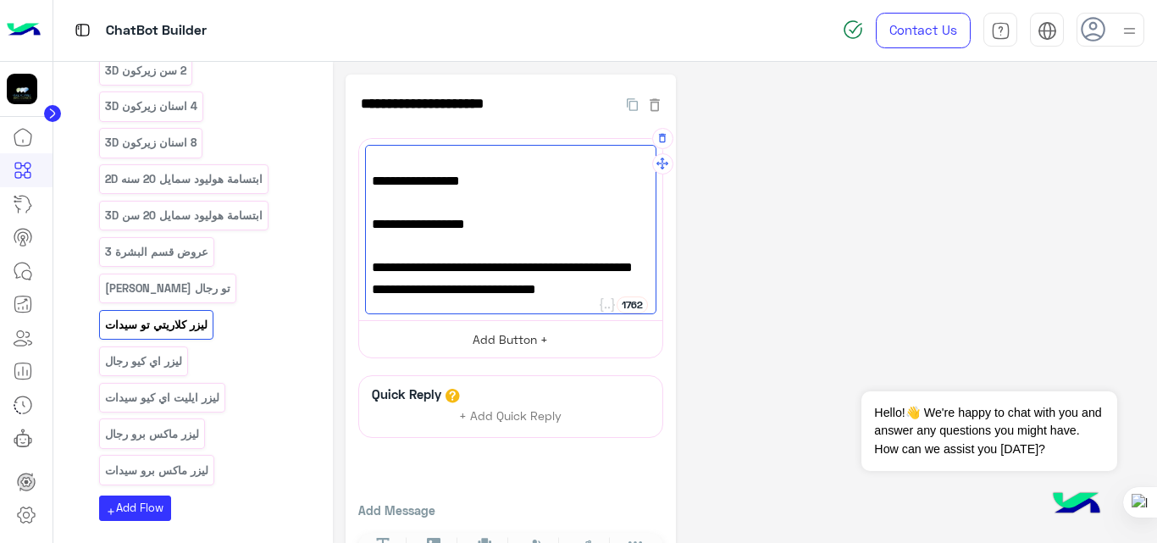
type textarea "**********"
click at [514, 345] on button "Add Button +" at bounding box center [510, 339] width 303 height 38
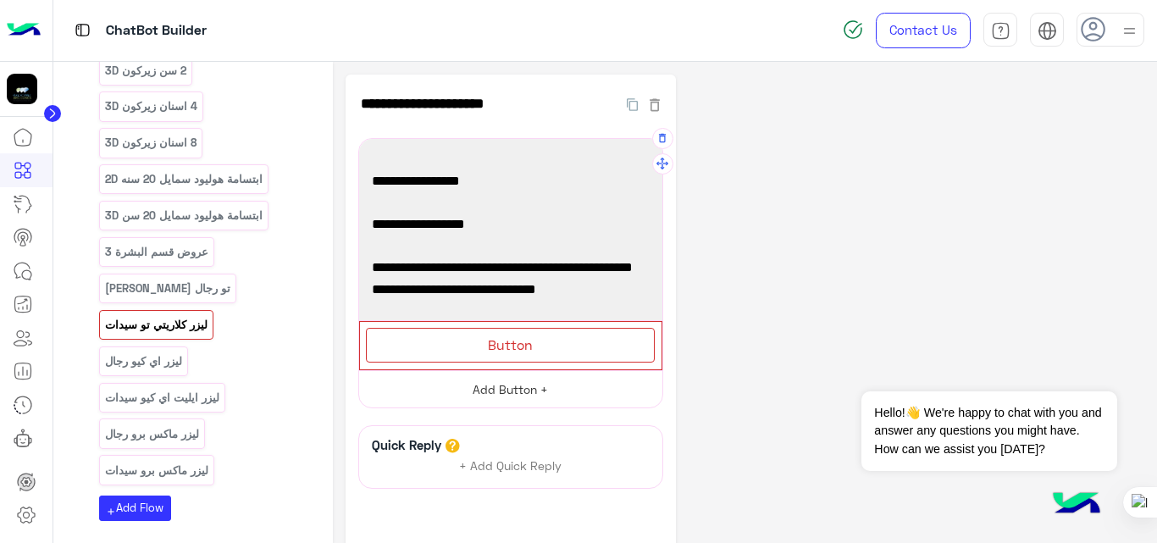
click at [514, 345] on span "Button" at bounding box center [510, 344] width 45 height 16
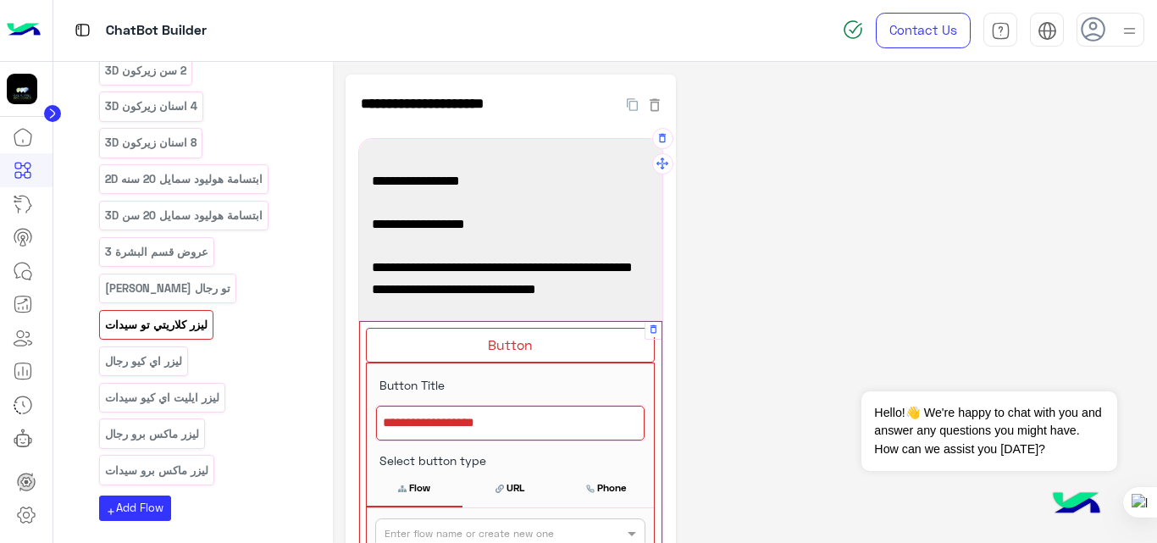
click at [499, 419] on div at bounding box center [510, 424] width 268 height 36
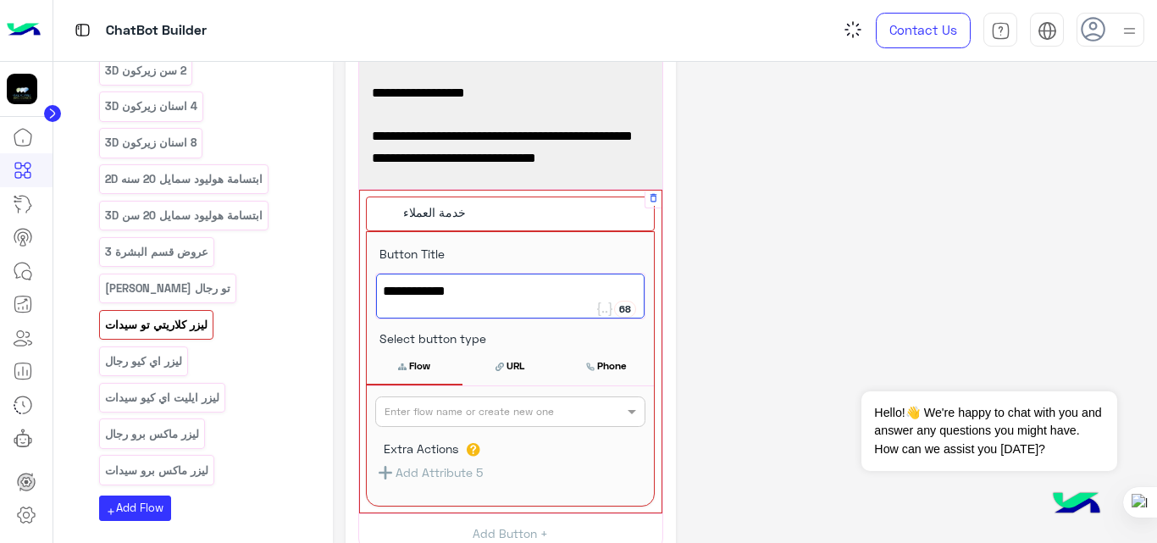
scroll to position [132, 0]
type textarea "**********"
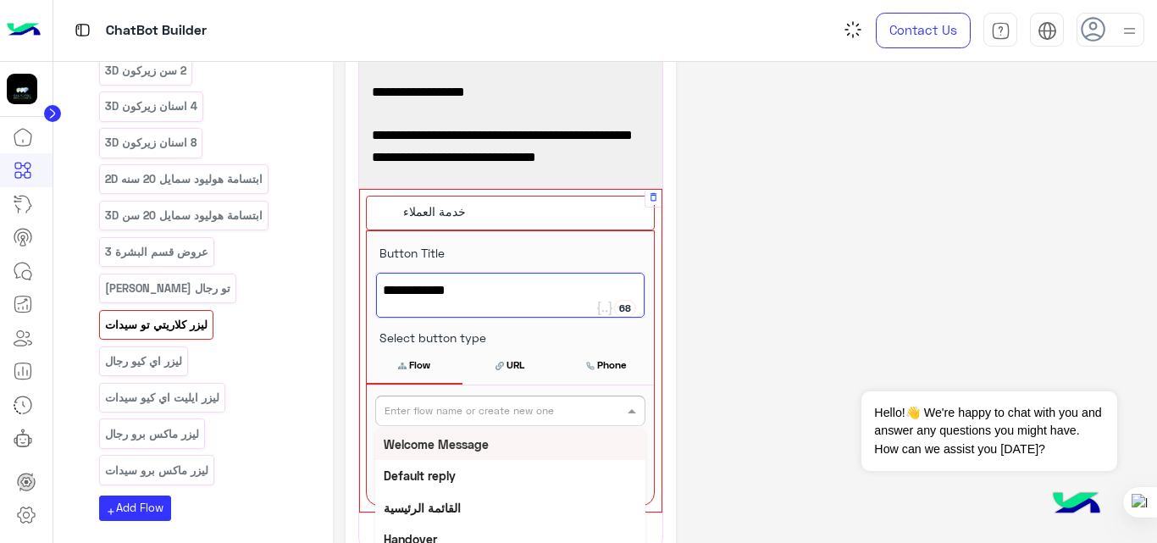
click at [499, 412] on input "text" at bounding box center [482, 408] width 196 height 15
type input "*"
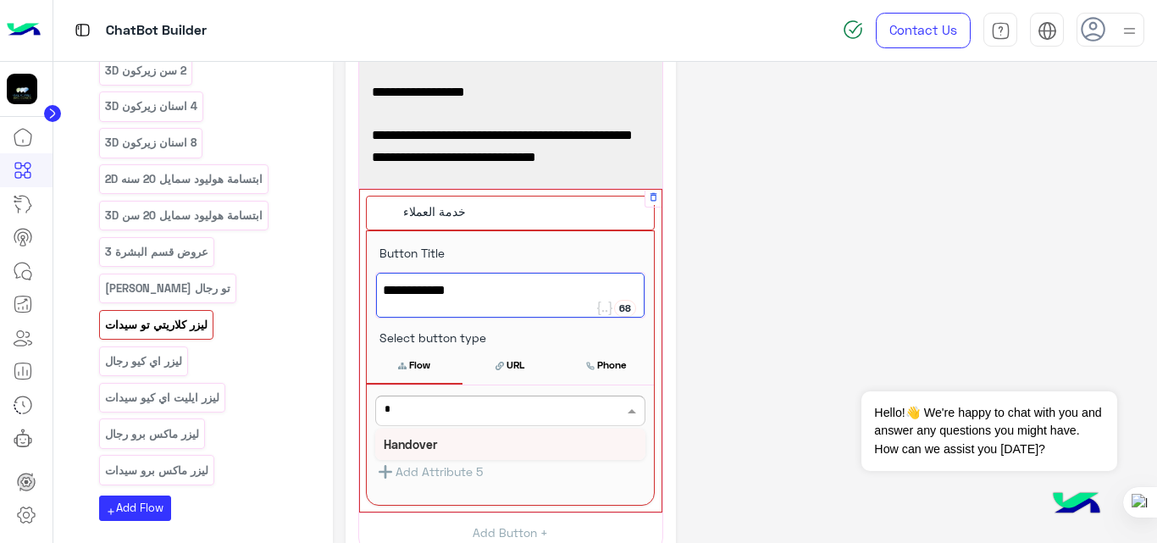
click at [439, 439] on div "Handover" at bounding box center [510, 443] width 270 height 31
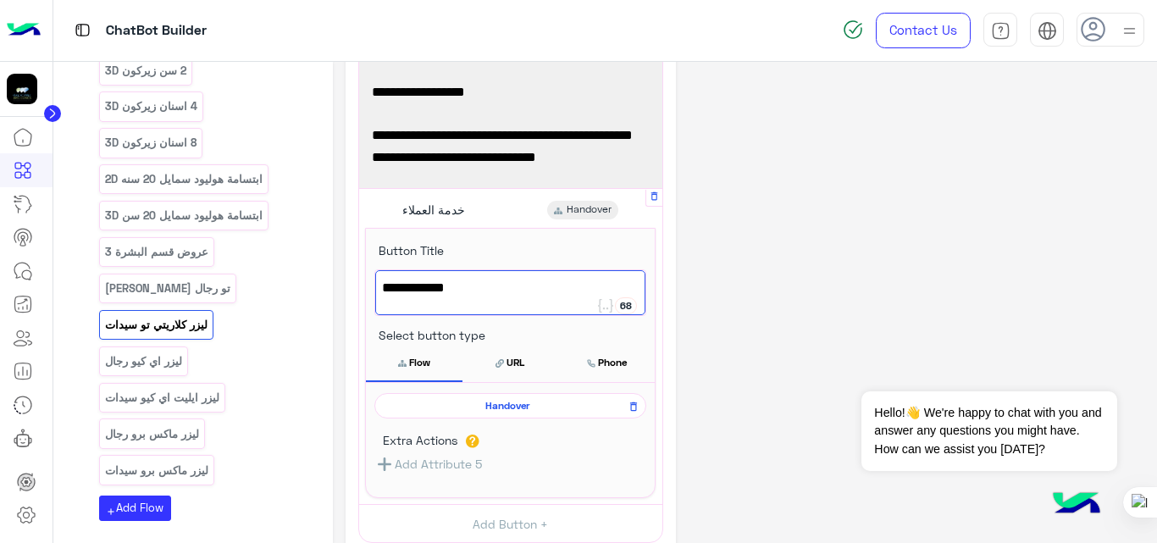
click at [837, 299] on div "**********" at bounding box center [744, 357] width 799 height 831
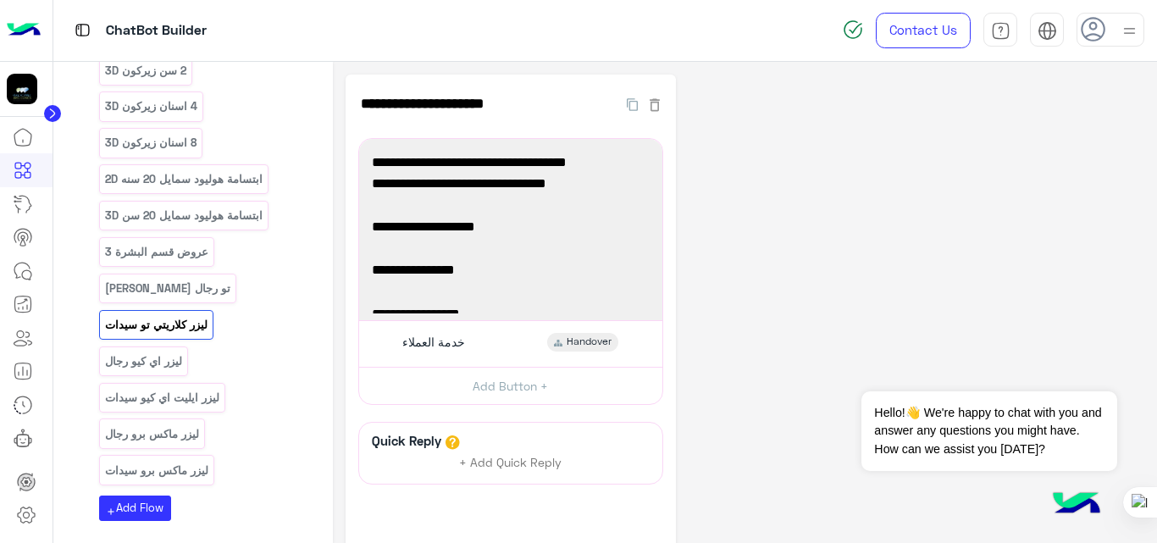
scroll to position [154, 0]
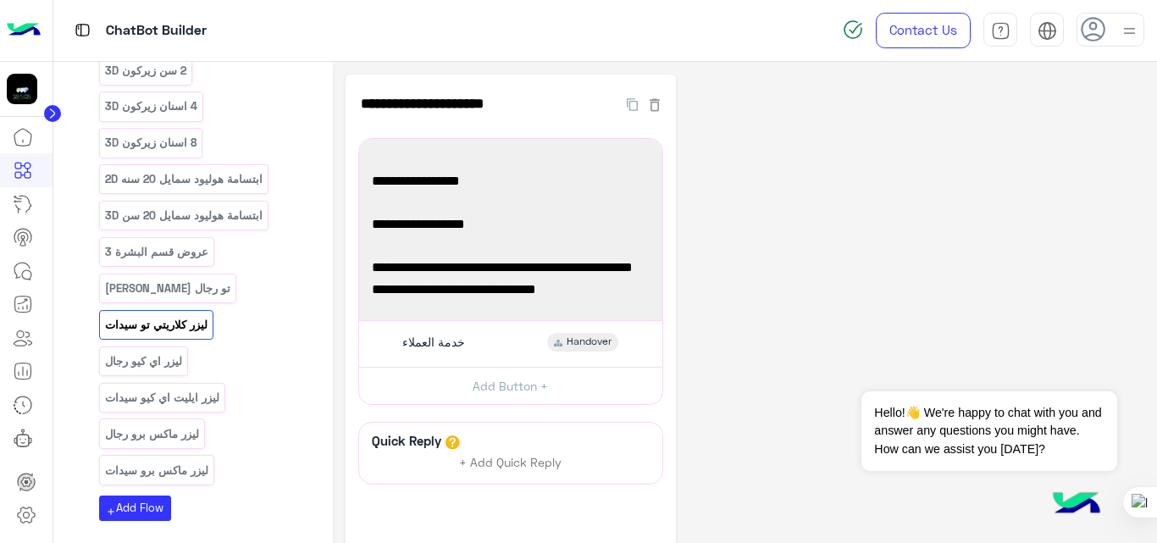
click at [811, 295] on div "**********" at bounding box center [744, 355] width 799 height 561
click at [529, 170] on span "4 جلسات: 895 ريال" at bounding box center [511, 181] width 278 height 22
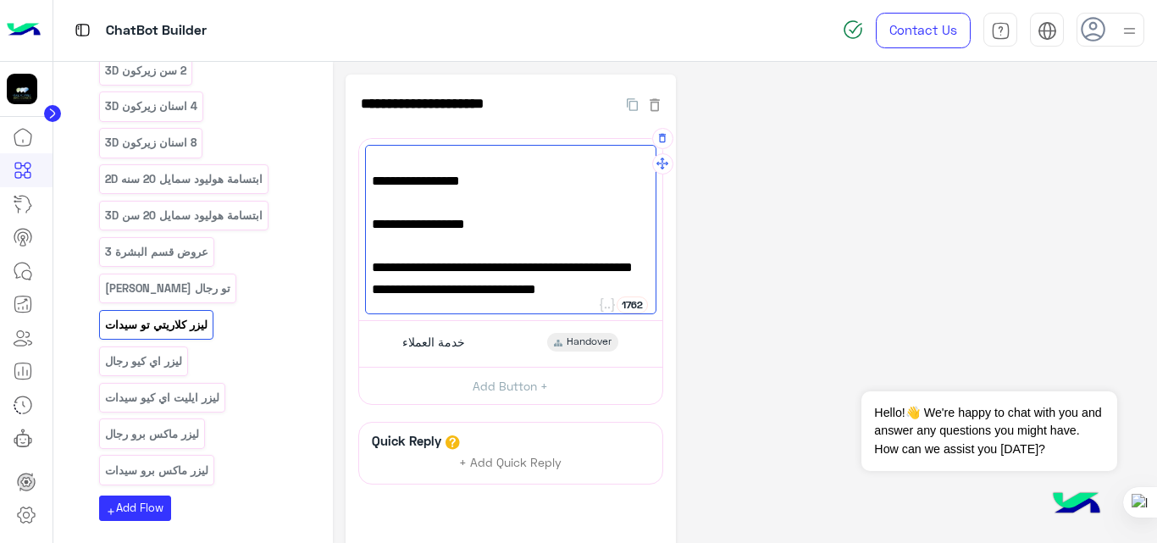
click at [450, 183] on div "✨ [PERSON_NAME] تو – [PERSON_NAME] (سيدات) ✨ ب[PERSON_NAME] – نتائج فعّالة وسري…" at bounding box center [510, 229] width 291 height 169
click at [797, 145] on div "**********" at bounding box center [744, 355] width 799 height 561
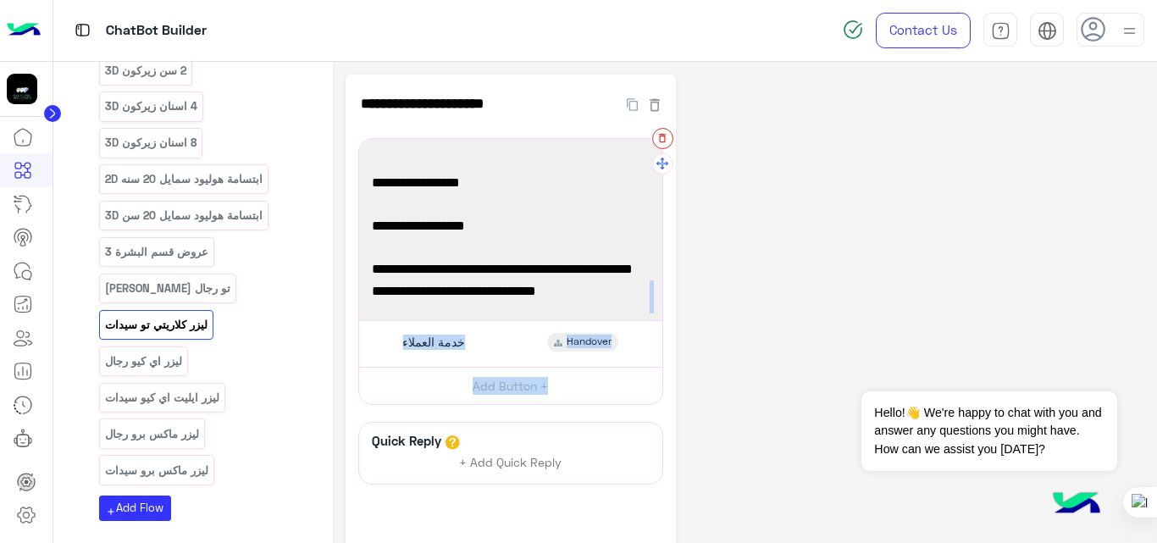
scroll to position [0, 0]
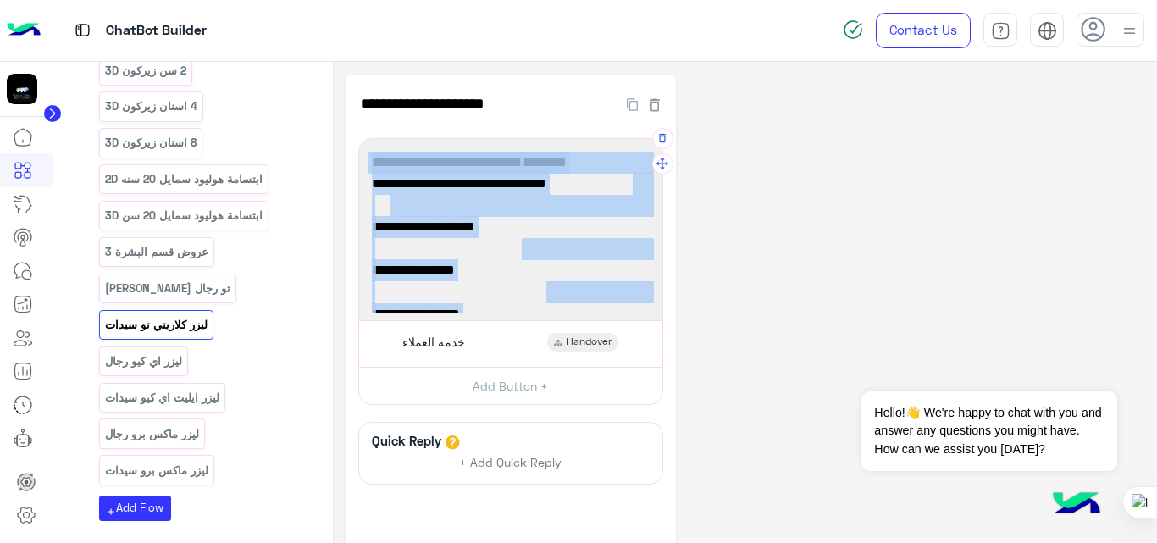
drag, startPoint x: 589, startPoint y: 273, endPoint x: 584, endPoint y: 140, distance: 133.0
click at [584, 140] on div "**********" at bounding box center [510, 229] width 303 height 181
click at [515, 324] on span "4 جلسات: 895 ريال" at bounding box center [511, 335] width 278 height 22
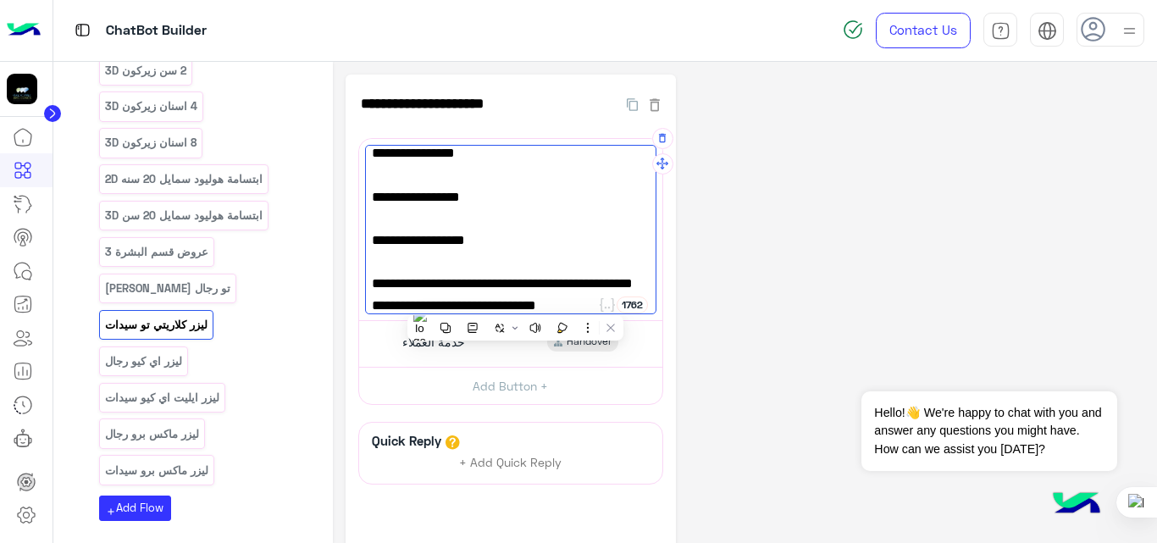
scroll to position [154, 0]
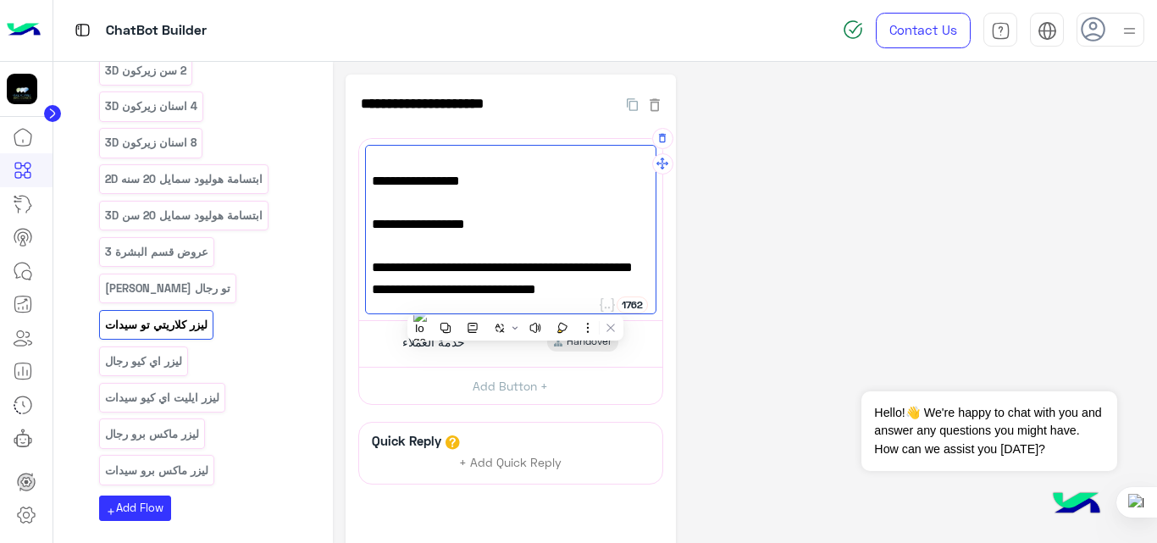
click at [580, 260] on span "📅 احجزي الآن وتمتعي ببشرة ناعمة وخالية من الشعر 🌸" at bounding box center [511, 278] width 278 height 43
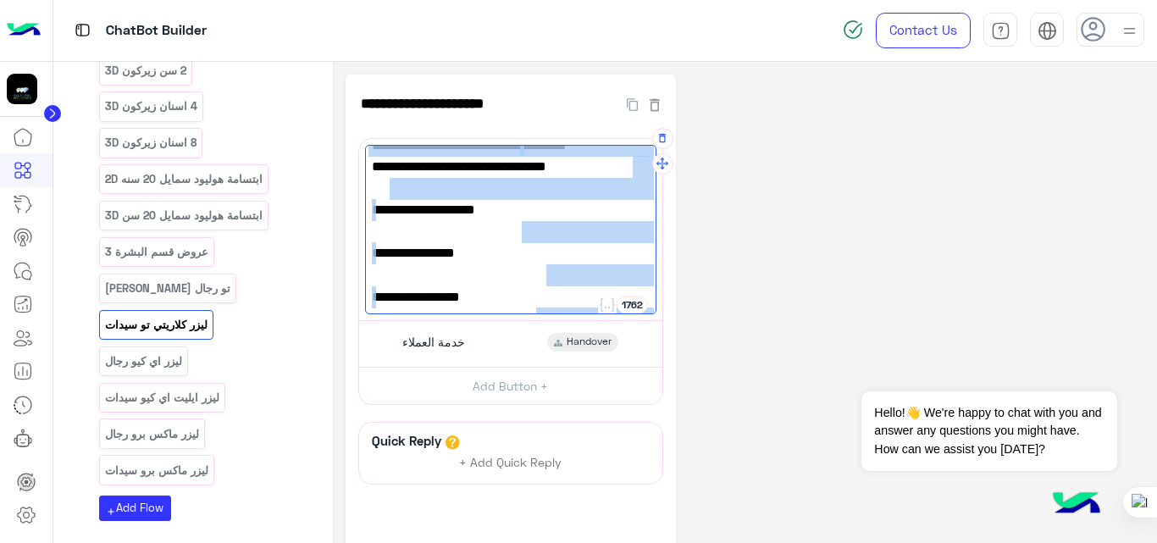
scroll to position [0, 0]
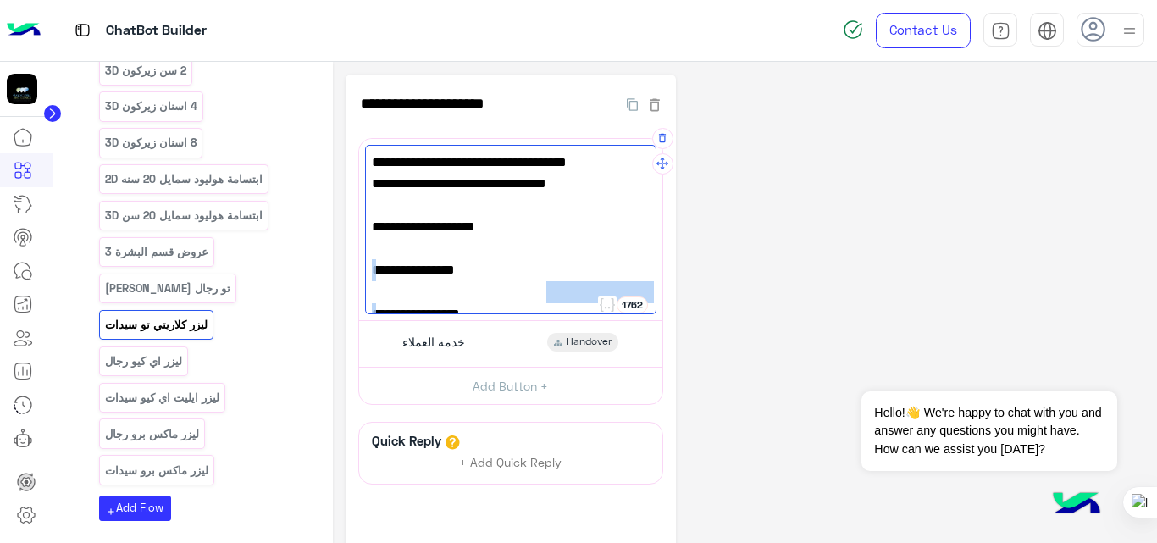
drag, startPoint x: 587, startPoint y: 263, endPoint x: 629, endPoint y: 242, distance: 47.3
click at [629, 242] on div "✨ [PERSON_NAME] تو – [PERSON_NAME] (سيدات) ✨ ب[PERSON_NAME] – نتائج فعّالة وسري…" at bounding box center [510, 229] width 291 height 169
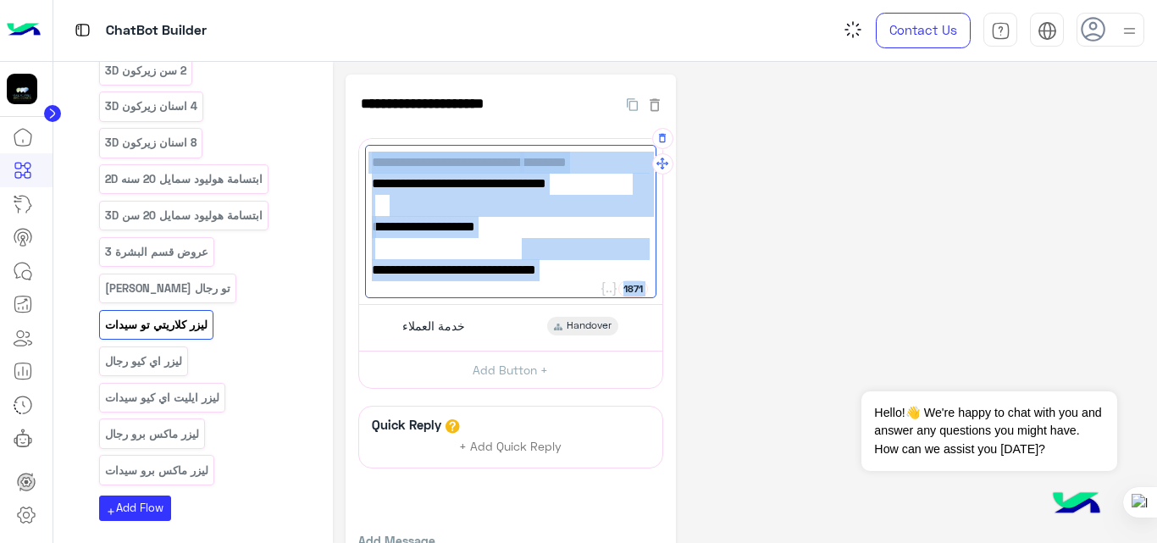
drag, startPoint x: 517, startPoint y: 224, endPoint x: 627, endPoint y: 140, distance: 138.9
click at [627, 140] on div "**********" at bounding box center [510, 221] width 303 height 165
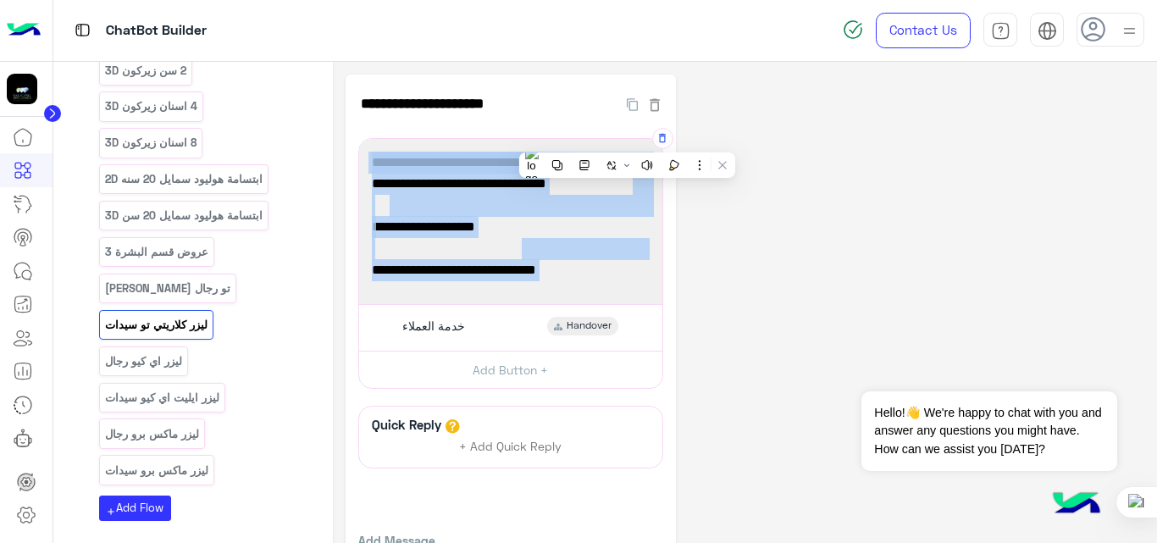
click at [498, 238] on span "جلسة واحدة: 295 ريال" at bounding box center [511, 249] width 278 height 22
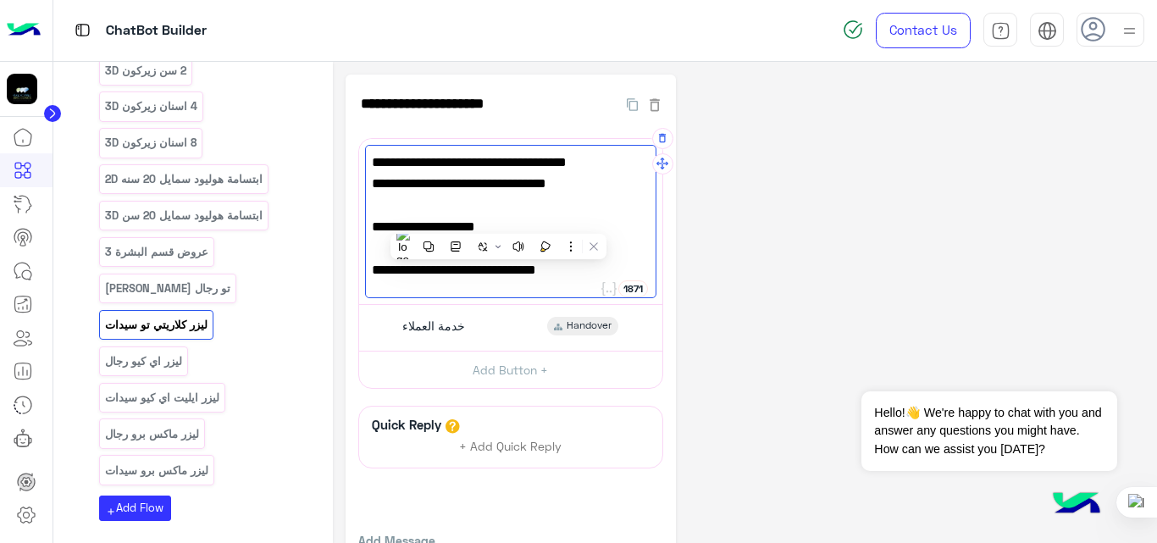
click at [519, 238] on span "جلسة واحدة: 295 ريال" at bounding box center [511, 249] width 278 height 22
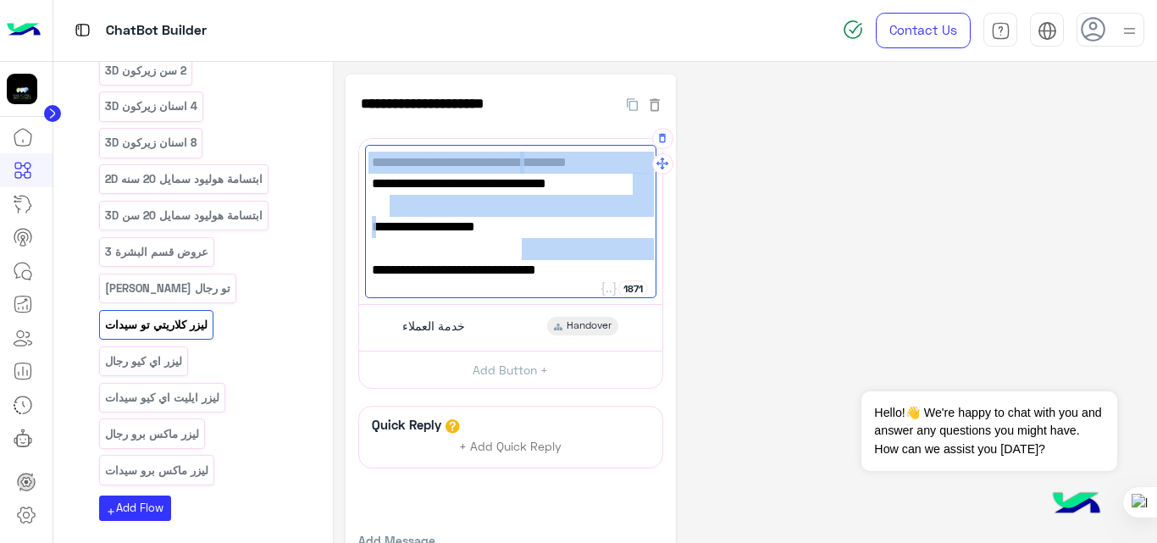
drag, startPoint x: 519, startPoint y: 223, endPoint x: 610, endPoint y: 146, distance: 118.9
click at [610, 146] on div "✨ [PERSON_NAME] تو – [PERSON_NAME] (سيدات) ✨ ب[PERSON_NAME] – نتائج فعّالة وسري…" at bounding box center [510, 221] width 291 height 153
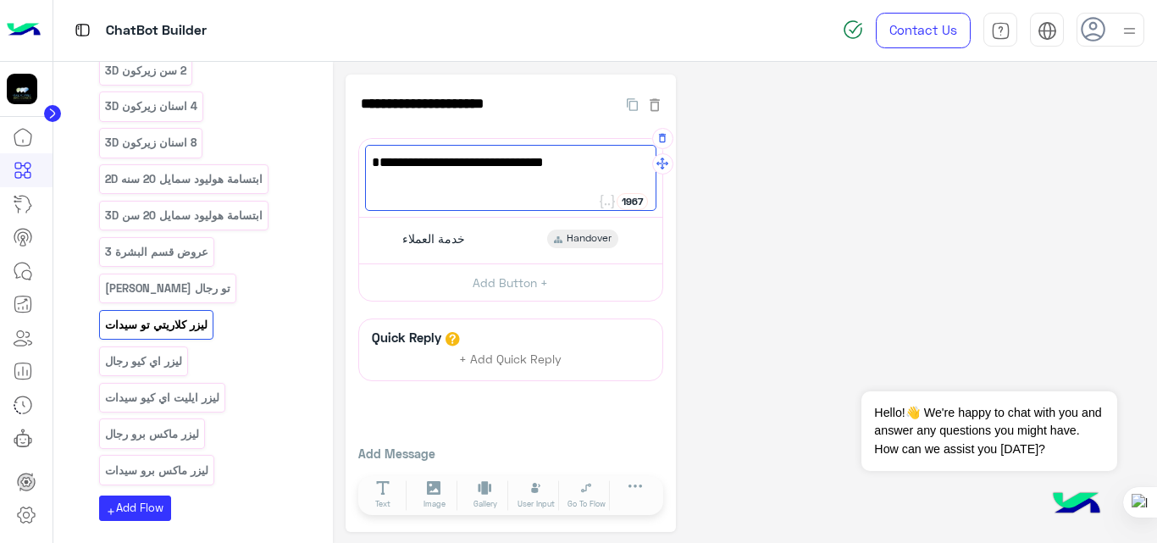
paste textarea "**********"
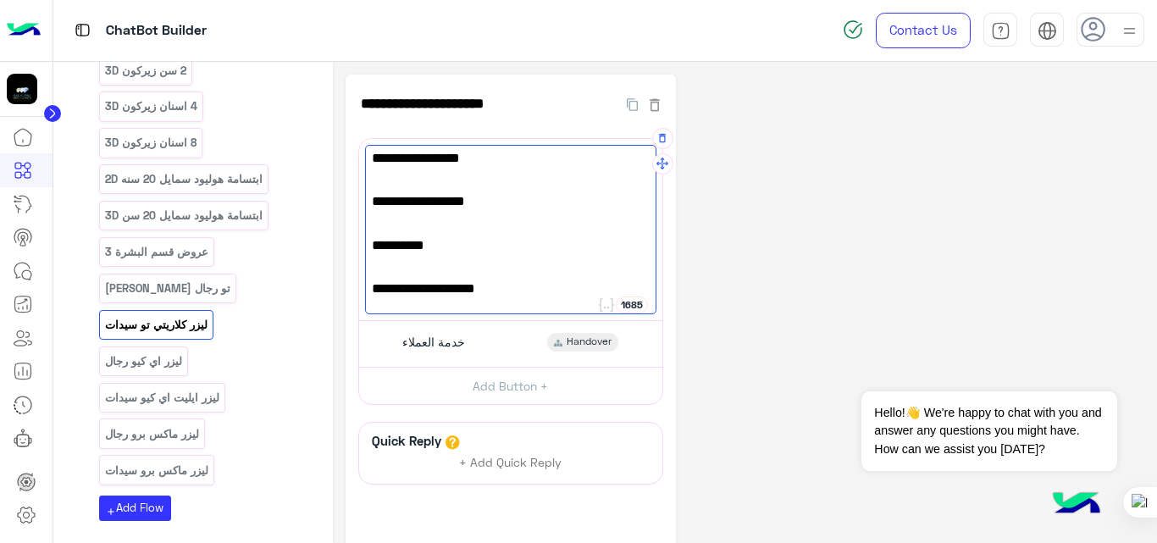
scroll to position [179, 0]
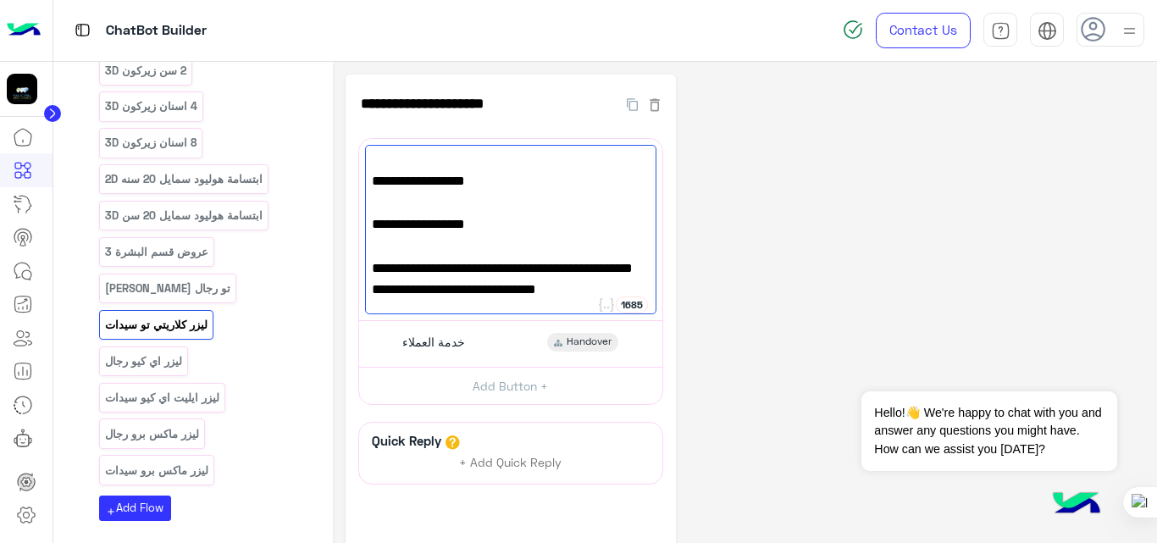
type textarea "**********"
click at [926, 169] on div "**********" at bounding box center [744, 355] width 799 height 561
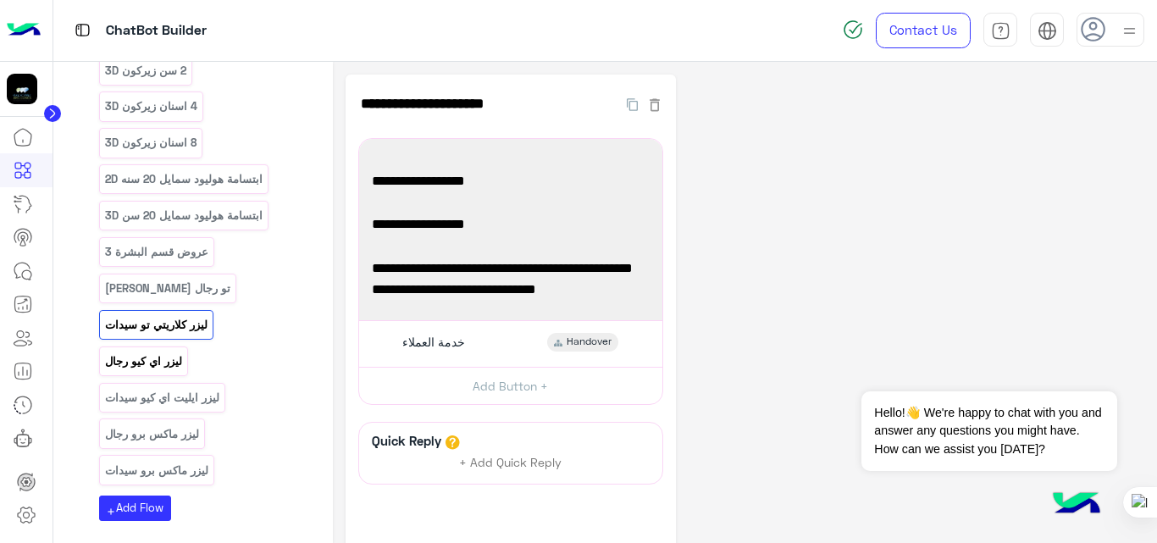
click at [137, 351] on p "ليزر اي كيو رجال" at bounding box center [143, 360] width 80 height 19
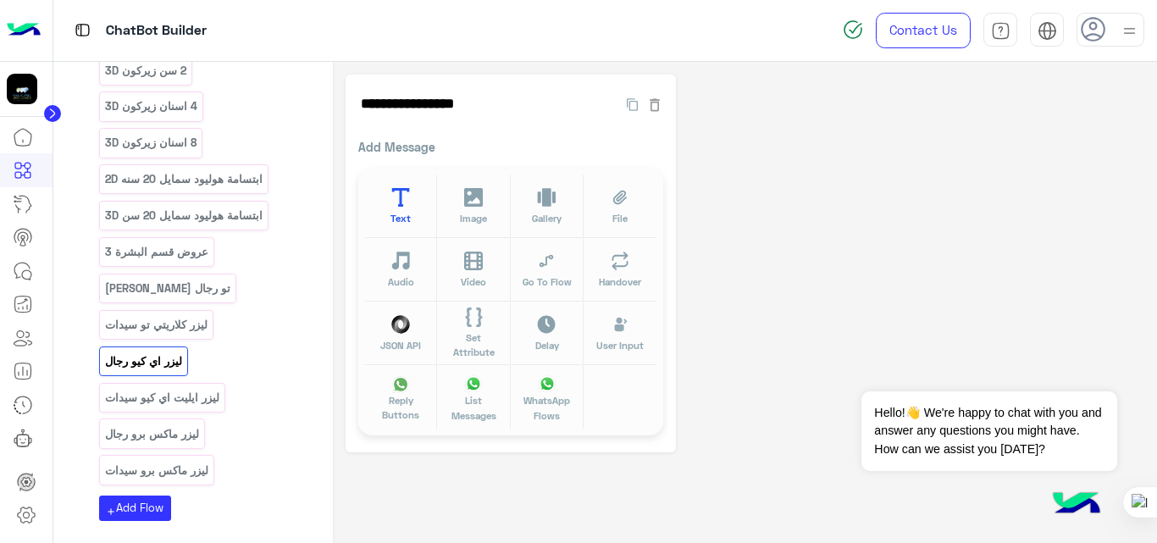
click at [410, 206] on icon at bounding box center [400, 197] width 19 height 19
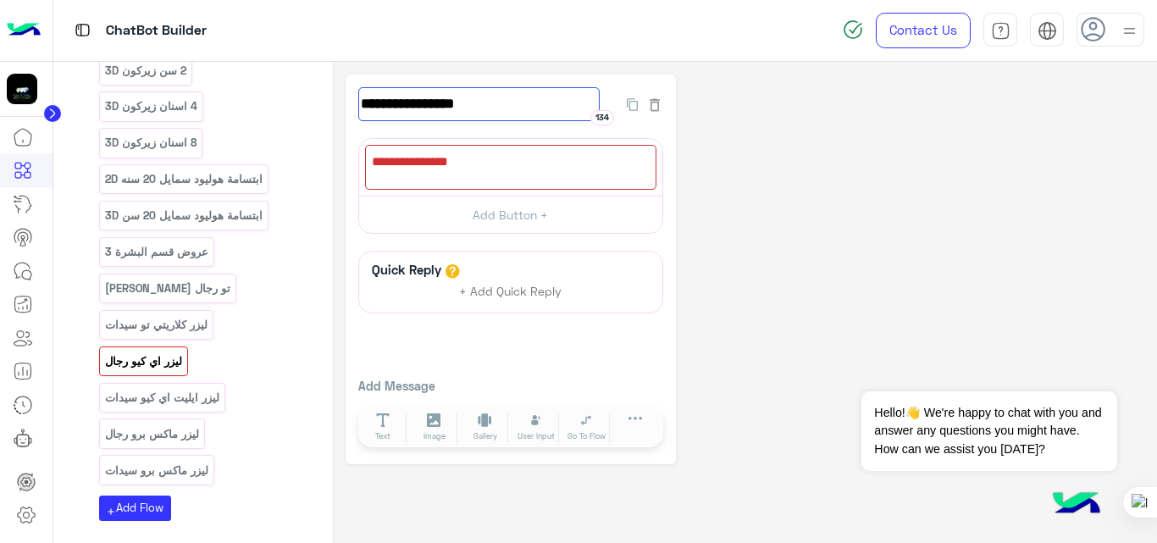
drag, startPoint x: 478, startPoint y: 106, endPoint x: 608, endPoint y: 102, distance: 130.4
click at [608, 102] on div "**********" at bounding box center [488, 104] width 260 height 34
click at [500, 145] on div at bounding box center [510, 167] width 291 height 45
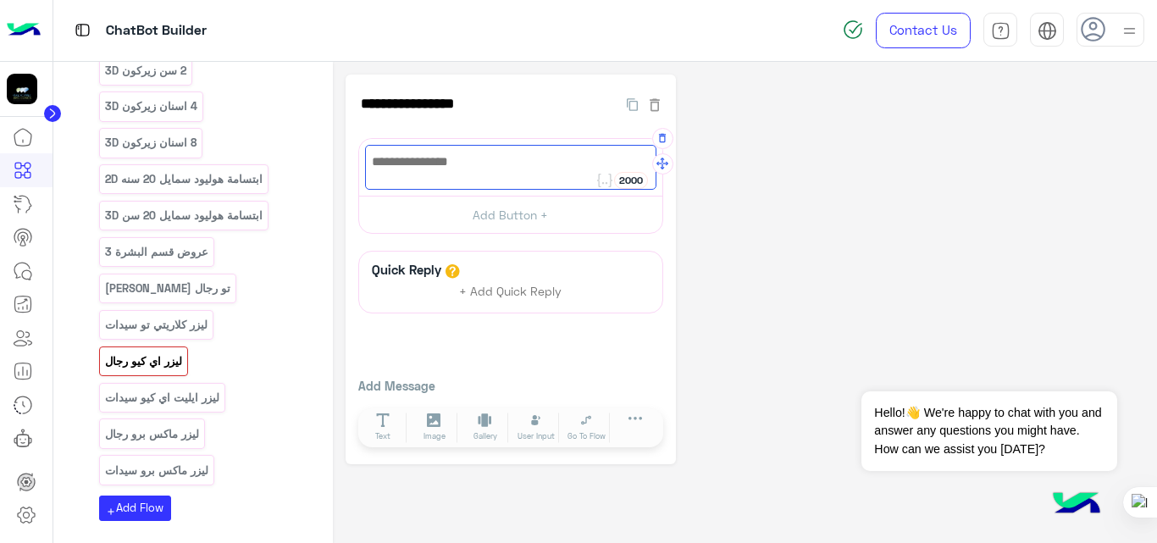
click at [500, 156] on div at bounding box center [510, 167] width 291 height 45
paste textarea "**********"
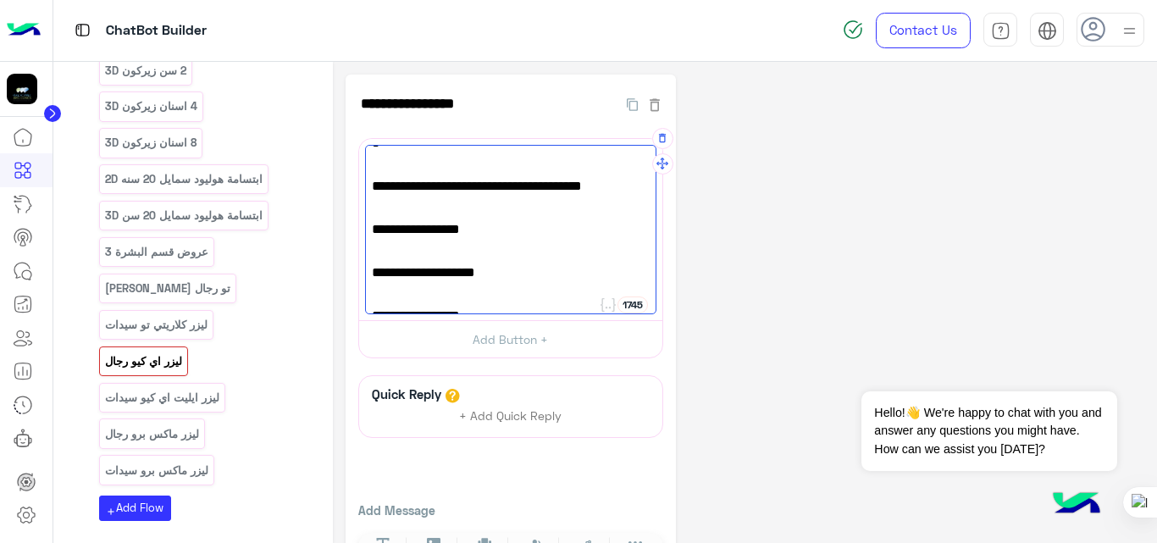
scroll to position [0, 0]
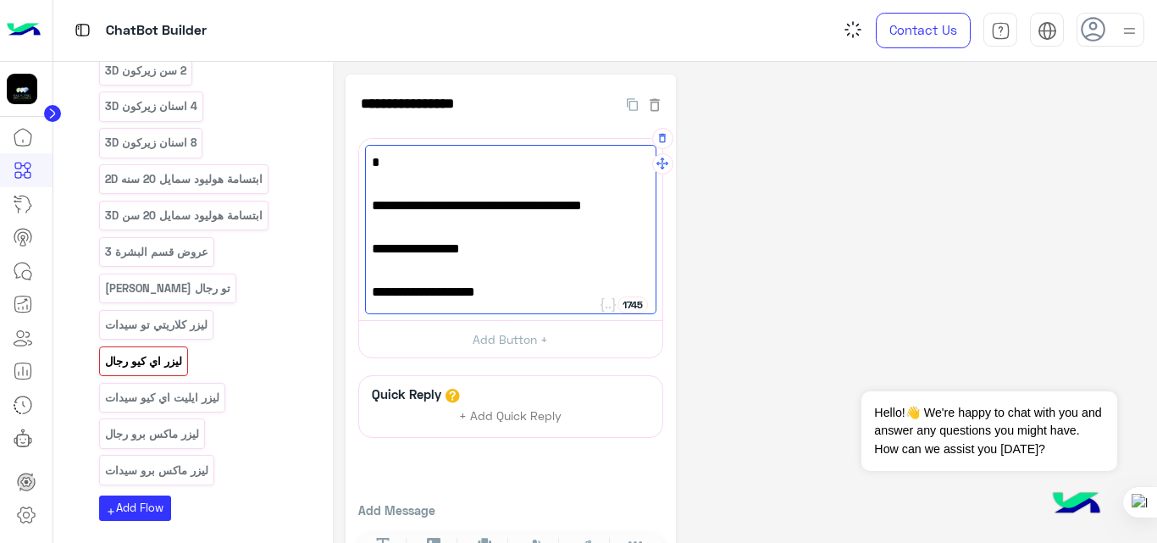
click at [500, 156] on span ":" at bounding box center [511, 163] width 278 height 22
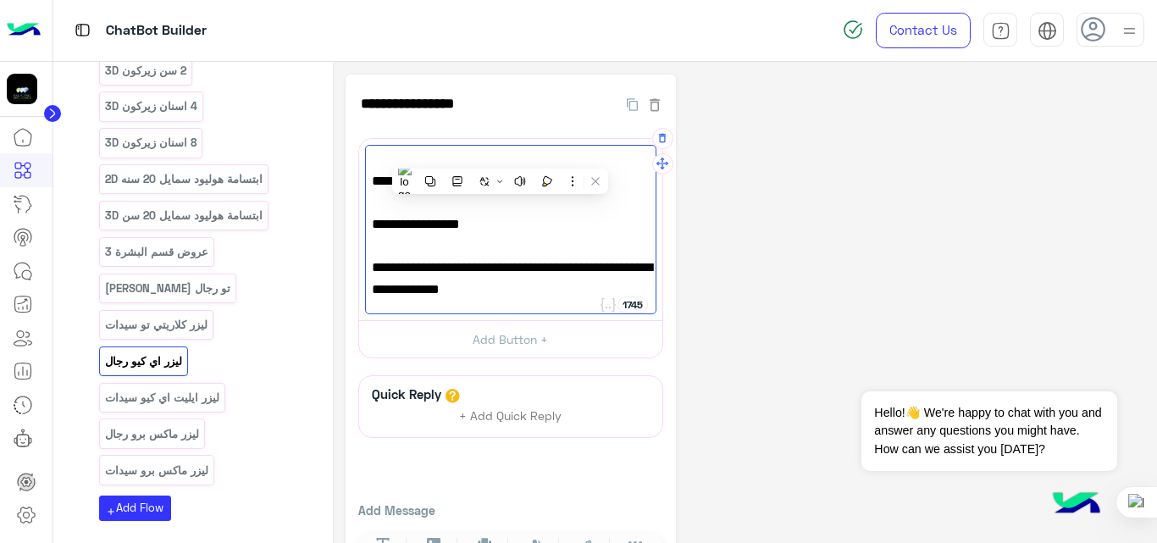
click at [500, 156] on span ":" at bounding box center [511, 163] width 278 height 22
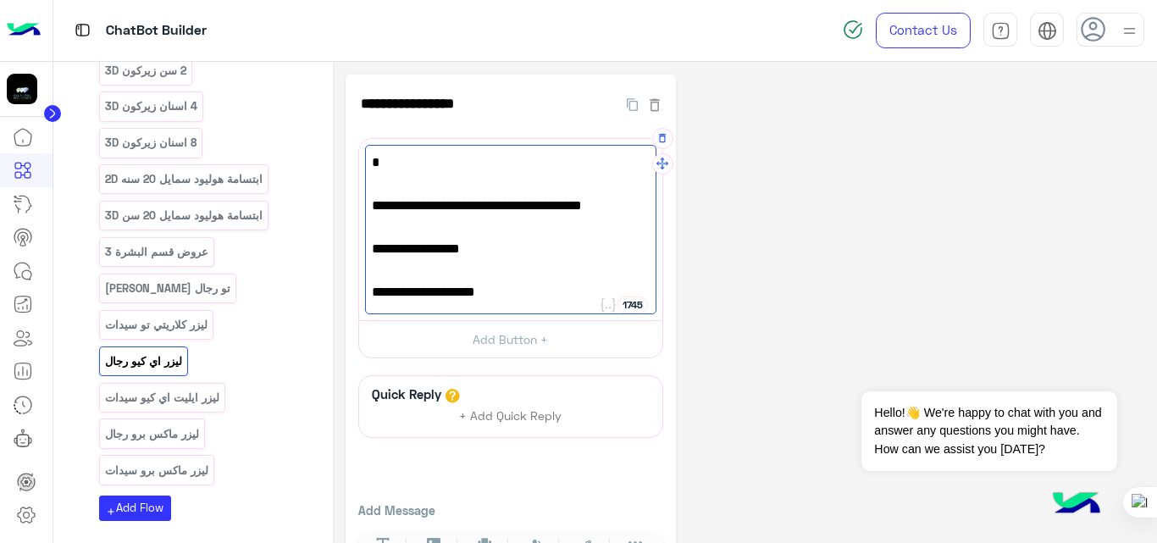
click at [500, 156] on span ":" at bounding box center [511, 163] width 278 height 22
drag, startPoint x: 500, startPoint y: 156, endPoint x: 398, endPoint y: 147, distance: 102.0
click at [398, 147] on div ": 💪 عروض ليزر [PERSON_NAME] – رجال (مع الرتوش) 💪 🔹 منطقة [GEOGRAPHIC_DATA]: جلس…" at bounding box center [510, 229] width 291 height 169
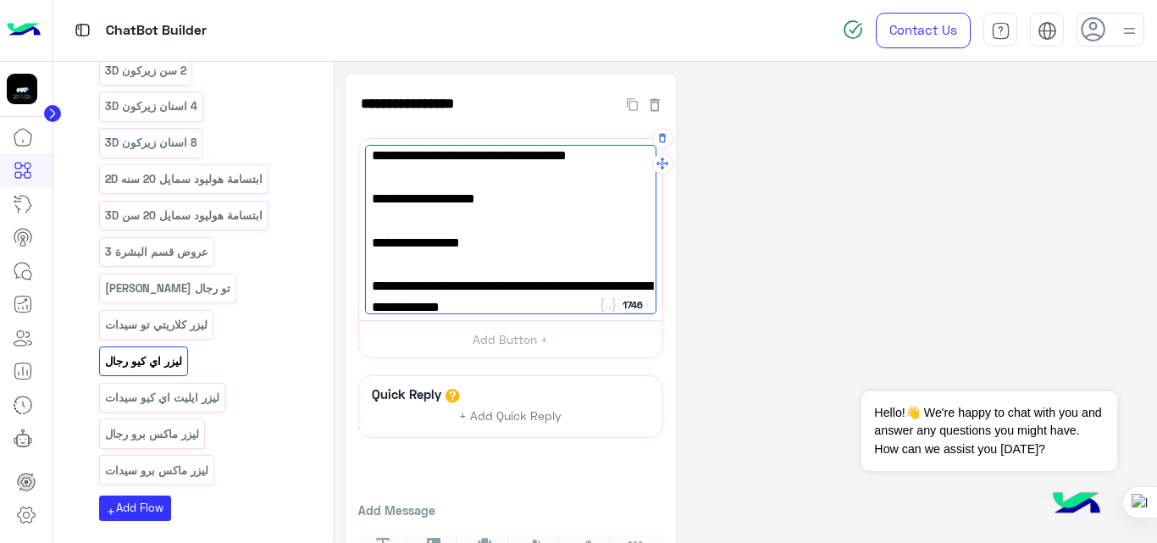
scroll to position [240, 0]
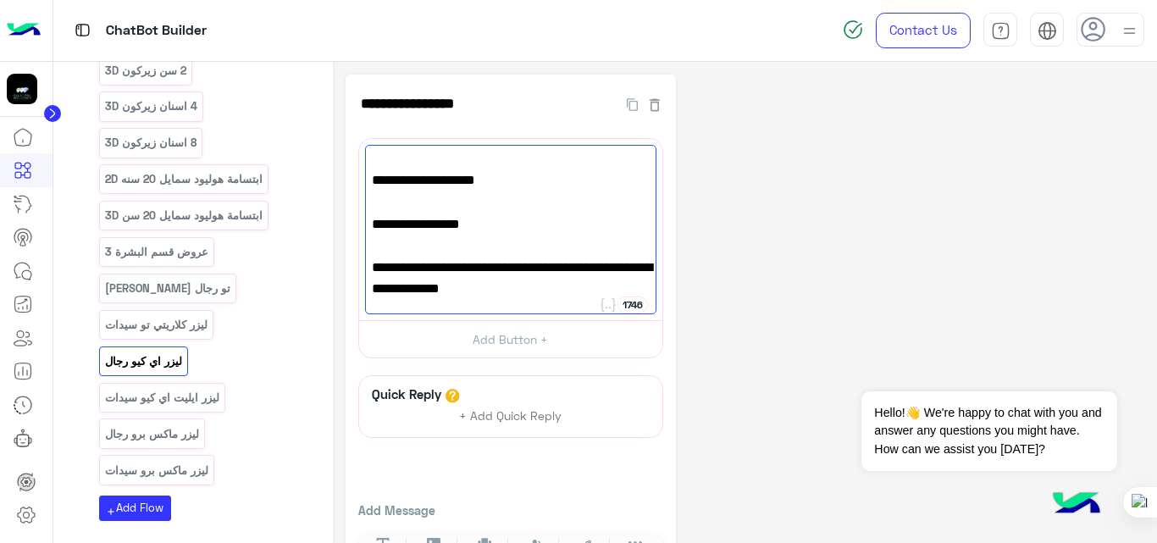
click at [798, 207] on div "**********" at bounding box center [744, 332] width 799 height 514
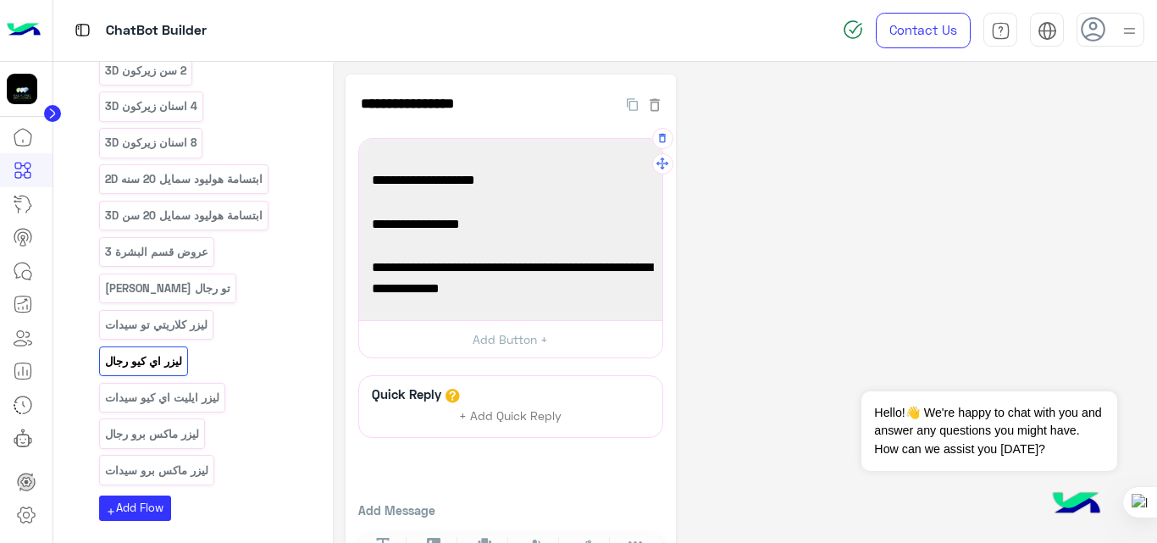
click at [513, 296] on span "📅 احجز الآن وتمتع ببشرة أنعم مع أحدث تقنيات الليزر الخاصة بالرجال ✨" at bounding box center [511, 300] width 278 height 43
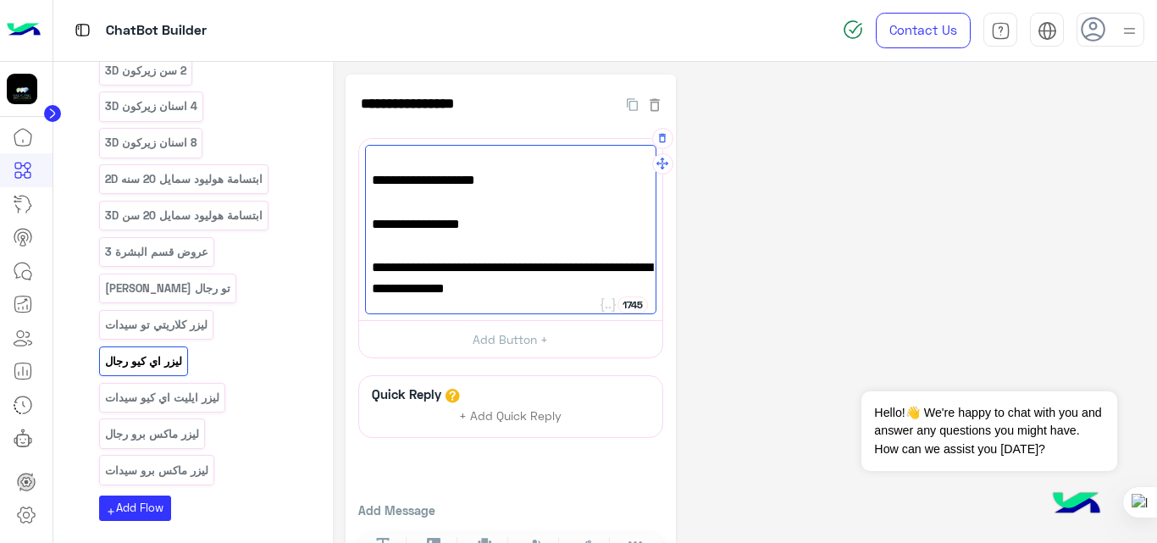
paste textarea "**********"
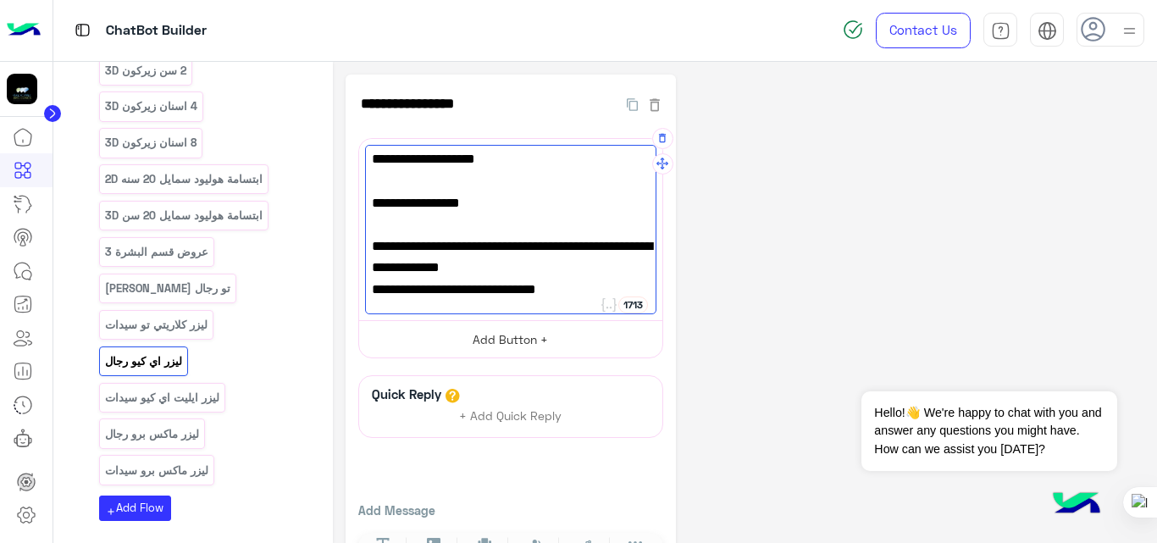
type textarea "**********"
click at [546, 346] on button "Add Button +" at bounding box center [510, 339] width 303 height 38
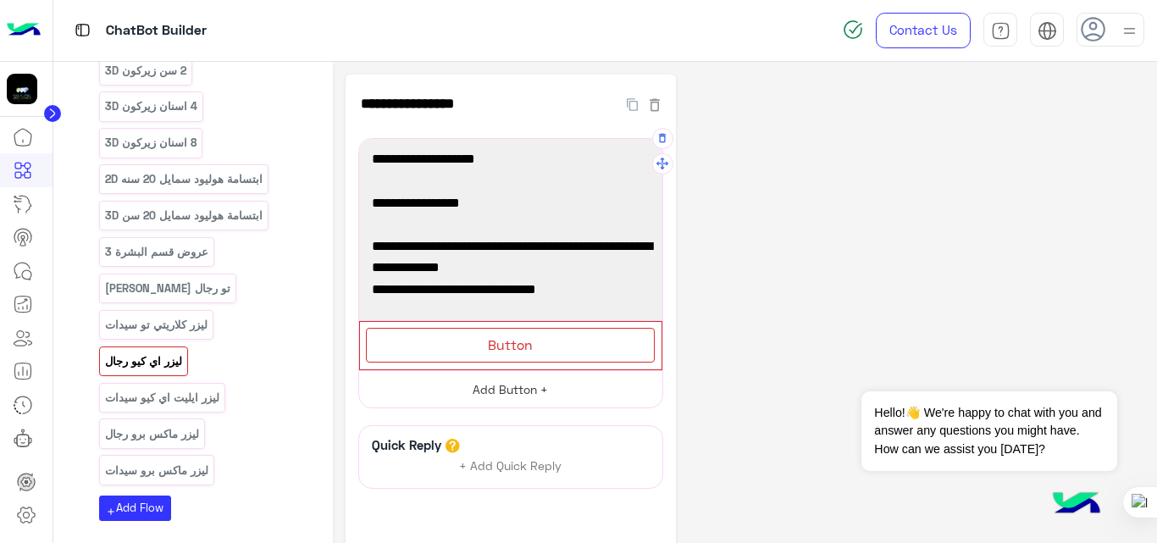
click at [546, 346] on div "Button" at bounding box center [510, 345] width 289 height 35
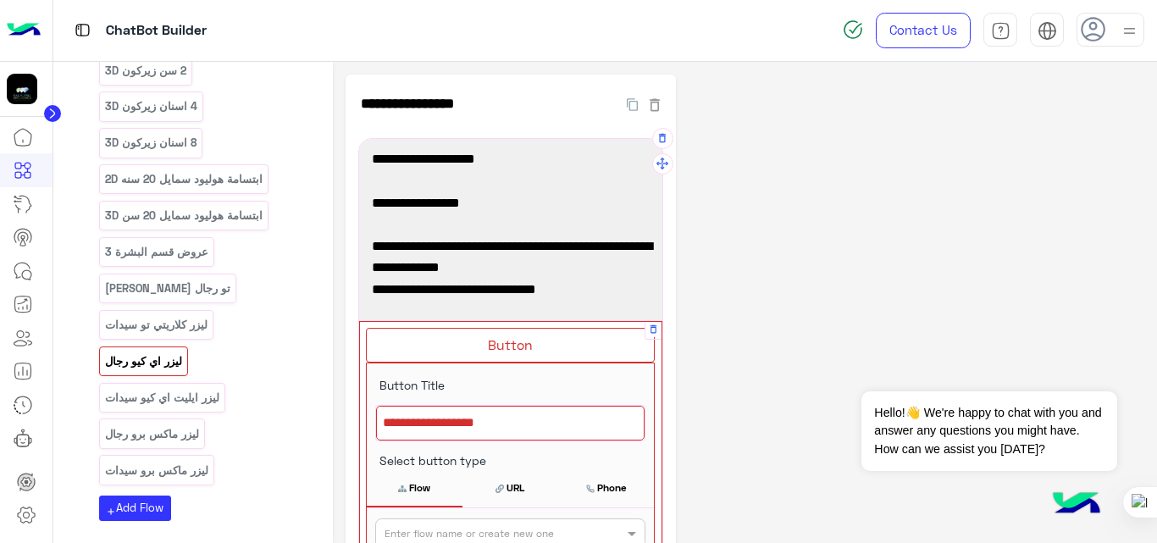
click at [528, 428] on div at bounding box center [510, 424] width 268 height 36
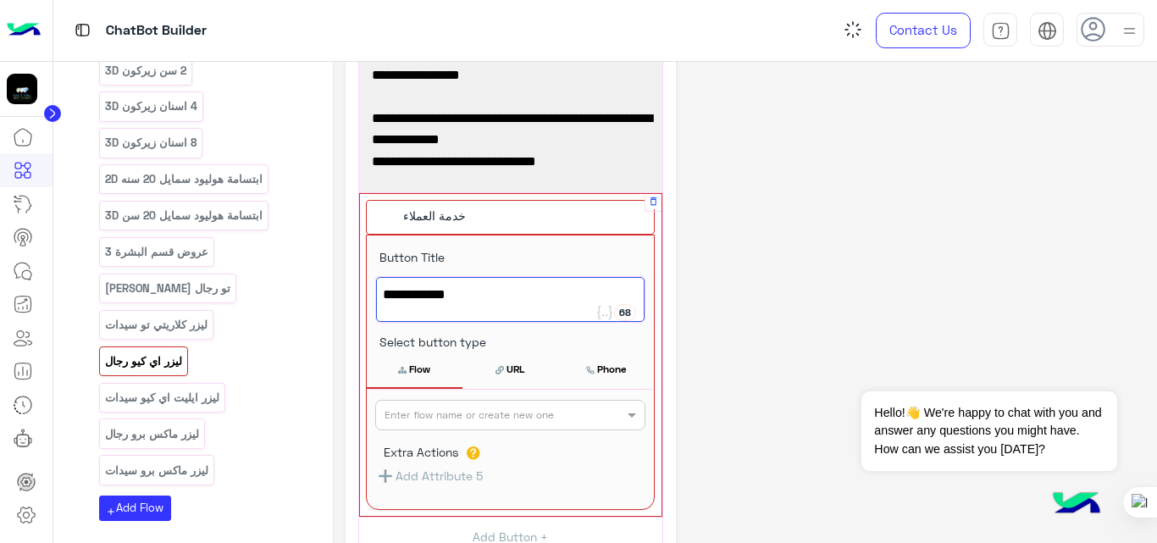
type textarea "**********"
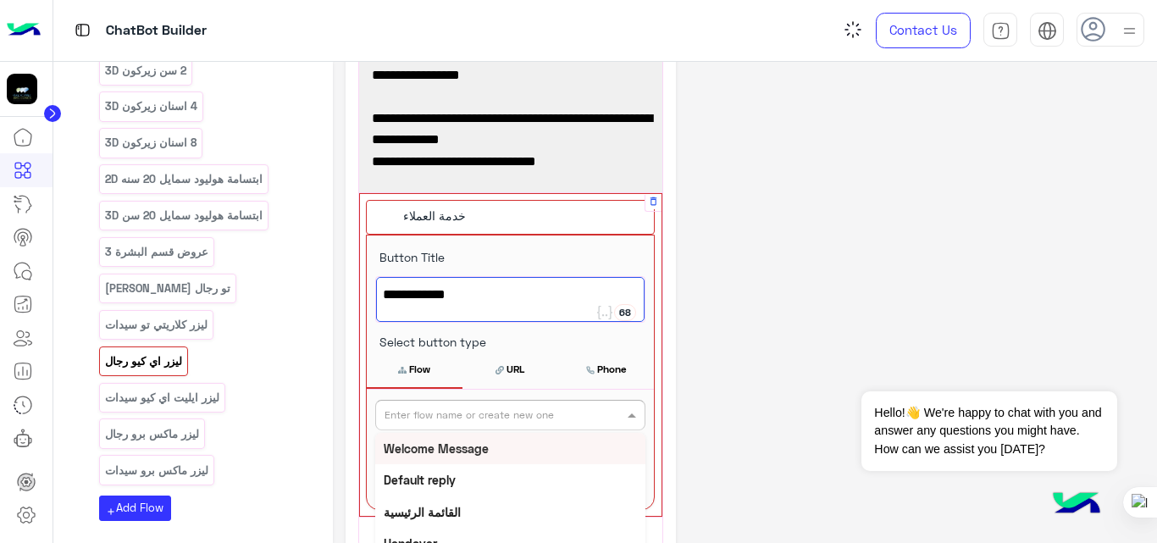
click at [529, 407] on input "text" at bounding box center [482, 413] width 196 height 15
type input "*"
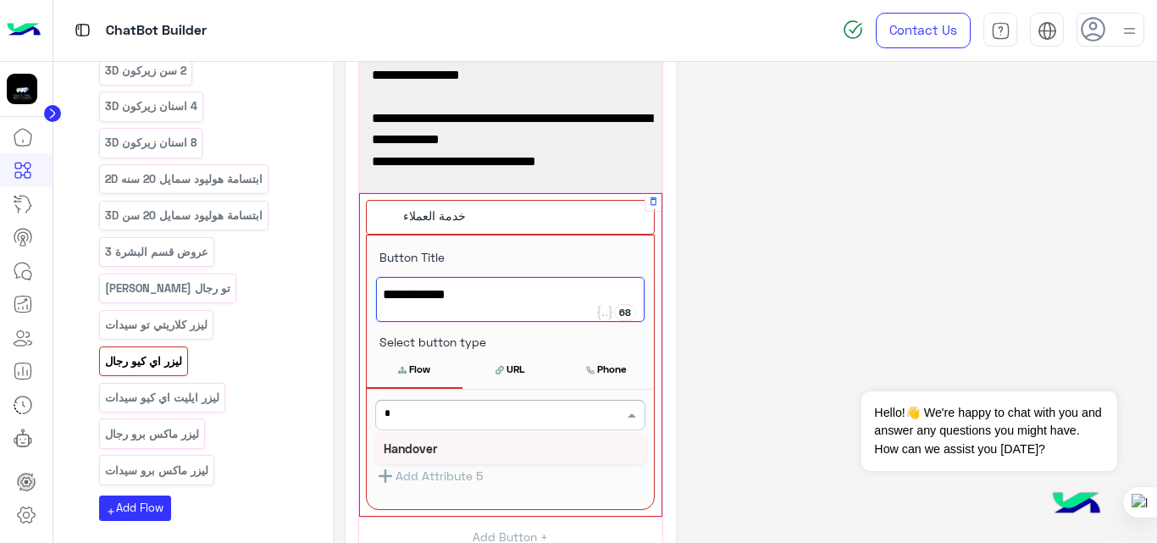
click at [415, 439] on div "Handover" at bounding box center [510, 448] width 270 height 31
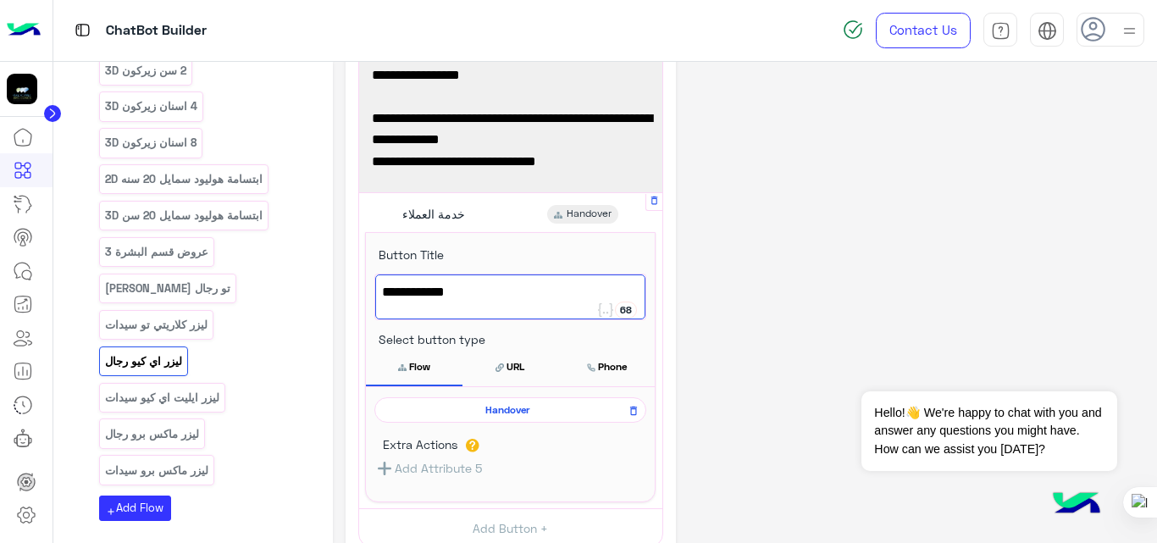
click at [837, 219] on div "**********" at bounding box center [744, 362] width 799 height 831
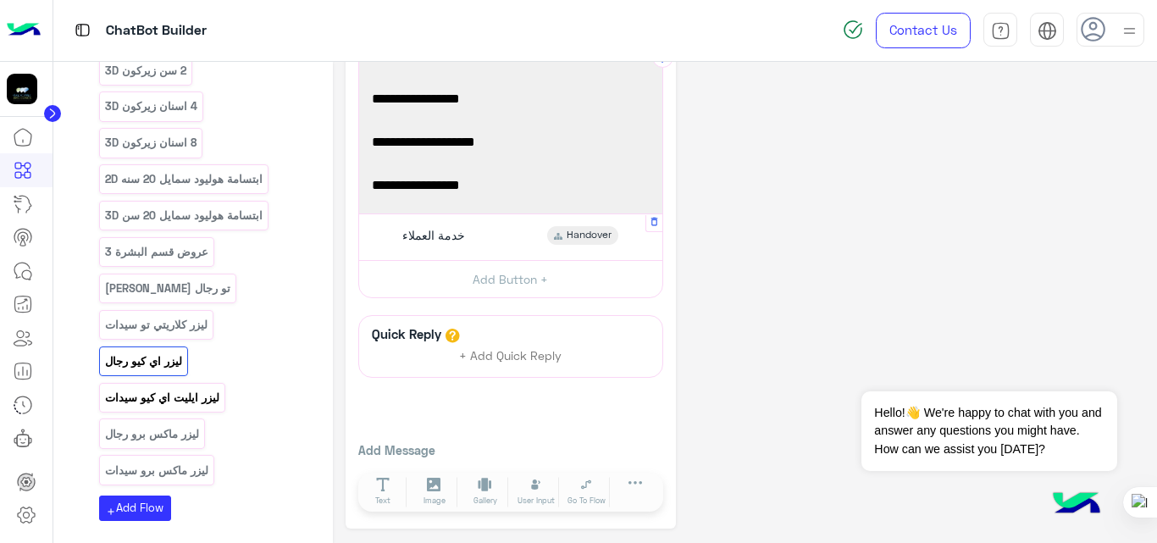
click at [187, 388] on p "ليزر ايليت اي كيو سيدات" at bounding box center [161, 397] width 117 height 19
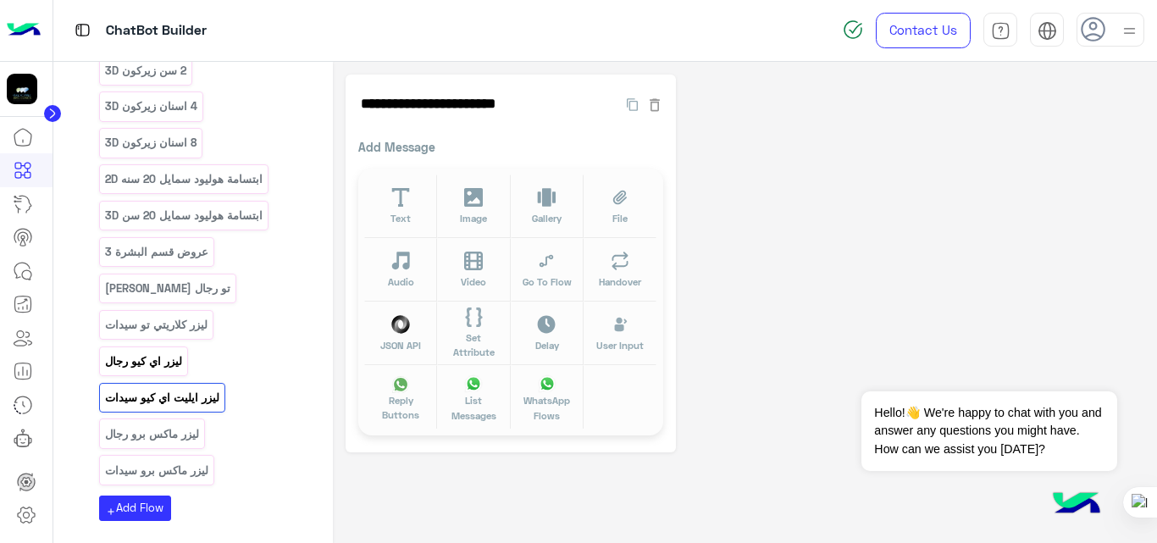
click at [152, 351] on p "ليزر اي كيو رجال" at bounding box center [143, 360] width 80 height 19
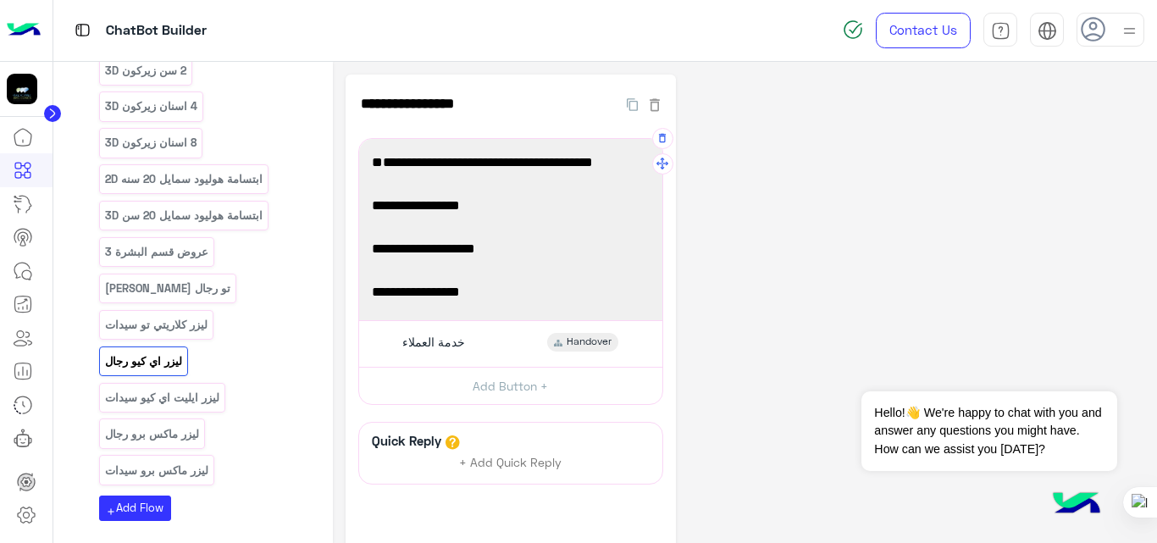
click at [508, 303] on span "جلسة واحدة: 295 ريال" at bounding box center [511, 314] width 278 height 22
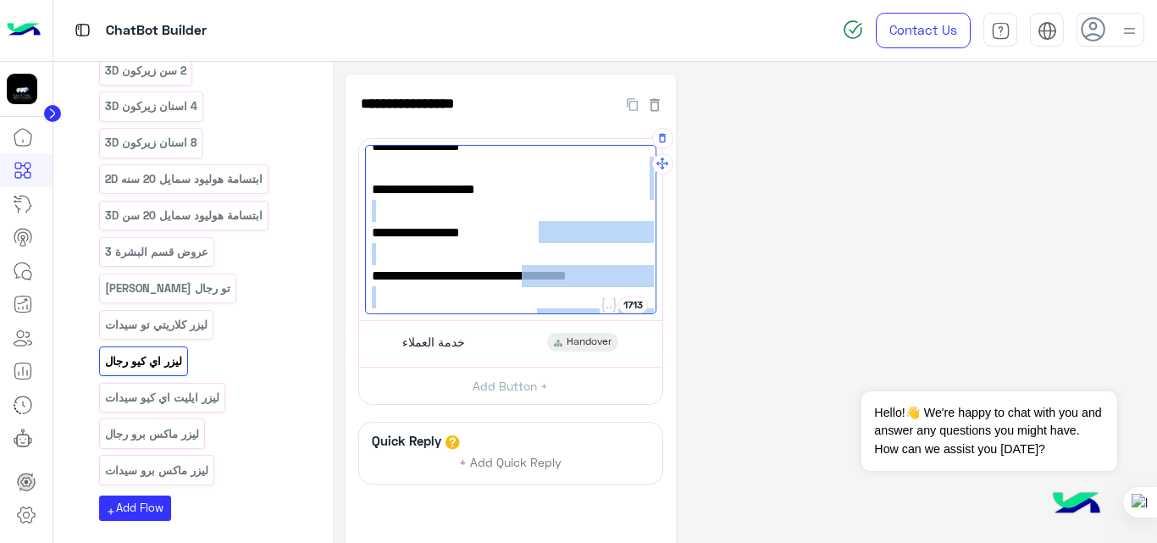
scroll to position [38, 0]
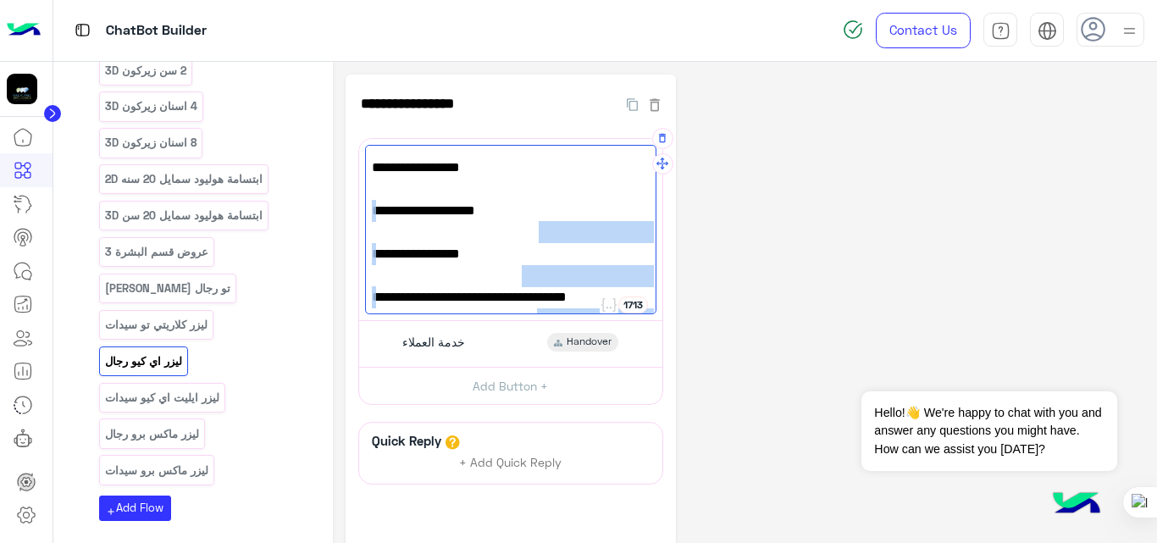
drag, startPoint x: 512, startPoint y: 267, endPoint x: 641, endPoint y: 190, distance: 150.0
click at [641, 190] on div "💪 عروض ليزر [PERSON_NAME] – رجال (مع الرتوش) 💪 🔹 منطقة [GEOGRAPHIC_DATA]: جلسة …" at bounding box center [510, 229] width 291 height 169
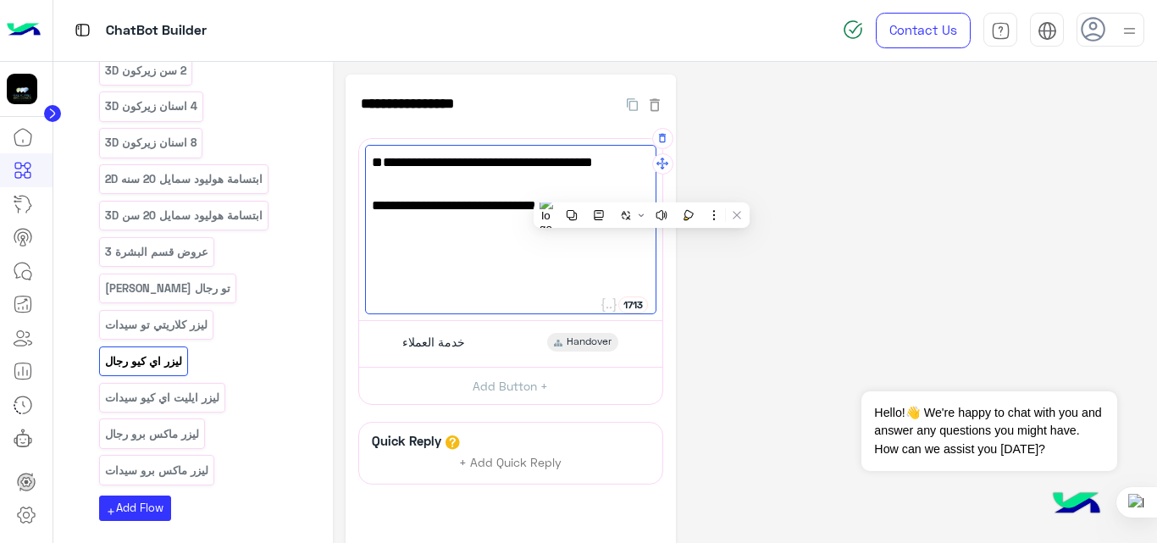
scroll to position [0, 0]
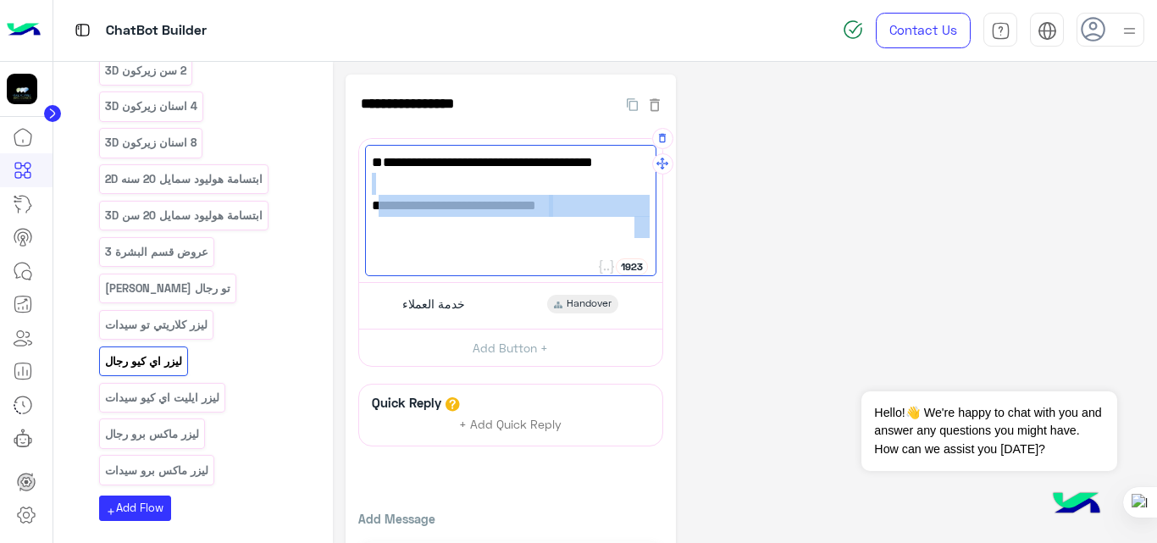
drag, startPoint x: 375, startPoint y: 208, endPoint x: 569, endPoint y: 185, distance: 195.4
click at [569, 185] on div "💪 عروض ليزر [PERSON_NAME] – رجال (مع الرتوش) 💪 [URL][DOMAIN_NAME]" at bounding box center [510, 210] width 291 height 131
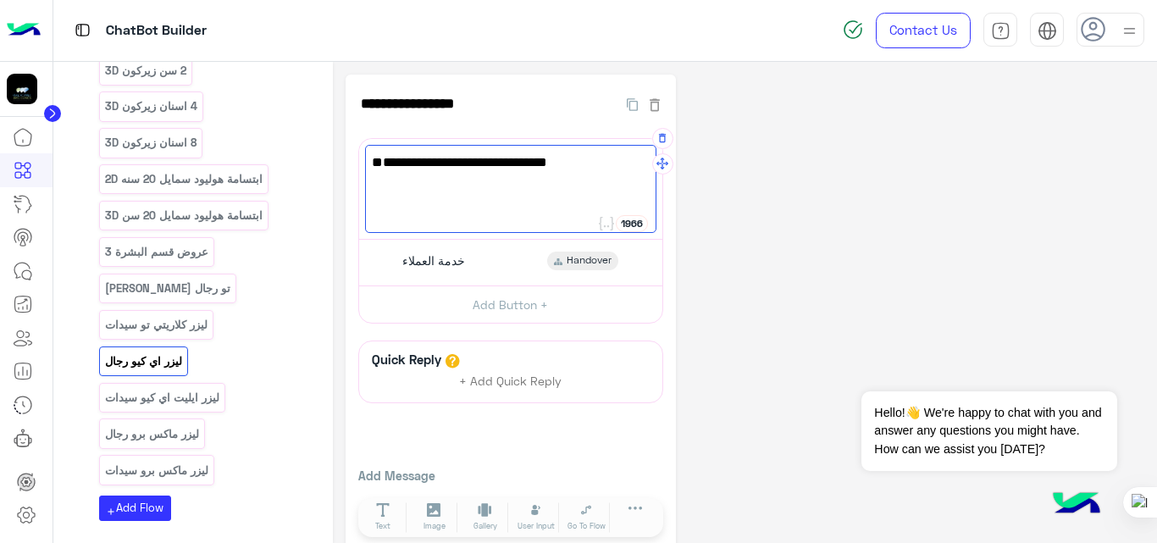
paste textarea "**********"
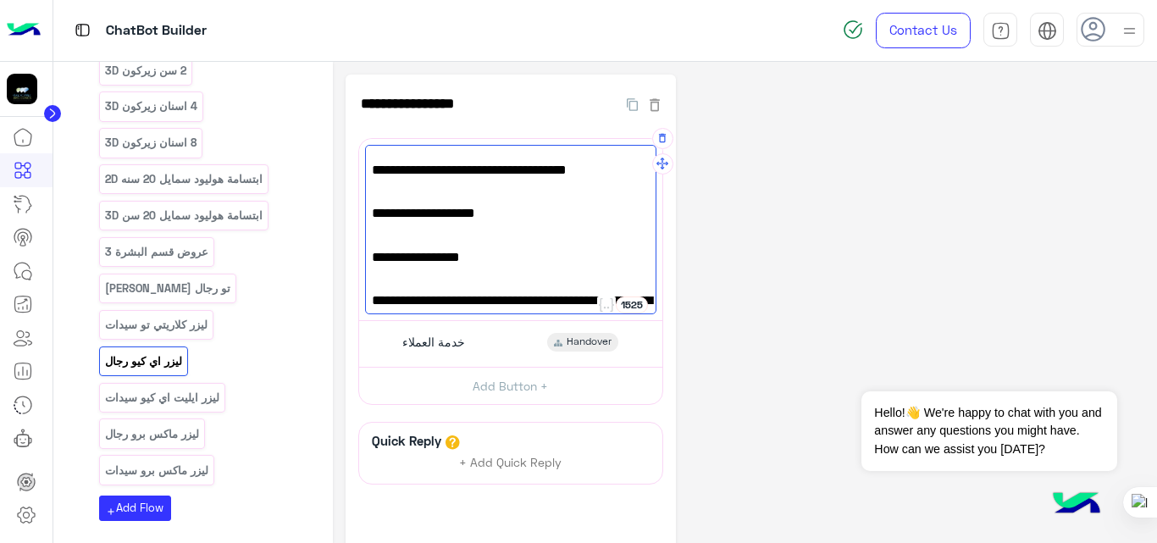
scroll to position [543, 0]
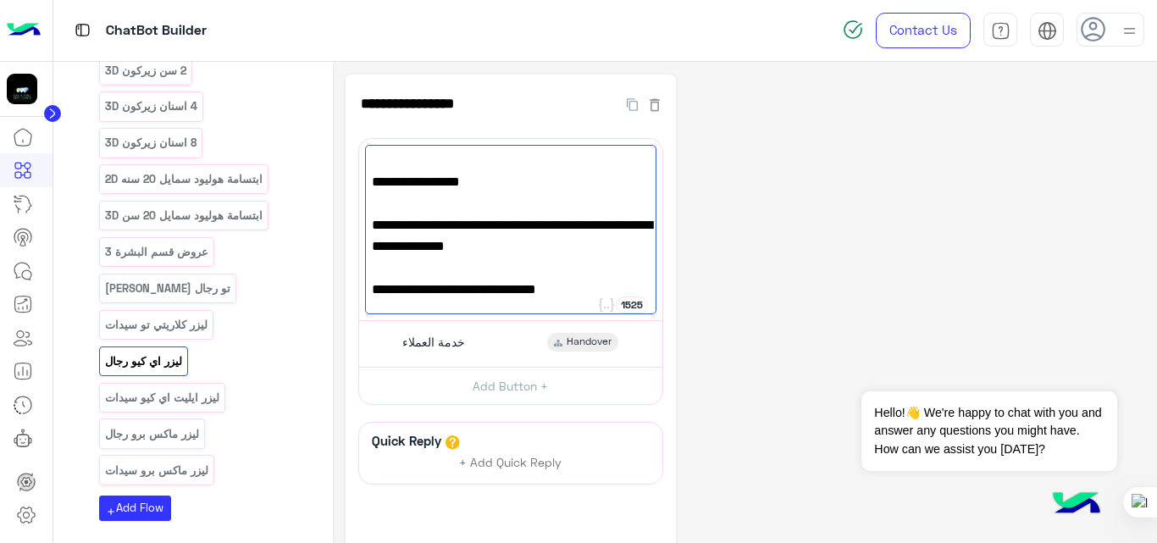
type textarea "**********"
click at [817, 162] on div "**********" at bounding box center [744, 355] width 799 height 561
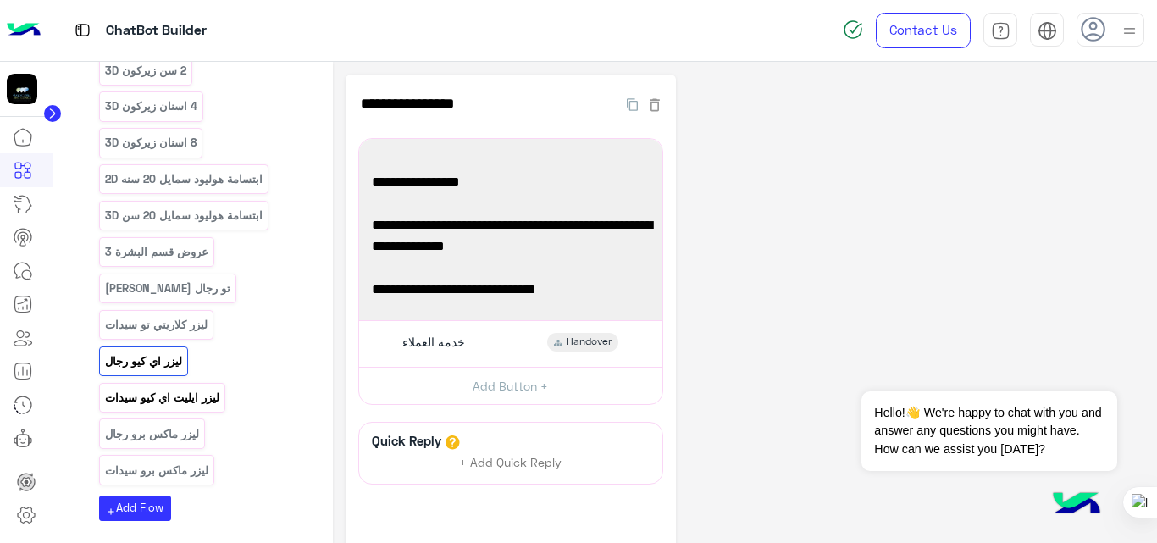
click at [165, 388] on p "ليزر ايليت اي كيو سيدات" at bounding box center [161, 397] width 117 height 19
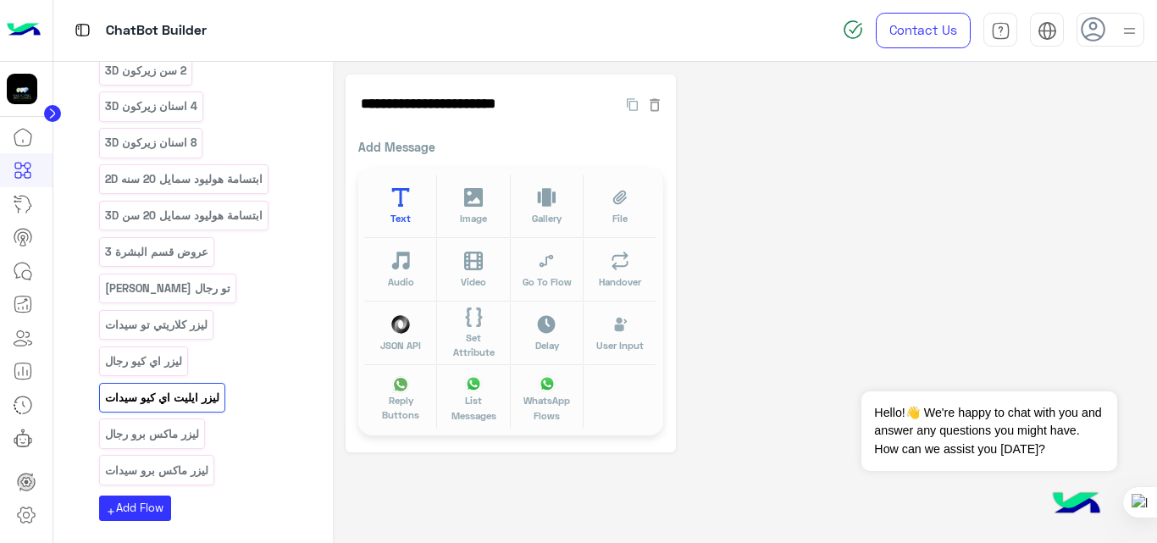
click at [418, 192] on button "Text" at bounding box center [400, 206] width 73 height 64
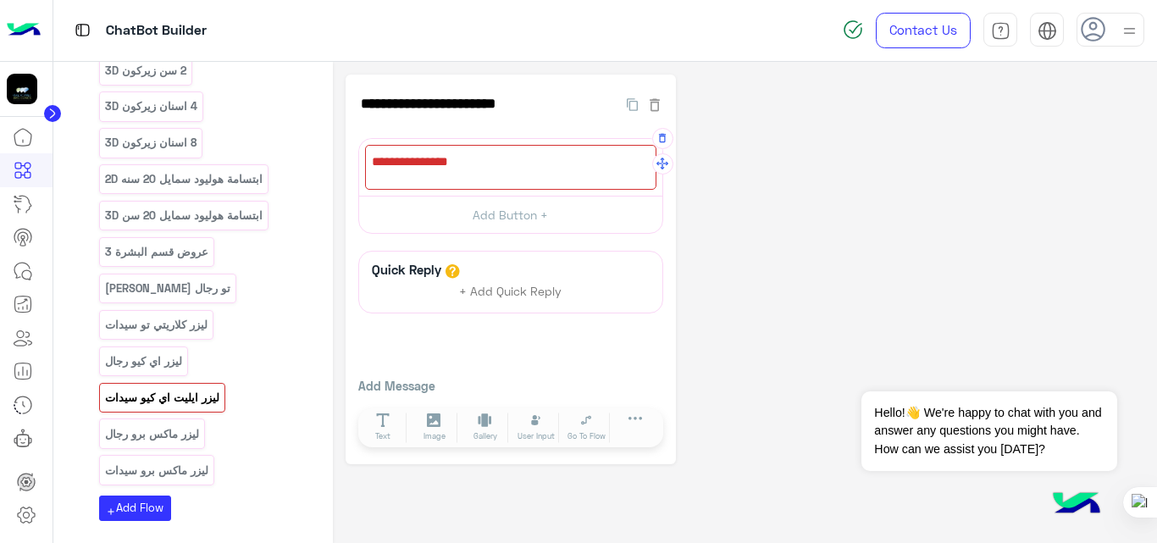
click at [465, 166] on div at bounding box center [510, 167] width 291 height 45
paste textarea "**********"
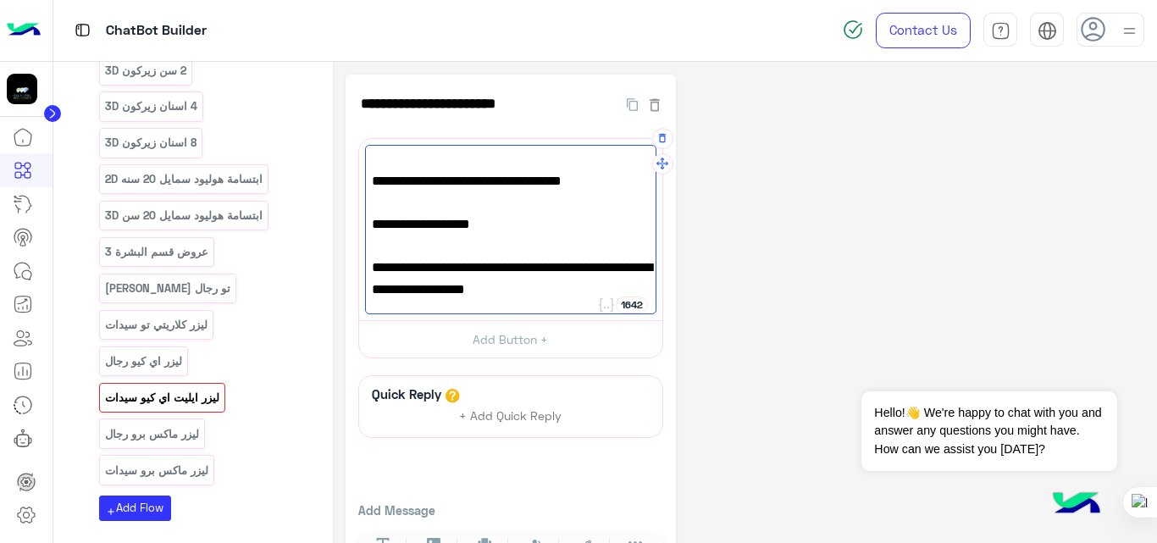
scroll to position [479, 0]
type textarea "**********"
click at [769, 209] on div "**********" at bounding box center [744, 332] width 799 height 514
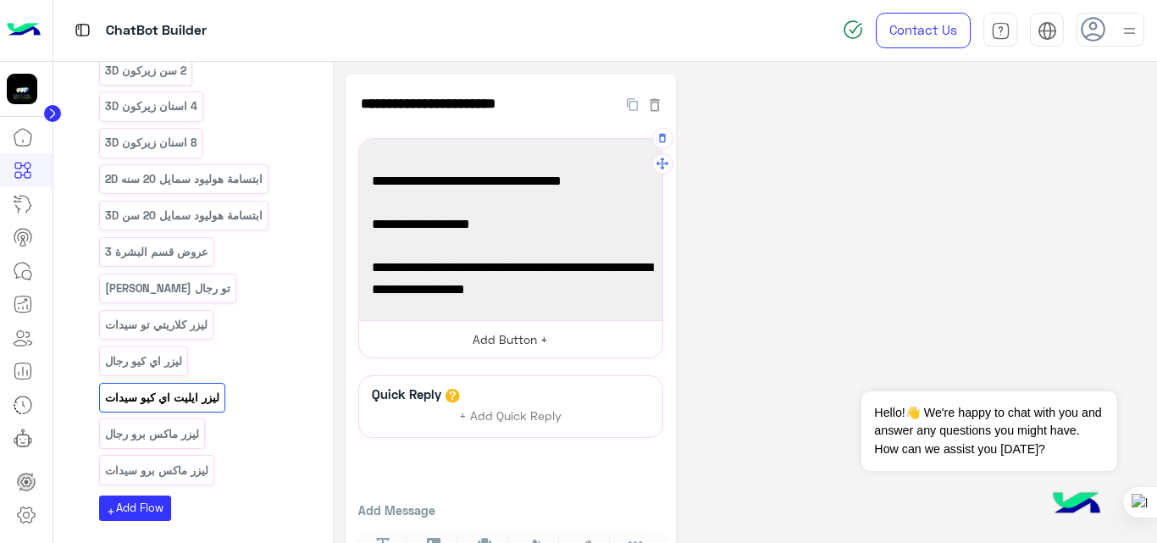
click at [490, 340] on button "Add Button +" at bounding box center [510, 339] width 303 height 38
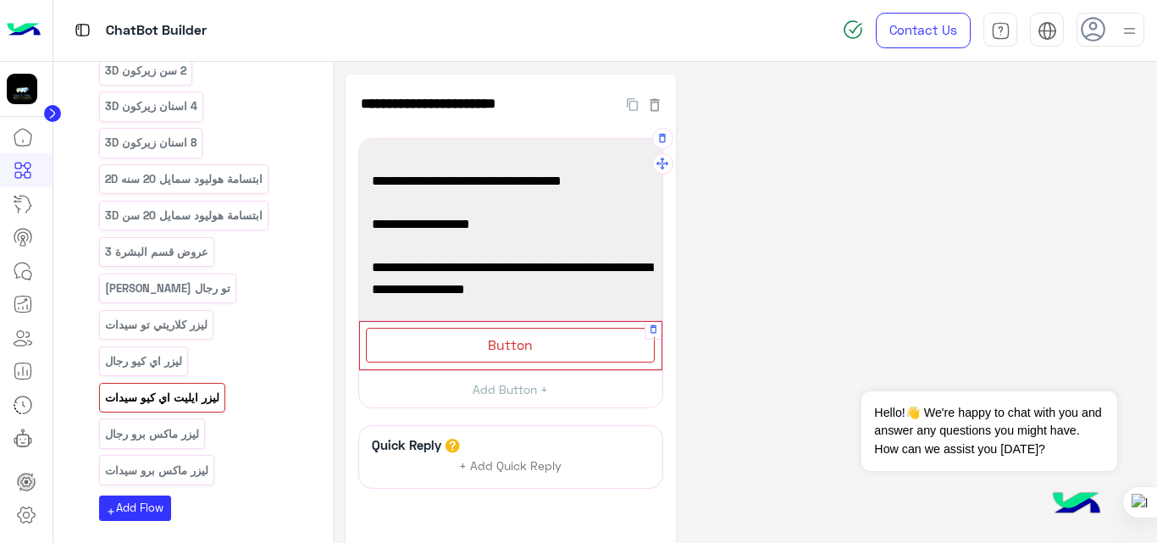
click at [567, 348] on div "Button" at bounding box center [510, 345] width 289 height 35
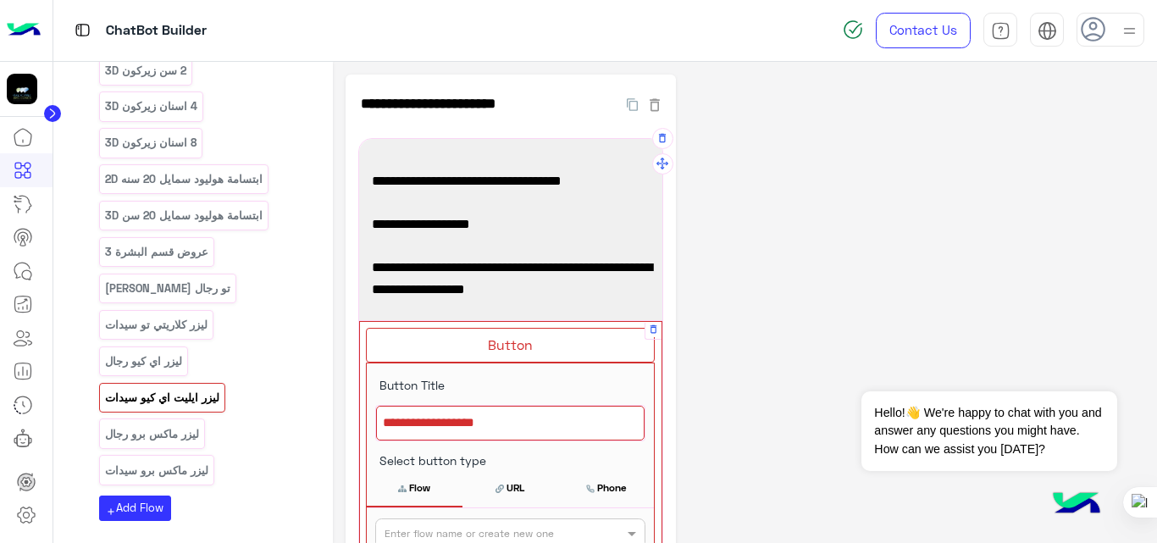
click at [518, 419] on div at bounding box center [510, 424] width 268 height 36
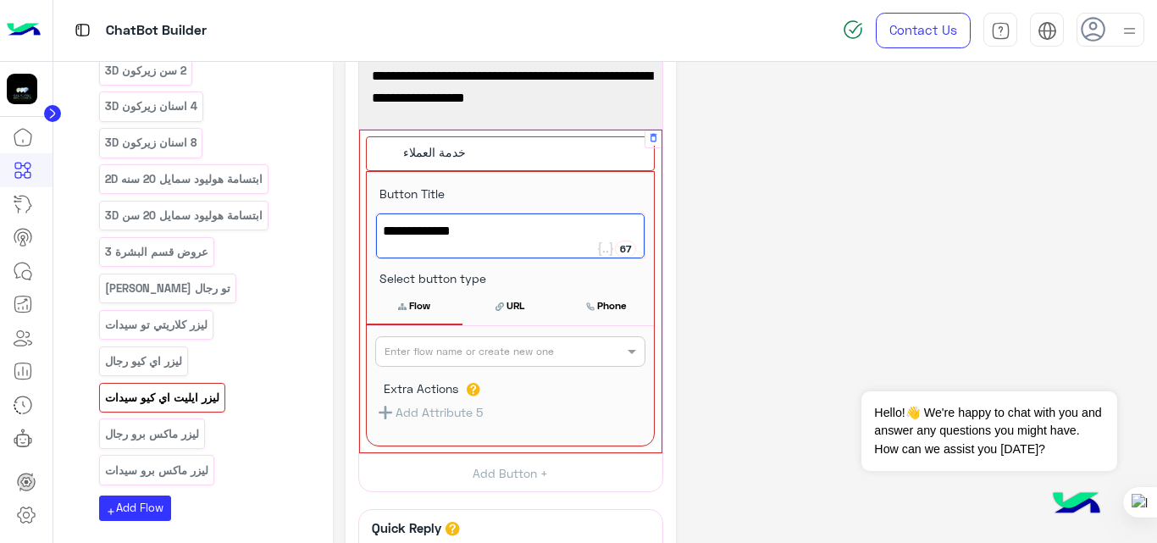
scroll to position [192, 0]
type textarea "**********"
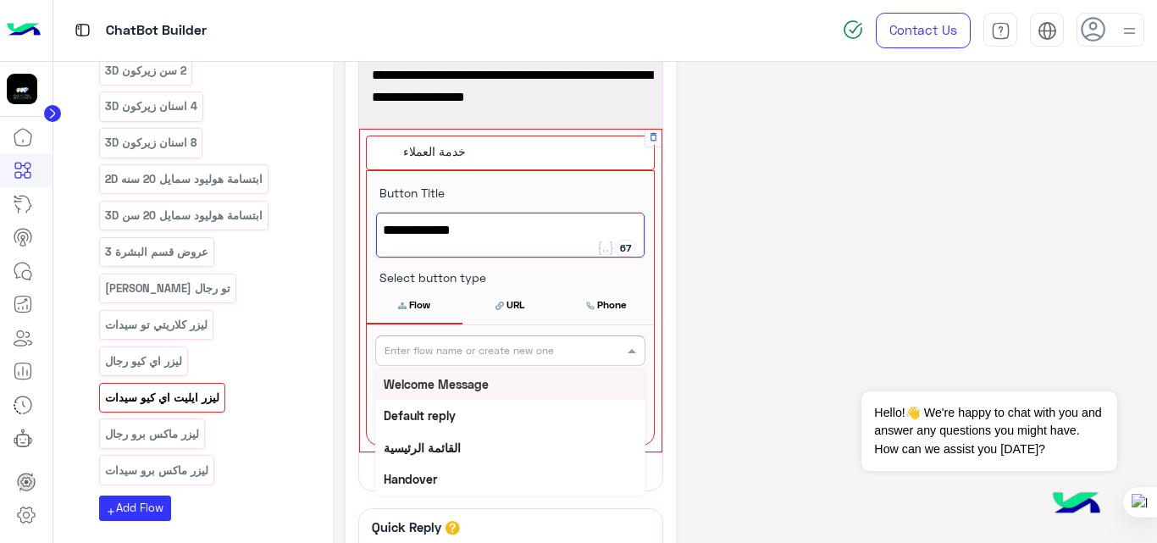
click at [539, 363] on div "Enter flow name or create new one" at bounding box center [510, 350] width 270 height 30
type input "*"
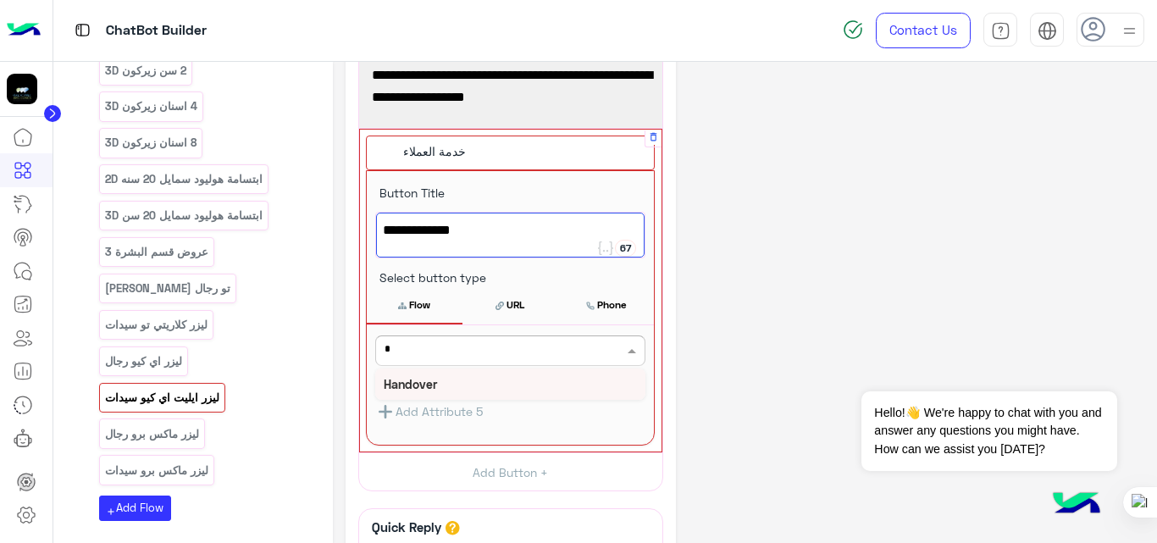
click at [417, 388] on b "Handover" at bounding box center [410, 384] width 53 height 14
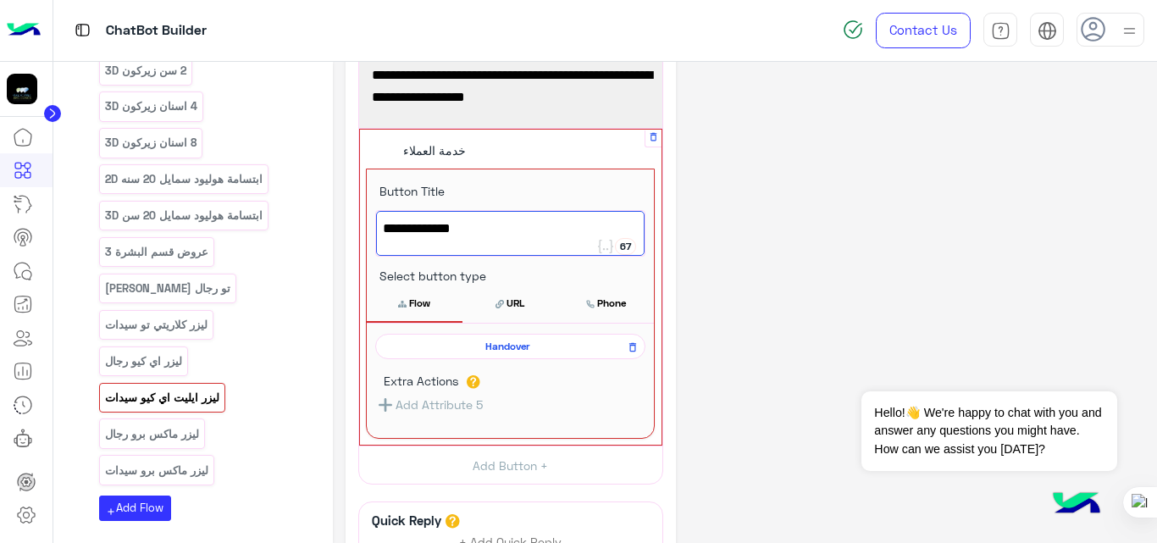
click at [855, 300] on div "**********" at bounding box center [744, 298] width 799 height 832
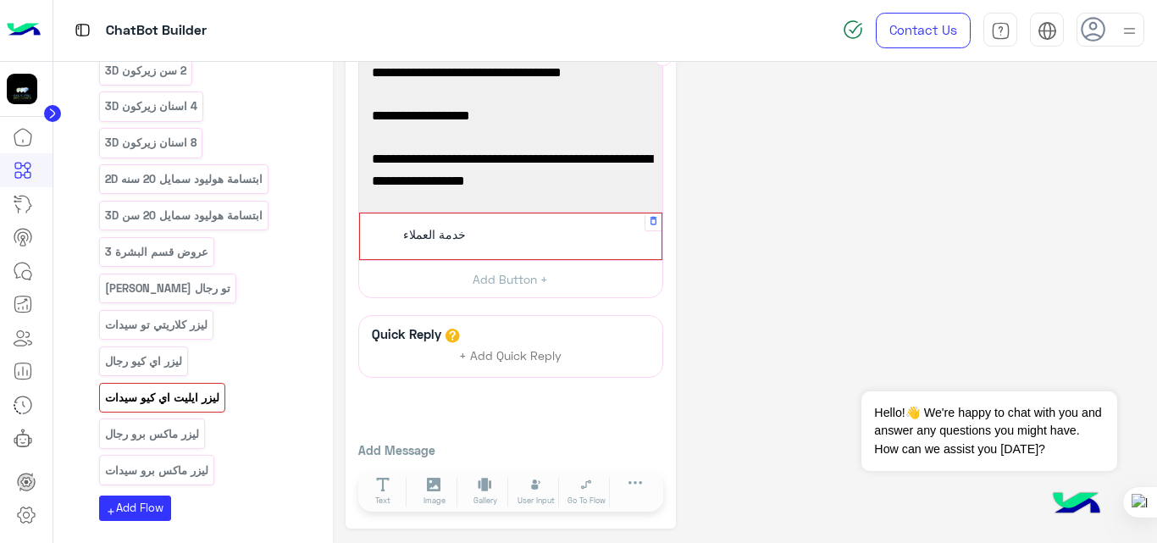
scroll to position [108, 0]
click at [649, 224] on icon "button" at bounding box center [653, 220] width 11 height 11
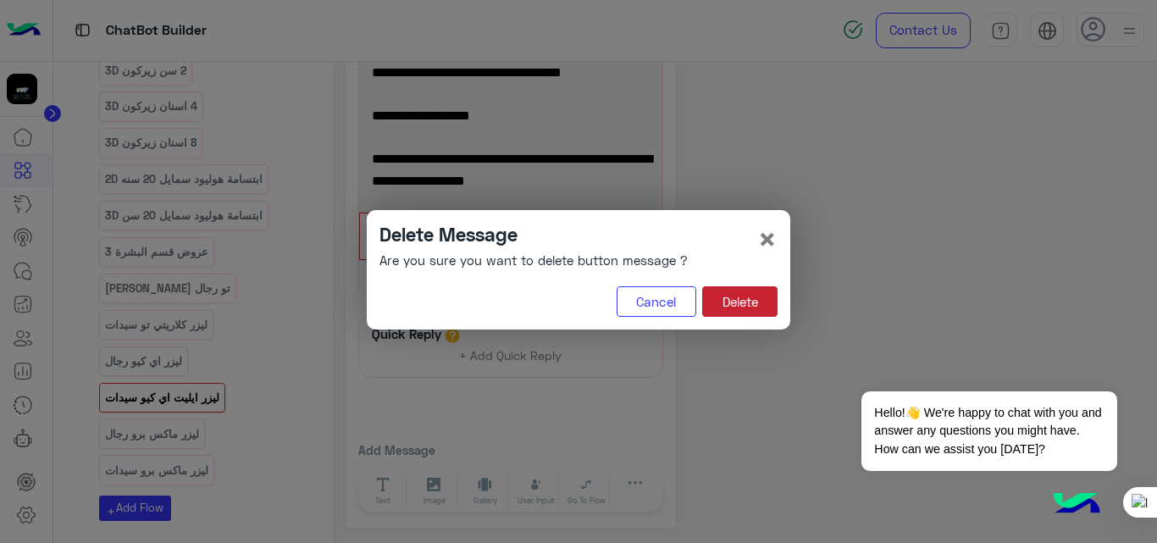
click at [733, 302] on button "Delete" at bounding box center [739, 301] width 75 height 30
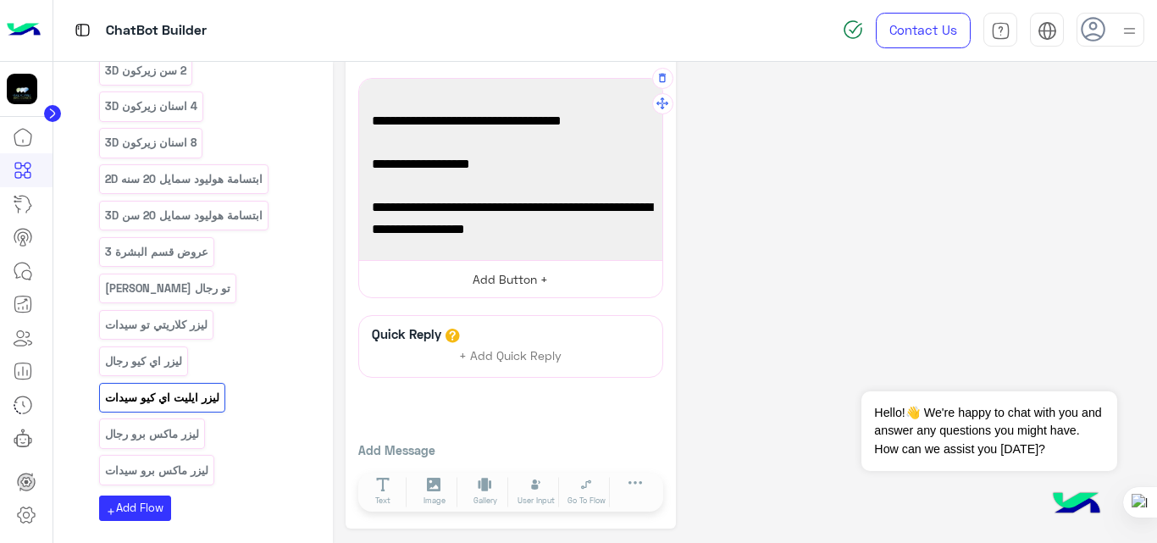
click at [514, 269] on button "Add Button +" at bounding box center [510, 279] width 303 height 38
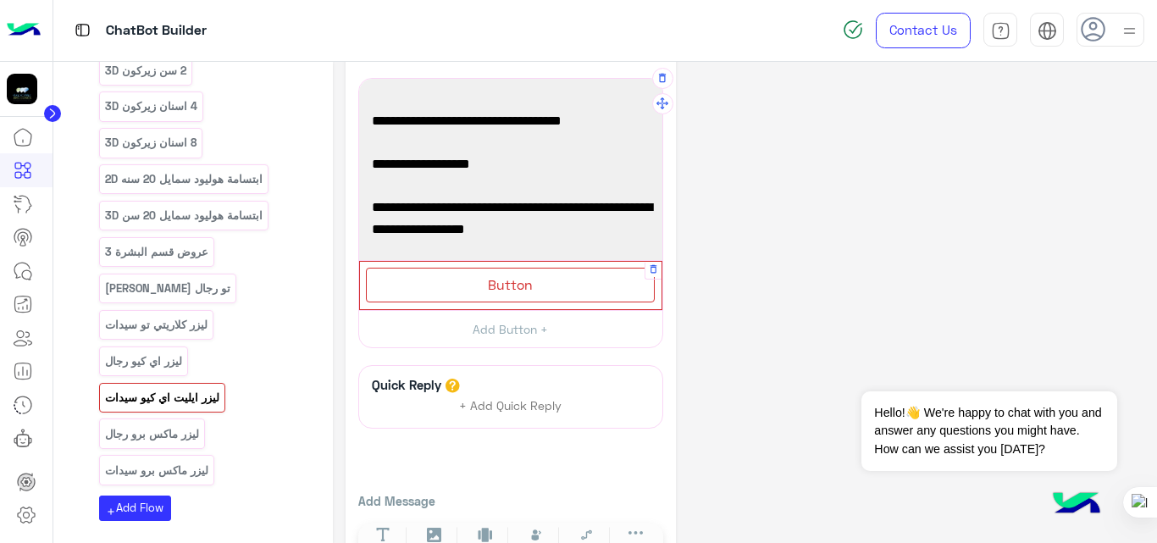
click at [506, 284] on span "Button" at bounding box center [510, 284] width 45 height 16
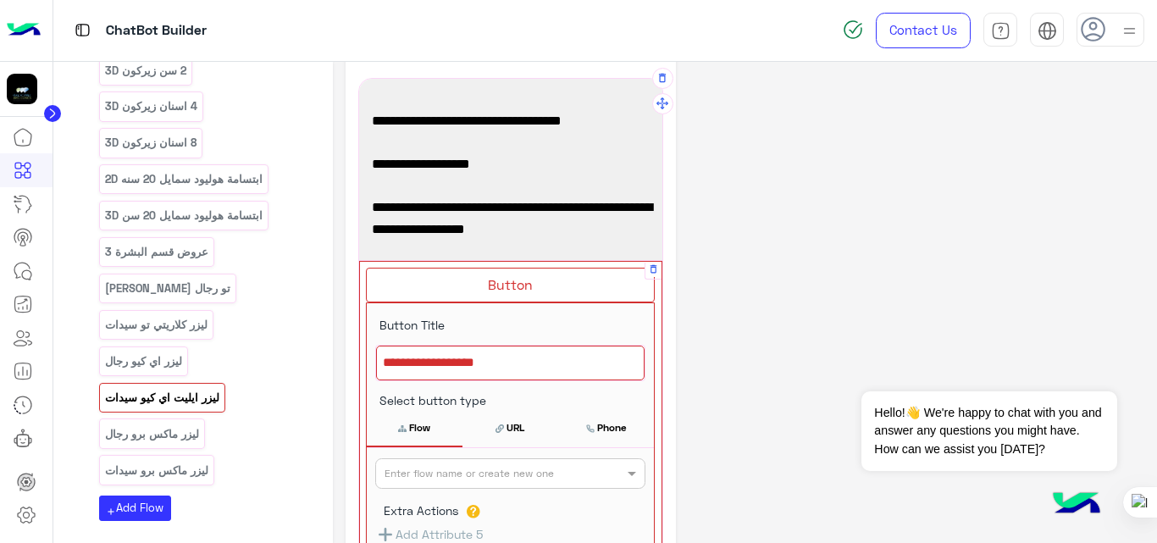
click at [534, 367] on div at bounding box center [510, 363] width 268 height 36
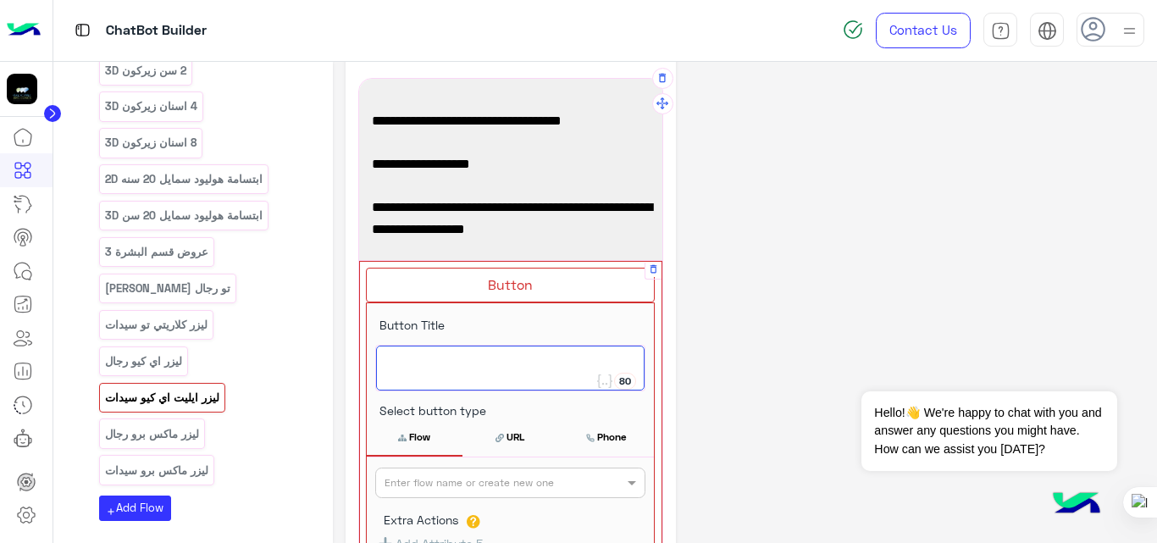
type textarea "*"
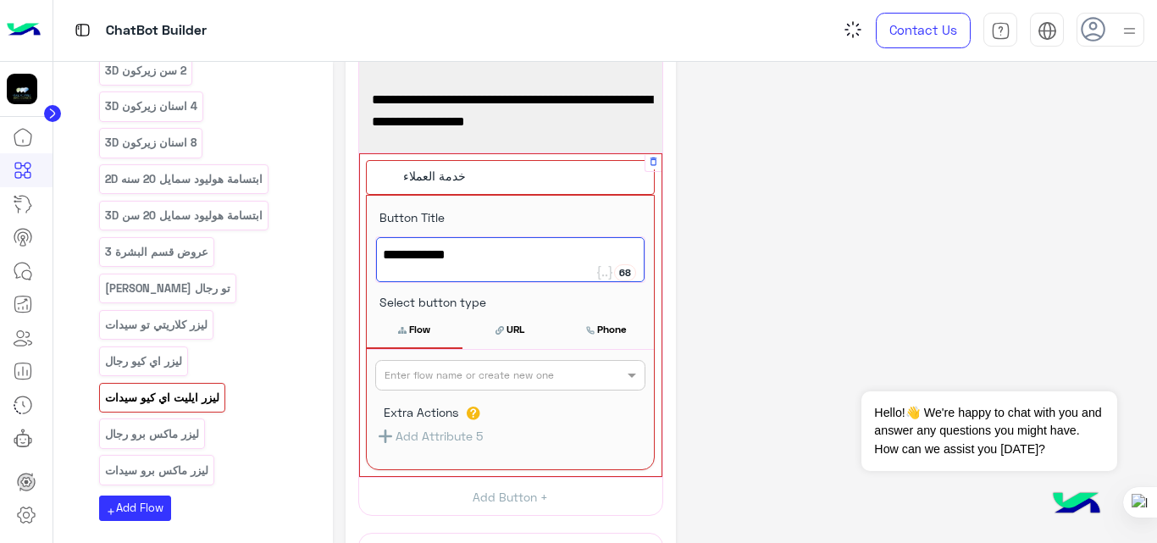
scroll to position [169, 0]
type textarea "**********"
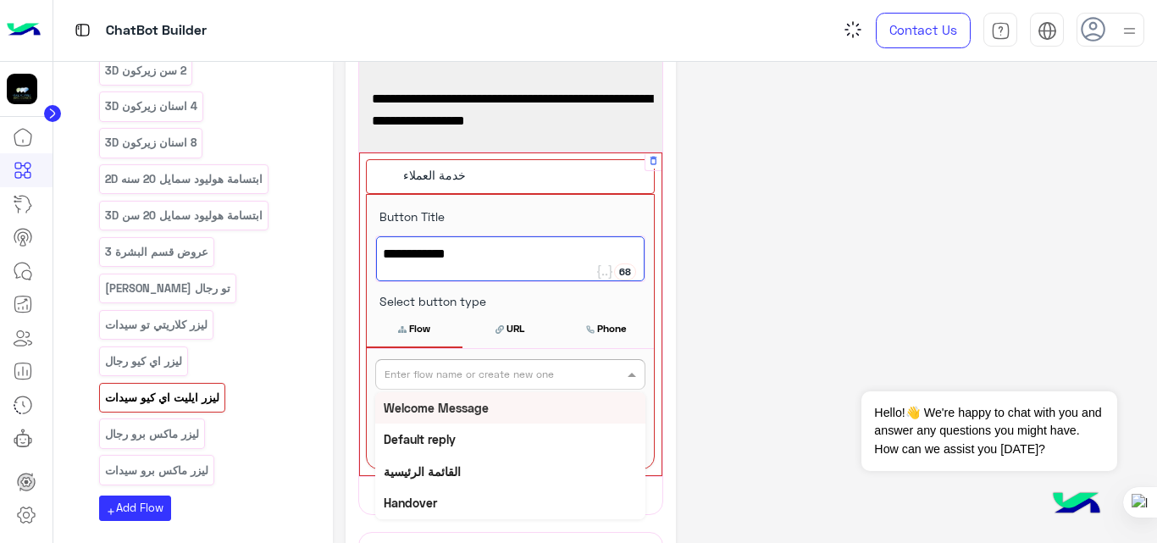
click at [534, 367] on input "text" at bounding box center [482, 372] width 196 height 15
type input "*"
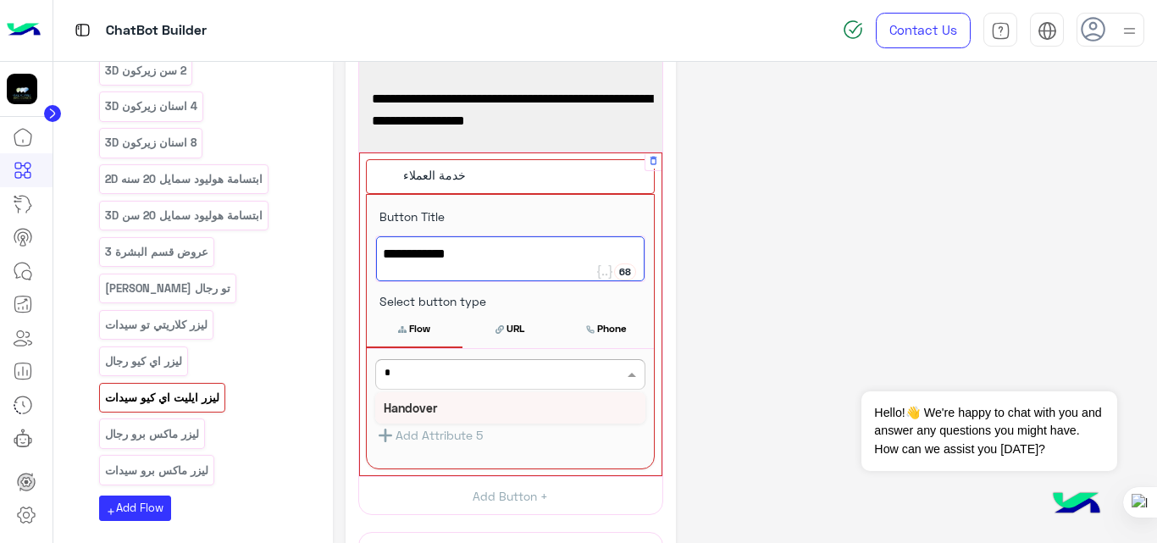
click at [411, 406] on b "Handover" at bounding box center [410, 408] width 53 height 14
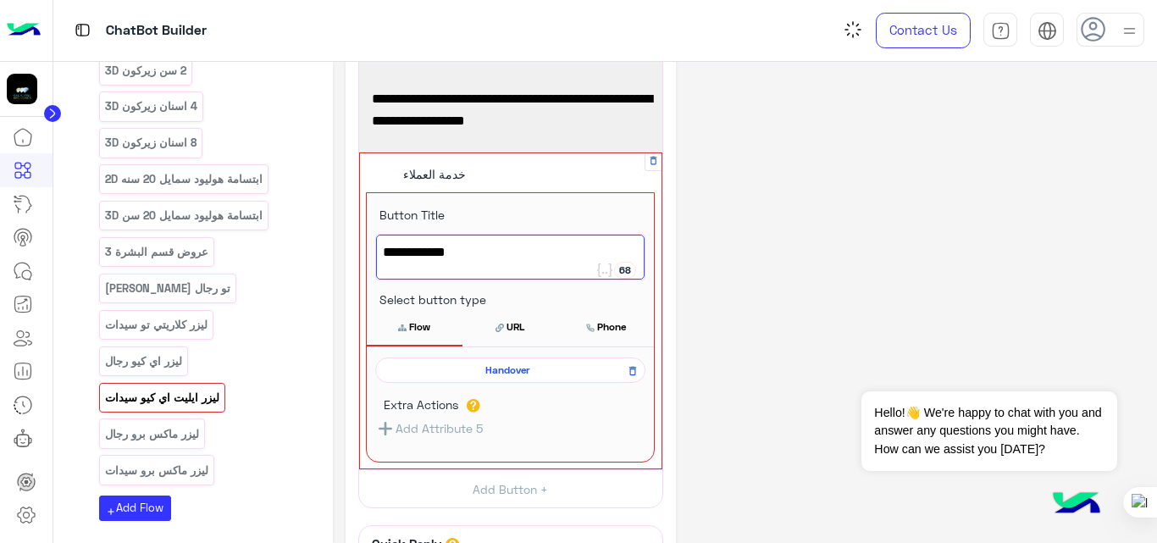
click at [760, 224] on div "**********" at bounding box center [744, 322] width 799 height 832
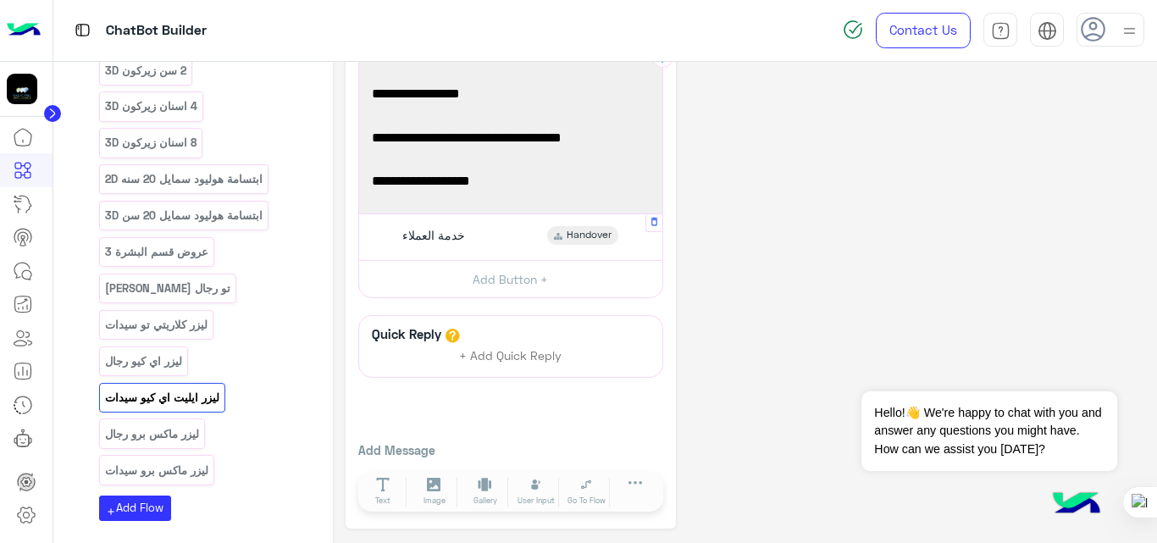
scroll to position [363, 0]
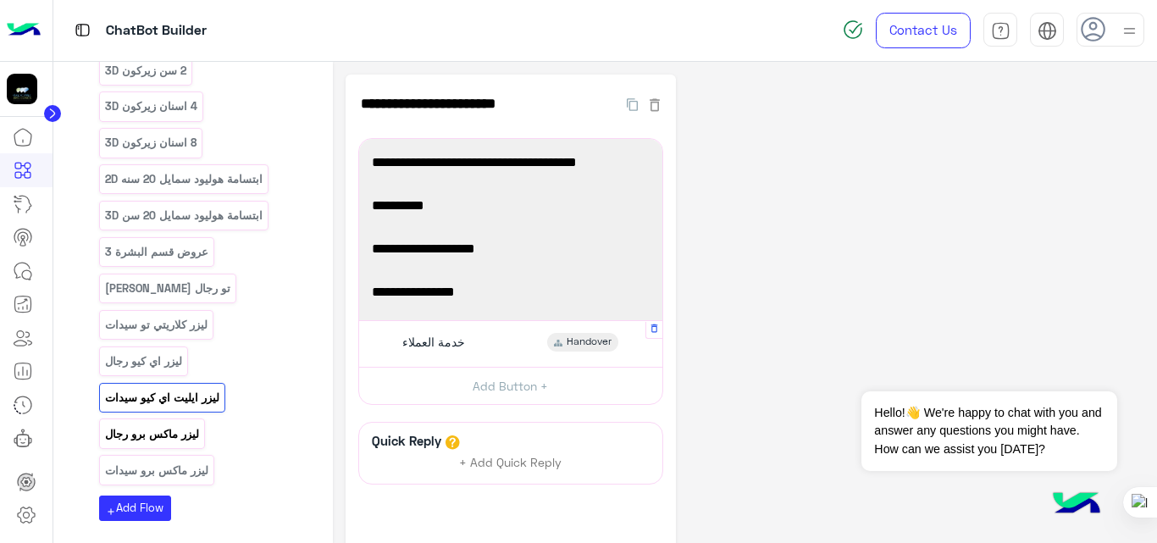
click at [176, 424] on p "ليزر ماكس برو رجال" at bounding box center [151, 433] width 97 height 19
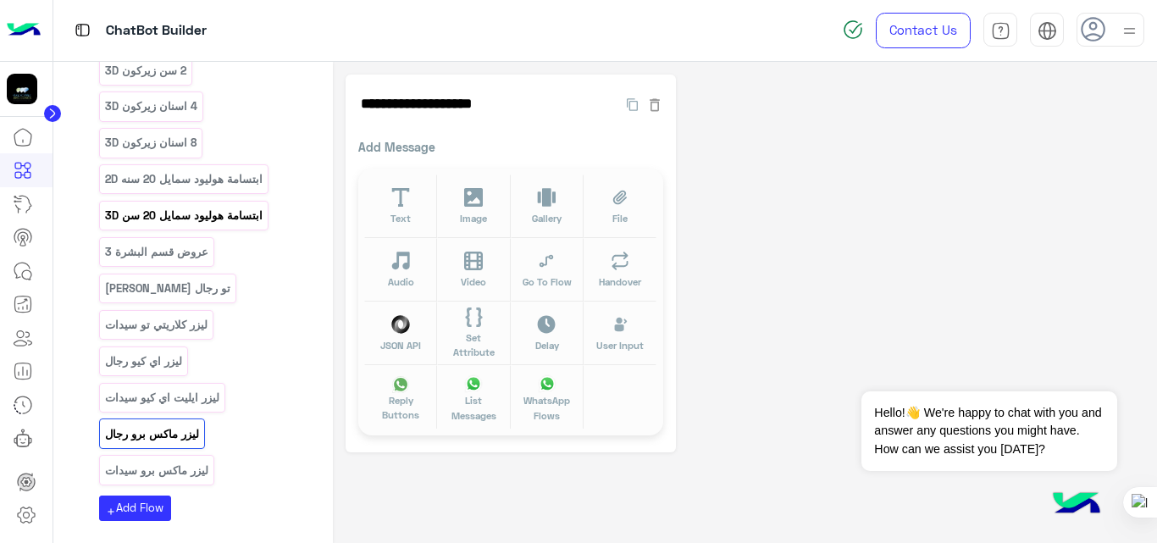
click at [222, 206] on p "ابتسامة هوليود سمايل 20 سن 3D" at bounding box center [183, 215] width 160 height 19
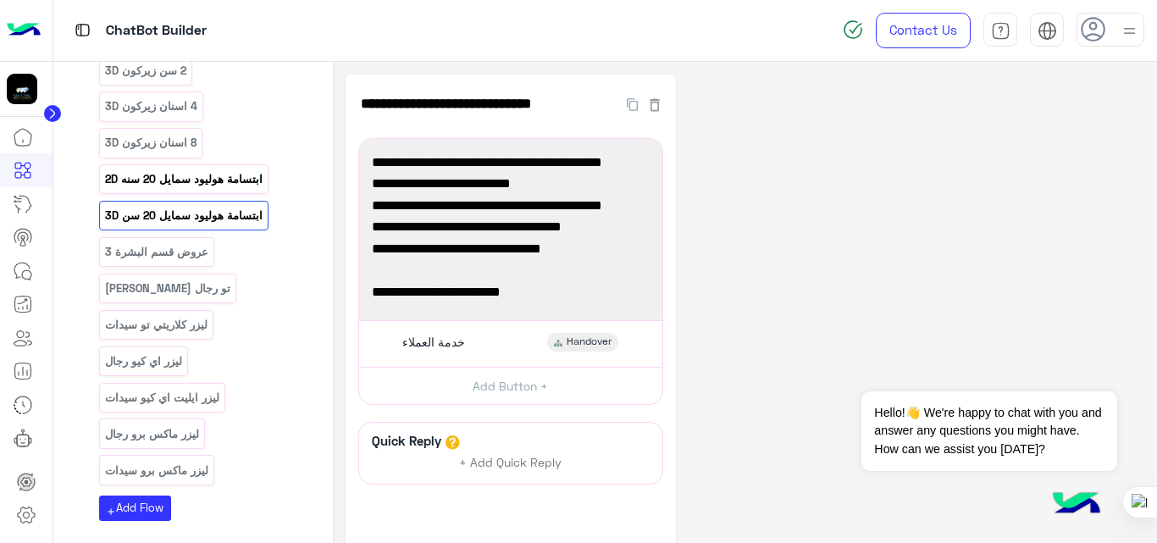
click at [200, 169] on p "ابتسامة هوليود سمايل 20 سنه 2D" at bounding box center [183, 178] width 160 height 19
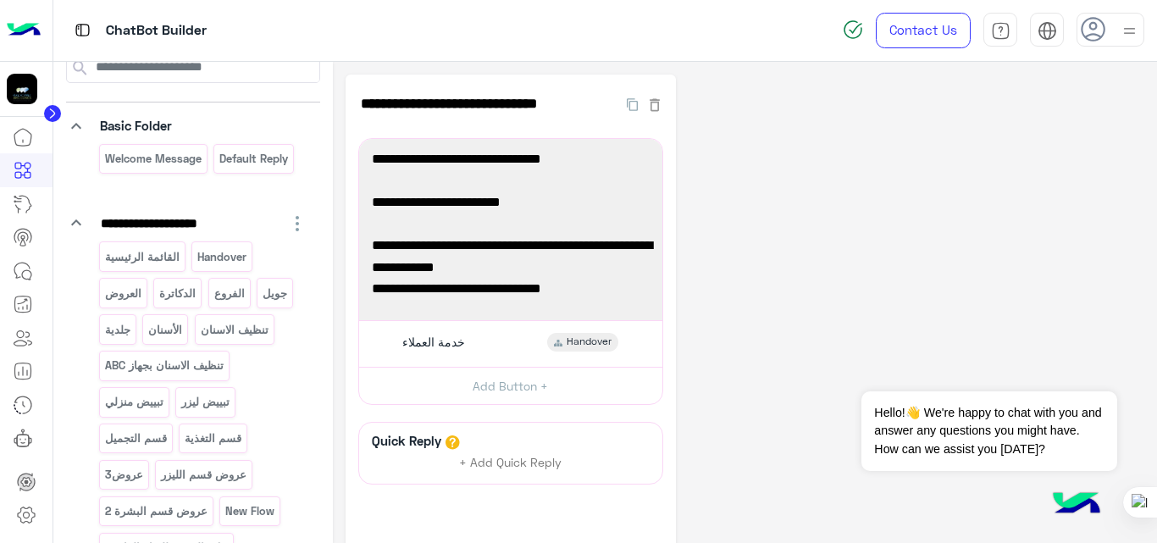
scroll to position [83, 0]
click at [134, 305] on div "العروض" at bounding box center [123, 292] width 48 height 30
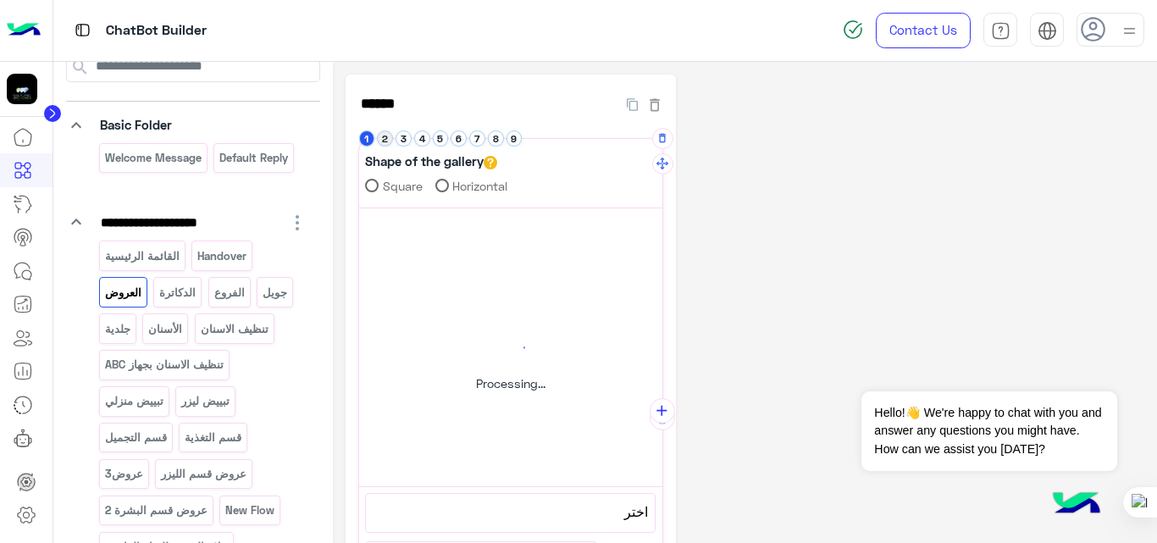
click at [385, 141] on button "2" at bounding box center [385, 138] width 16 height 16
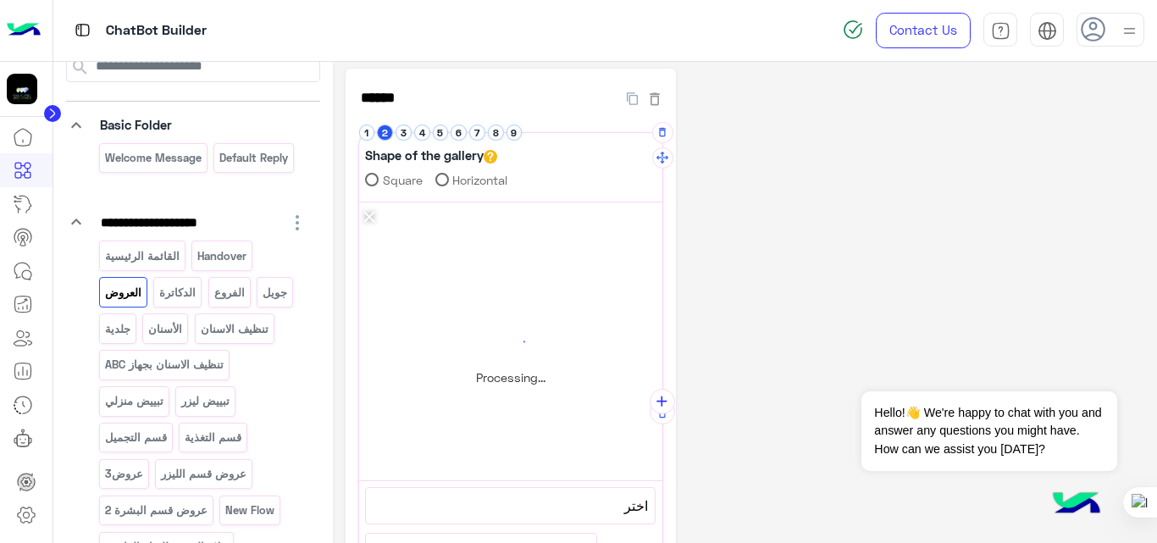
scroll to position [0, 0]
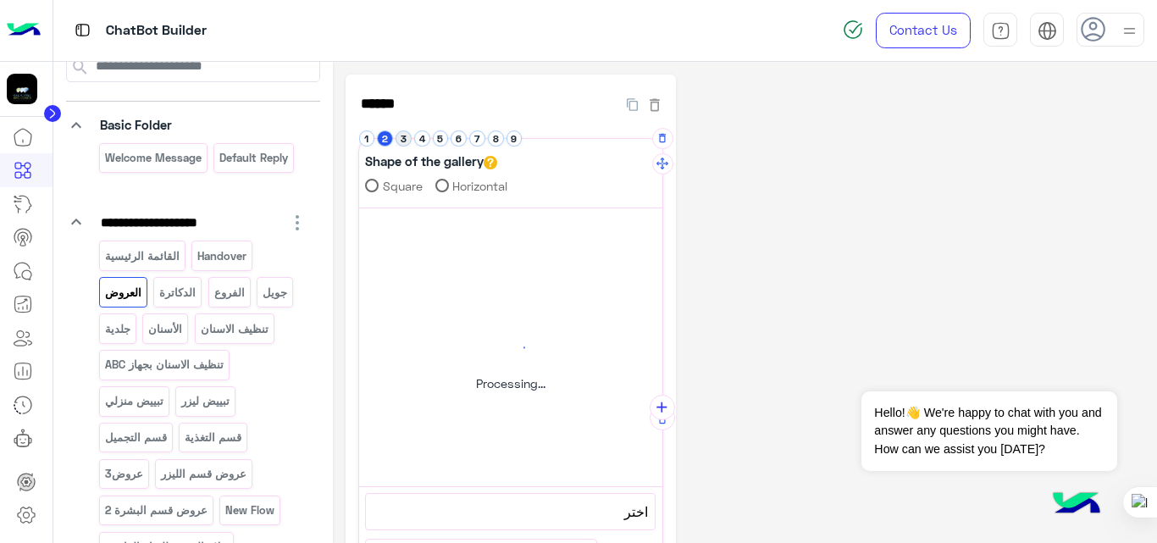
click at [405, 146] on button "3" at bounding box center [403, 138] width 16 height 16
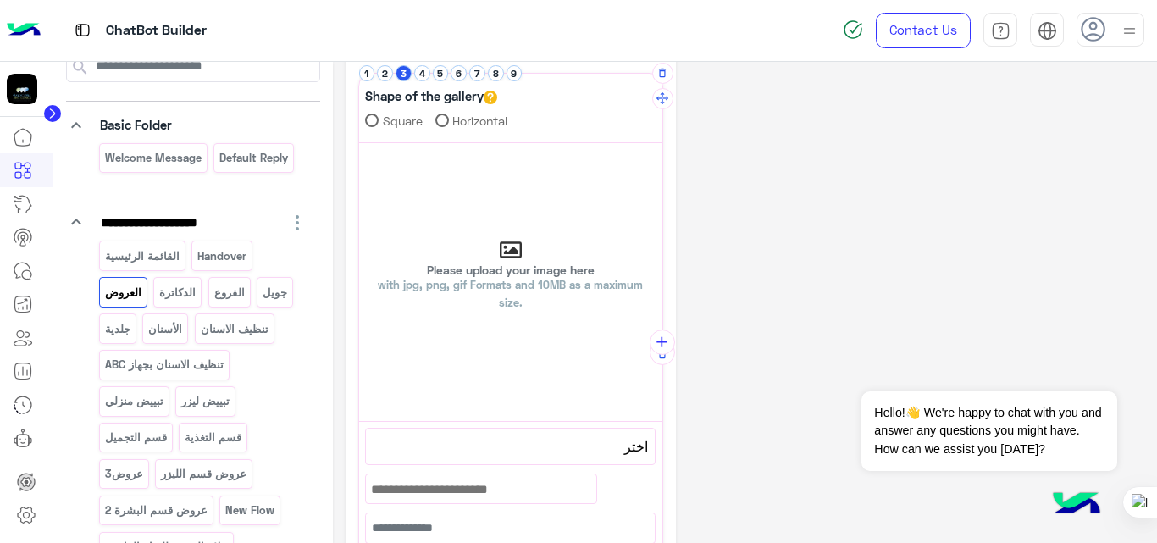
scroll to position [64, 0]
click at [367, 75] on button "1" at bounding box center [367, 74] width 16 height 16
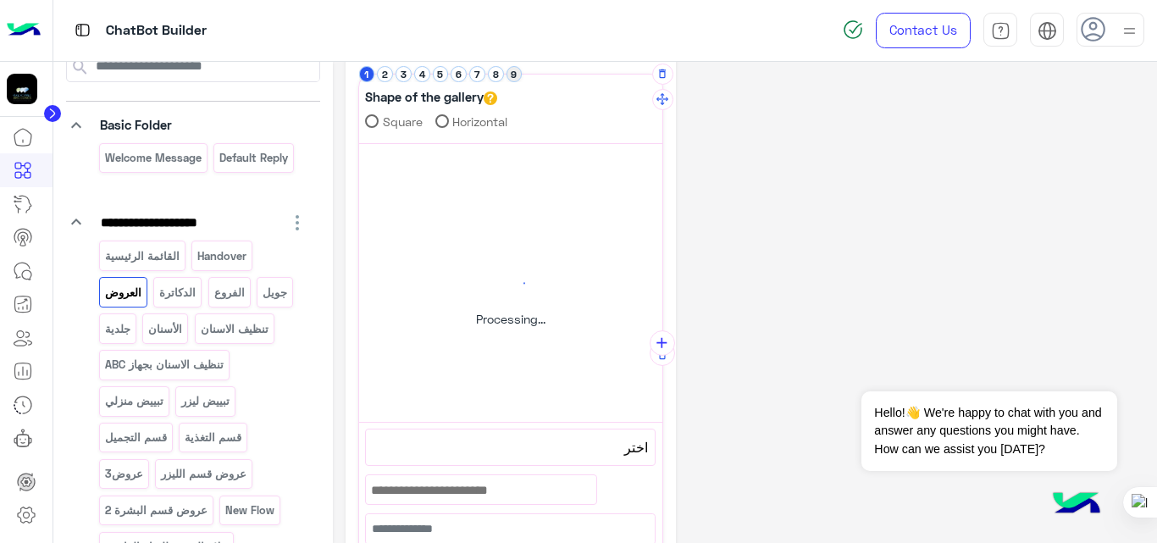
click at [511, 77] on button "9" at bounding box center [514, 74] width 16 height 16
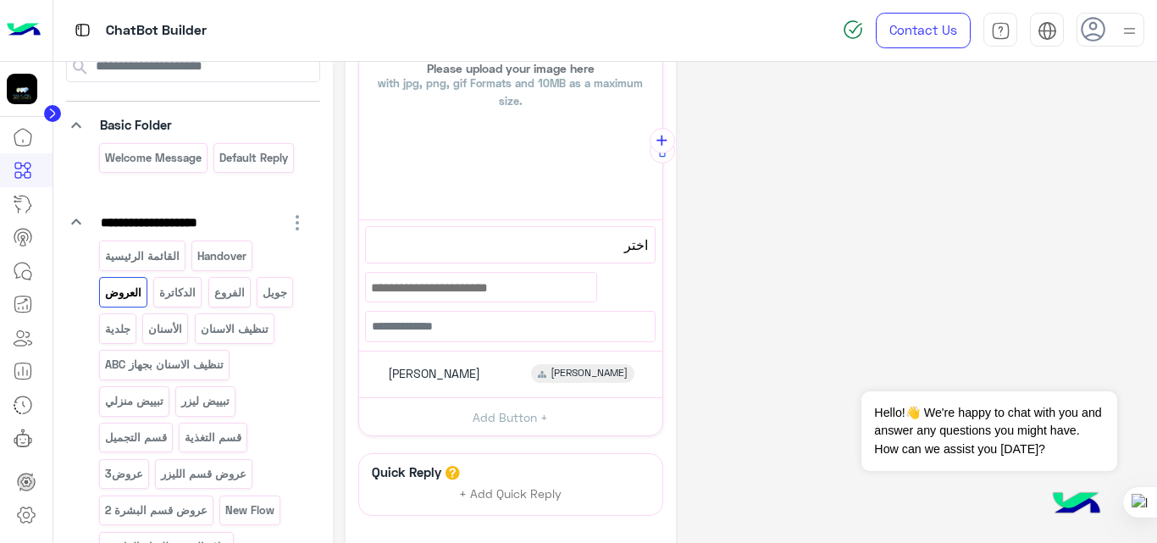
scroll to position [265, 0]
click at [492, 369] on div "[PERSON_NAME]" at bounding box center [510, 376] width 290 height 33
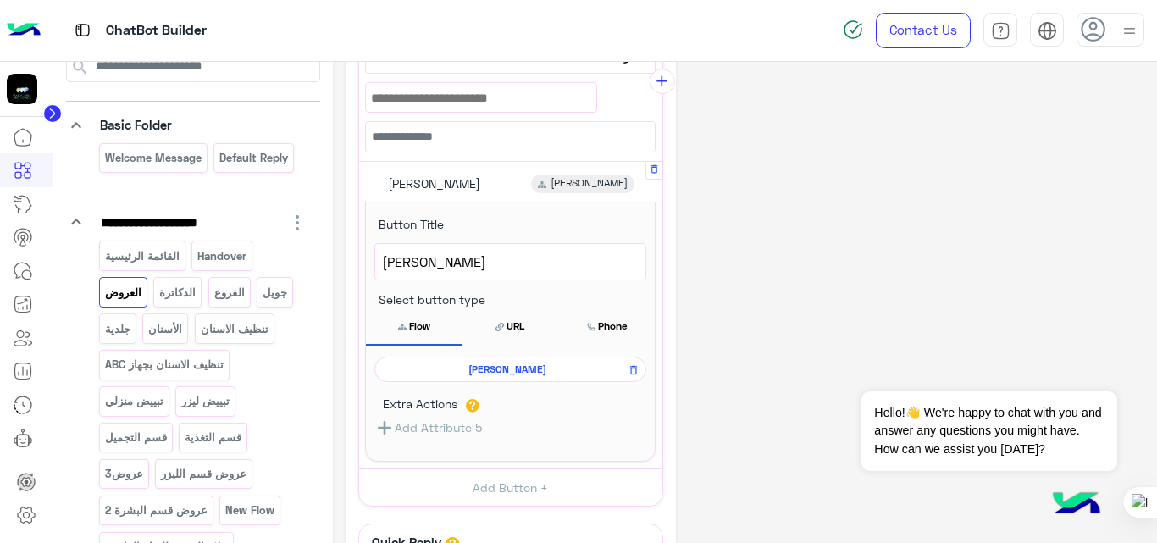
scroll to position [461, 0]
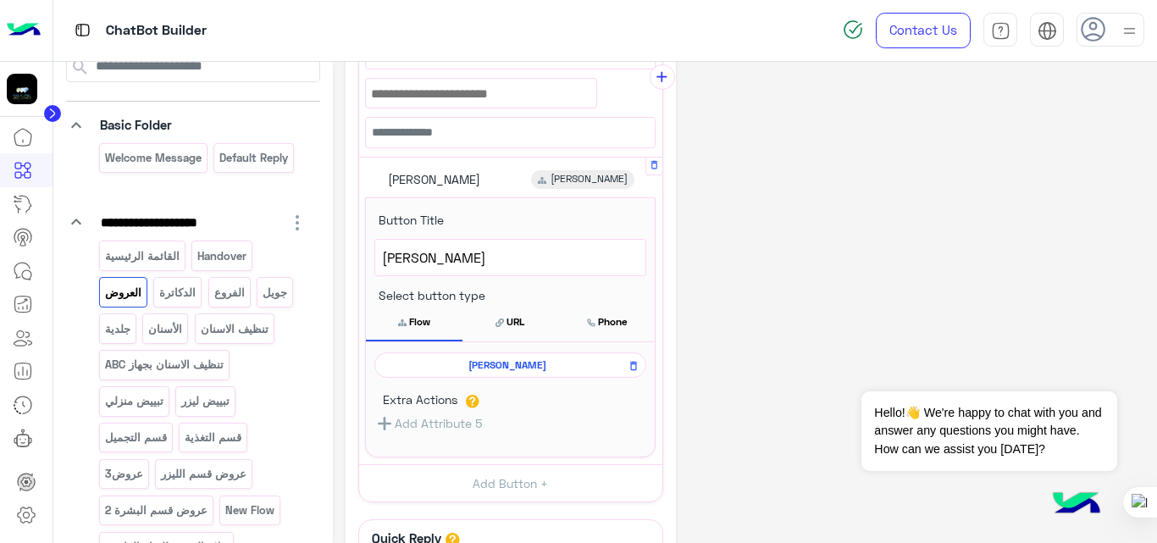
click at [516, 363] on span "[PERSON_NAME]" at bounding box center [507, 364] width 247 height 15
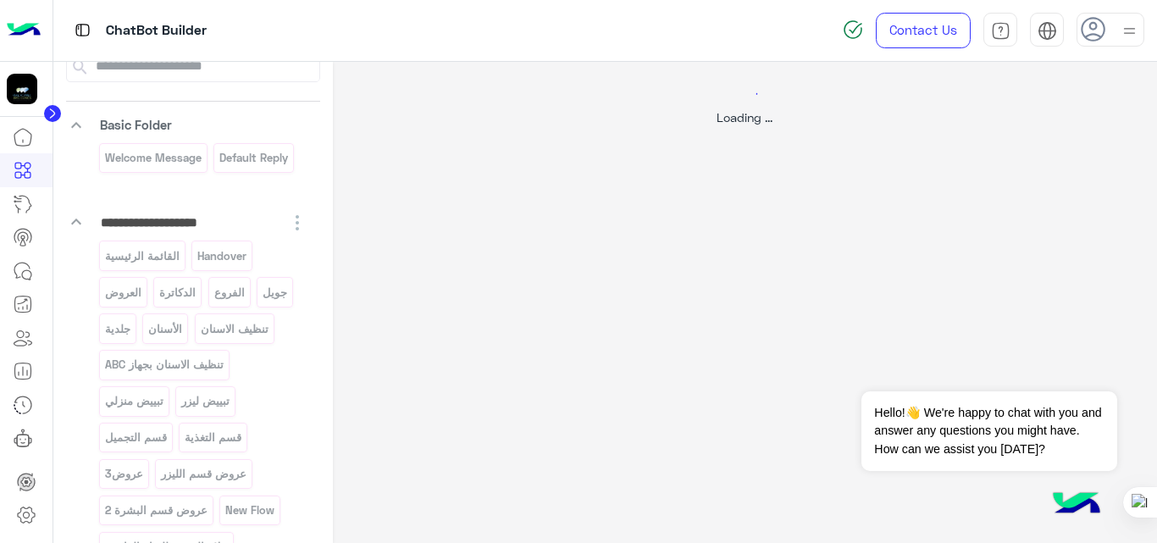
scroll to position [0, 0]
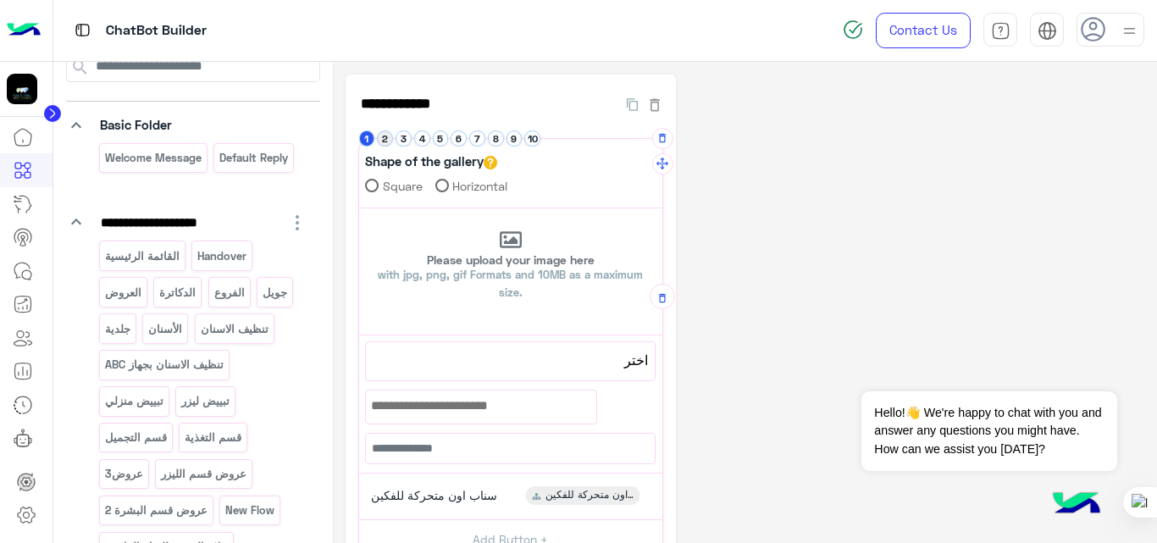
click at [384, 137] on button "2" at bounding box center [385, 138] width 16 height 16
click at [404, 139] on button "3" at bounding box center [403, 138] width 16 height 16
click at [419, 140] on button "4" at bounding box center [422, 138] width 16 height 16
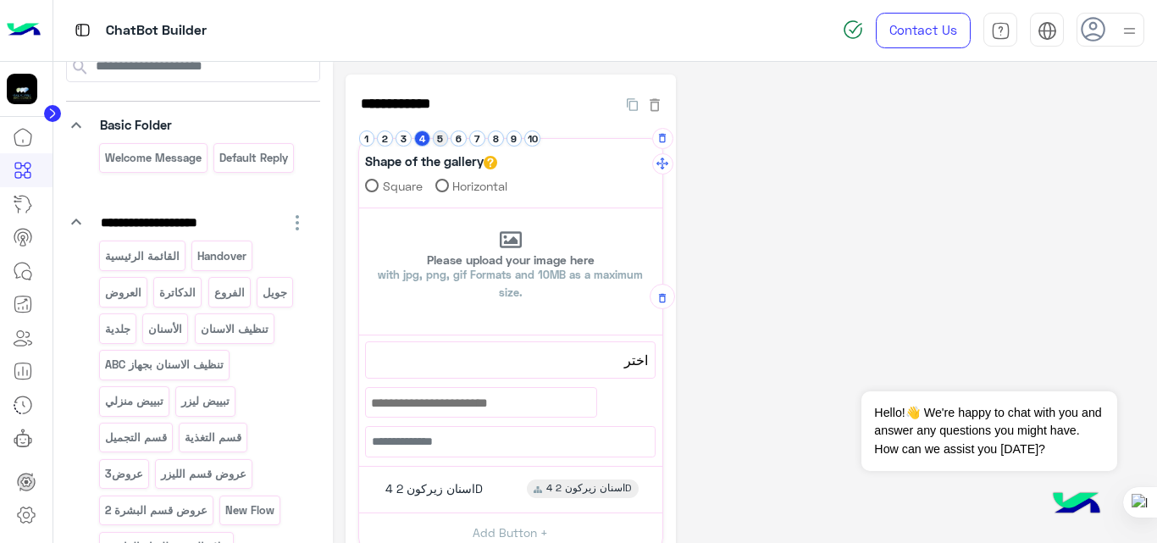
click at [441, 140] on button "5" at bounding box center [441, 138] width 16 height 16
click at [466, 141] on button "6" at bounding box center [458, 138] width 16 height 16
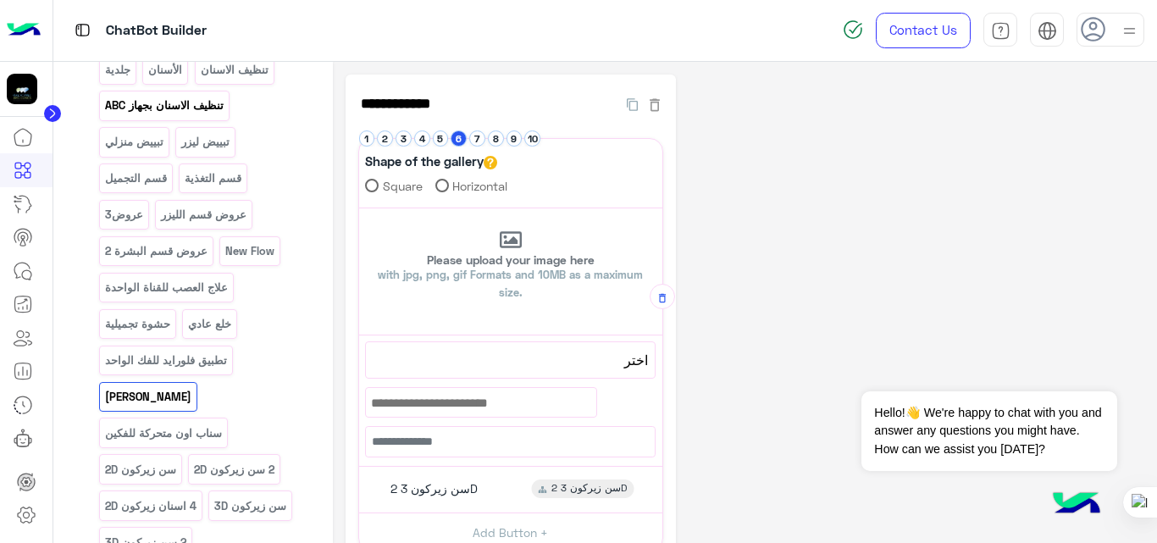
scroll to position [343, 0]
click at [127, 204] on p "عروض3" at bounding box center [123, 213] width 41 height 19
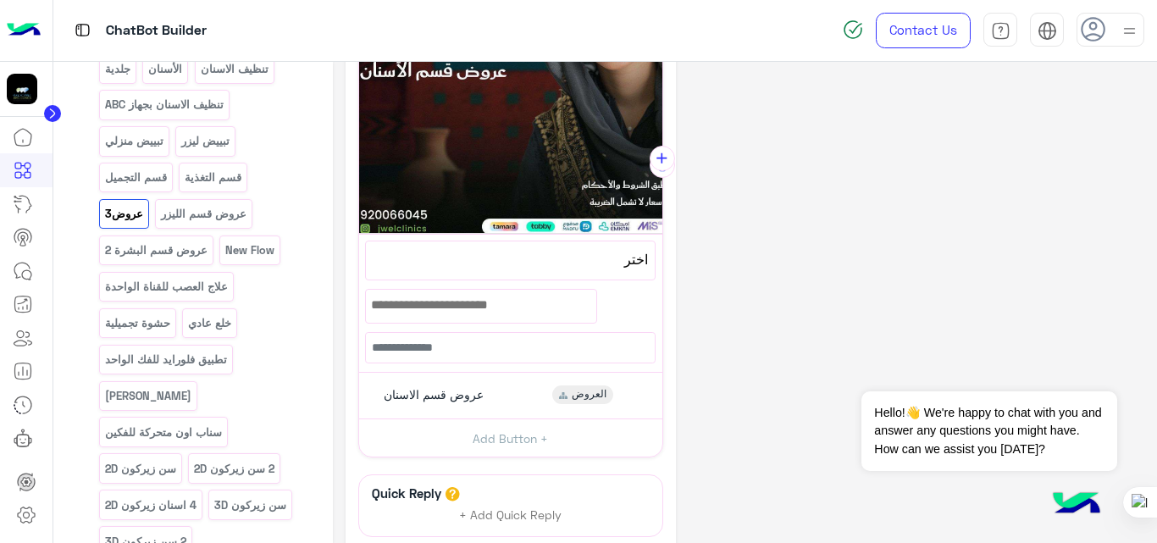
scroll to position [253, 0]
click at [505, 380] on div "عروض قسم الاسنان العروض" at bounding box center [510, 395] width 290 height 33
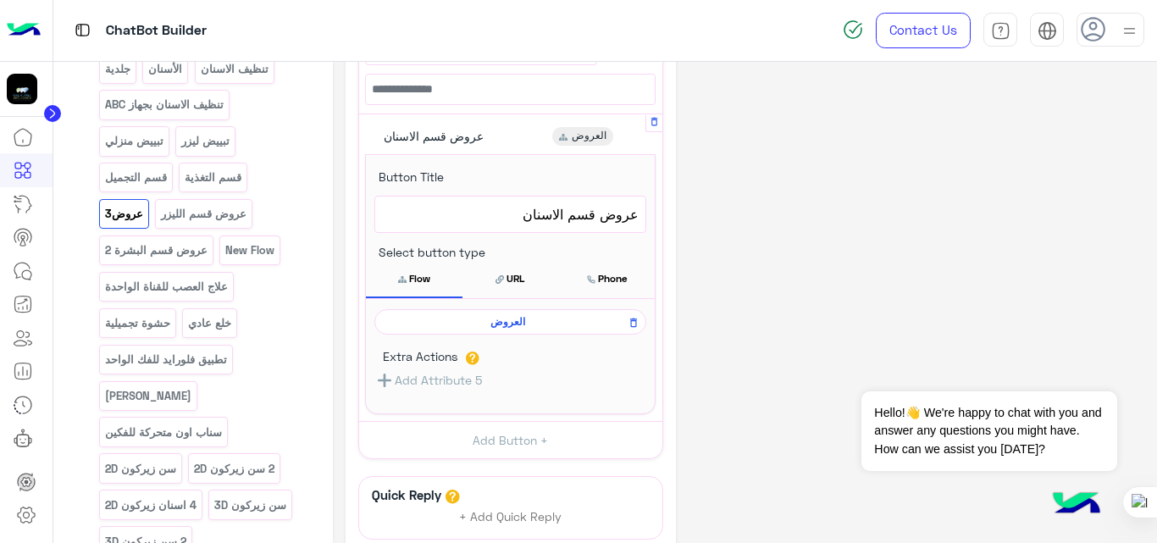
scroll to position [507, 0]
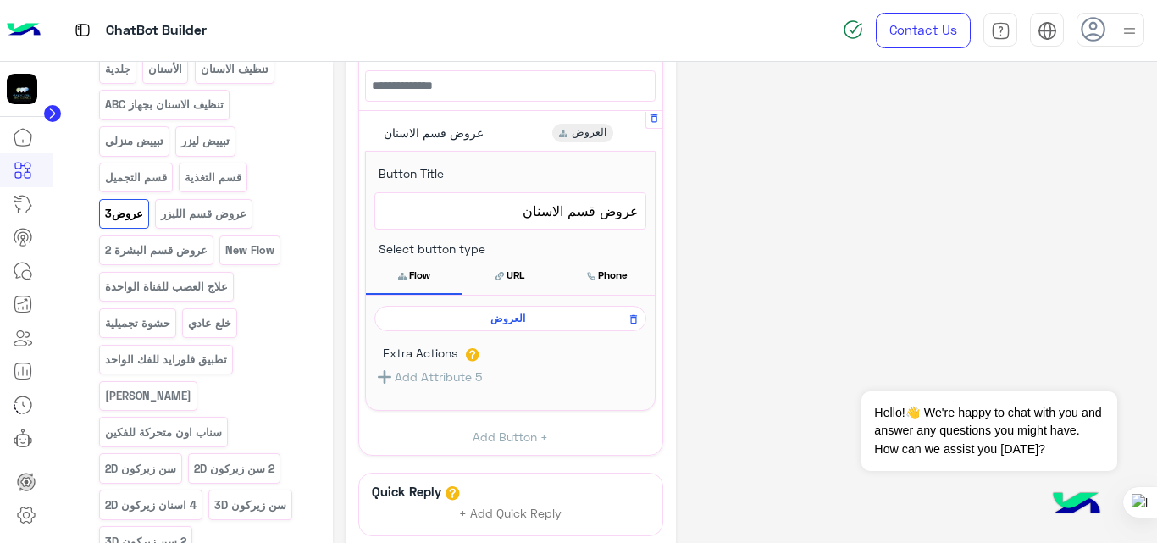
click at [514, 317] on span "العروض" at bounding box center [507, 318] width 247 height 15
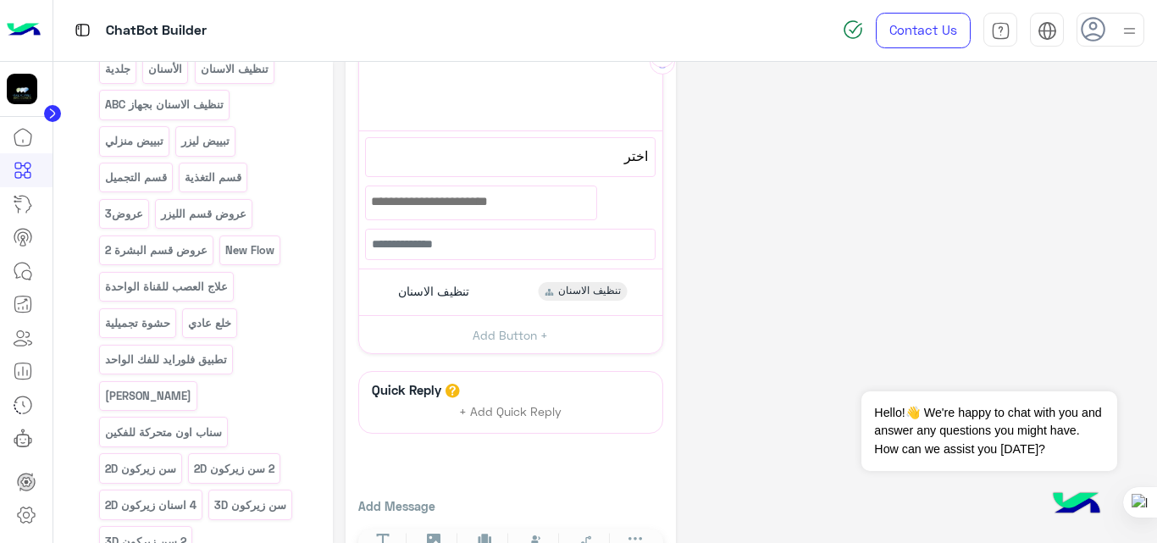
scroll to position [0, 0]
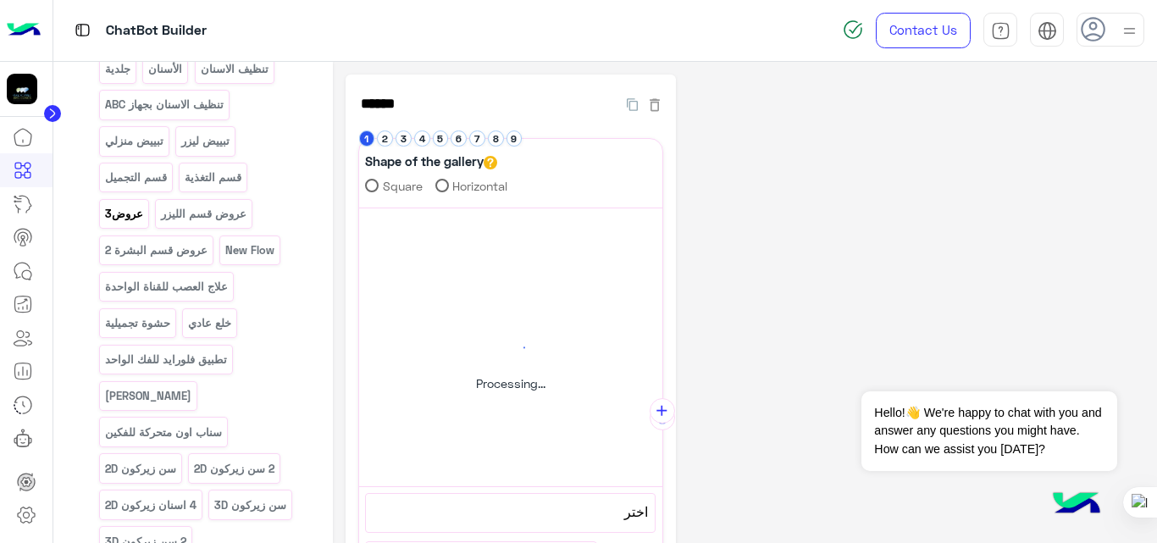
click at [117, 217] on p "عروض3" at bounding box center [123, 213] width 41 height 19
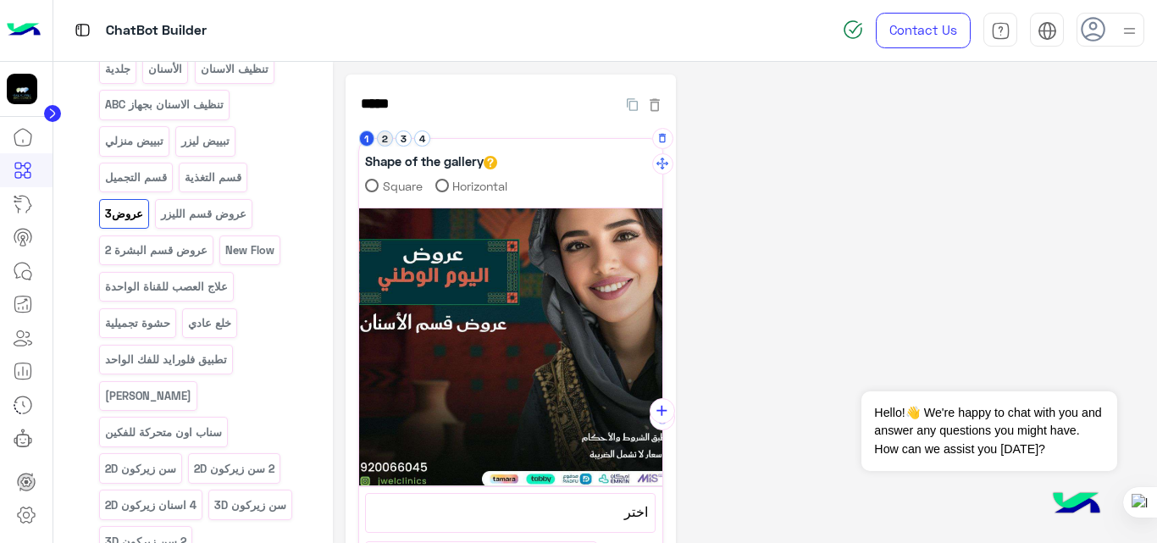
click at [385, 138] on button "2" at bounding box center [385, 138] width 16 height 16
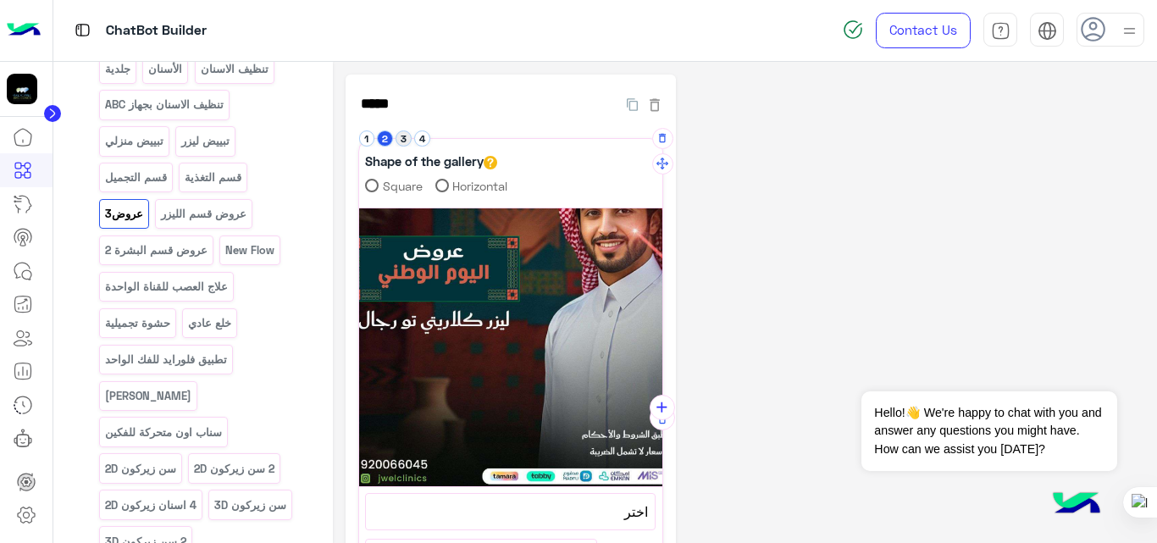
click at [401, 143] on button "3" at bounding box center [403, 138] width 16 height 16
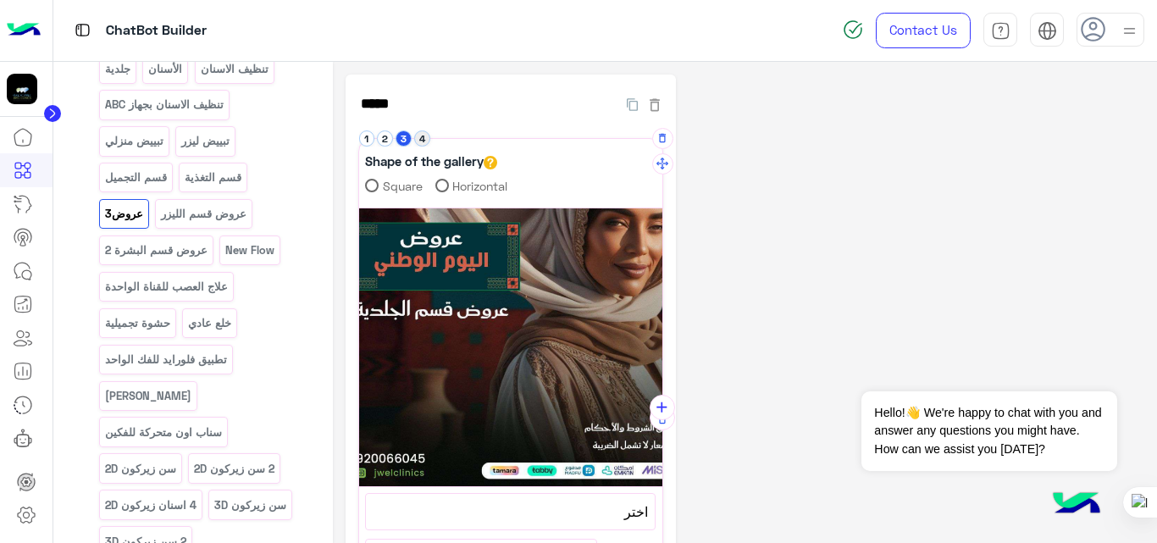
click at [419, 137] on button "4" at bounding box center [422, 138] width 16 height 16
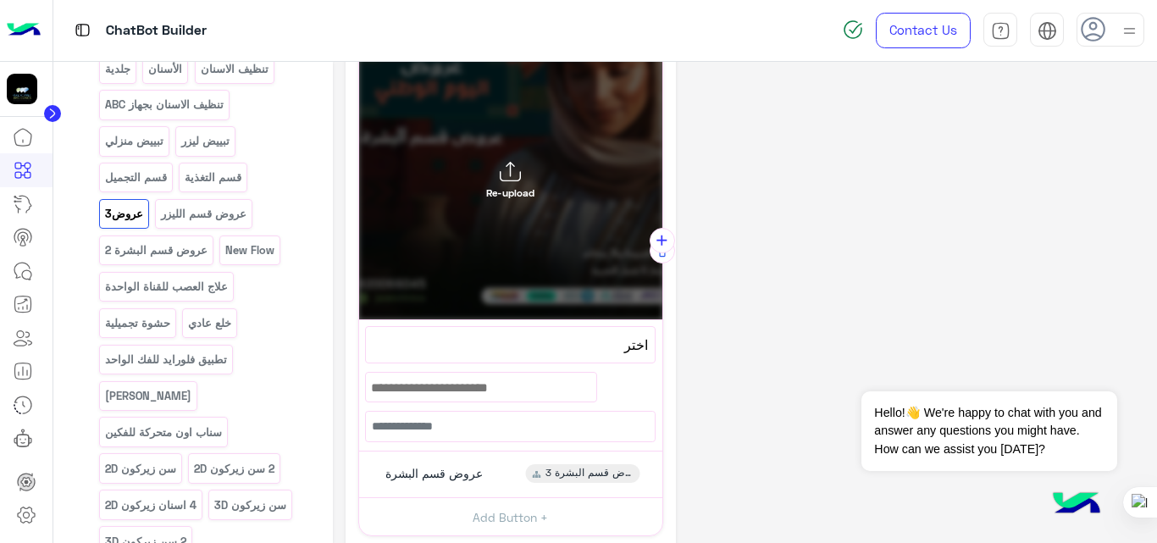
scroll to position [168, 0]
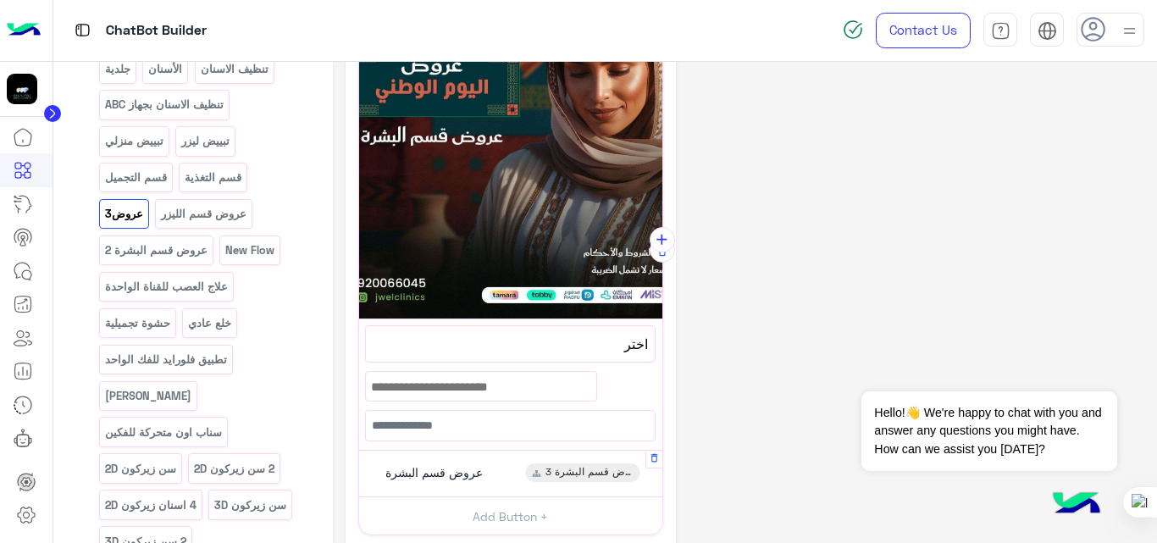
click at [503, 467] on div "عروض قسم البشرة عروض قسم البشرة 3" at bounding box center [510, 473] width 290 height 33
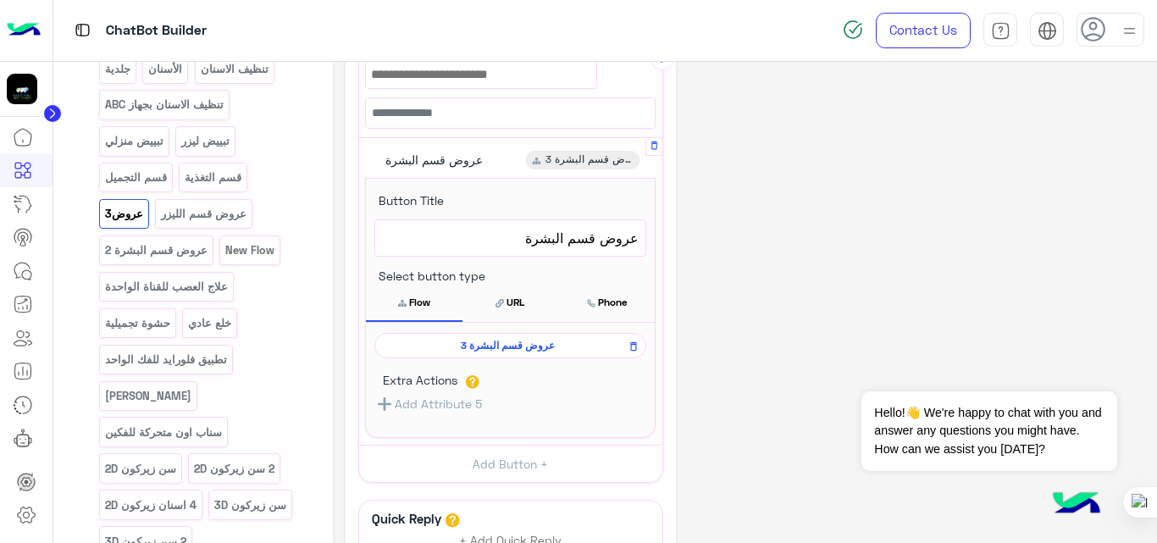
scroll to position [489, 0]
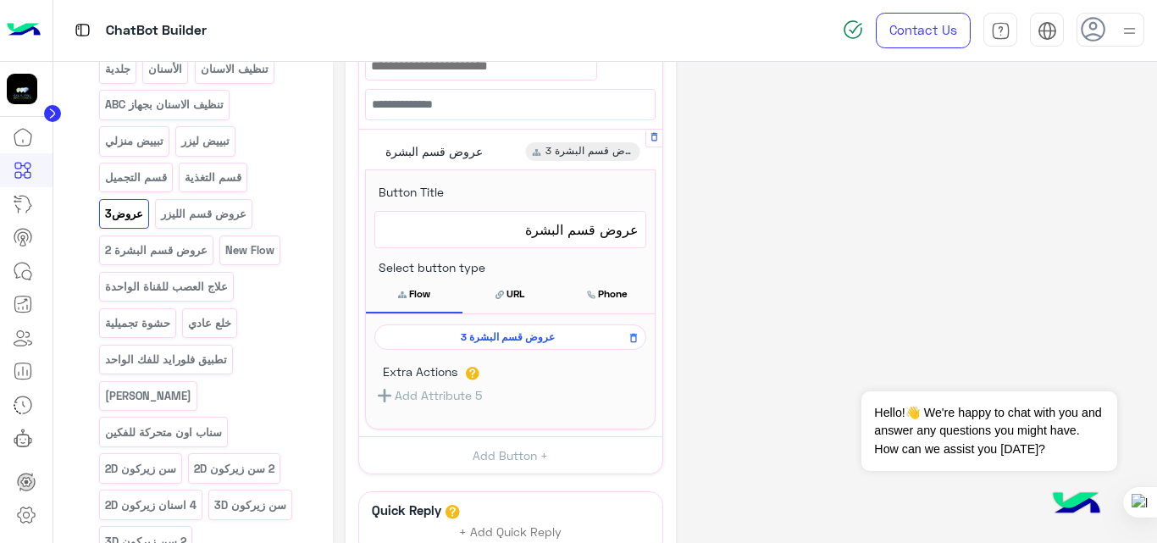
click at [518, 334] on span "عروض قسم البشرة 3" at bounding box center [507, 336] width 247 height 15
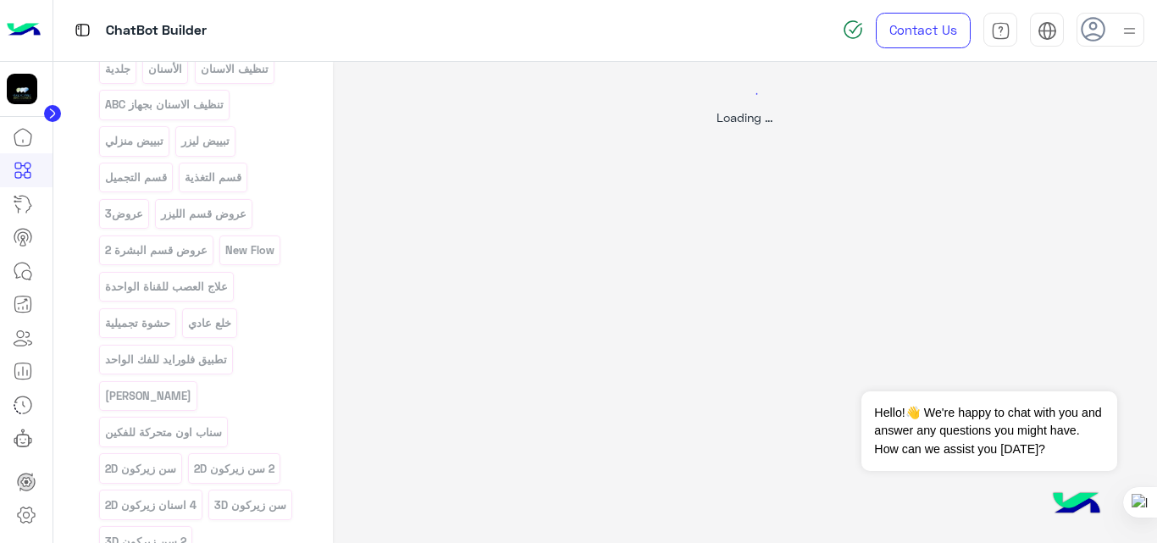
scroll to position [0, 0]
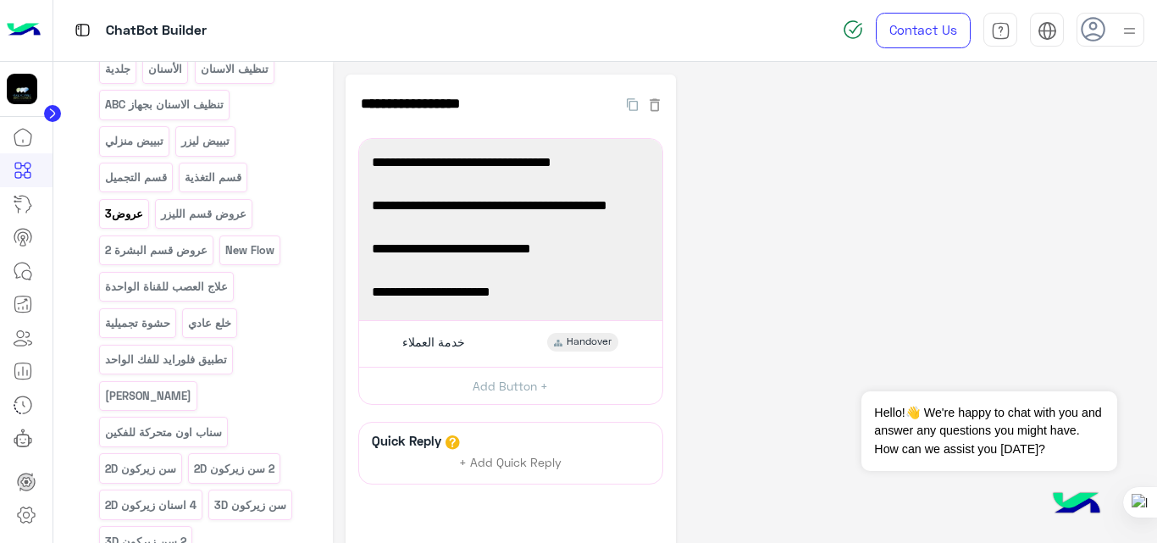
click at [121, 207] on p "عروض3" at bounding box center [123, 213] width 41 height 19
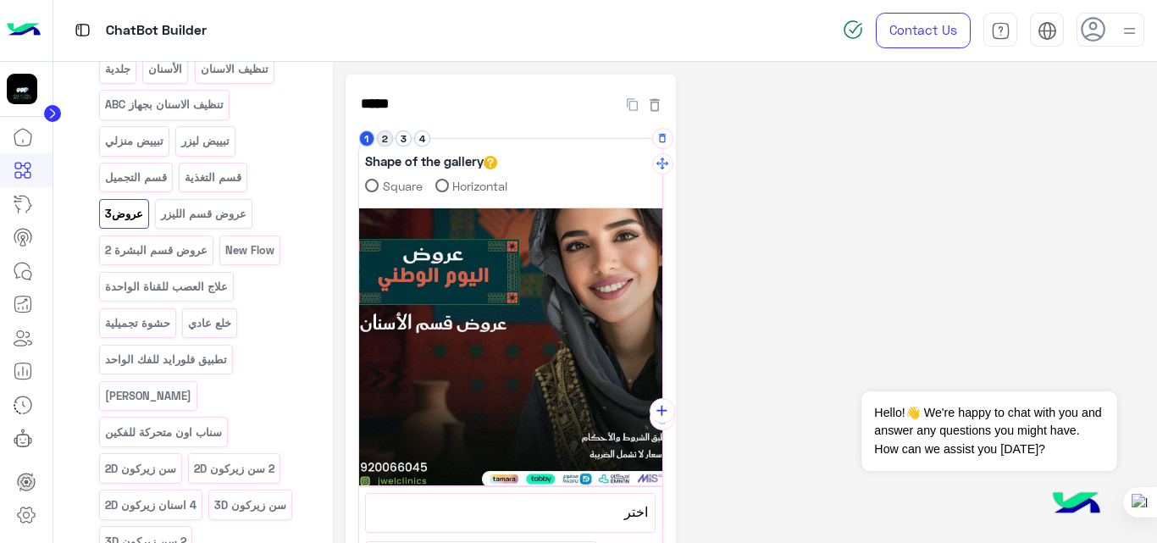
click at [383, 141] on button "2" at bounding box center [385, 138] width 16 height 16
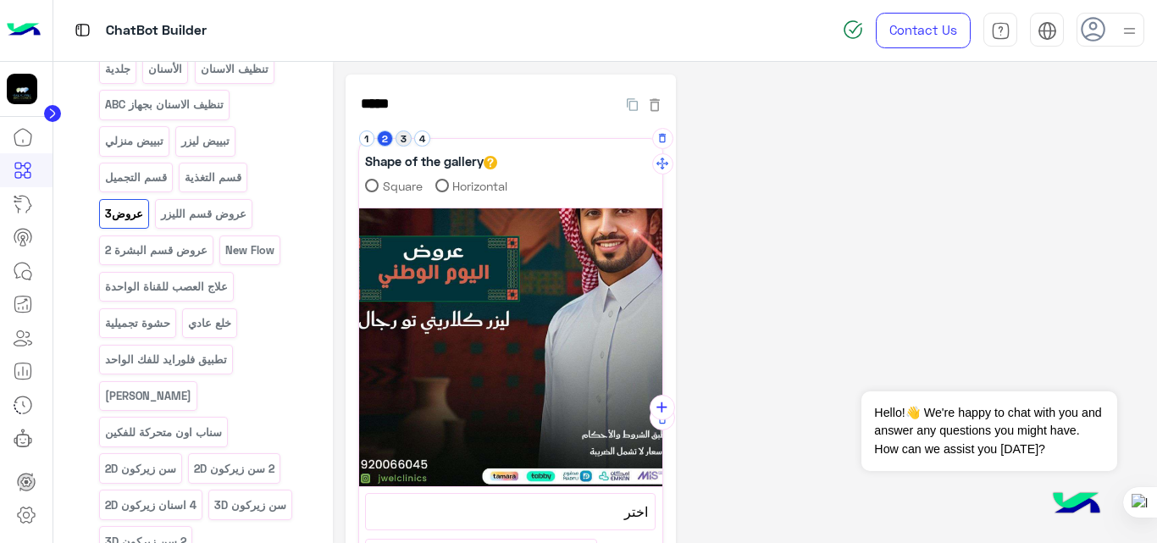
click at [403, 134] on button "3" at bounding box center [403, 138] width 16 height 16
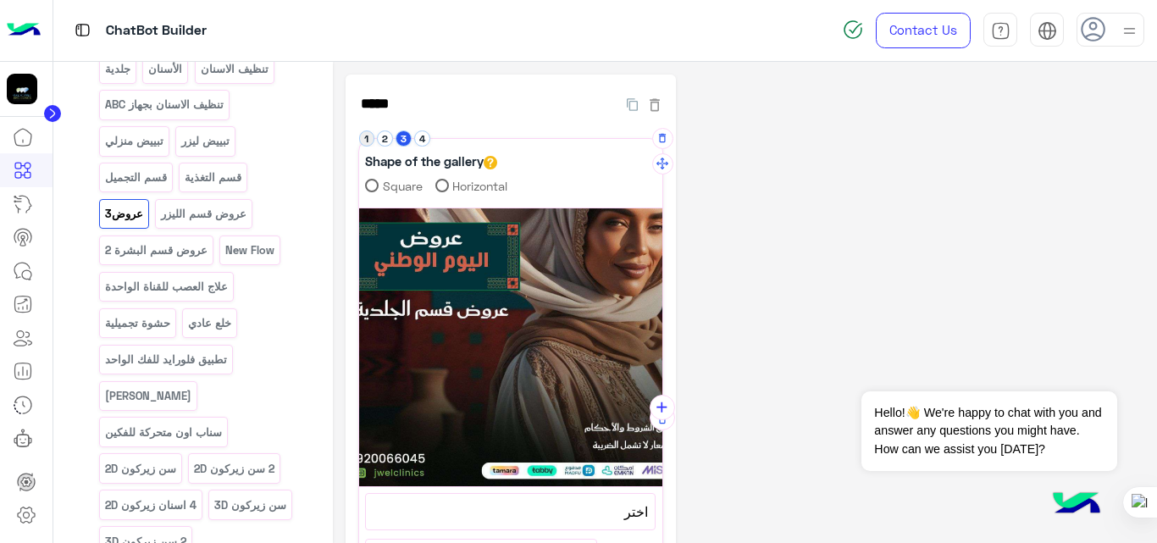
click at [364, 139] on button "1" at bounding box center [367, 138] width 16 height 16
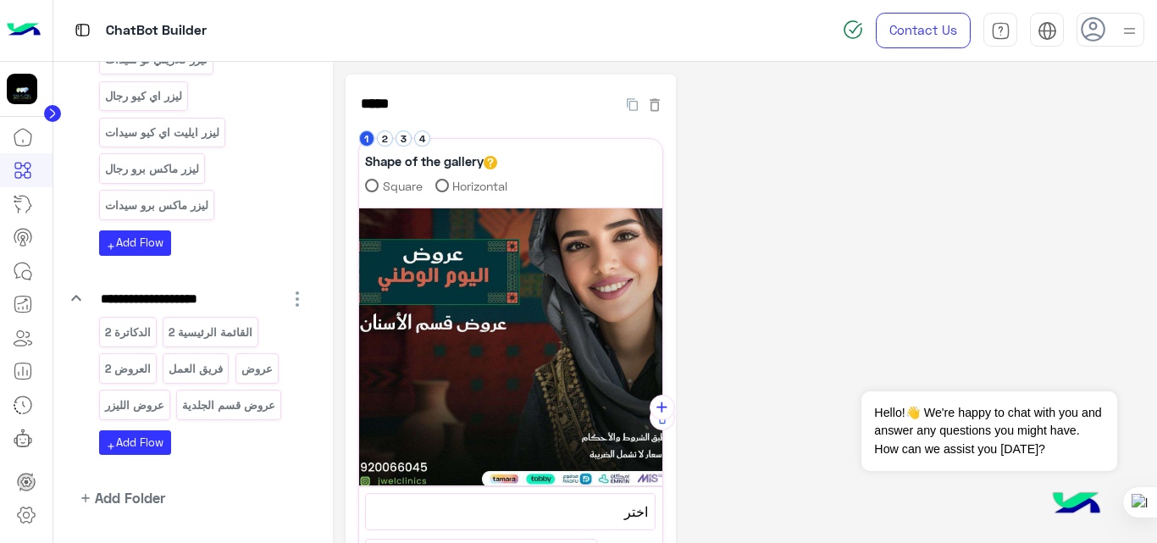
scroll to position [1086, 0]
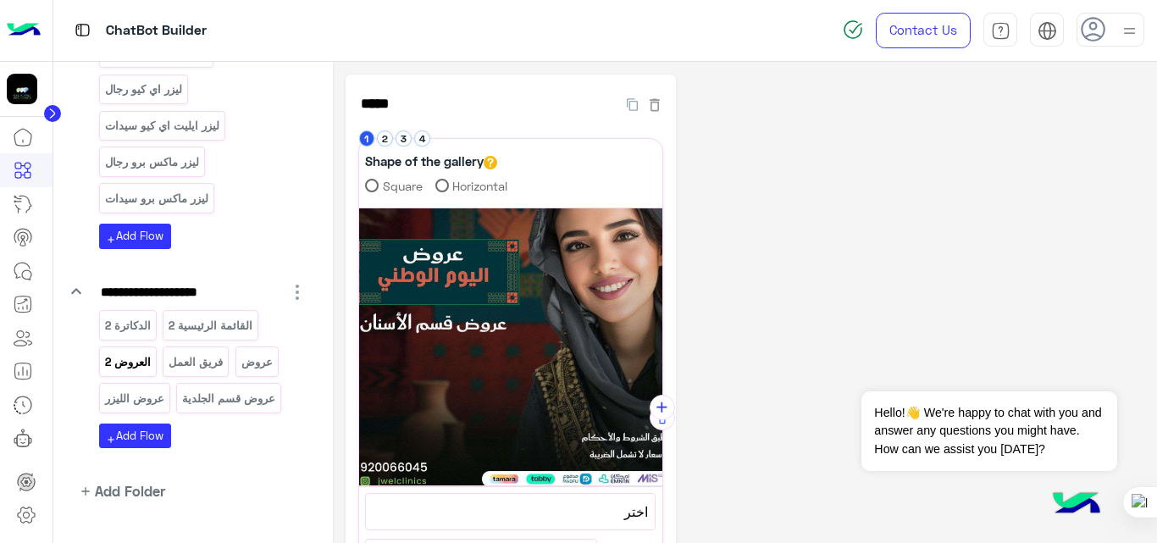
click at [130, 352] on p "العروض 2" at bounding box center [127, 361] width 48 height 19
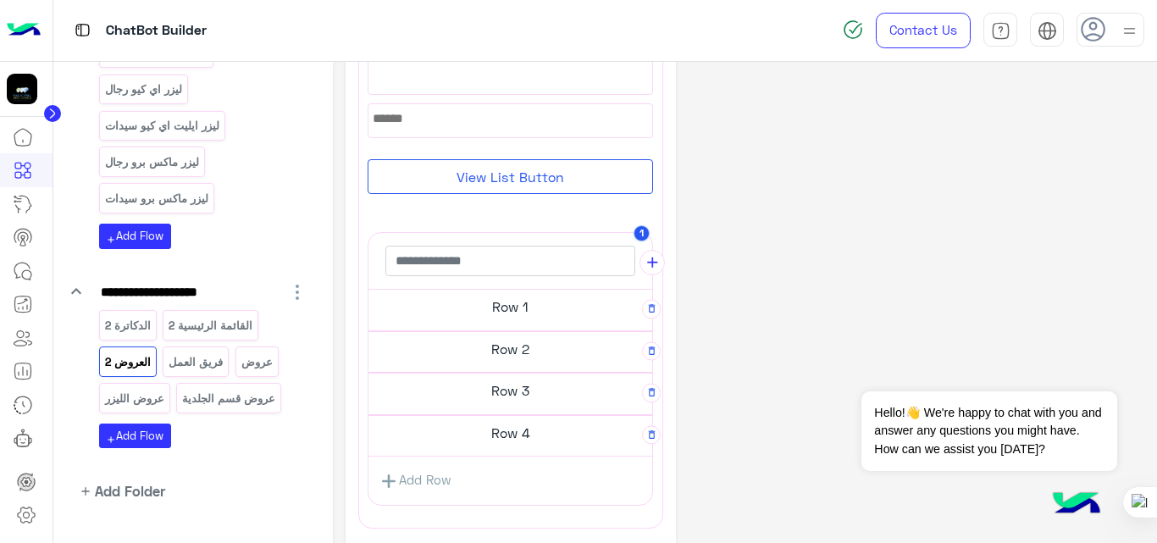
scroll to position [396, 0]
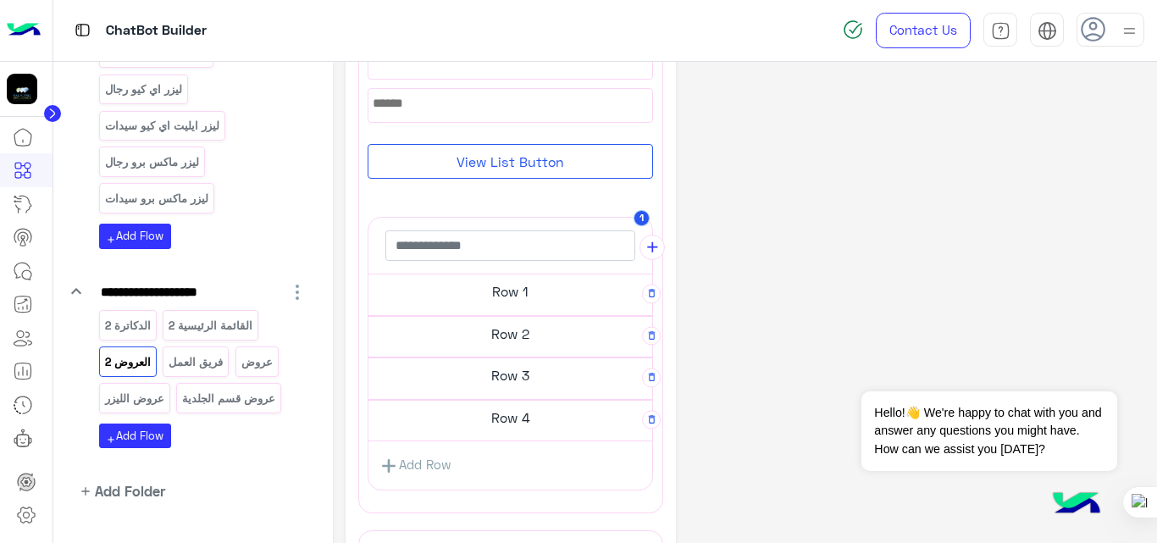
click at [488, 299] on h5 "Row 1" at bounding box center [510, 291] width 284 height 34
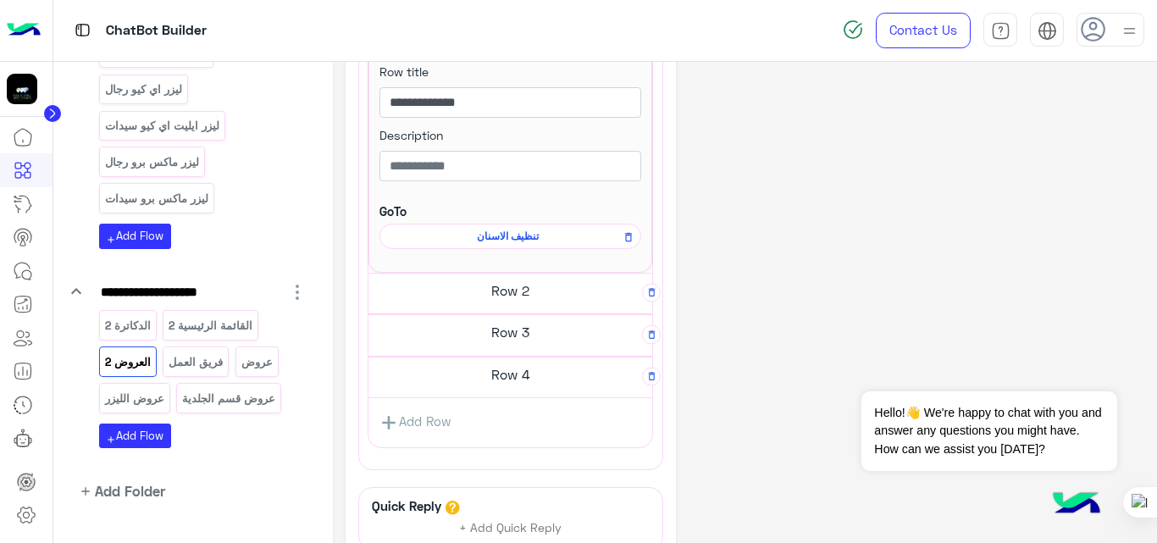
scroll to position [652, 0]
click at [506, 287] on h5 "Row 2" at bounding box center [510, 287] width 284 height 34
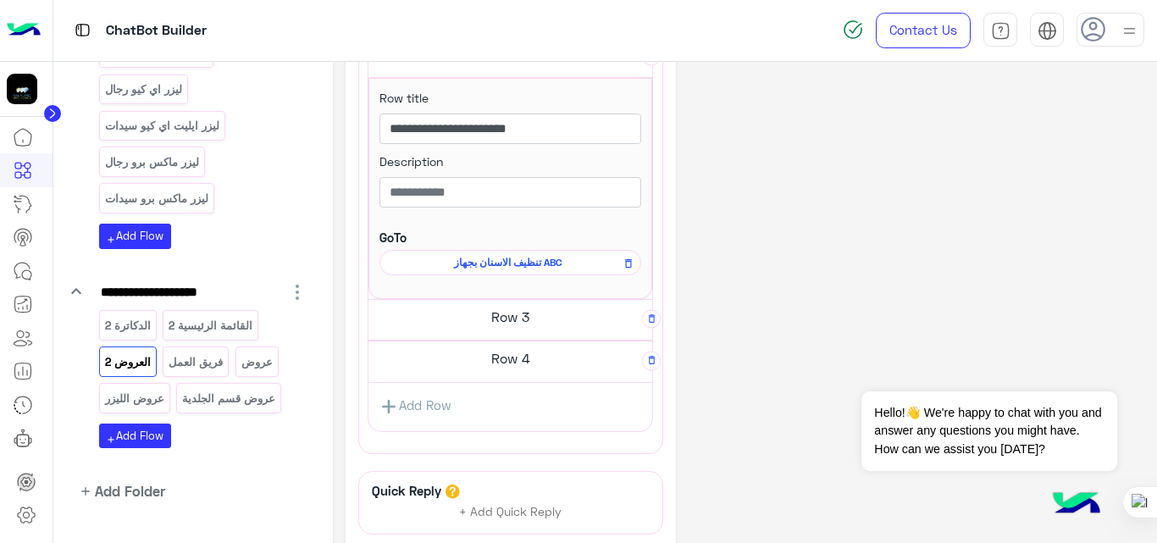
scroll to position [902, 0]
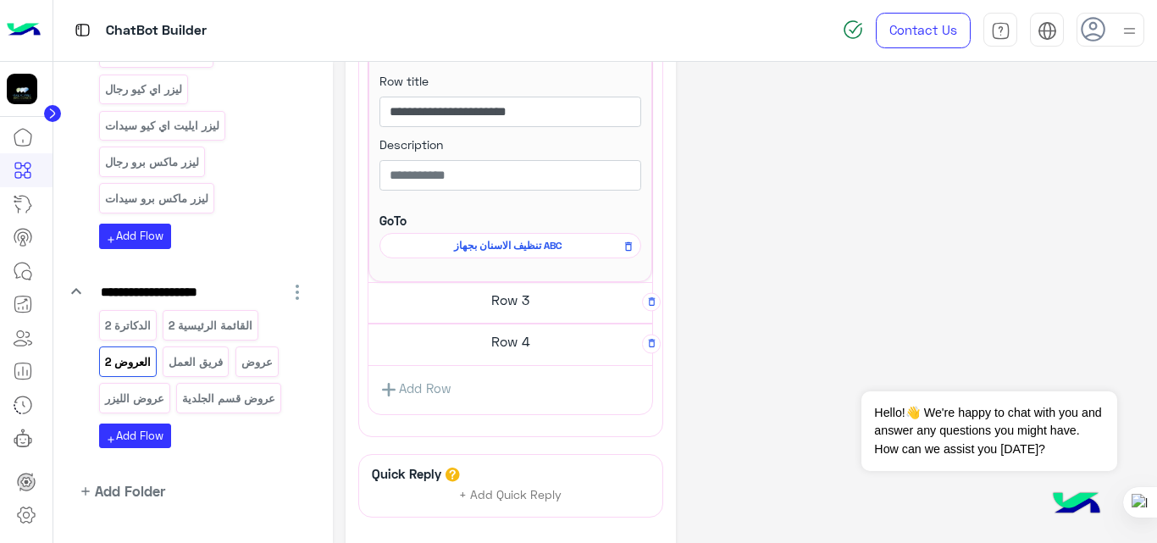
click at [521, 309] on h5 "Row 3" at bounding box center [510, 300] width 284 height 34
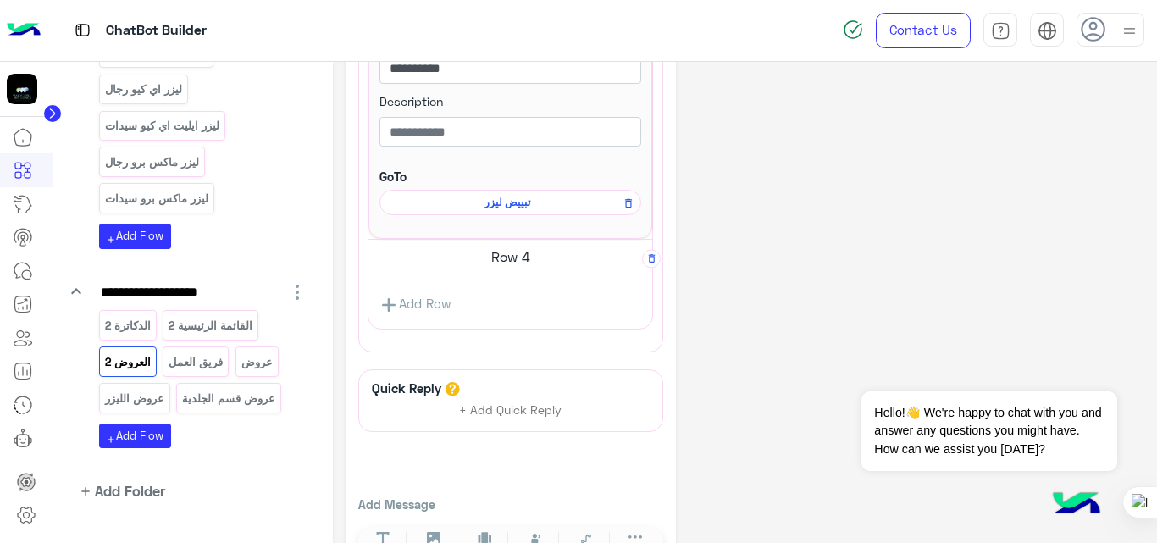
scroll to position [1211, 0]
click at [529, 244] on h5 "Row 4" at bounding box center [510, 253] width 284 height 34
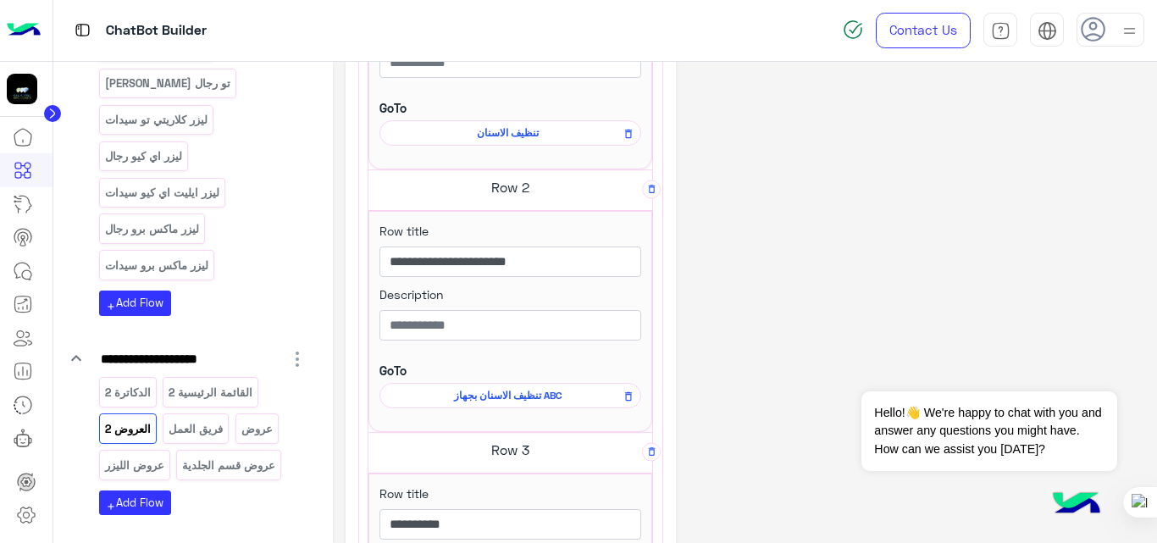
scroll to position [1020, 0]
click at [202, 376] on div "القائمة الرئيسية 2" at bounding box center [211, 391] width 96 height 30
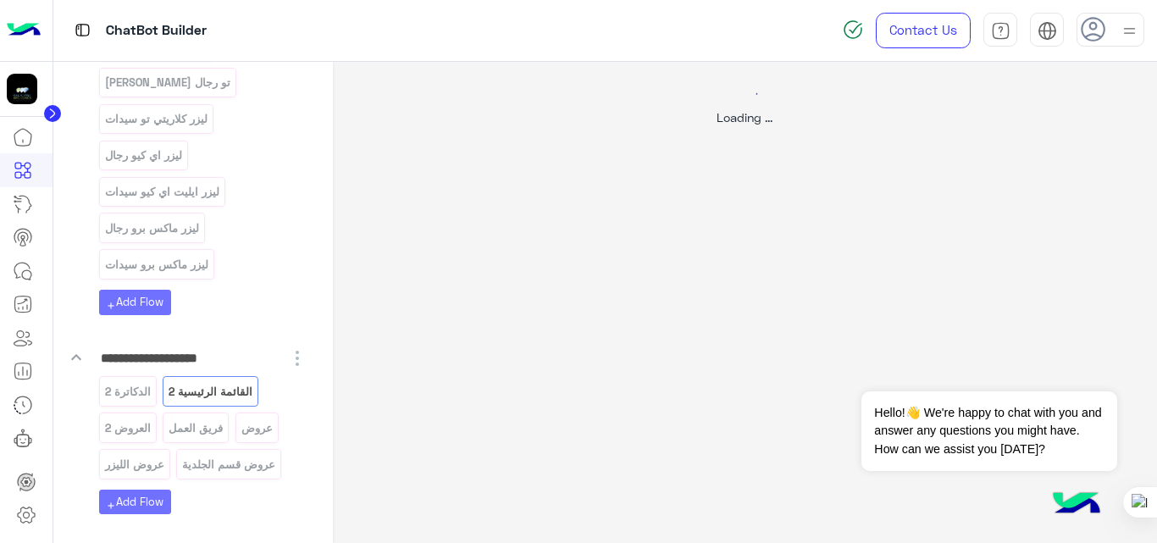
scroll to position [0, 0]
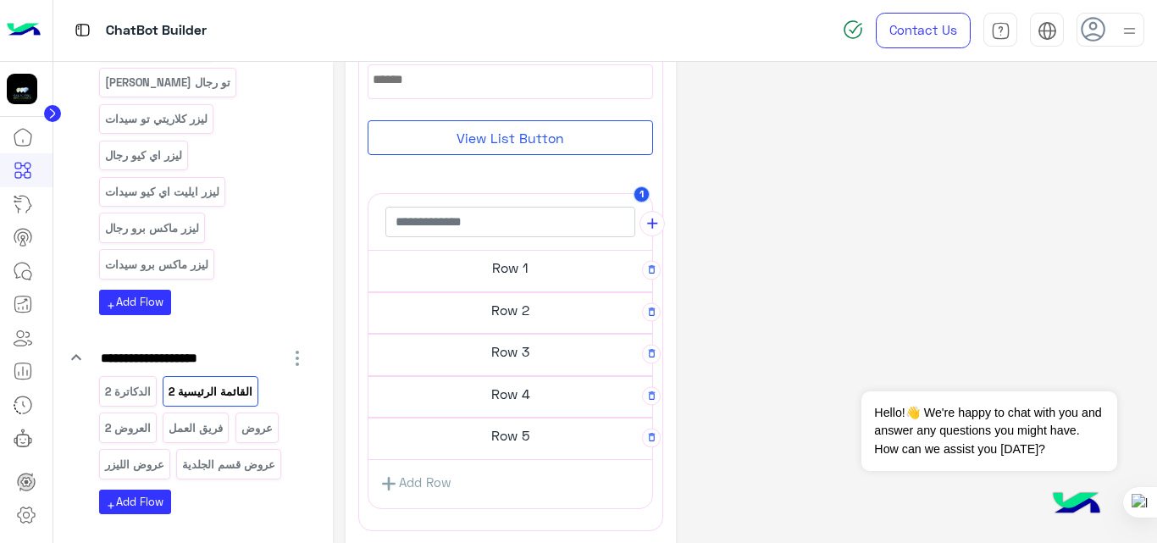
click at [546, 265] on h5 "Row 1" at bounding box center [510, 268] width 284 height 34
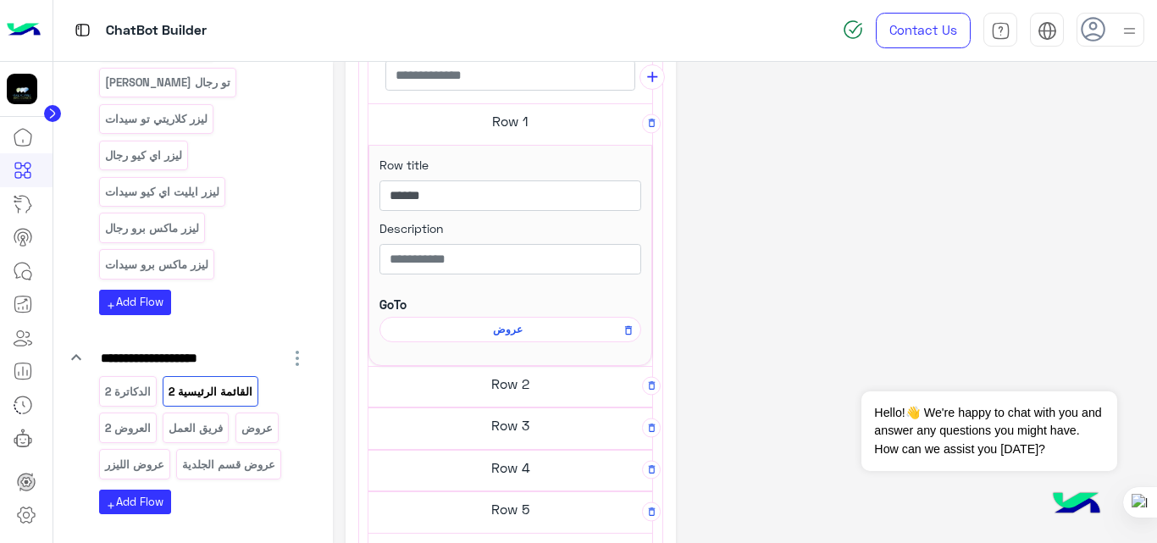
scroll to position [418, 0]
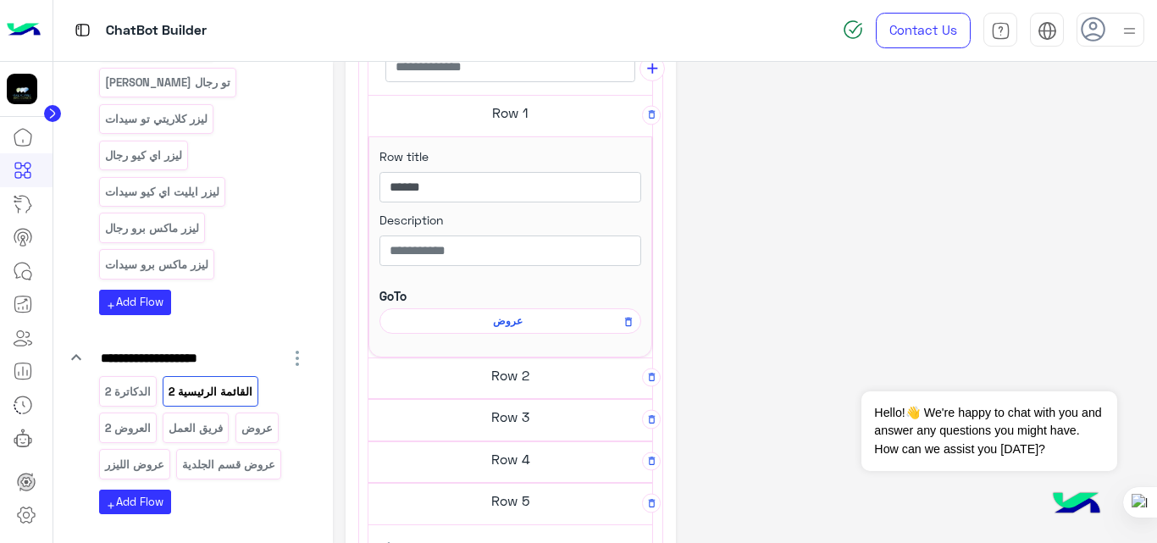
click at [525, 369] on h5 "Row 2" at bounding box center [510, 375] width 284 height 34
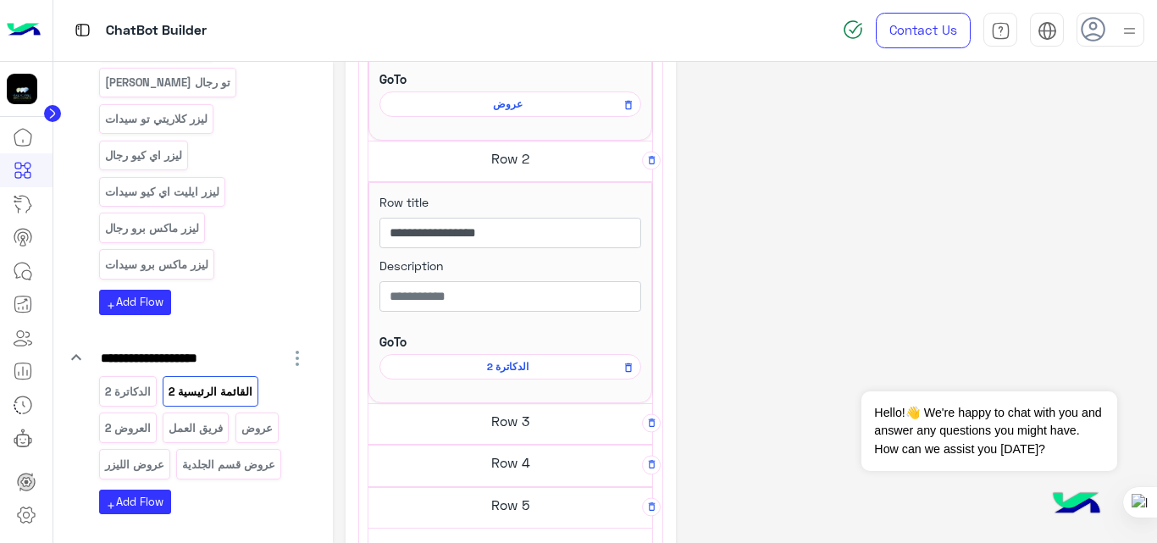
scroll to position [643, 0]
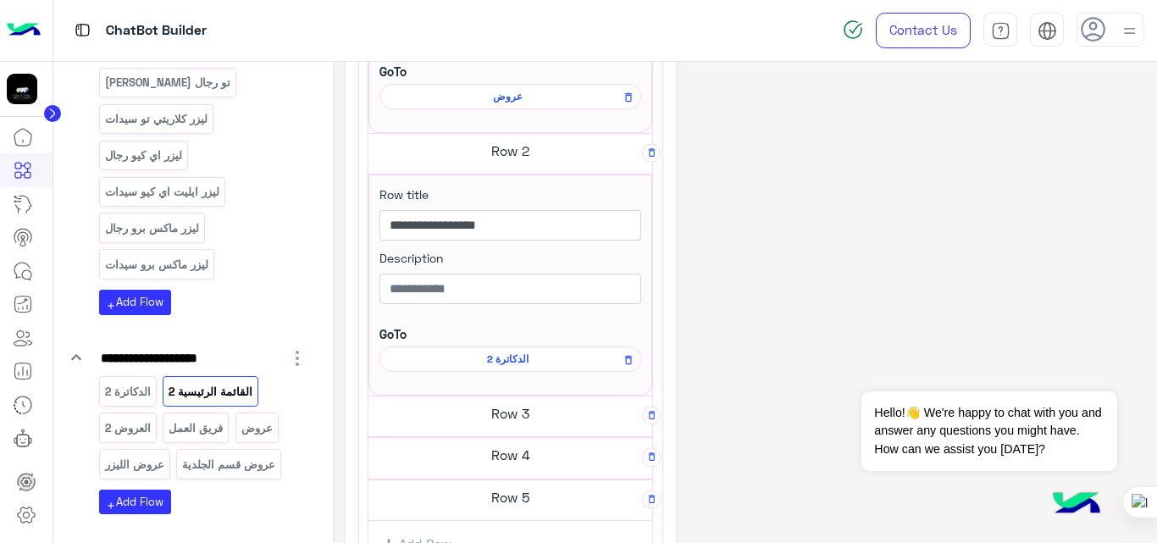
click at [505, 101] on span "عروض" at bounding box center [507, 96] width 237 height 15
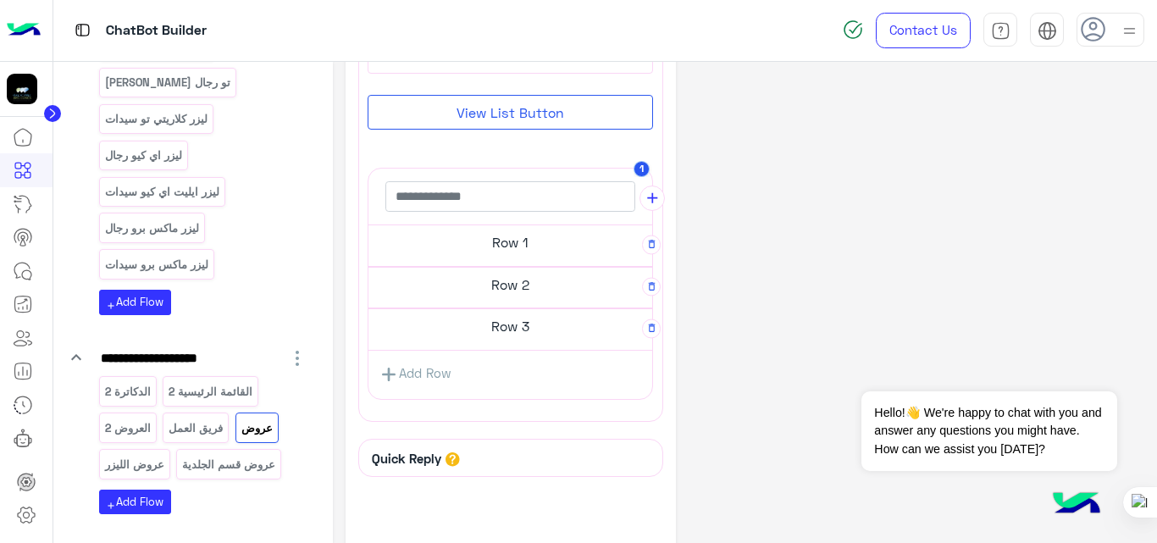
scroll to position [306, 0]
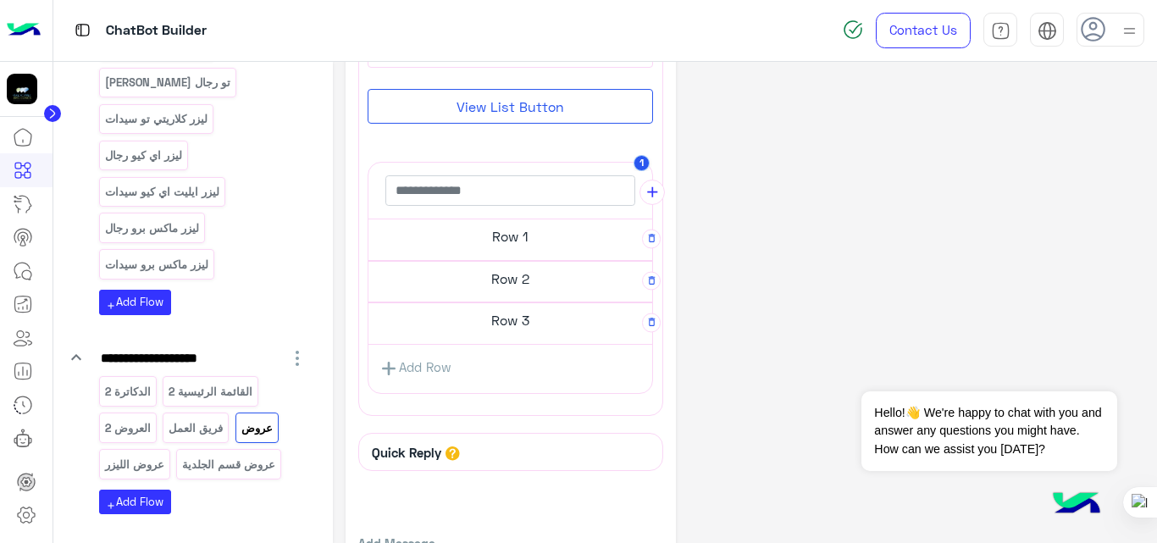
click at [531, 231] on h5 "Row 1" at bounding box center [510, 236] width 284 height 34
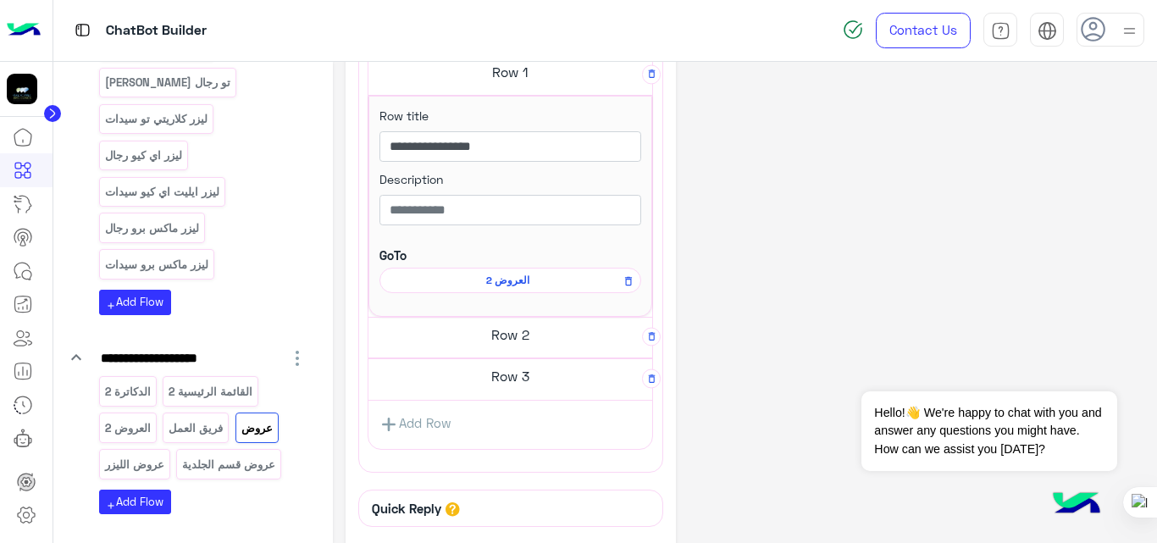
scroll to position [460, 0]
click at [544, 325] on h5 "Row 2" at bounding box center [510, 334] width 284 height 34
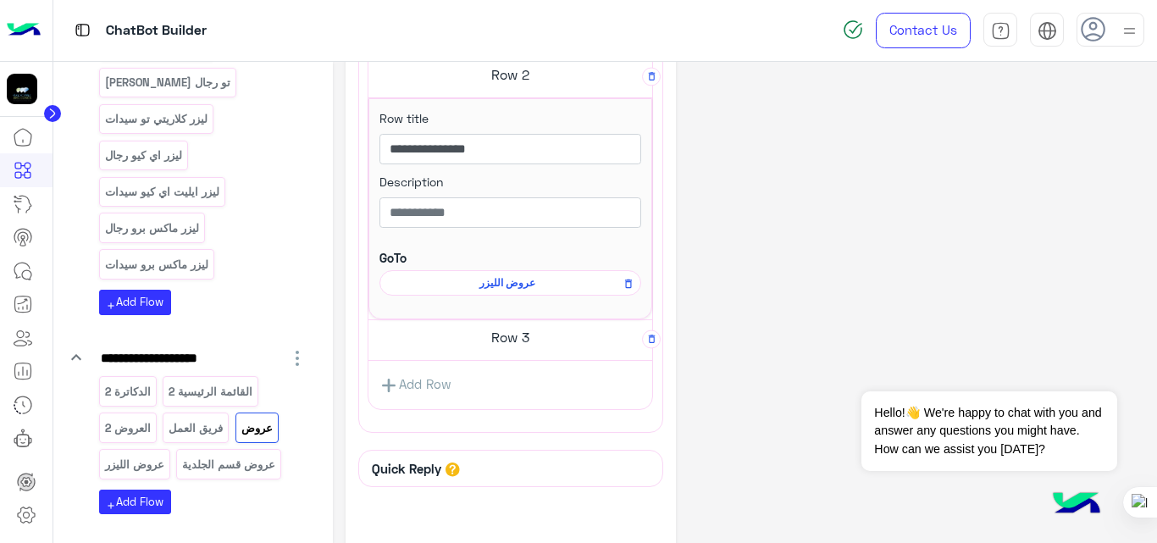
scroll to position [731, 0]
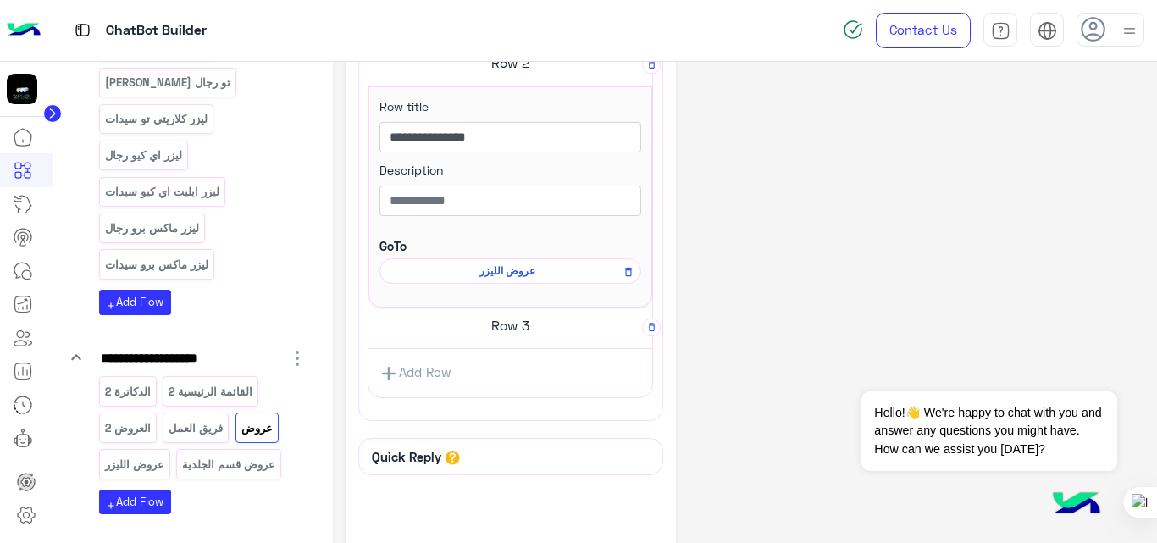
click at [536, 319] on h5 "Row 3" at bounding box center [510, 325] width 284 height 34
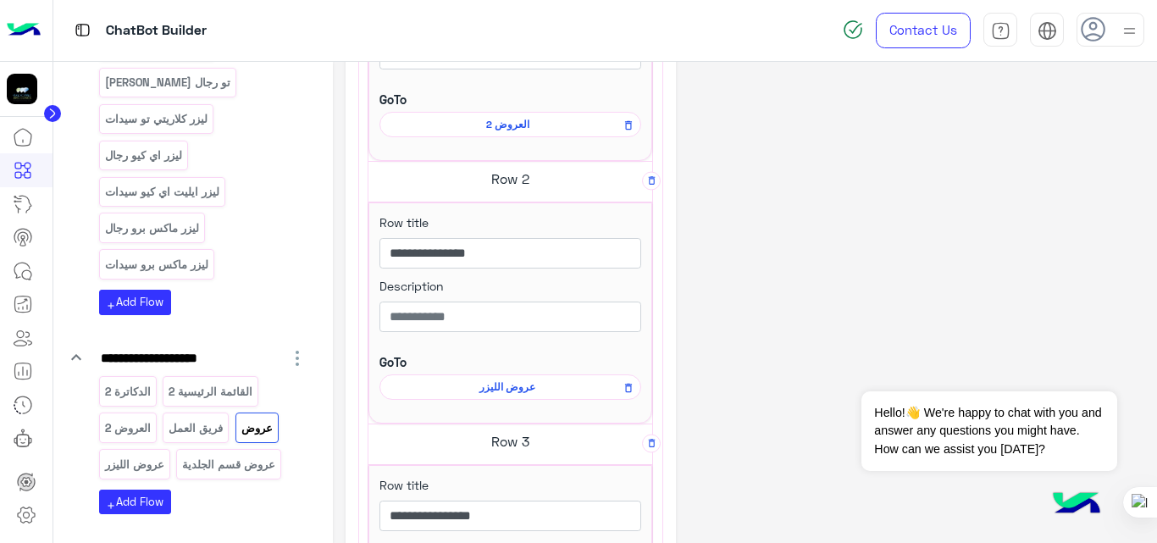
scroll to position [612, 0]
click at [510, 127] on span "العروض 2" at bounding box center [507, 126] width 237 height 15
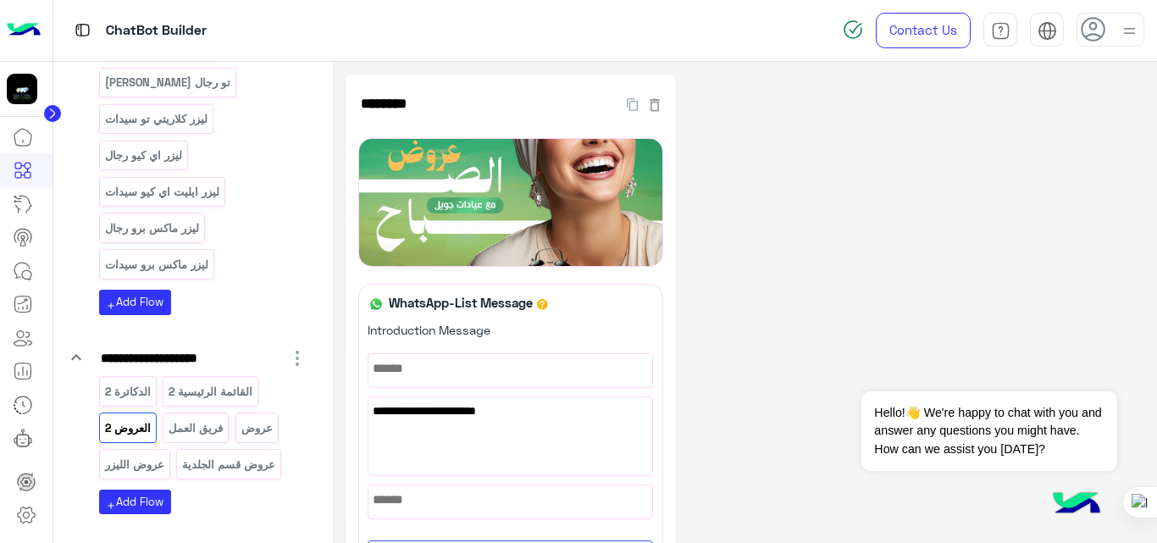
click at [567, 270] on div "**********" at bounding box center [510, 523] width 305 height 771
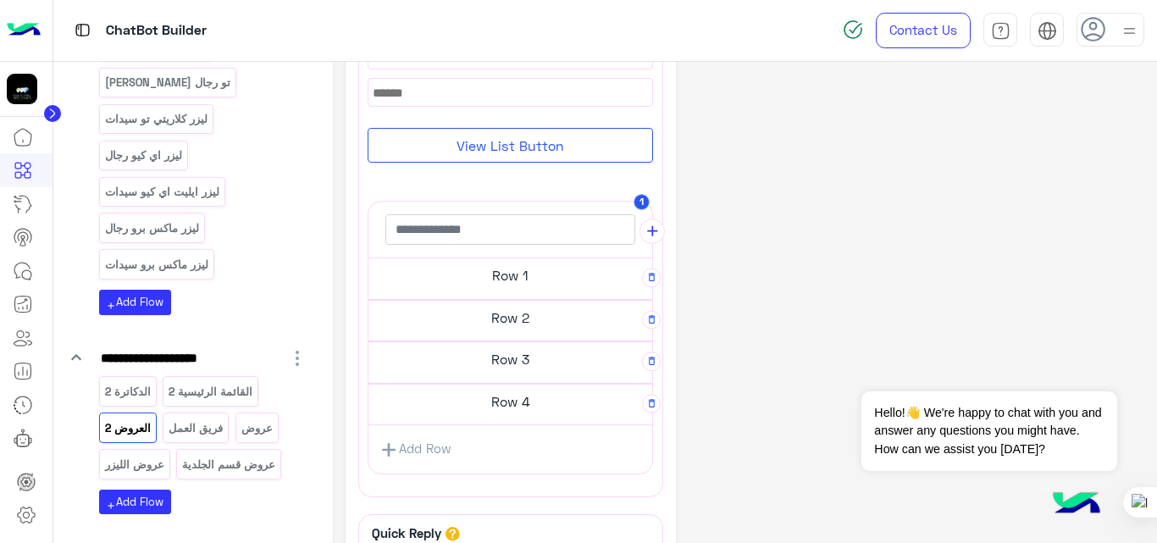
scroll to position [404, 0]
click at [530, 274] on h5 "Row 1" at bounding box center [510, 273] width 284 height 34
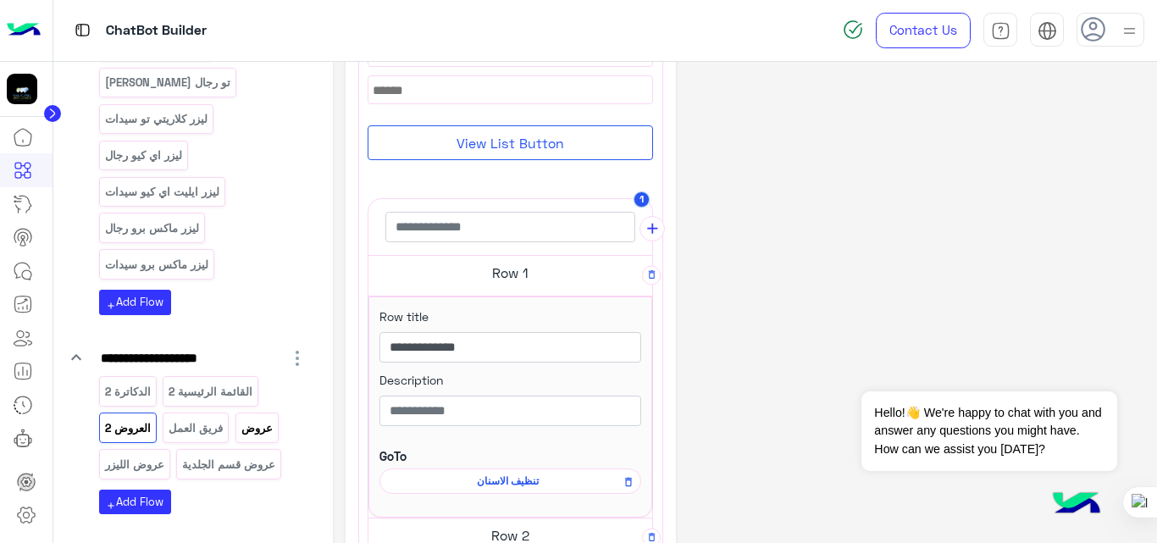
click at [271, 418] on p "عروض" at bounding box center [257, 427] width 34 height 19
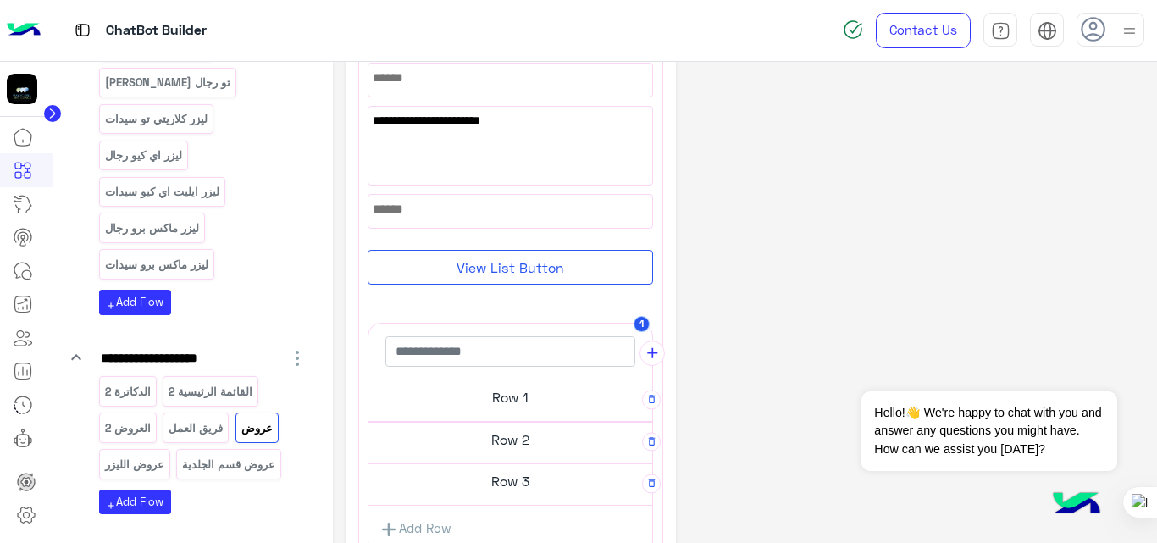
scroll to position [146, 0]
click at [489, 392] on h5 "Row 1" at bounding box center [510, 396] width 284 height 34
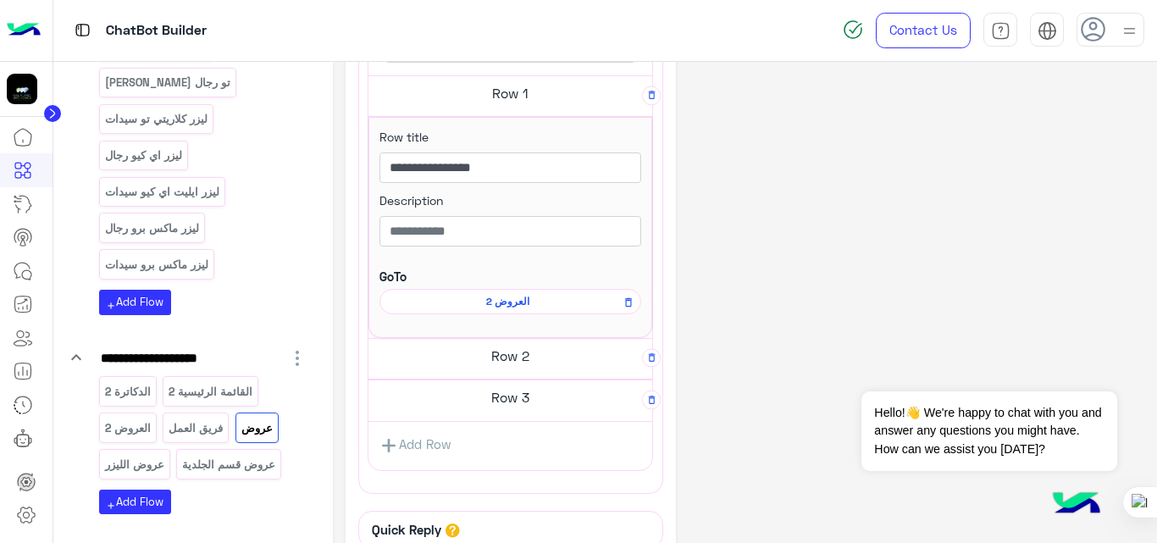
scroll to position [439, 0]
click at [489, 392] on h5 "Row 3" at bounding box center [510, 396] width 284 height 34
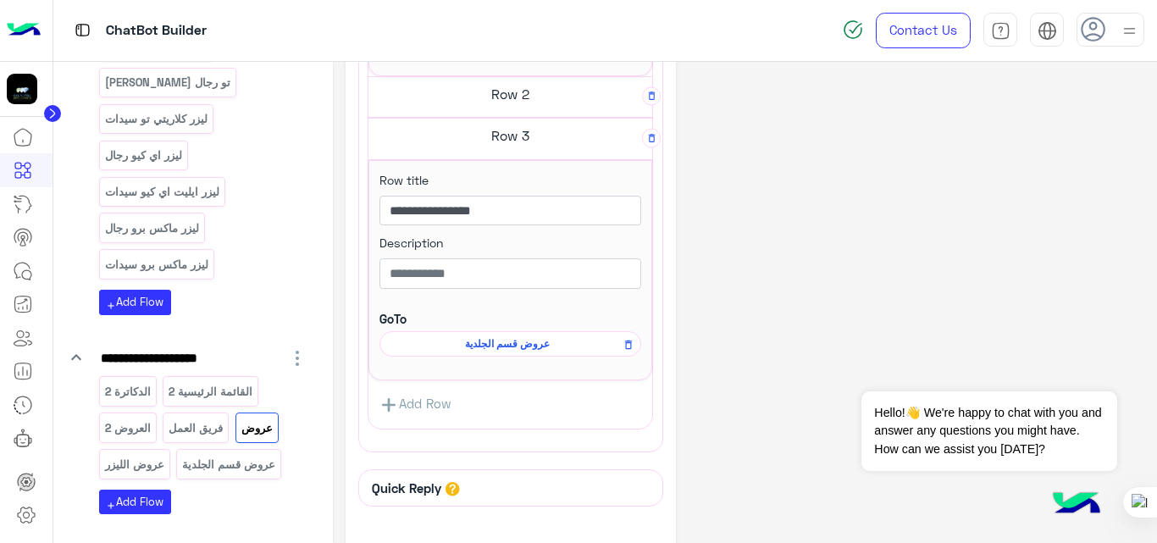
scroll to position [700, 0]
click at [531, 95] on h5 "Row 2" at bounding box center [510, 93] width 284 height 34
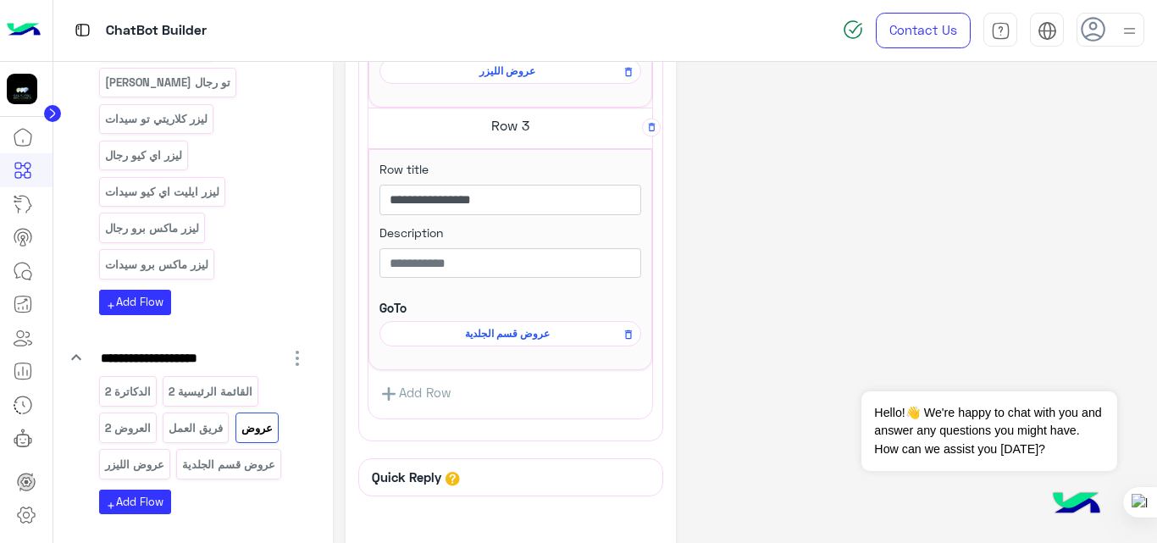
scroll to position [932, 0]
click at [472, 385] on div "Add Row" at bounding box center [510, 393] width 284 height 40
click at [427, 388] on link "Add Row" at bounding box center [415, 392] width 94 height 31
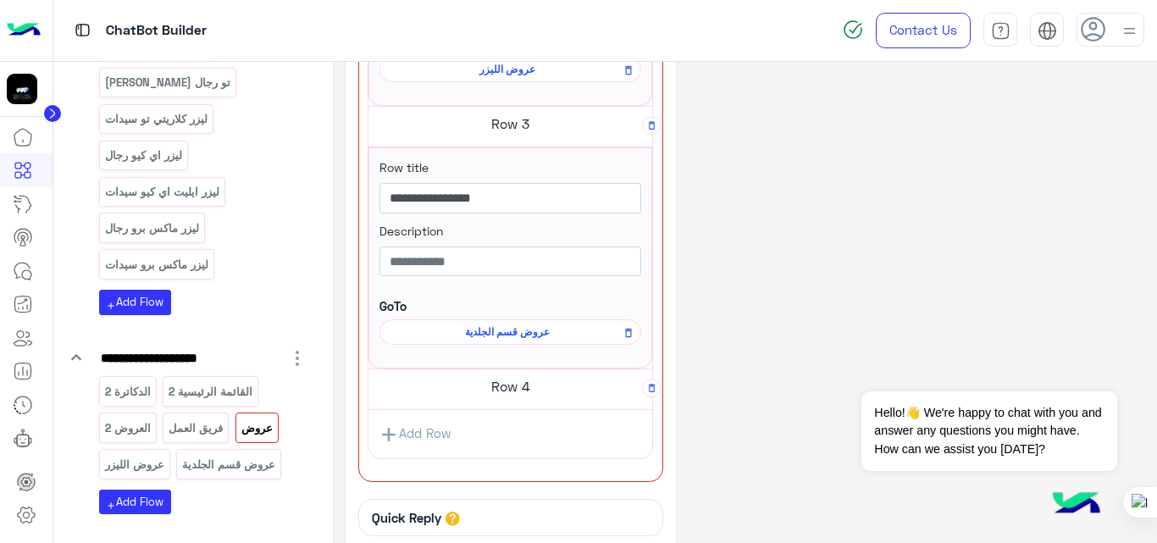
click at [513, 386] on h5 "Row 4" at bounding box center [510, 386] width 284 height 34
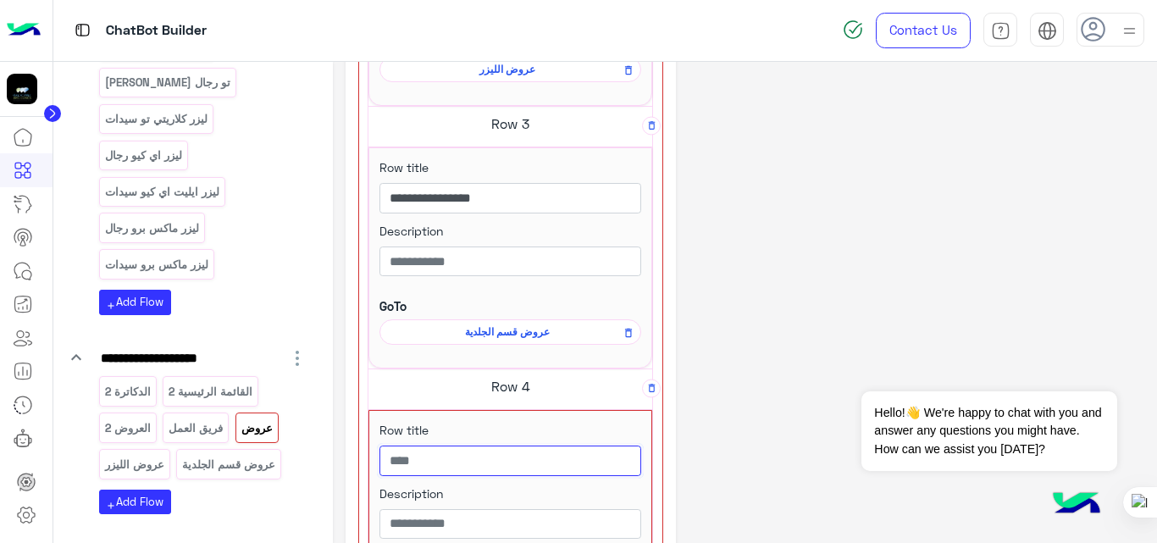
click at [506, 470] on input "text" at bounding box center [510, 460] width 262 height 30
type input "*"
type input "**********"
click at [857, 311] on div "**********" at bounding box center [744, 27] width 799 height 1770
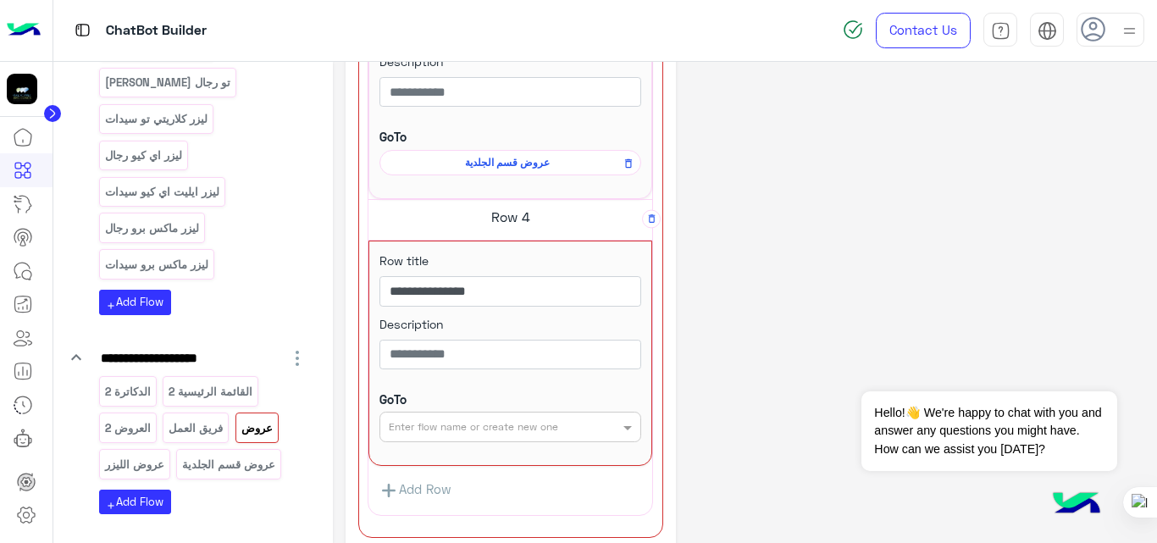
scroll to position [1113, 0]
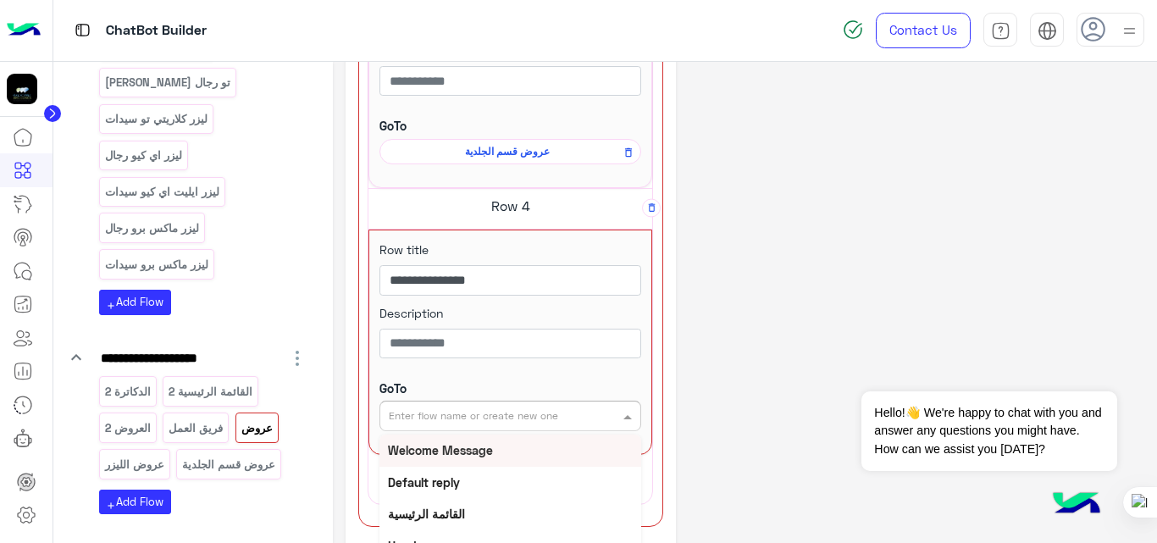
click at [522, 423] on div "Enter flow name or create new one" at bounding box center [473, 415] width 169 height 15
type input "******"
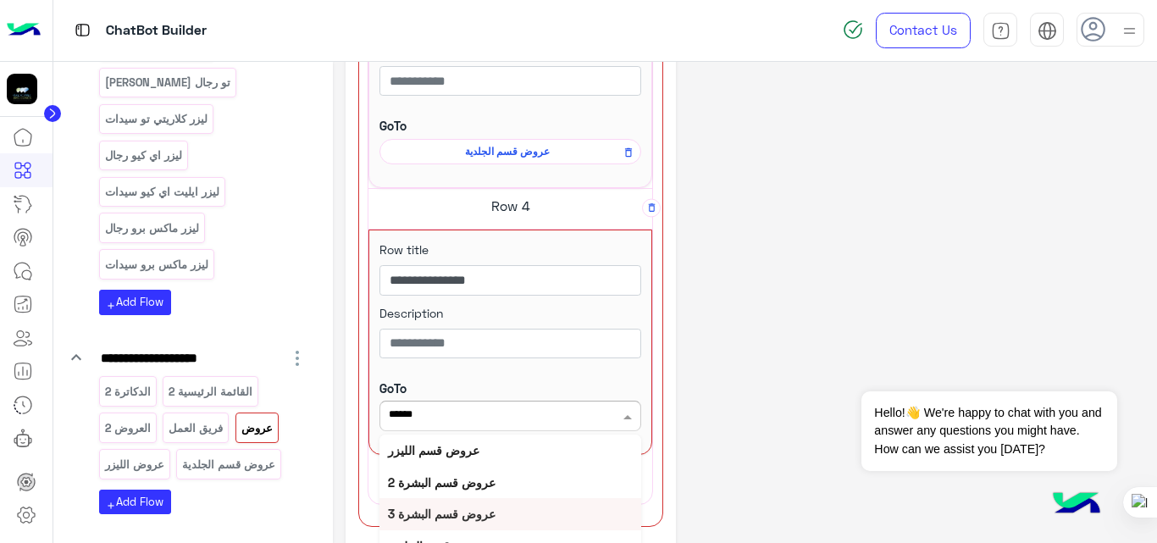
click at [456, 514] on b "عروض قسم البشرة 3" at bounding box center [442, 513] width 108 height 14
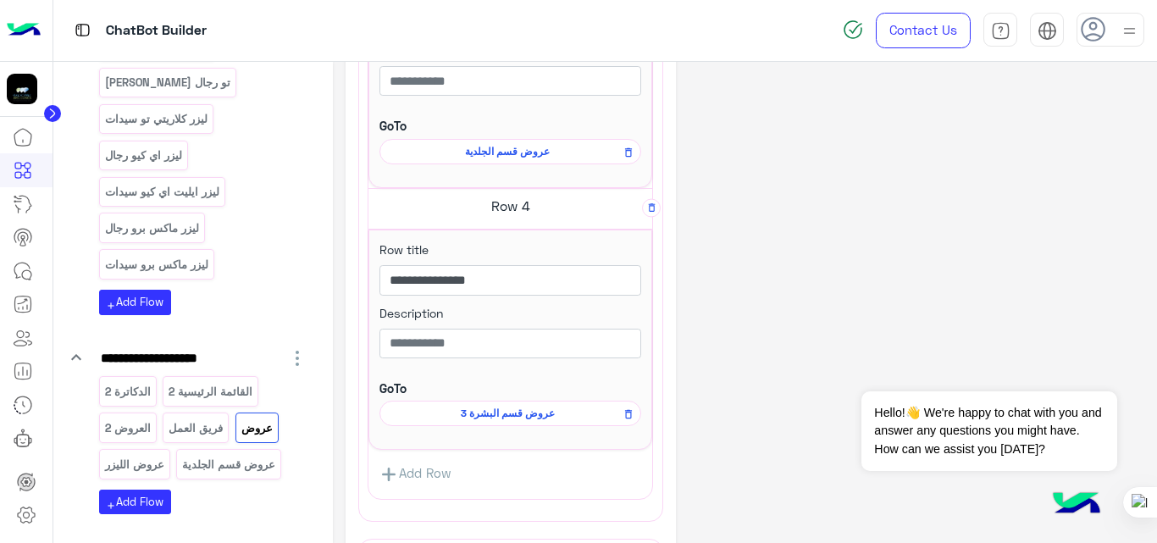
click at [528, 410] on span "عروض قسم البشرة 3" at bounding box center [507, 413] width 237 height 15
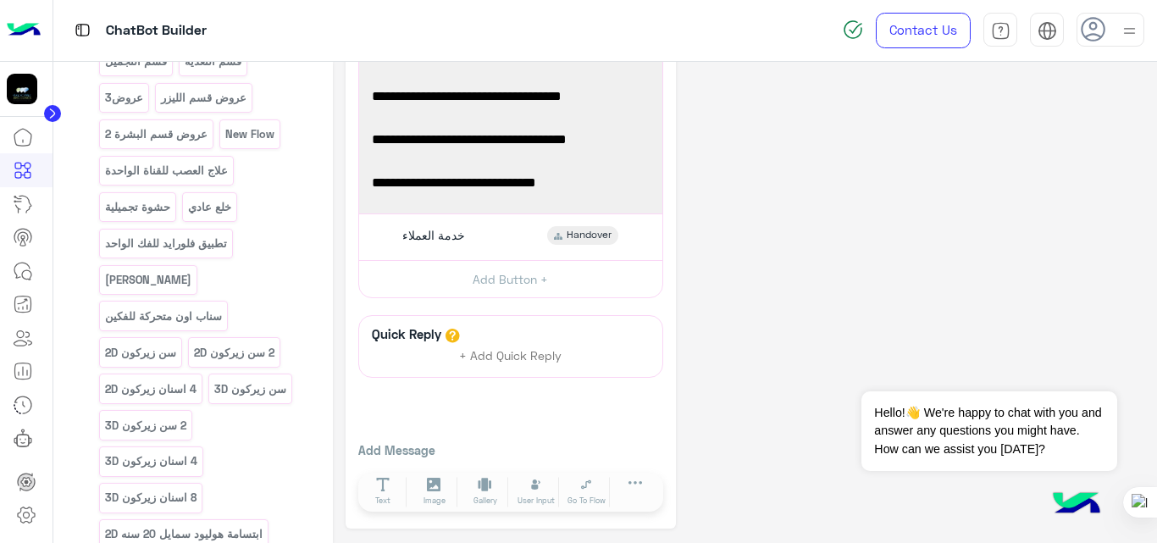
scroll to position [458, 0]
click at [196, 141] on p "عروض قسم البشرة 2" at bounding box center [155, 134] width 105 height 19
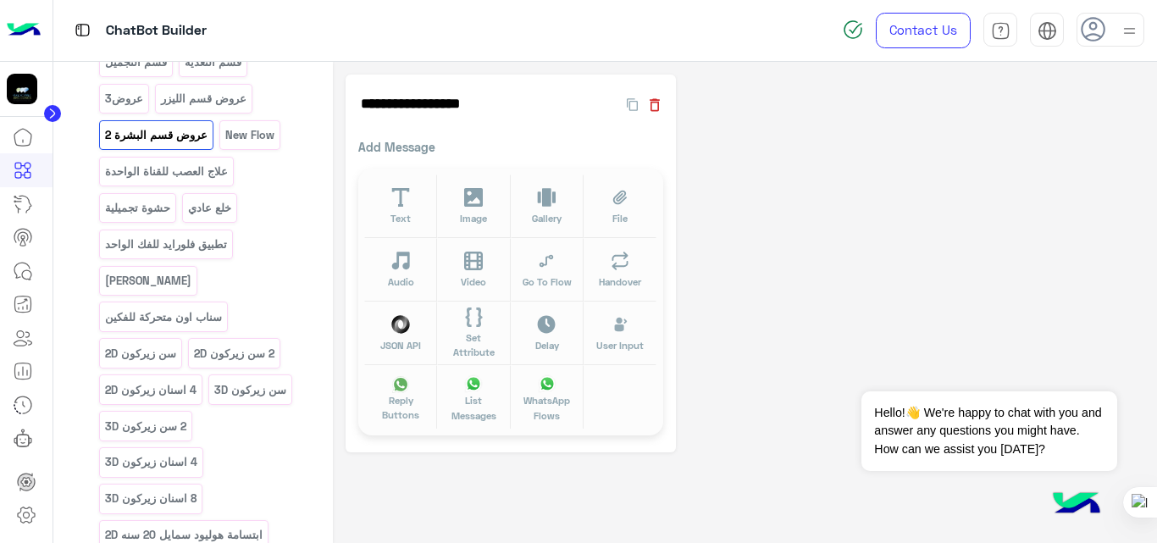
click at [649, 103] on icon "button" at bounding box center [654, 105] width 17 height 17
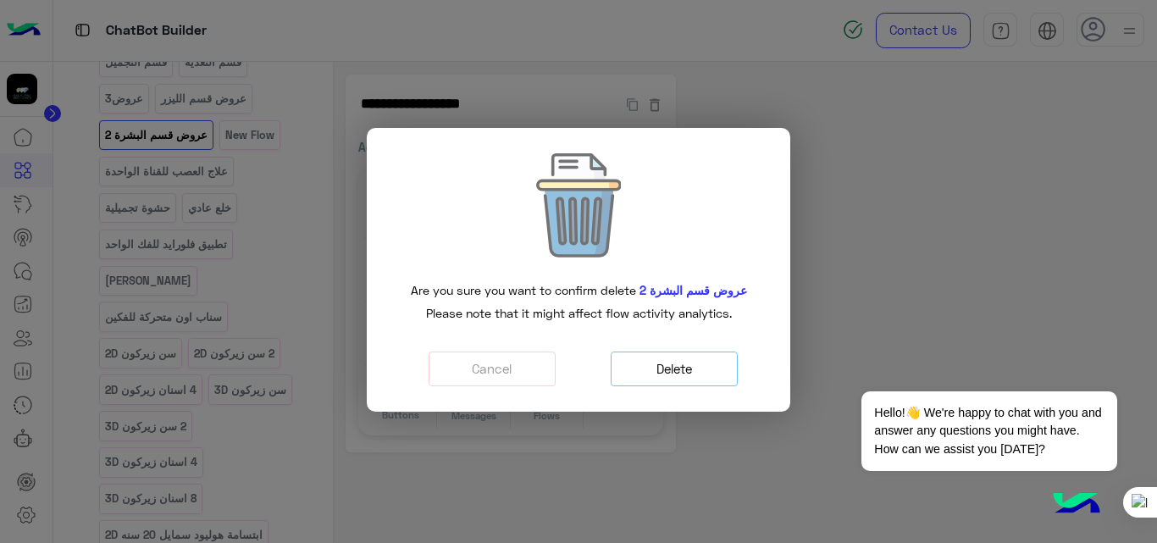
click at [677, 362] on button "Delete" at bounding box center [674, 368] width 127 height 35
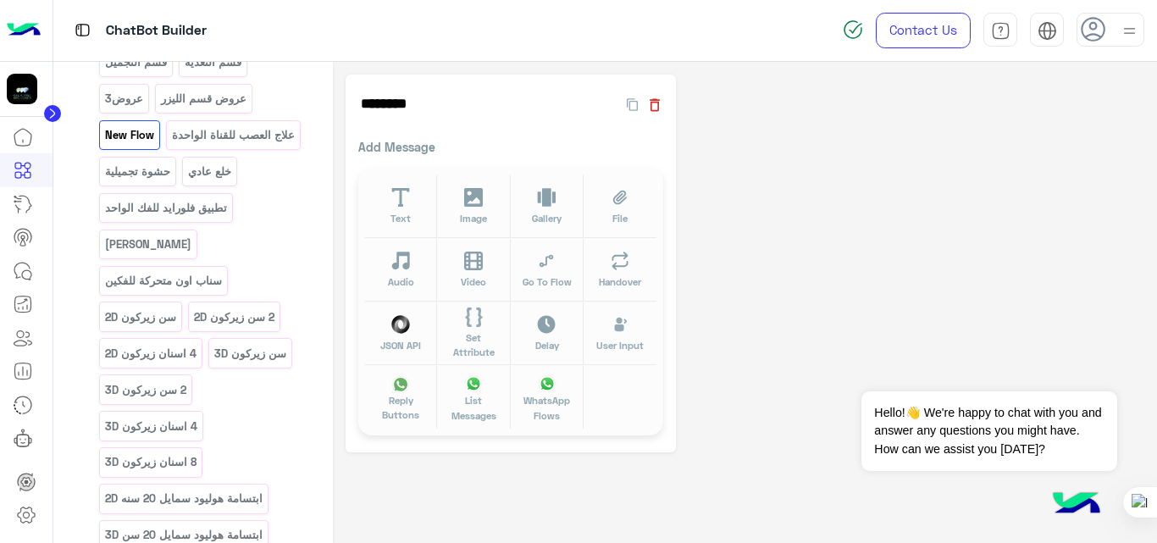
click at [655, 100] on icon "button" at bounding box center [654, 104] width 10 height 13
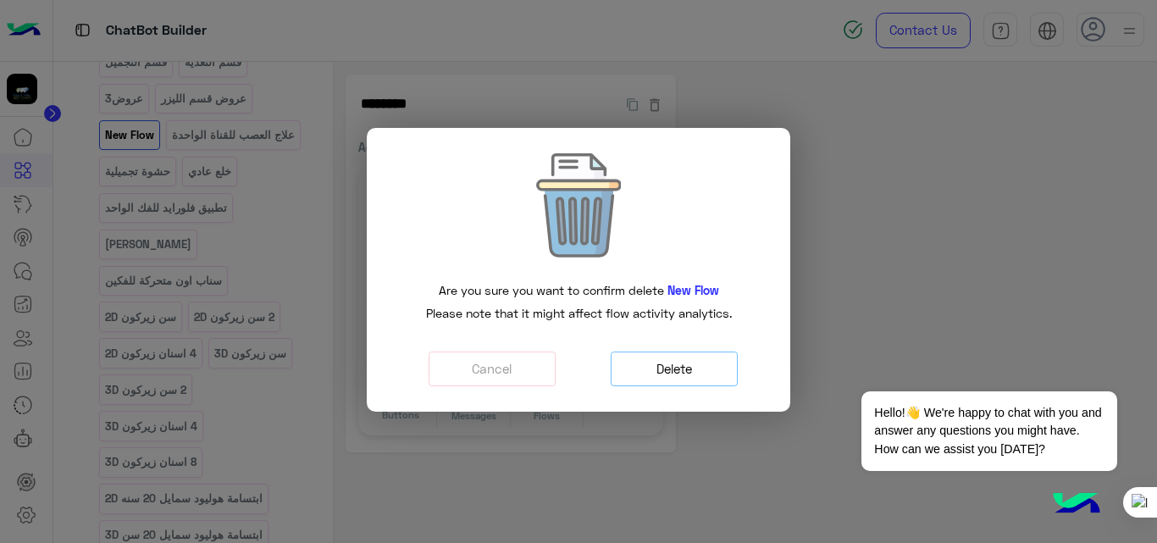
click at [705, 362] on button "Delete" at bounding box center [674, 368] width 127 height 35
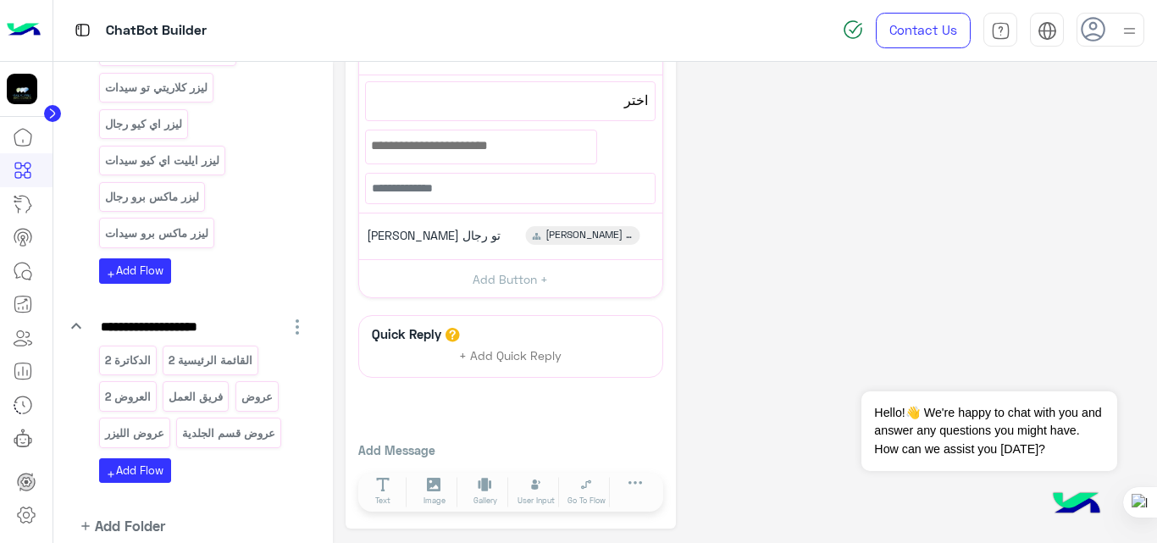
scroll to position [1015, 0]
click at [131, 386] on p "العروض 2" at bounding box center [127, 395] width 48 height 19
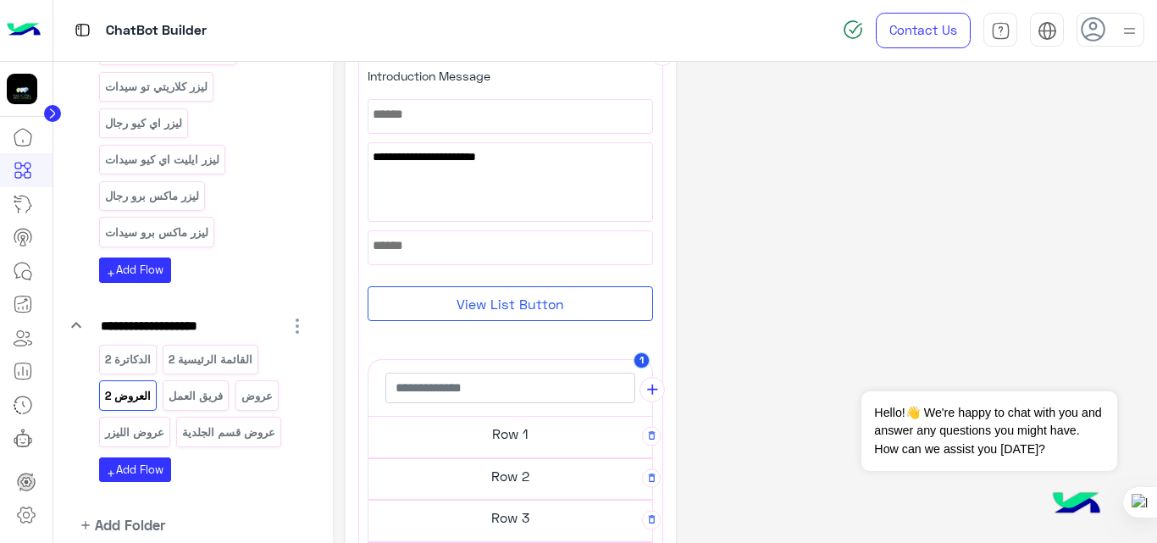
scroll to position [259, 0]
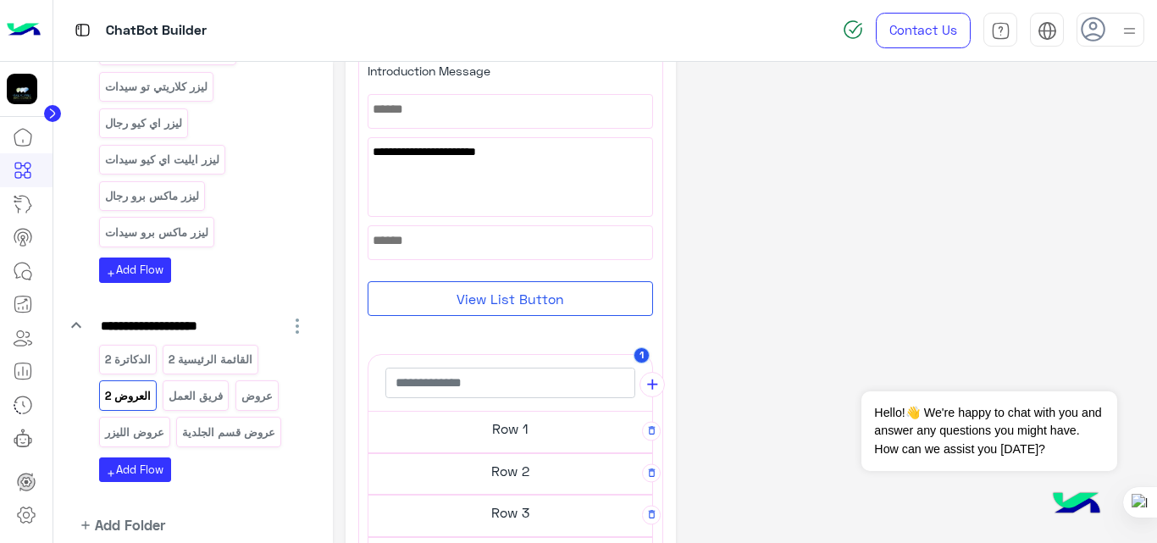
click at [519, 424] on h5 "Row 1" at bounding box center [510, 429] width 284 height 34
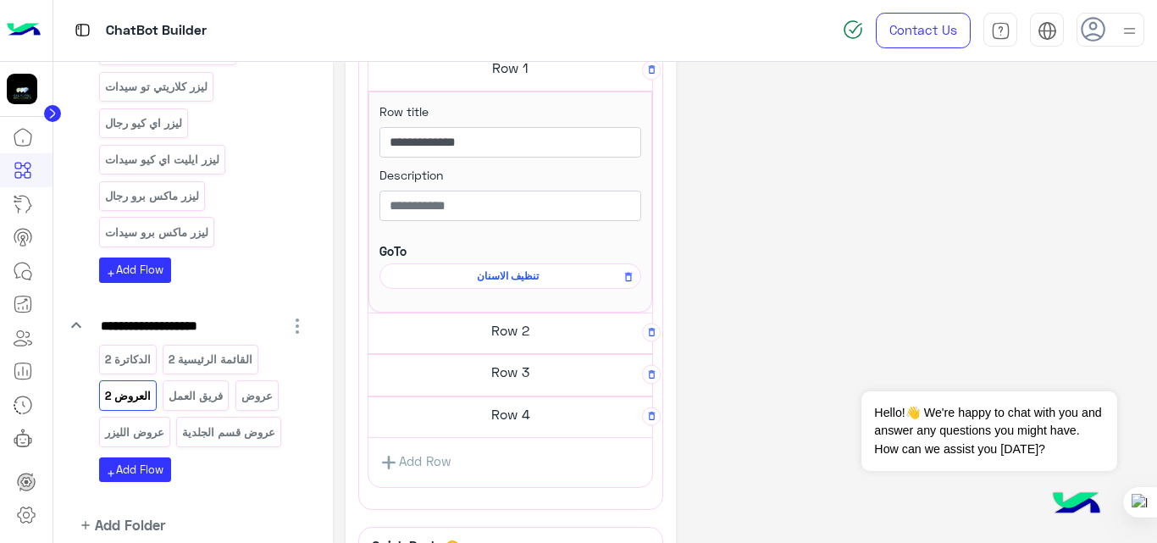
scroll to position [610, 0]
click at [523, 415] on h5 "Row 4" at bounding box center [510, 413] width 284 height 34
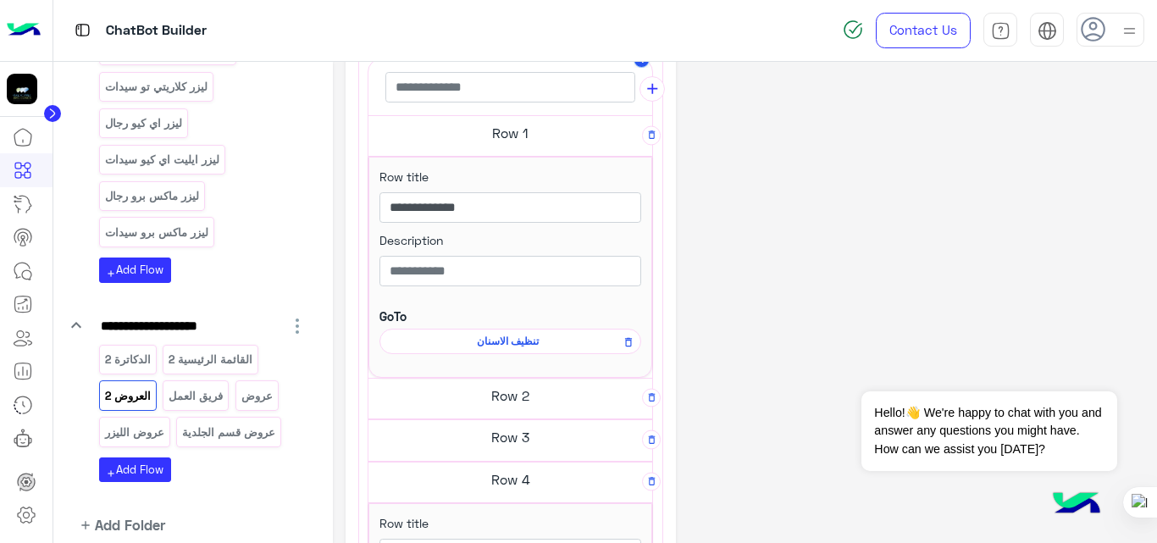
scroll to position [543, 0]
click at [511, 405] on h5 "Row 2" at bounding box center [510, 396] width 284 height 34
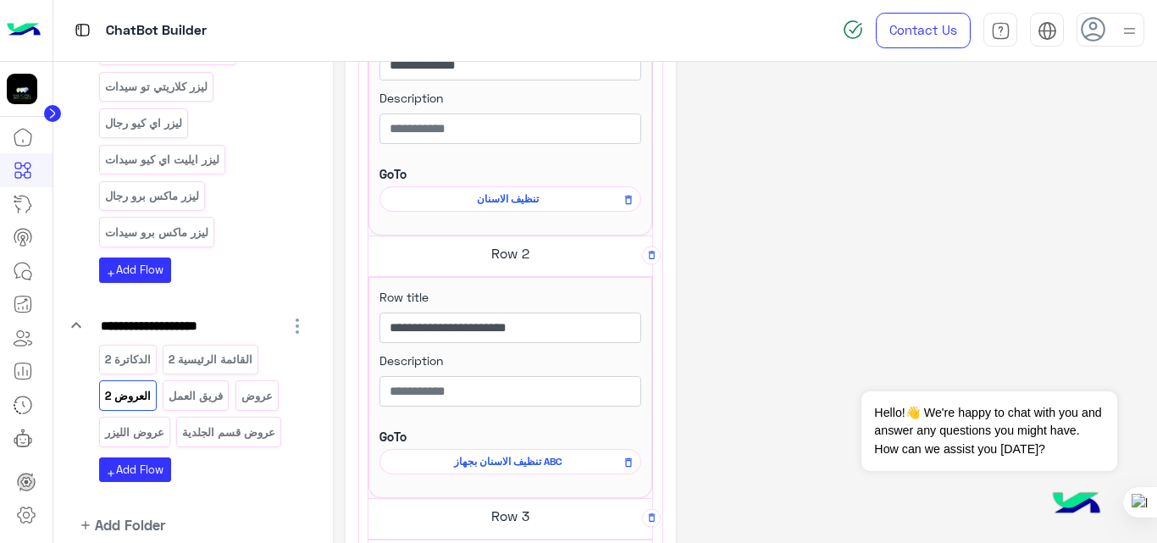
scroll to position [688, 0]
click at [257, 386] on p "عروض" at bounding box center [257, 395] width 34 height 19
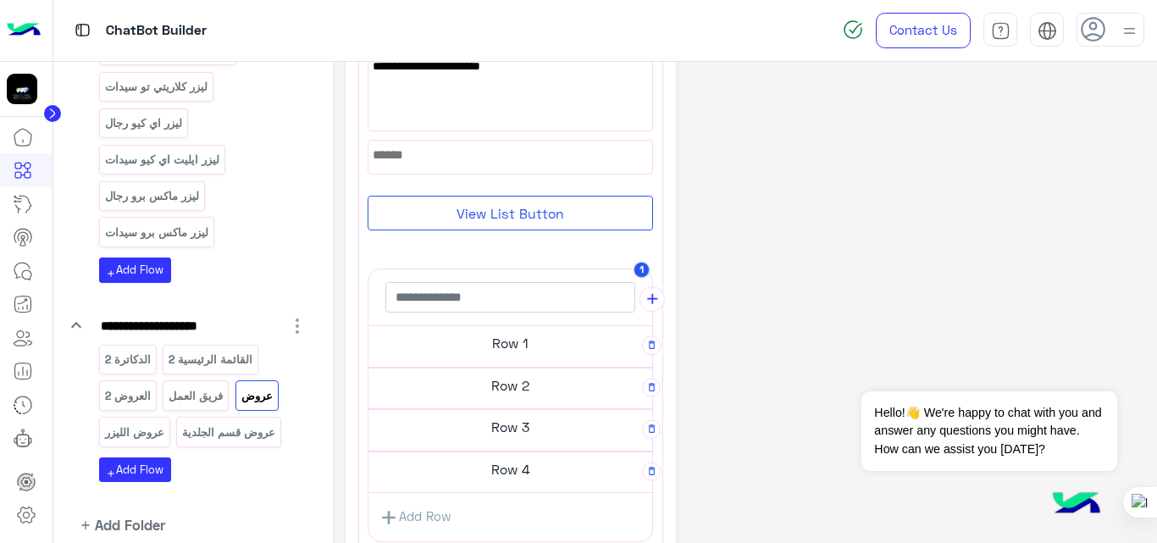
click at [497, 338] on h5 "Row 1" at bounding box center [510, 343] width 284 height 34
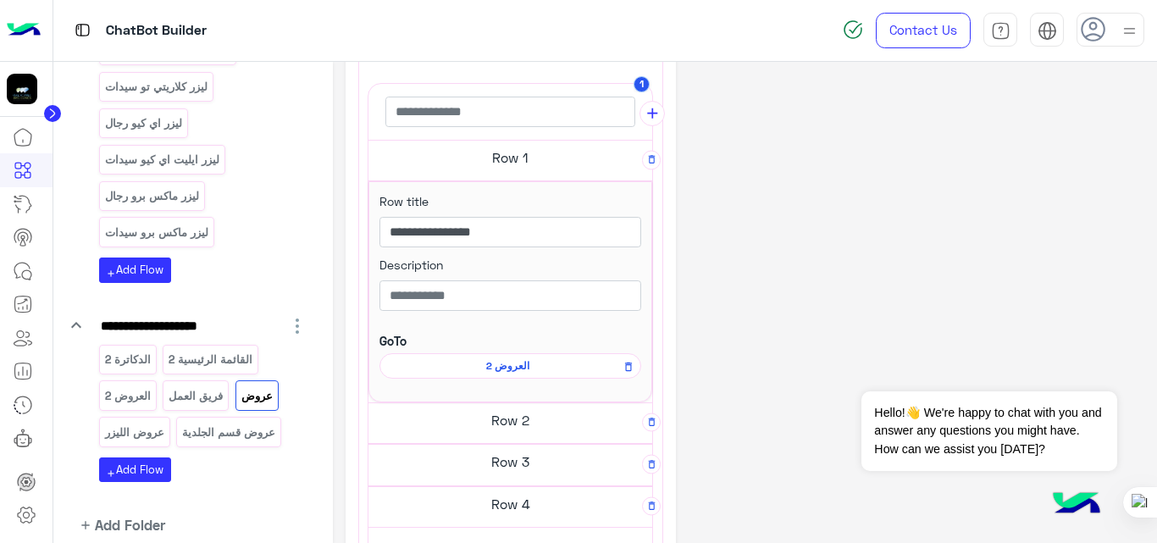
scroll to position [374, 0]
click at [514, 428] on h5 "Row 2" at bounding box center [510, 419] width 284 height 34
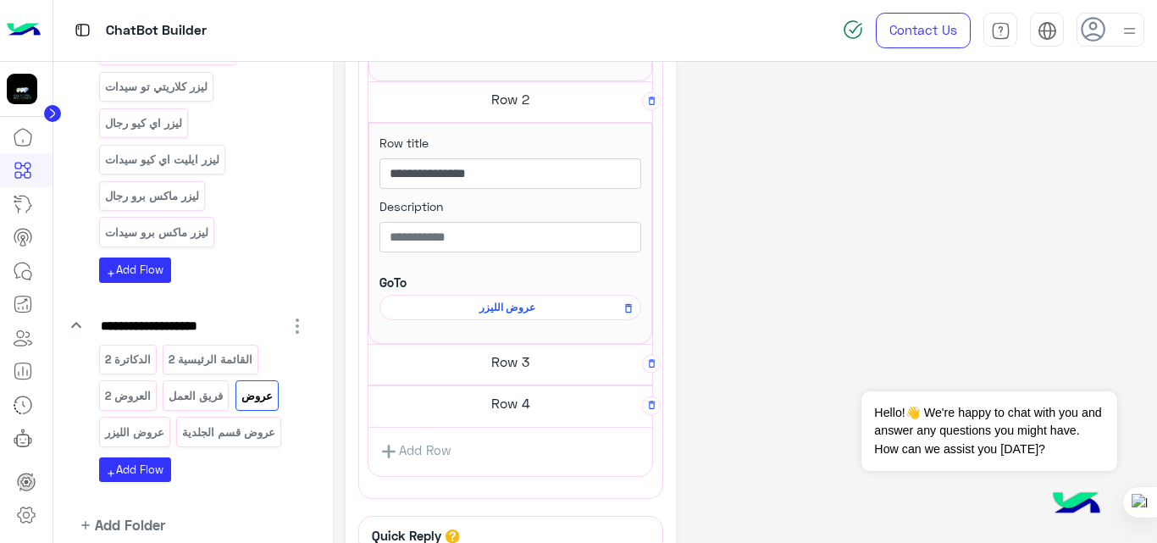
scroll to position [697, 0]
click at [507, 367] on h5 "Row 3" at bounding box center [510, 359] width 284 height 34
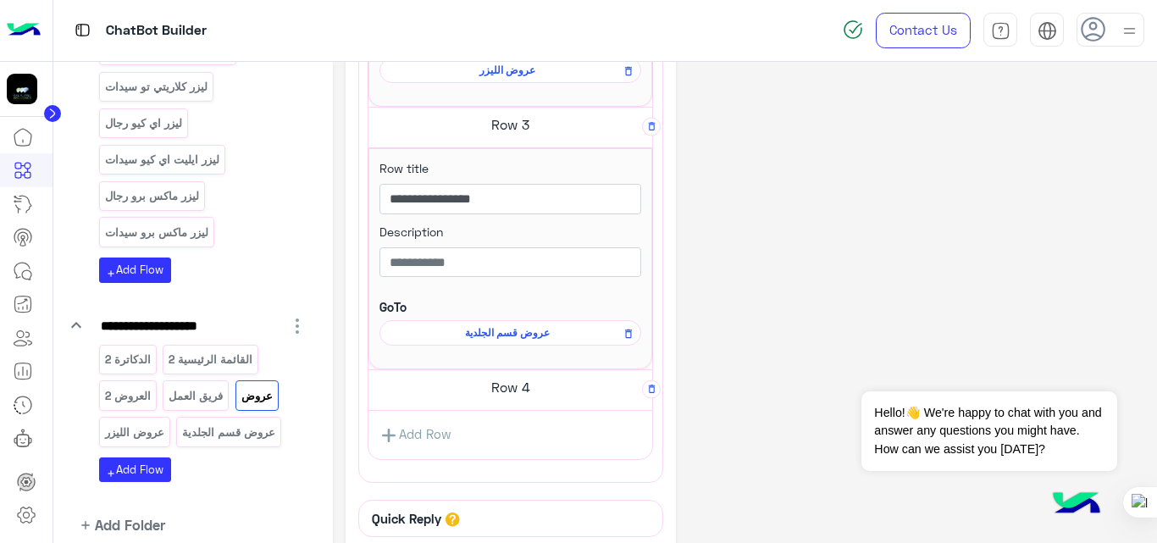
scroll to position [932, 0]
click at [507, 385] on h5 "Row 4" at bounding box center [510, 386] width 284 height 34
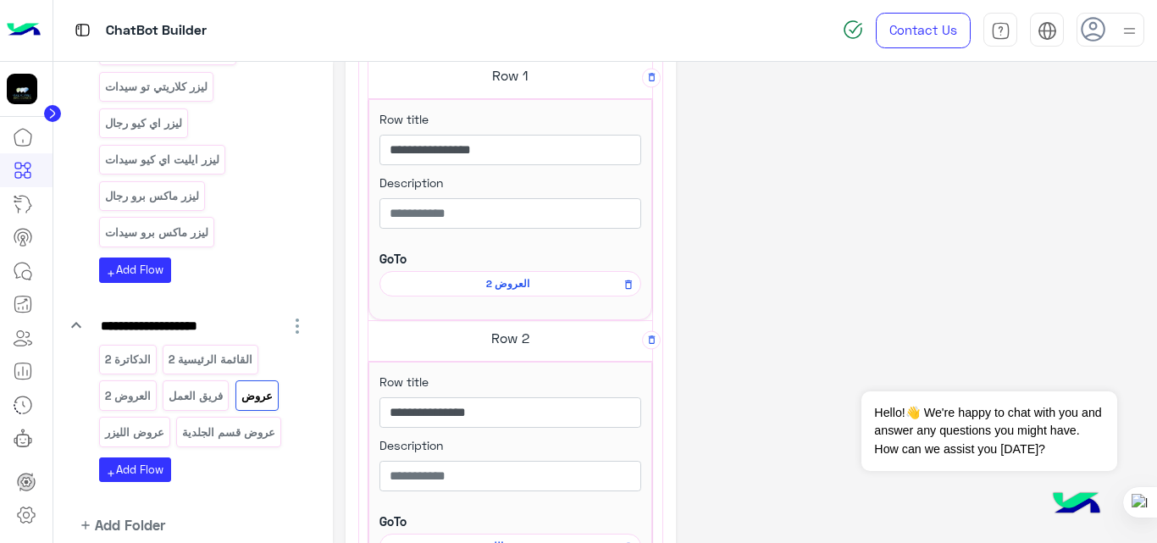
scroll to position [456, 0]
click at [505, 281] on span "العروض 2" at bounding box center [507, 282] width 237 height 15
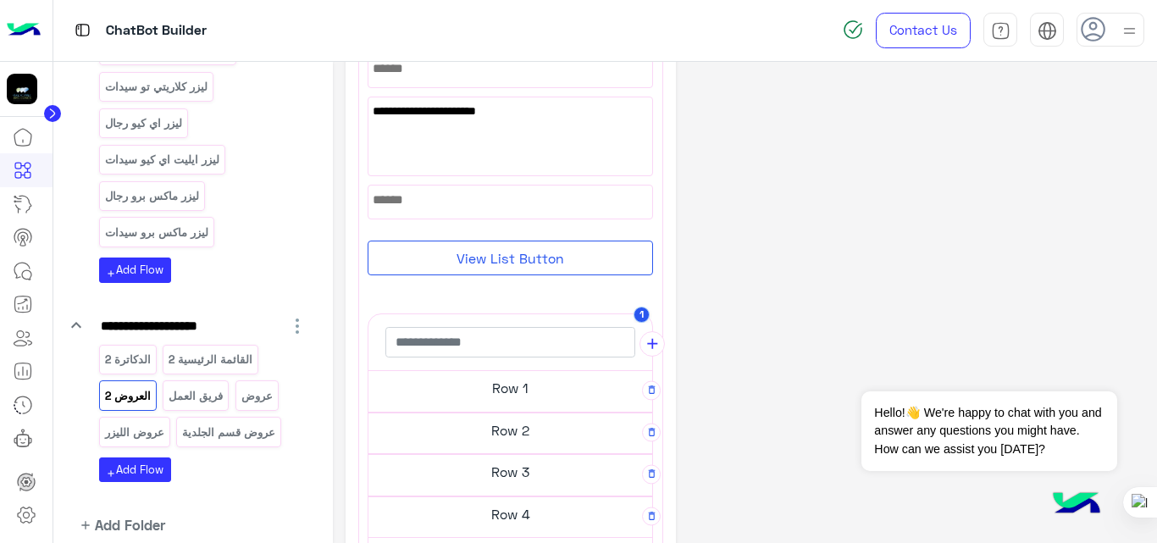
scroll to position [301, 0]
click at [505, 390] on h5 "Row 1" at bounding box center [510, 386] width 284 height 34
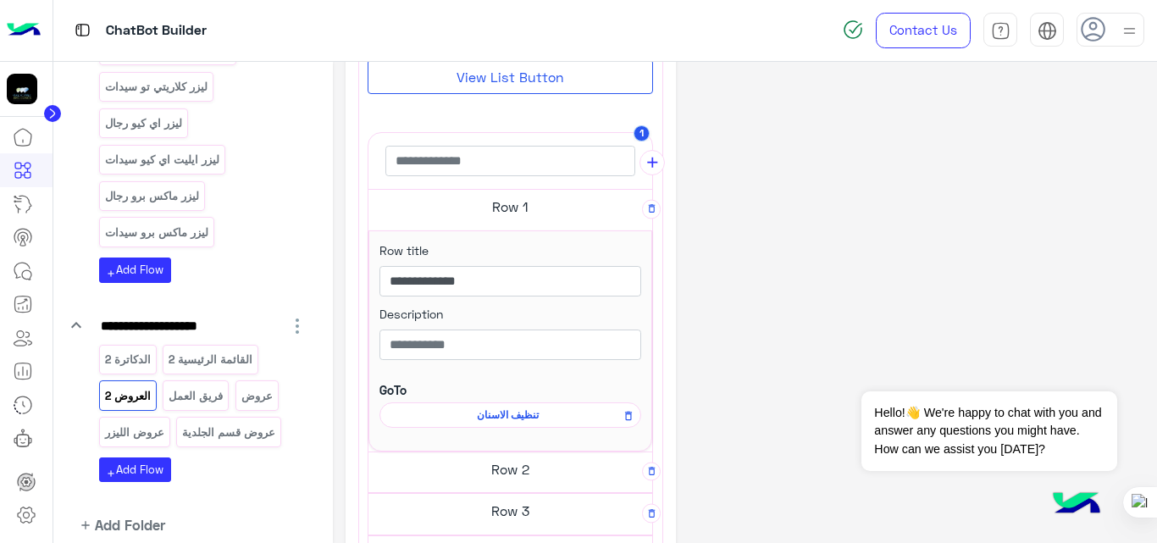
scroll to position [471, 0]
click at [502, 467] on h5 "Row 2" at bounding box center [510, 468] width 284 height 34
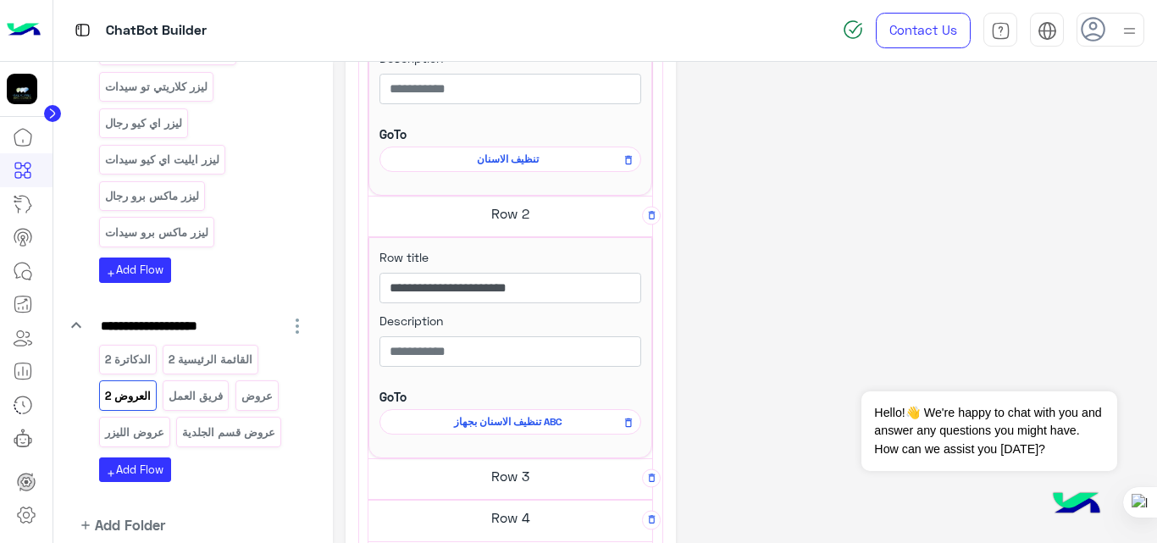
scroll to position [750, 0]
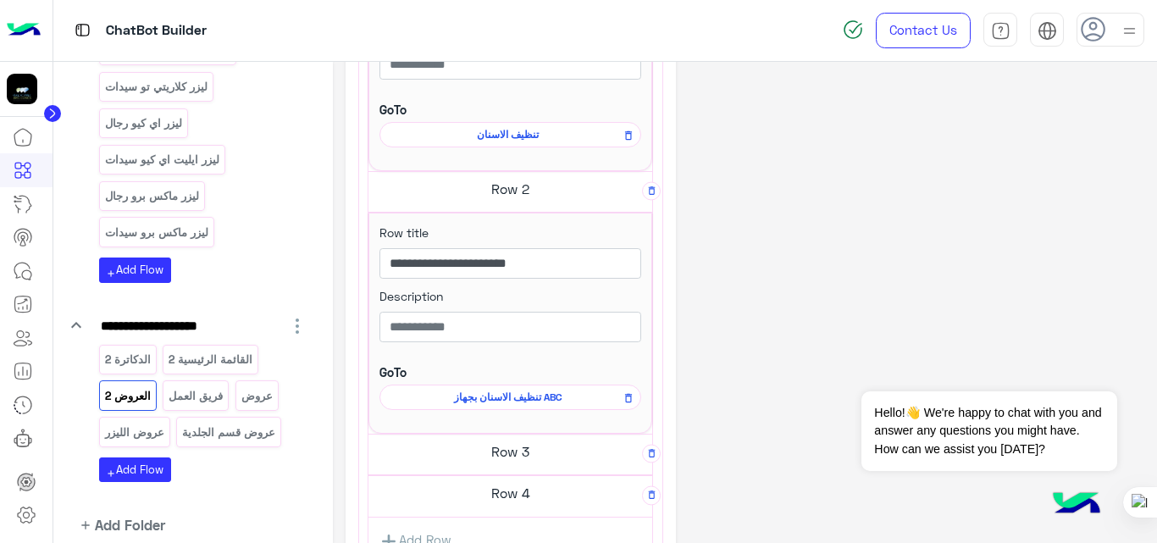
click at [511, 452] on h5 "Row 3" at bounding box center [510, 451] width 284 height 34
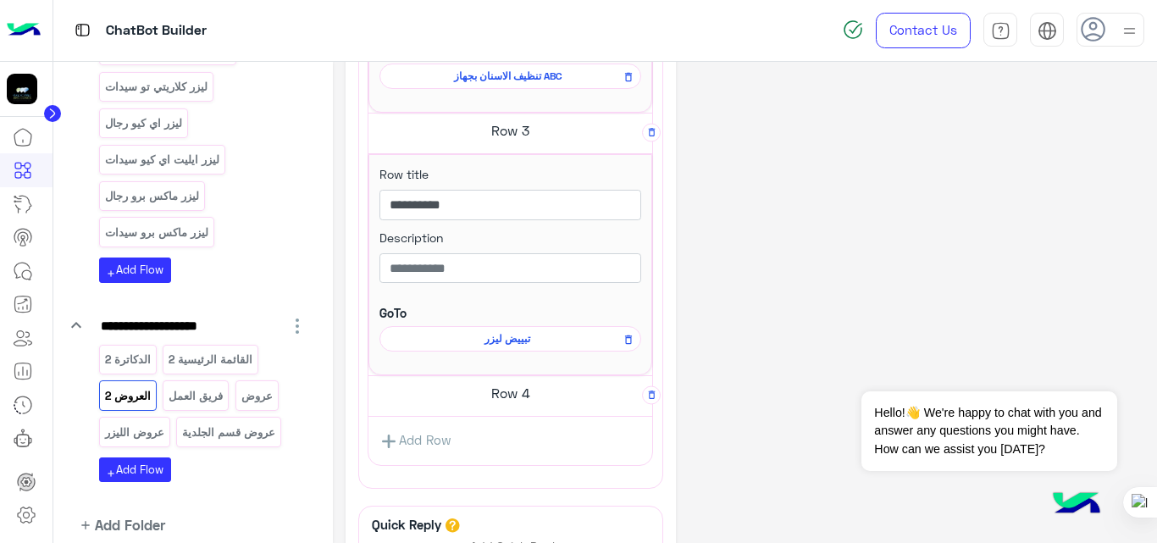
scroll to position [1084, 0]
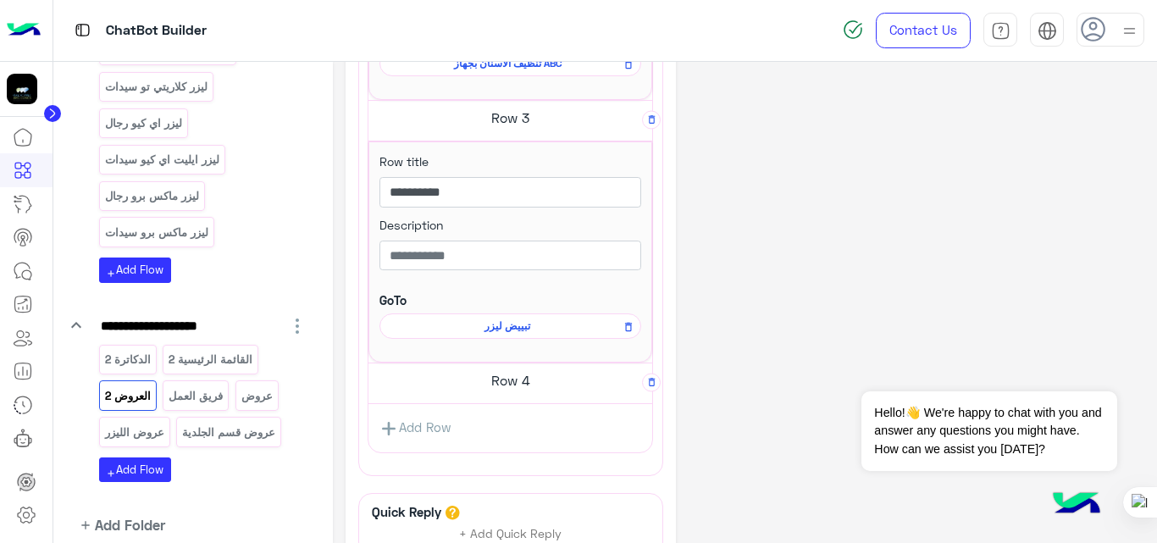
click at [529, 379] on h5 "Row 4" at bounding box center [510, 380] width 284 height 34
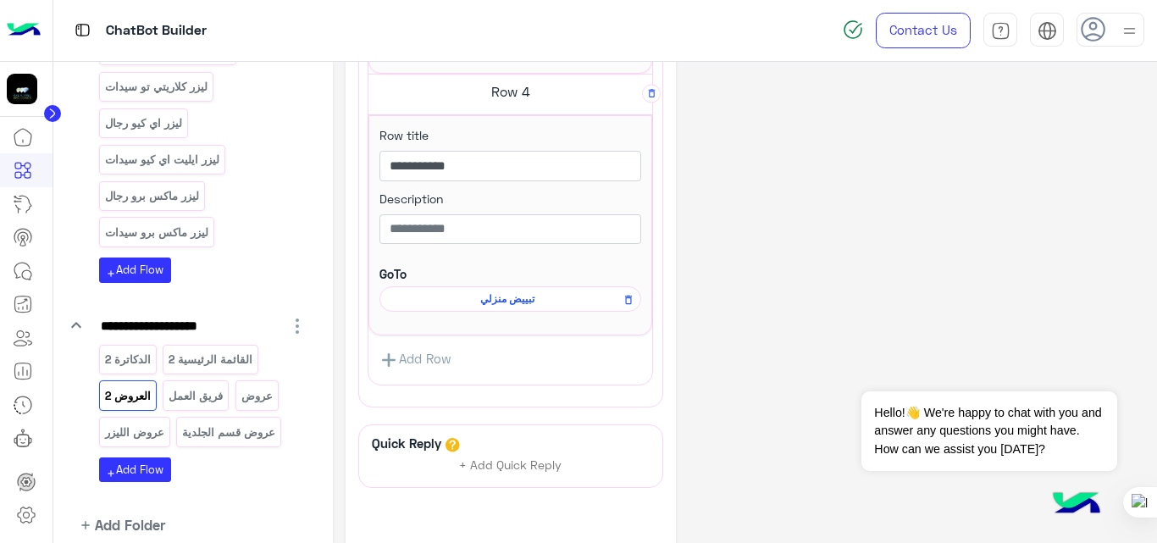
scroll to position [1373, 0]
click at [517, 300] on span "تبييض منزلي" at bounding box center [507, 297] width 237 height 15
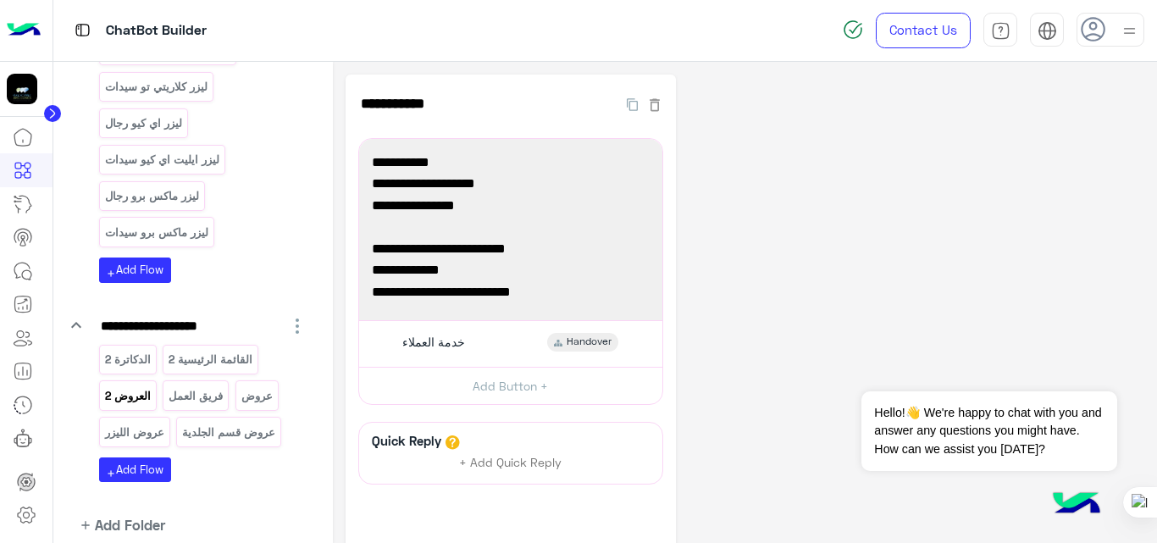
click at [135, 386] on p "العروض 2" at bounding box center [127, 395] width 48 height 19
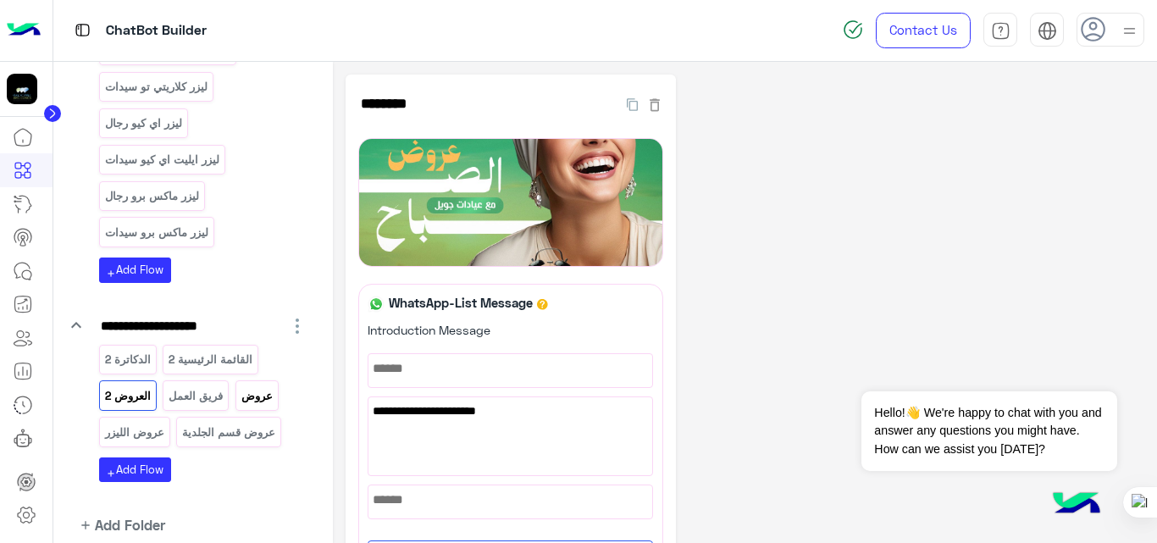
click at [248, 380] on div "عروض" at bounding box center [256, 395] width 43 height 30
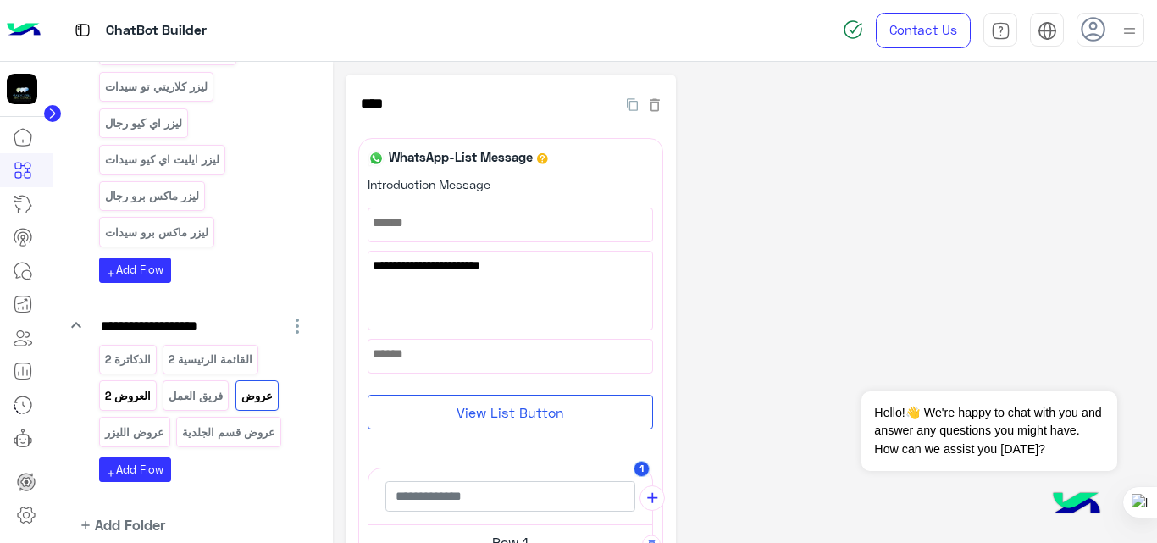
click at [123, 386] on p "العروض 2" at bounding box center [127, 395] width 48 height 19
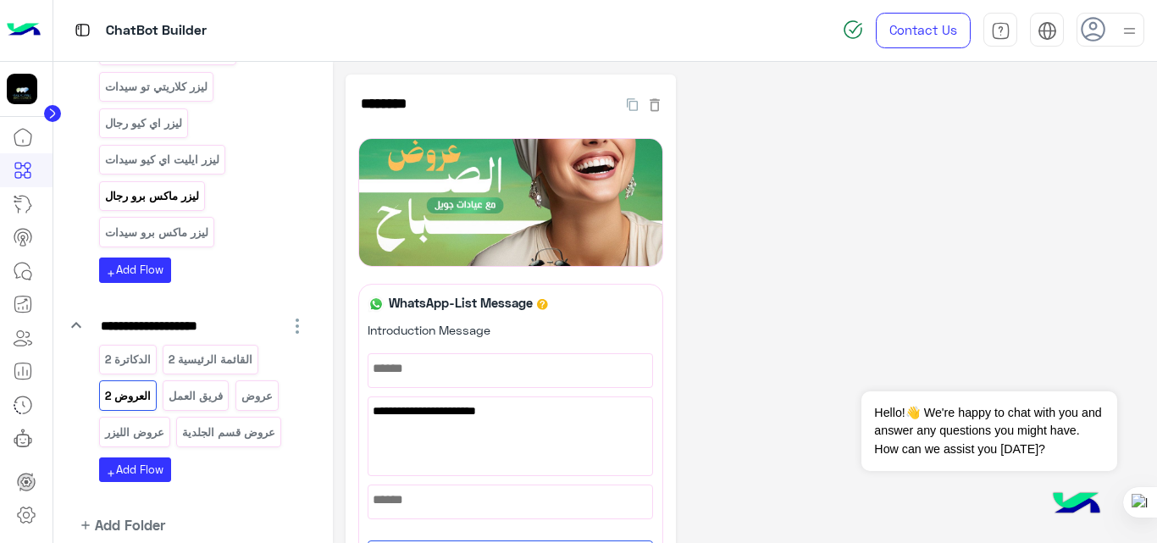
click at [131, 186] on p "ليزر ماكس برو رجال" at bounding box center [151, 195] width 97 height 19
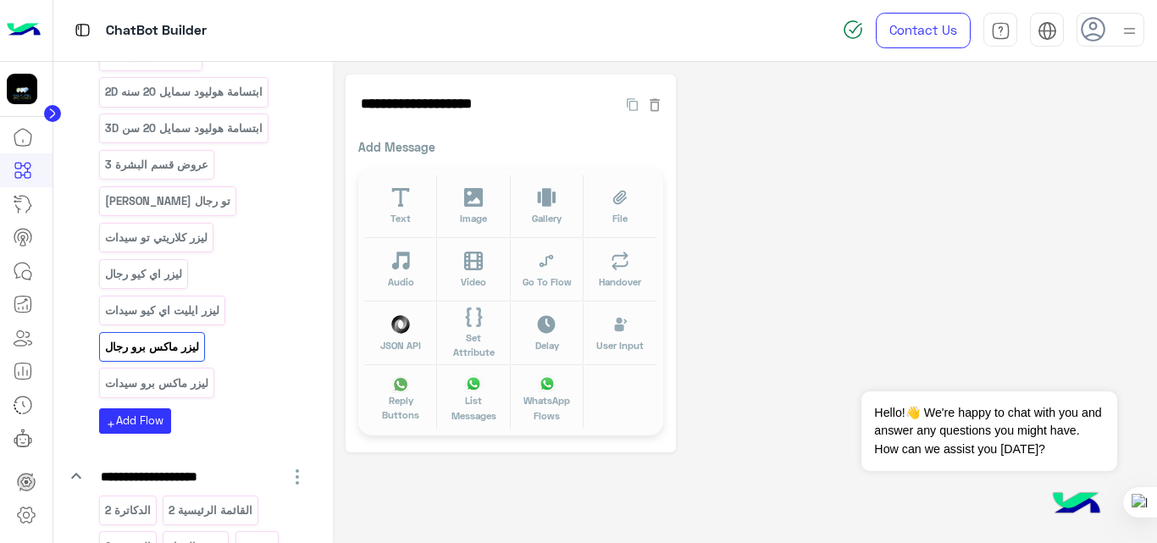
scroll to position [865, 0]
